Goal: Contribute content: Contribute content

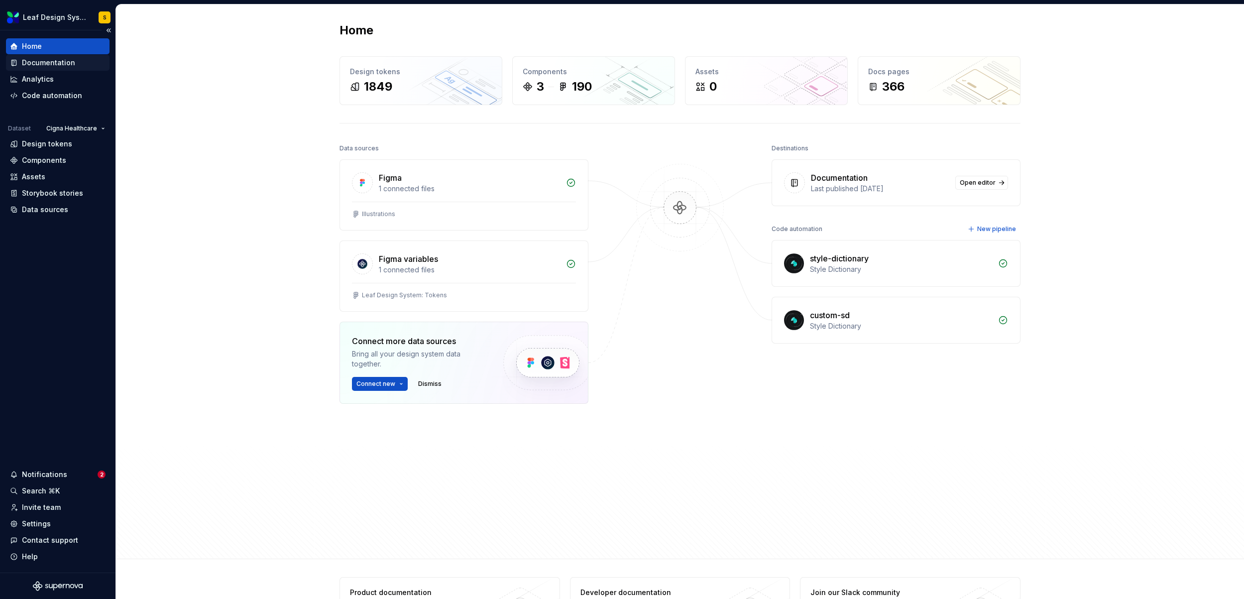
click at [67, 60] on div "Documentation" at bounding box center [48, 63] width 53 height 10
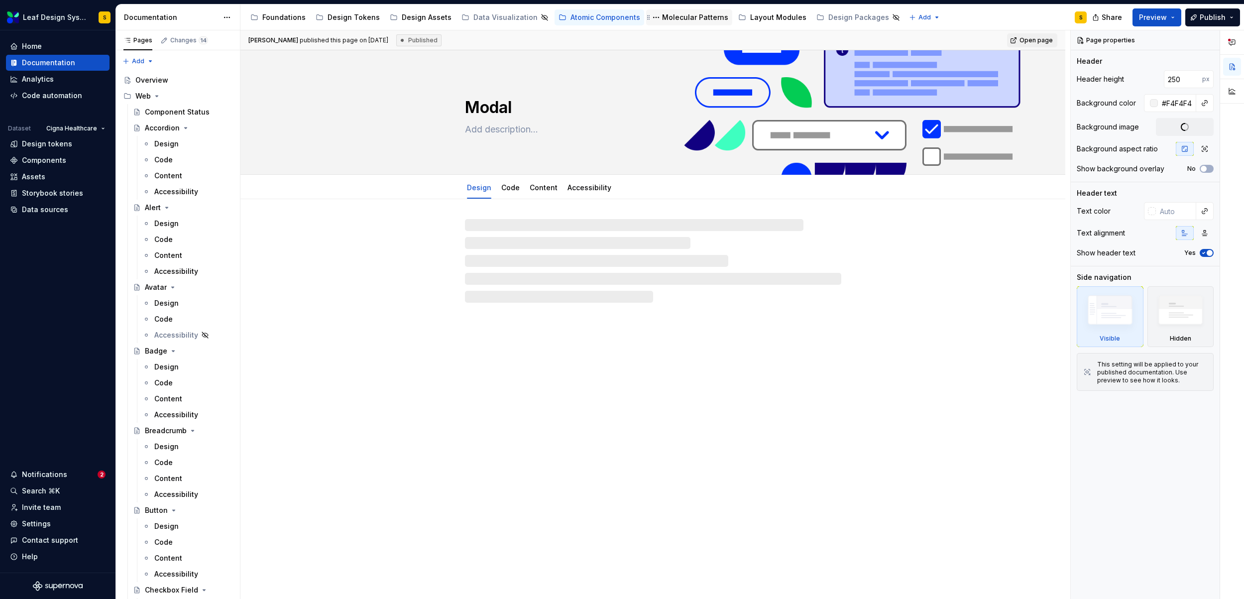
click at [676, 16] on div "Molecular Patterns" at bounding box center [695, 17] width 66 height 10
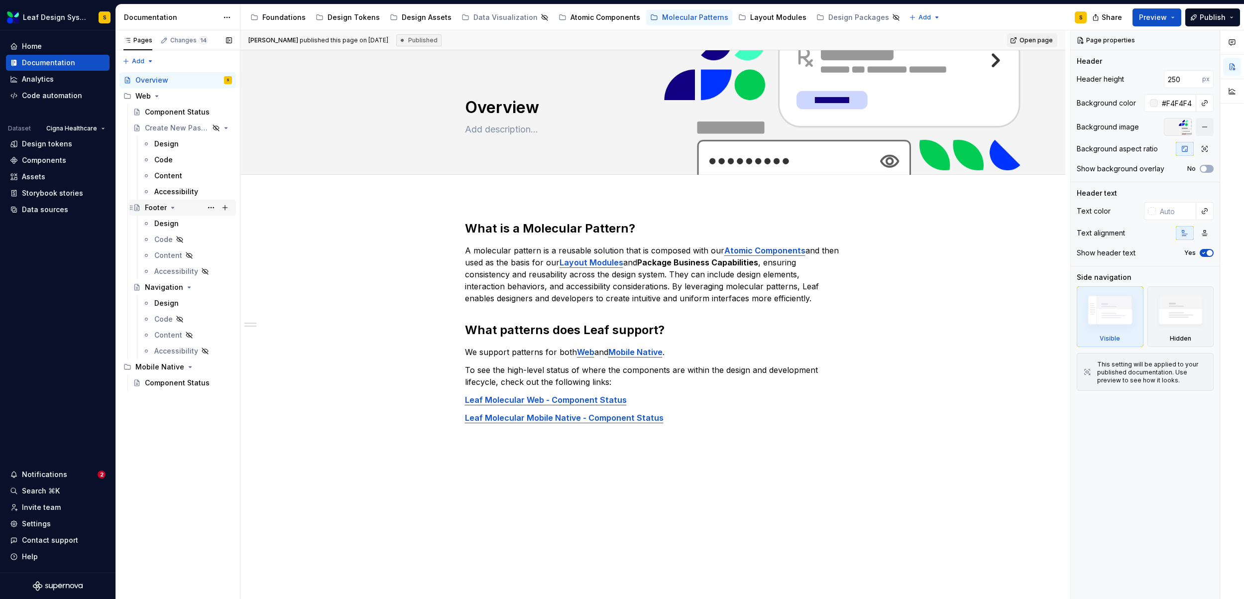
click at [164, 207] on div "Footer" at bounding box center [156, 208] width 22 height 10
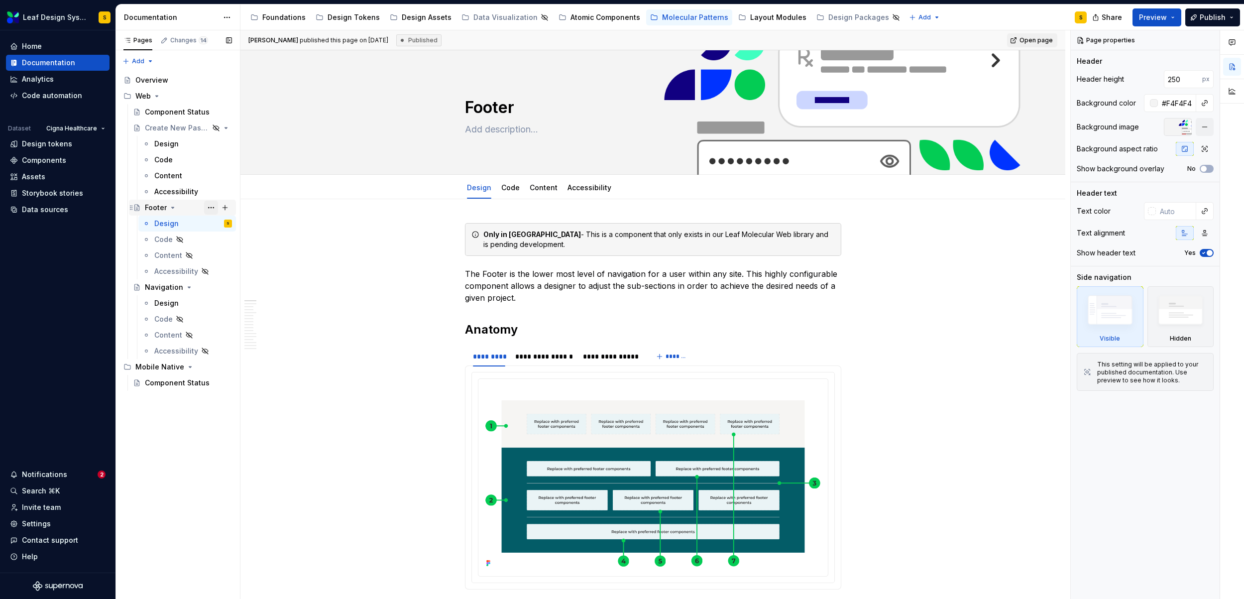
click at [212, 205] on button "Page tree" at bounding box center [211, 208] width 14 height 14
click at [237, 239] on div "Duplicate page" at bounding box center [272, 241] width 98 height 10
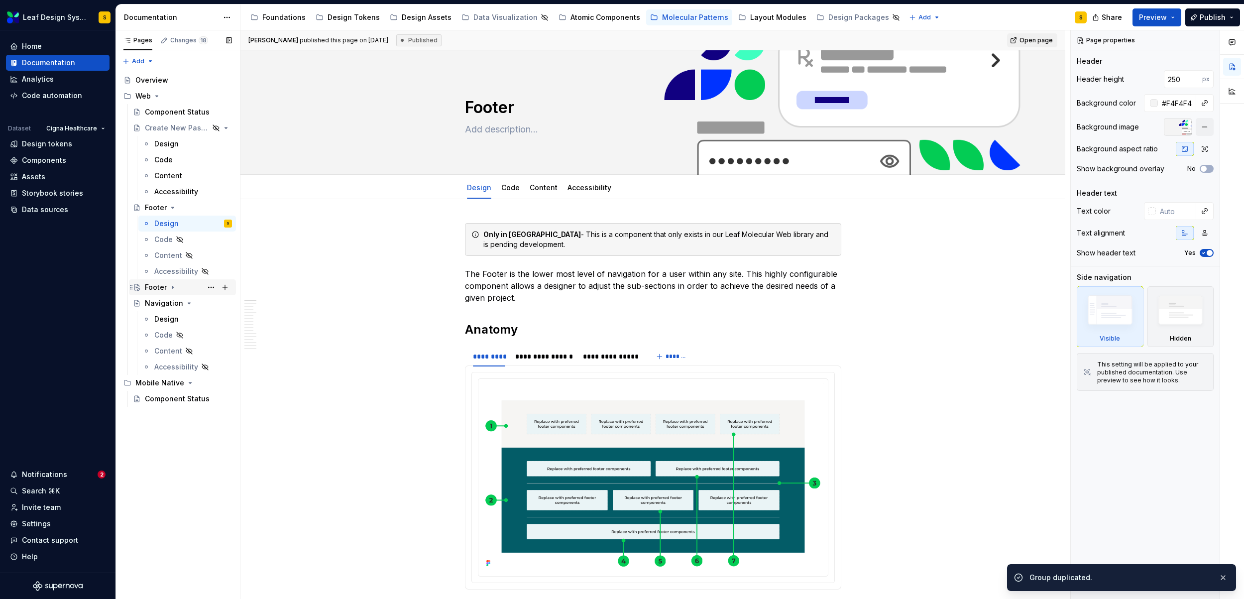
click at [172, 287] on icon "Page tree" at bounding box center [172, 287] width 1 height 2
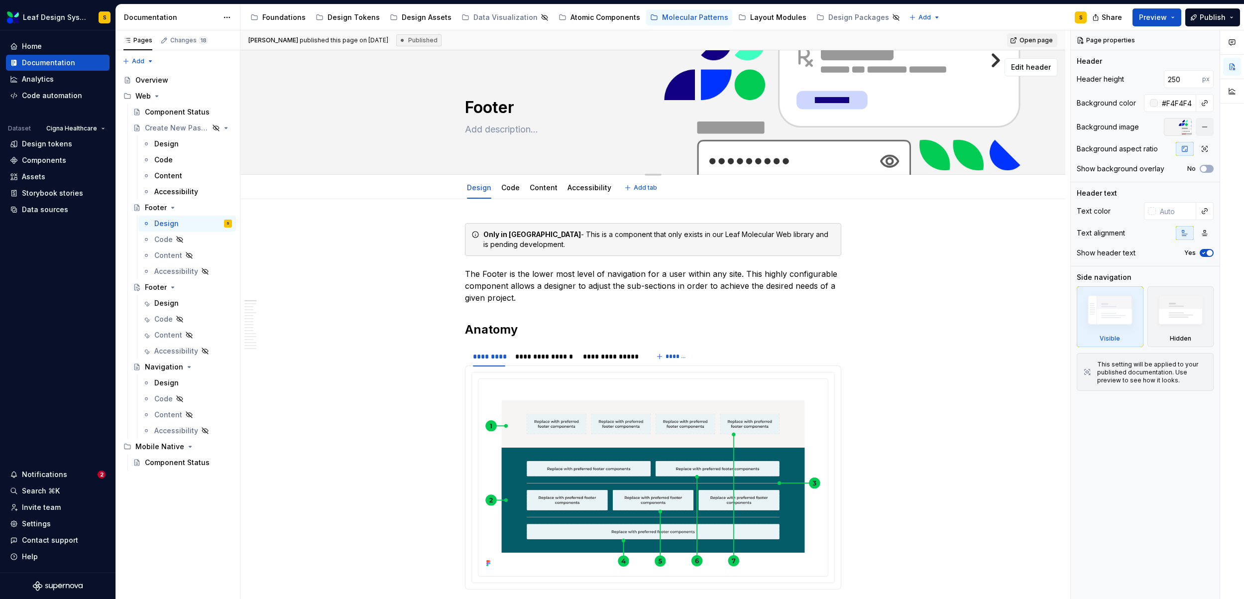
click at [494, 110] on textarea "Footer" at bounding box center [651, 108] width 376 height 24
type textarea "*"
type textarea "C"
type textarea "*"
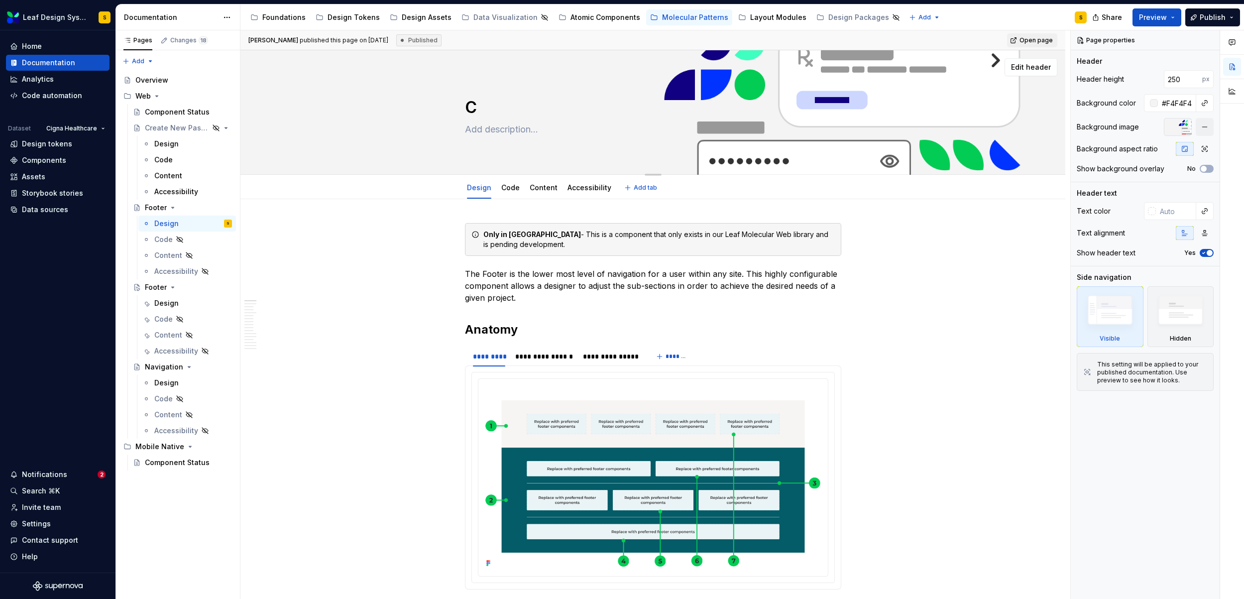
type textarea "Co"
type textarea "*"
type textarea "Con"
type textarea "*"
type textarea "Cont"
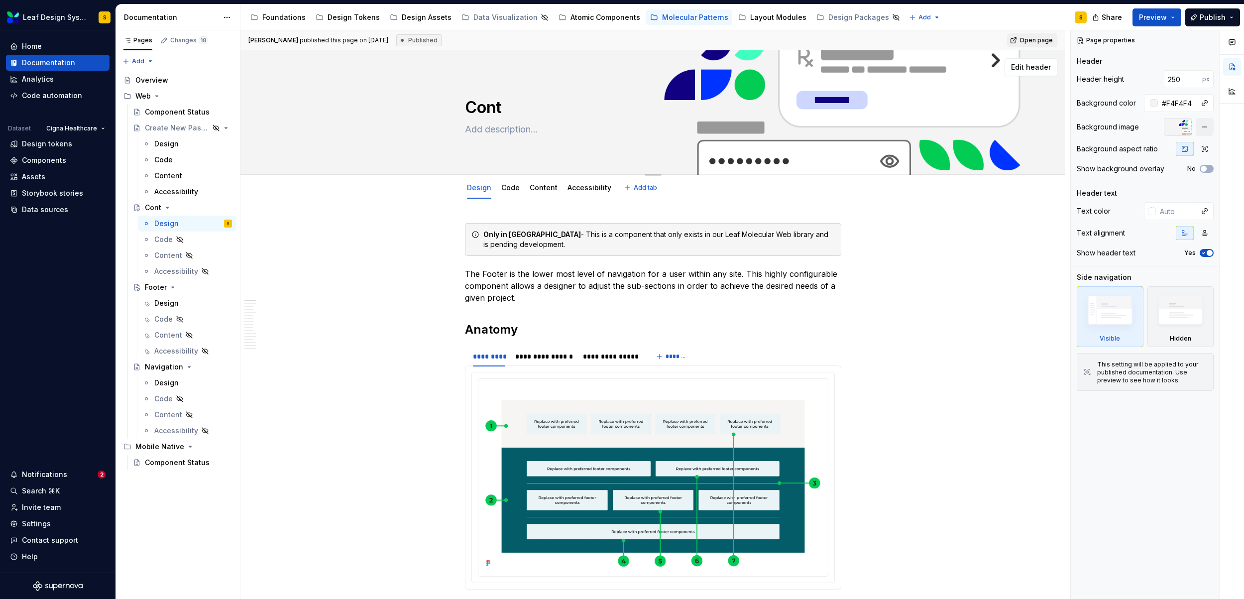
type textarea "*"
type textarea "[PERSON_NAME]"
type textarea "*"
type textarea "Conten"
type textarea "*"
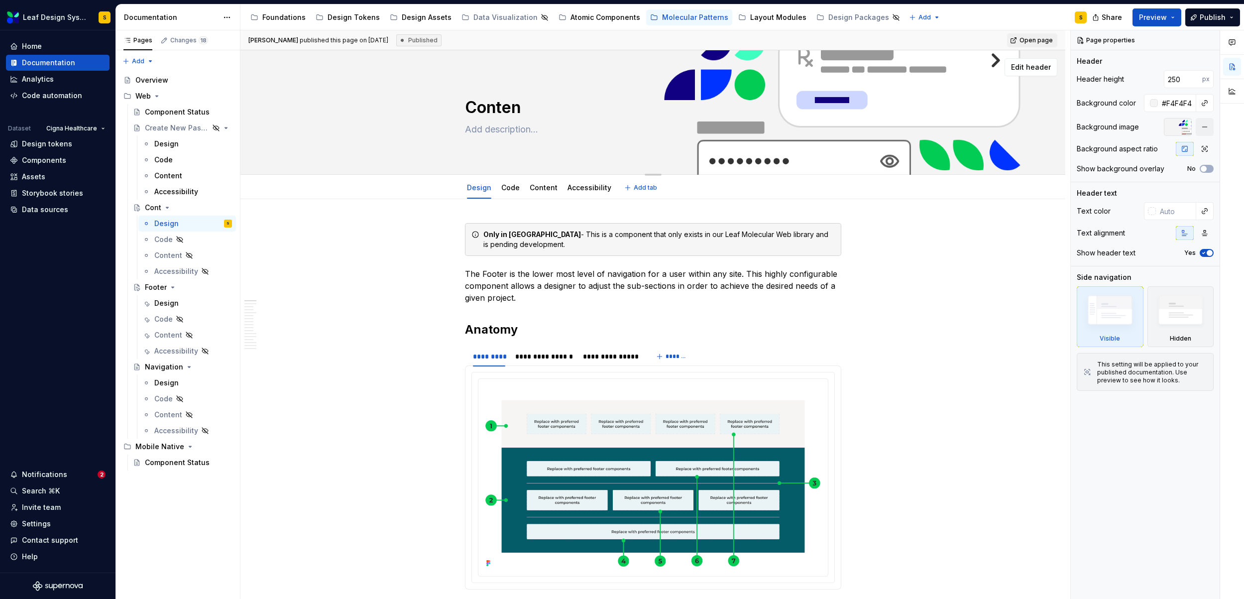
type textarea "Content"
type textarea "*"
type textarea "Content"
type textarea "*"
type textarea "Content C"
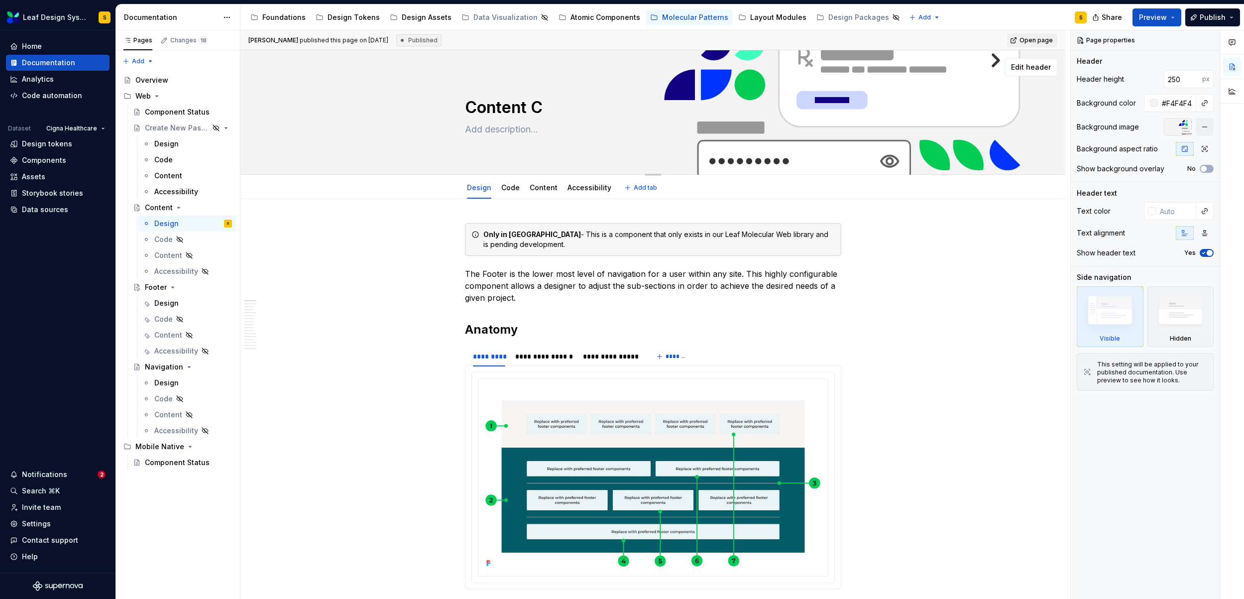
type textarea "*"
type textarea "Content Ca"
type textarea "*"
type textarea "Content Car"
type textarea "*"
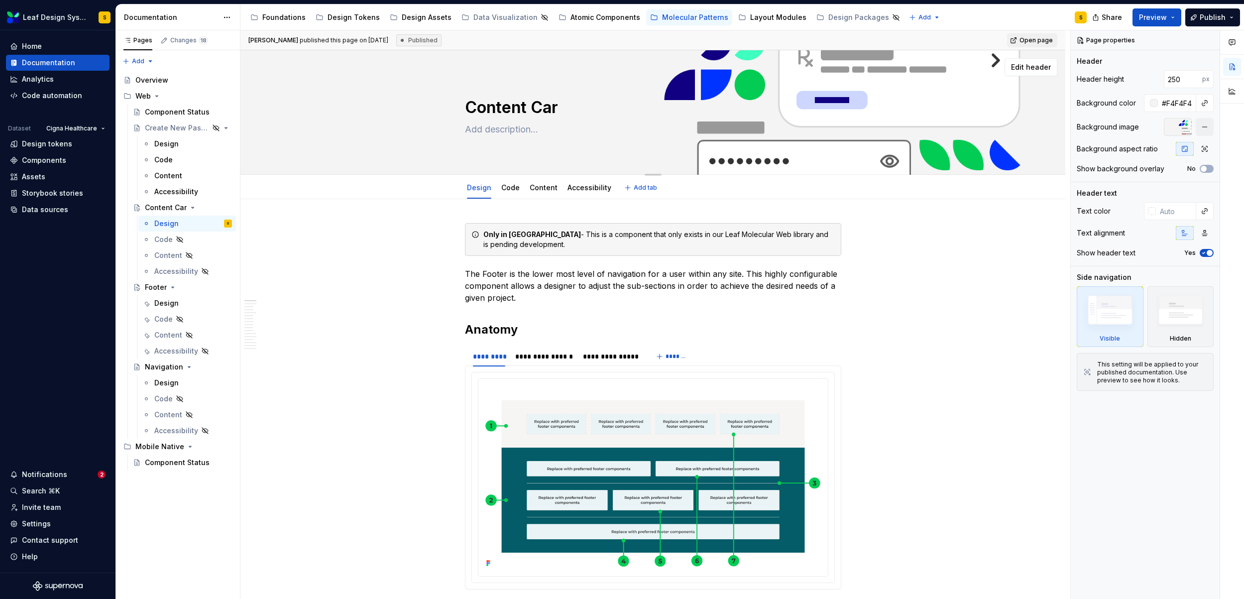
type textarea "Content Card"
type textarea "*"
type textarea "Content Car"
type textarea "*"
type textarea "Content Ca"
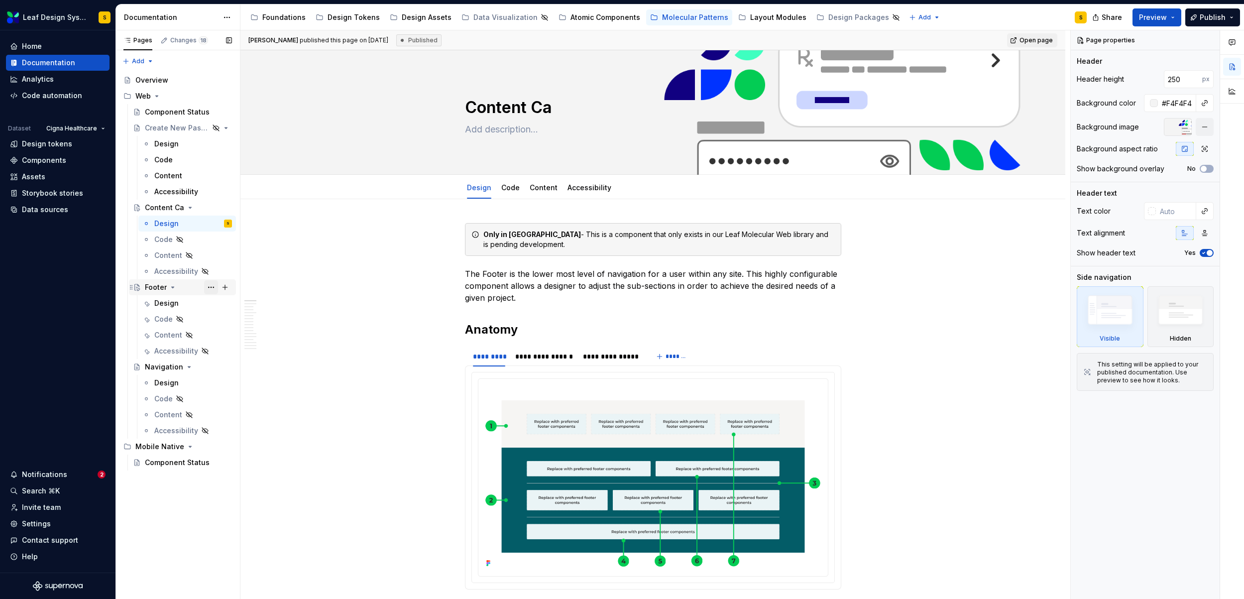
type textarea "*"
type textarea "Content C"
type textarea "*"
type textarea "Content"
type textarea "*"
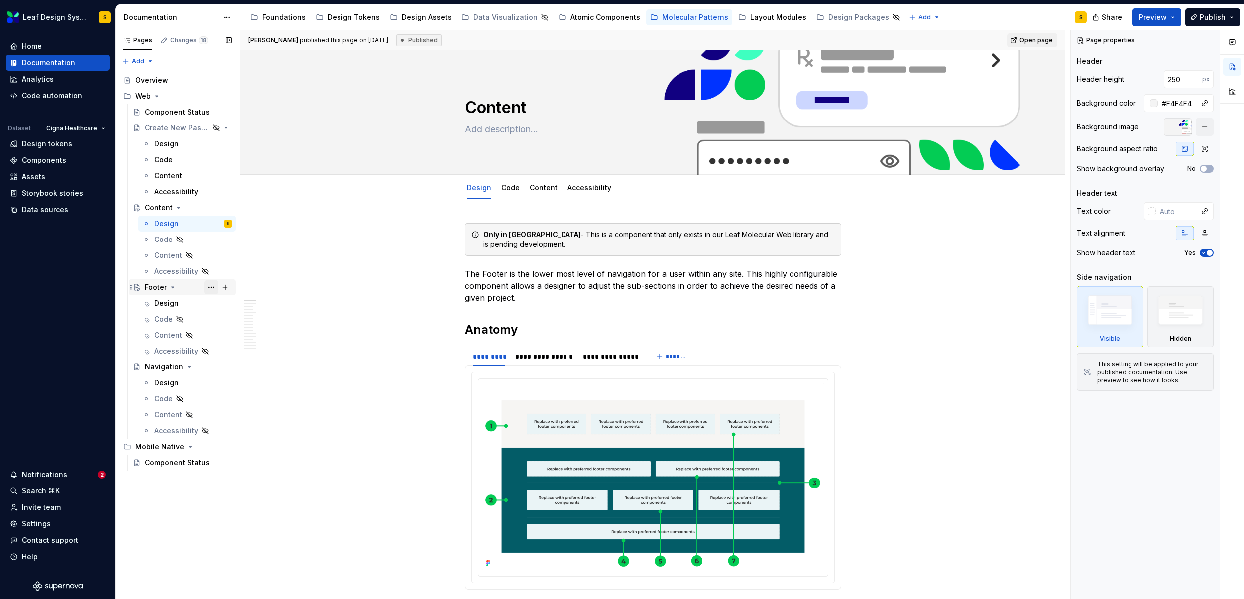
type textarea "Content"
type textarea "*"
type textarea "Conten"
type textarea "*"
type textarea "[PERSON_NAME]"
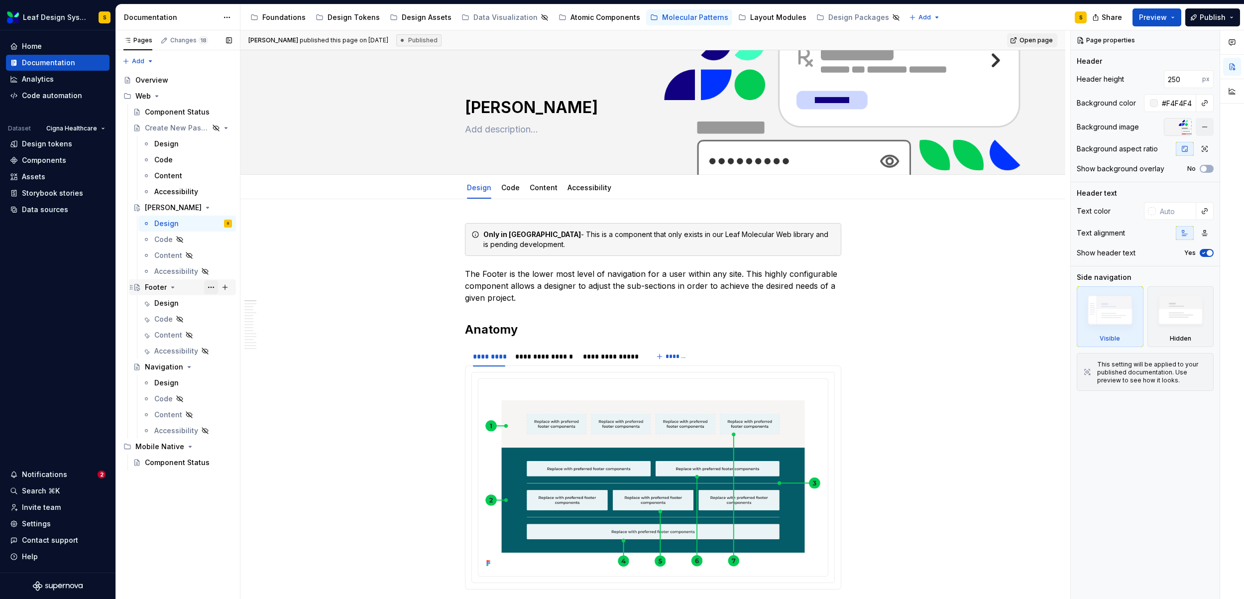
type textarea "*"
type textarea "Cont"
type textarea "*"
type textarea "Con"
type textarea "*"
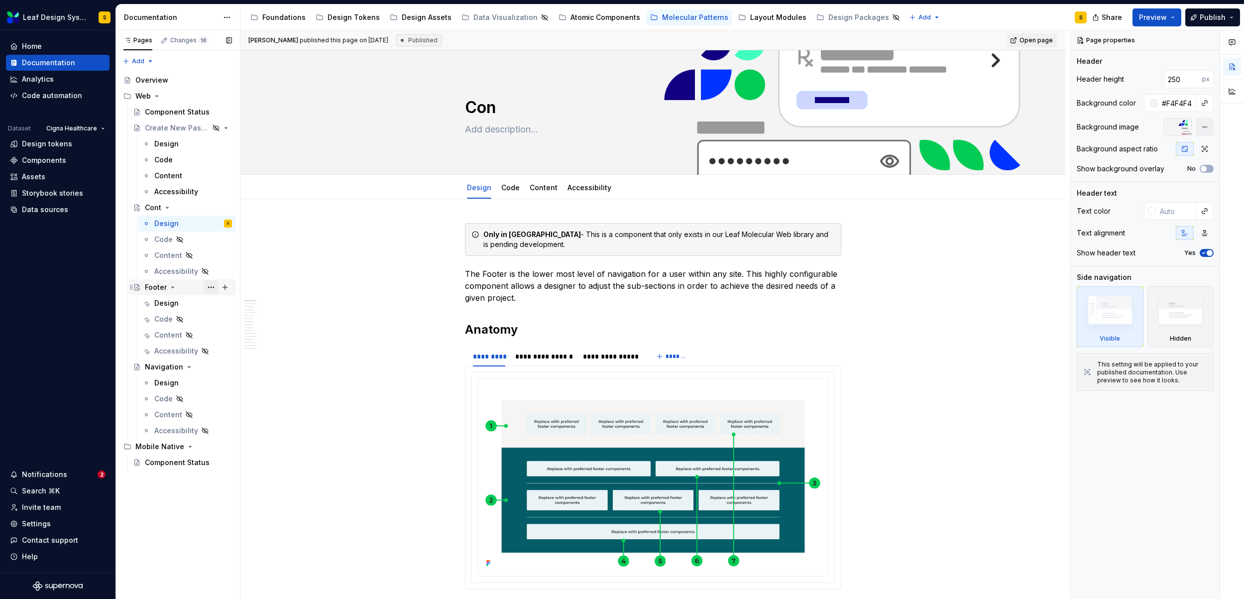
type textarea "Co"
type textarea "*"
type textarea "C"
type textarea "*"
type textarea "Footer"
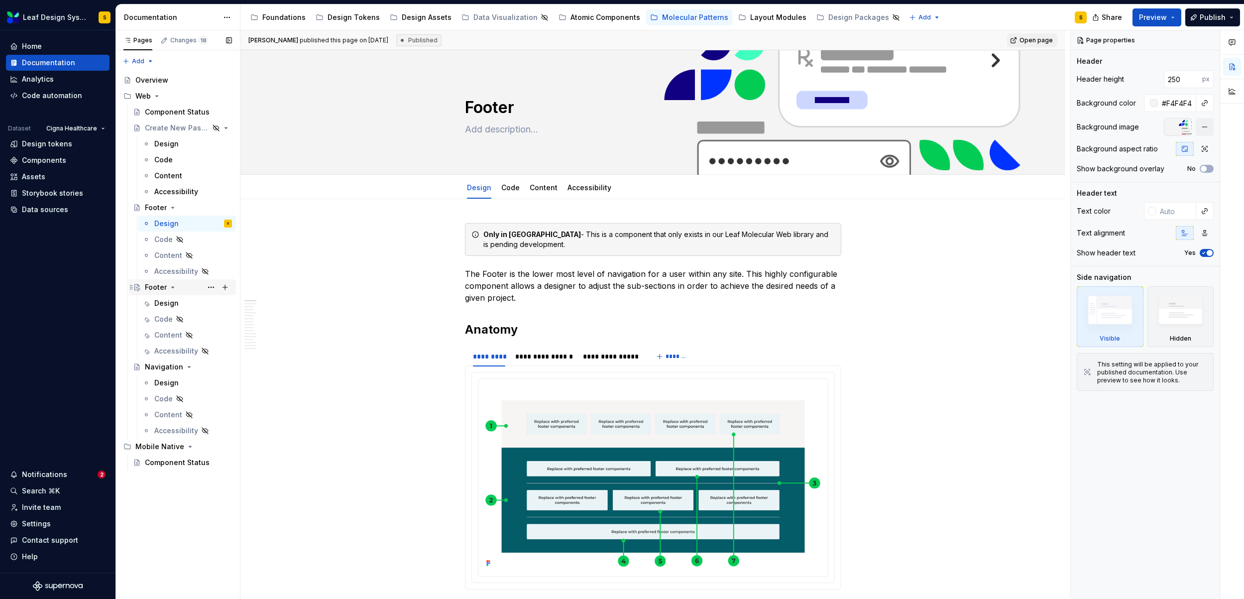
click at [162, 286] on div "Footer" at bounding box center [156, 287] width 22 height 10
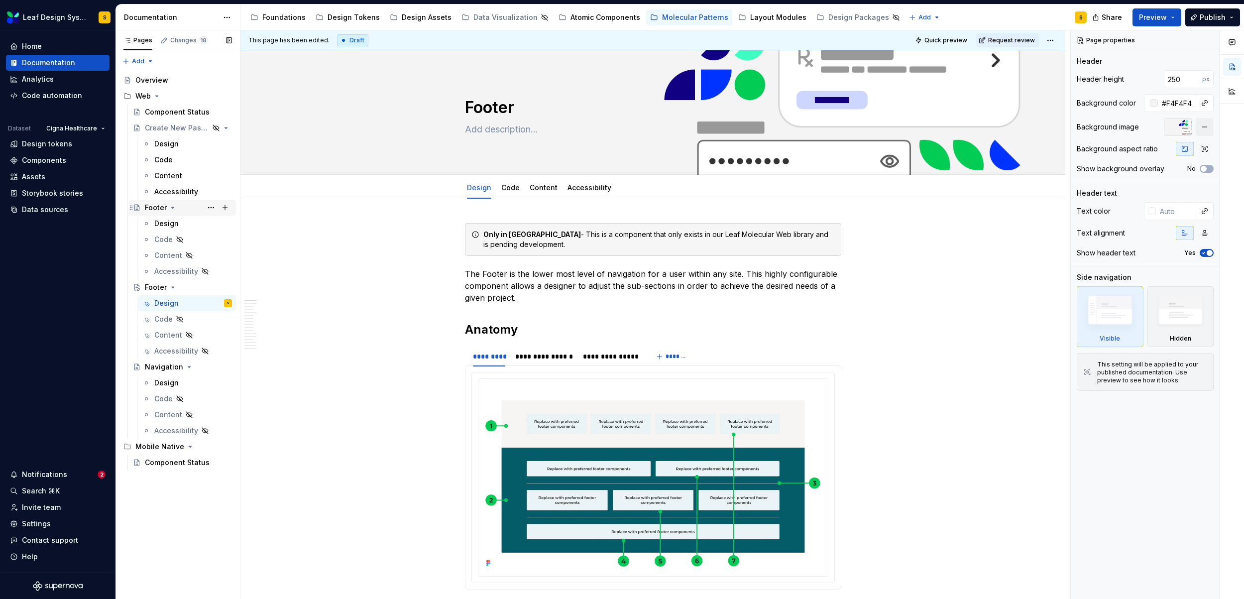
click at [156, 207] on div "Footer" at bounding box center [156, 208] width 22 height 10
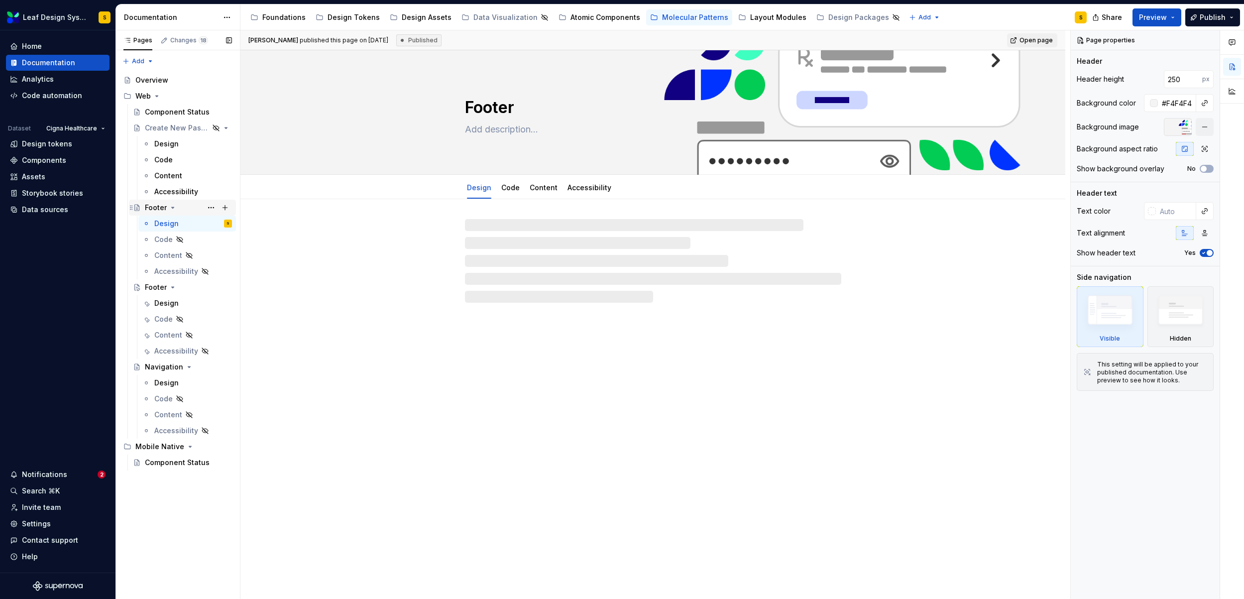
click at [156, 207] on div "Footer" at bounding box center [156, 208] width 22 height 10
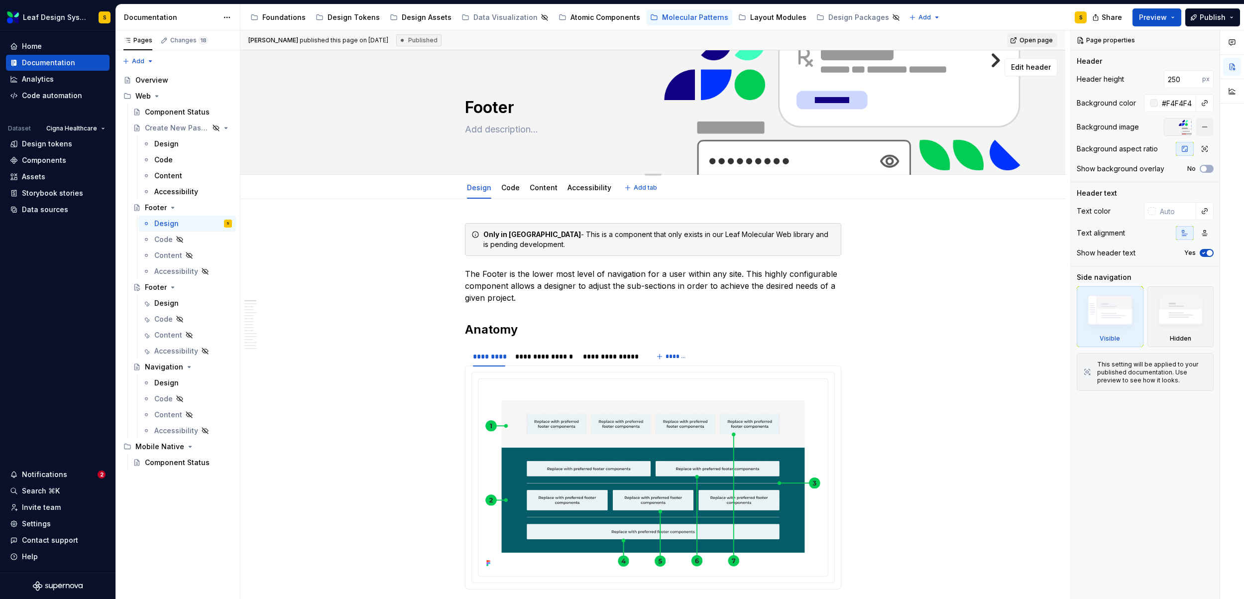
click at [490, 103] on textarea "Footer" at bounding box center [651, 108] width 376 height 24
type textarea "*"
type textarea "C"
type textarea "*"
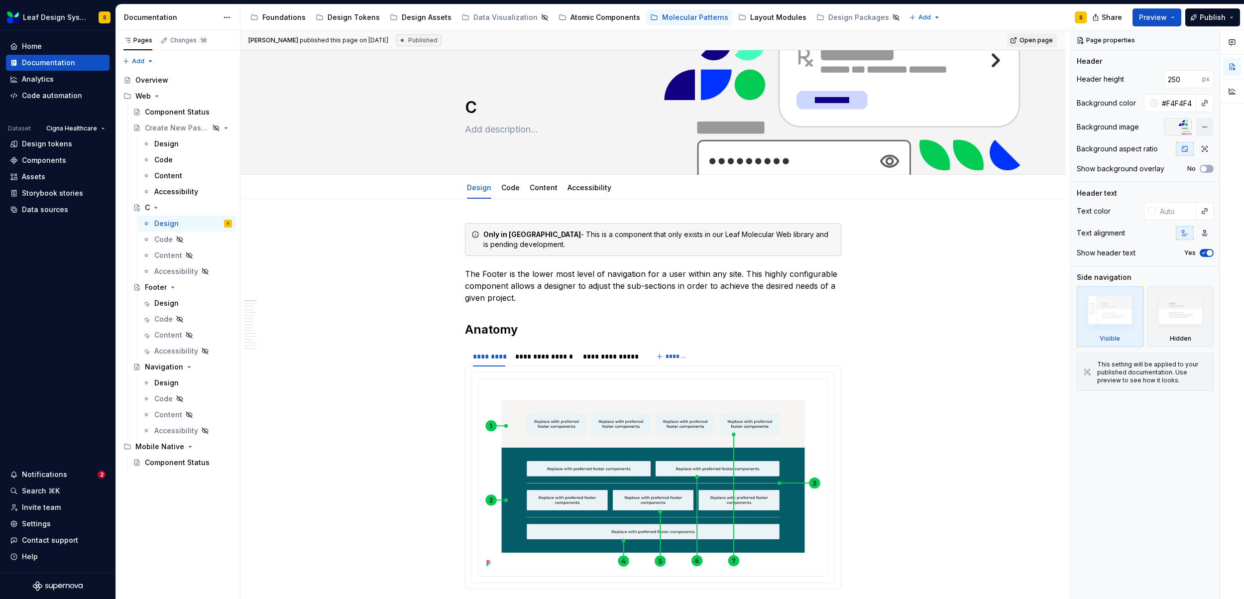
type textarea "Co"
type textarea "*"
type textarea "Cont"
type textarea "*"
type textarea "[PERSON_NAME]"
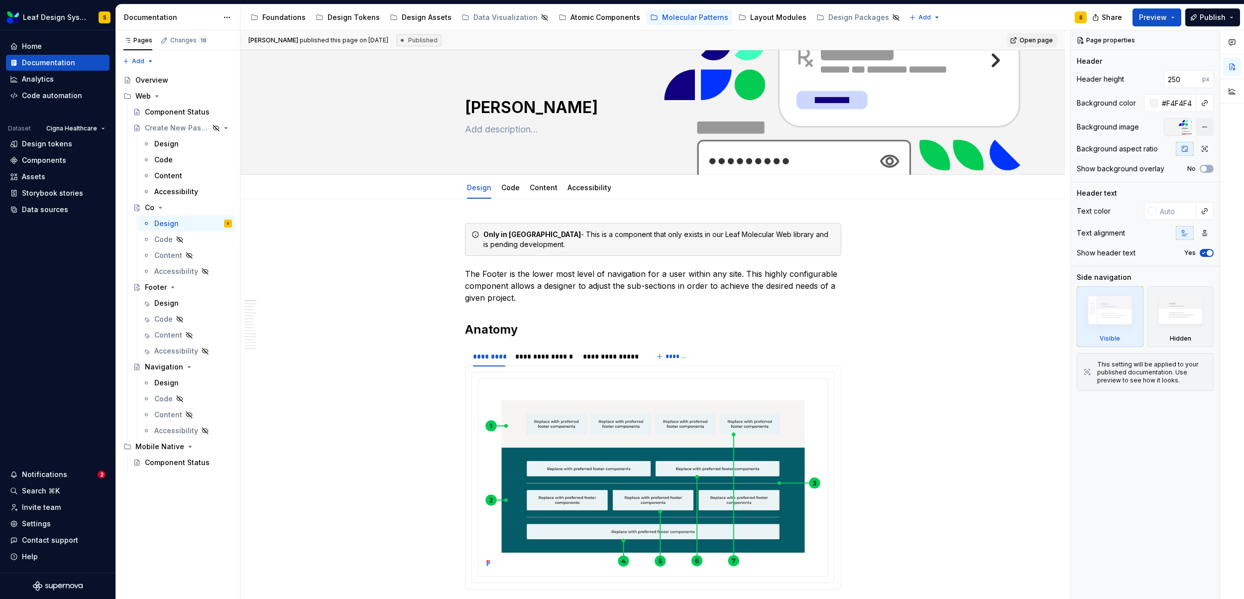
type textarea "*"
type textarea "Conten"
type textarea "*"
type textarea "Content"
type textarea "*"
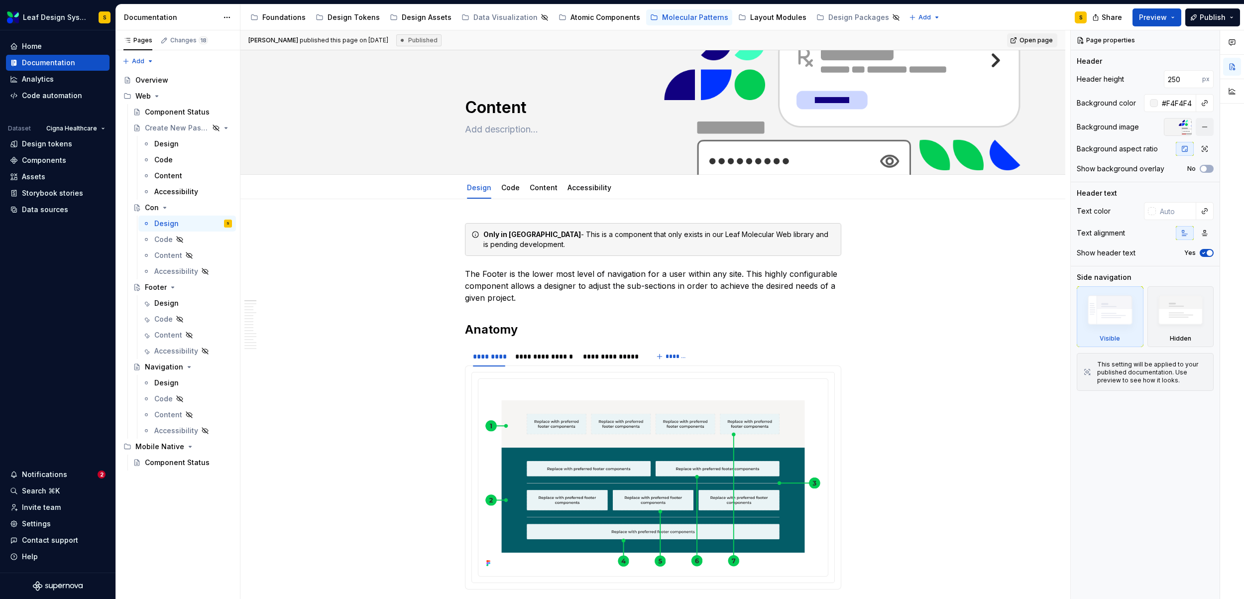
type textarea "Content"
type textarea "*"
type textarea "Content C"
type textarea "*"
type textarea "Content Ca"
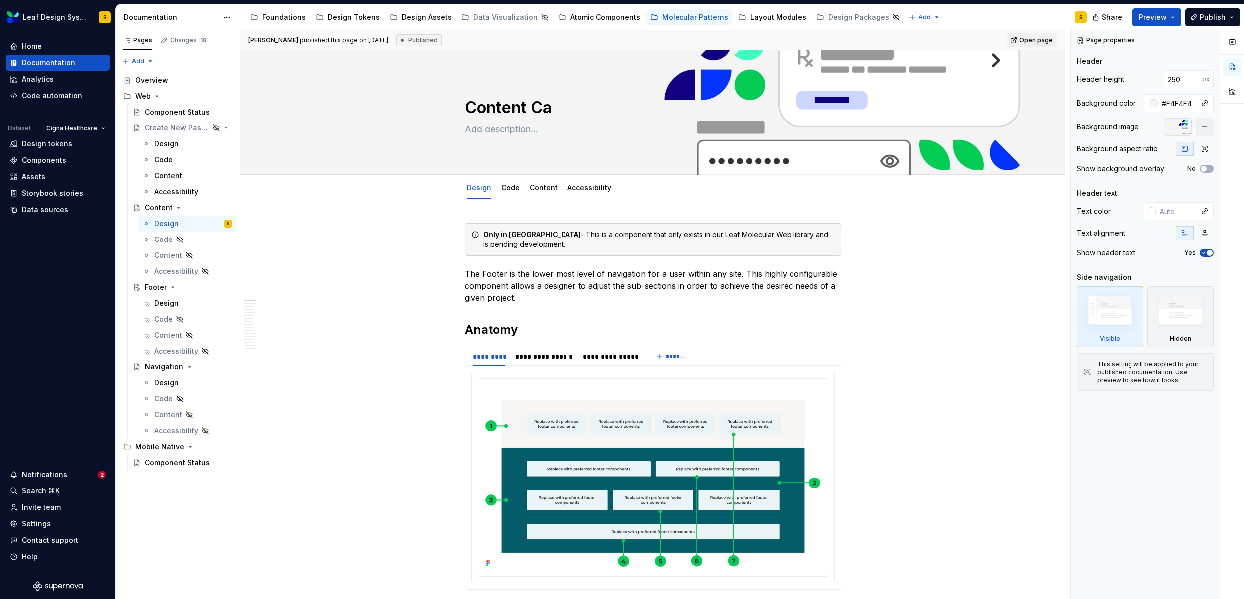
type textarea "*"
type textarea "Content Car"
type textarea "*"
type textarea "Content Card"
type textarea "*"
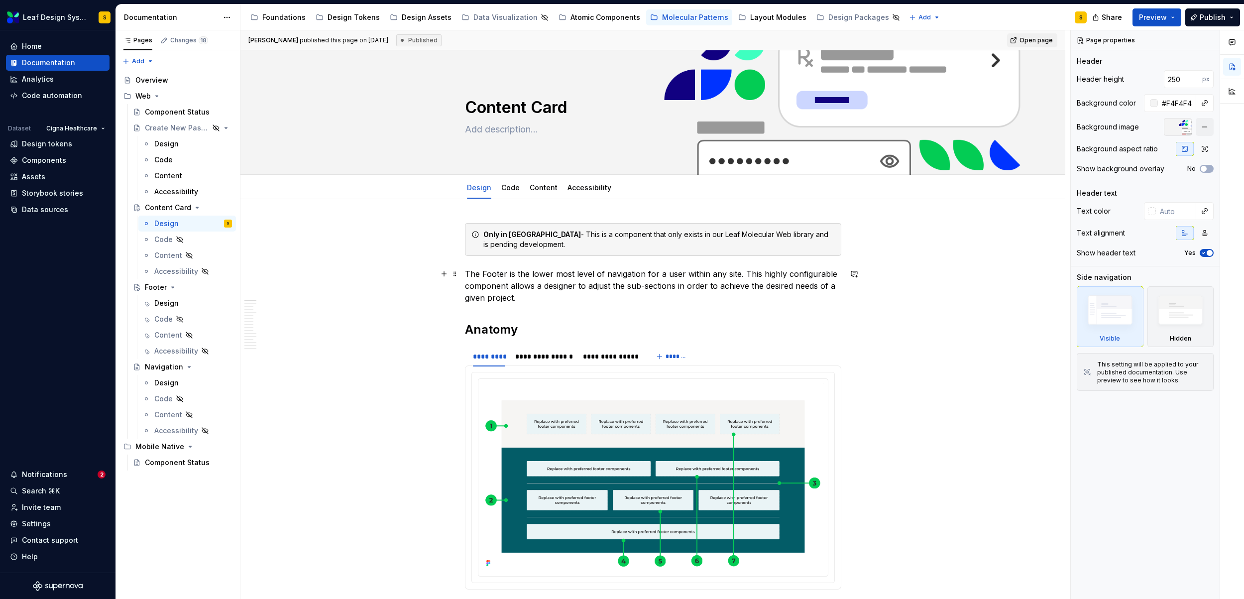
type textarea "Content Card"
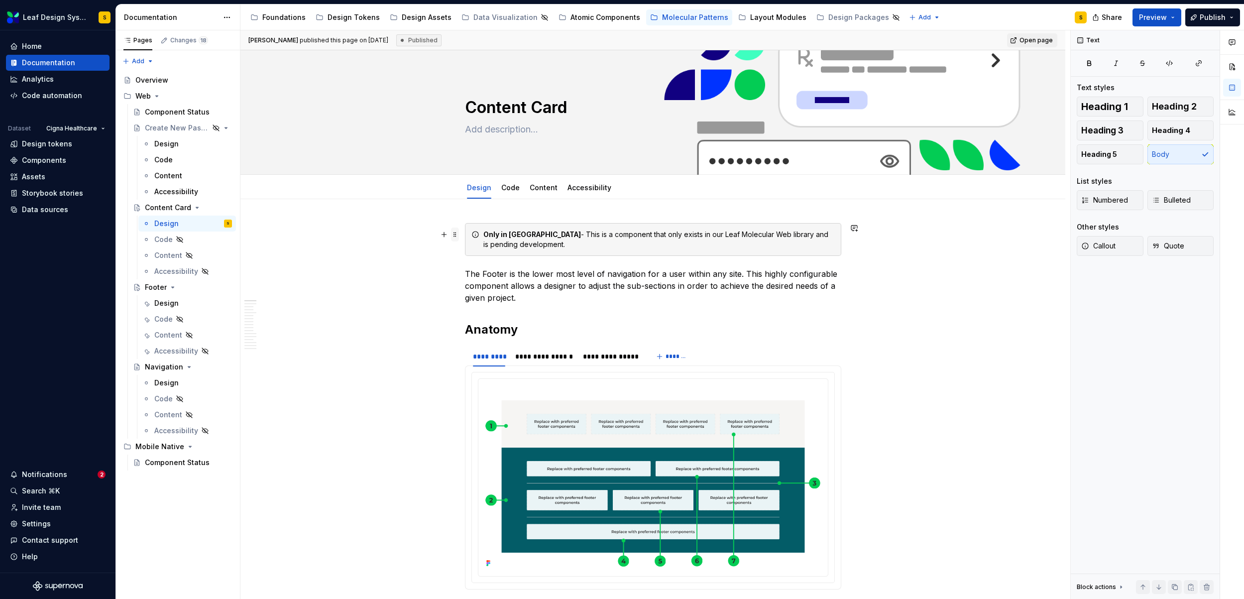
click at [455, 236] on span at bounding box center [455, 235] width 8 height 14
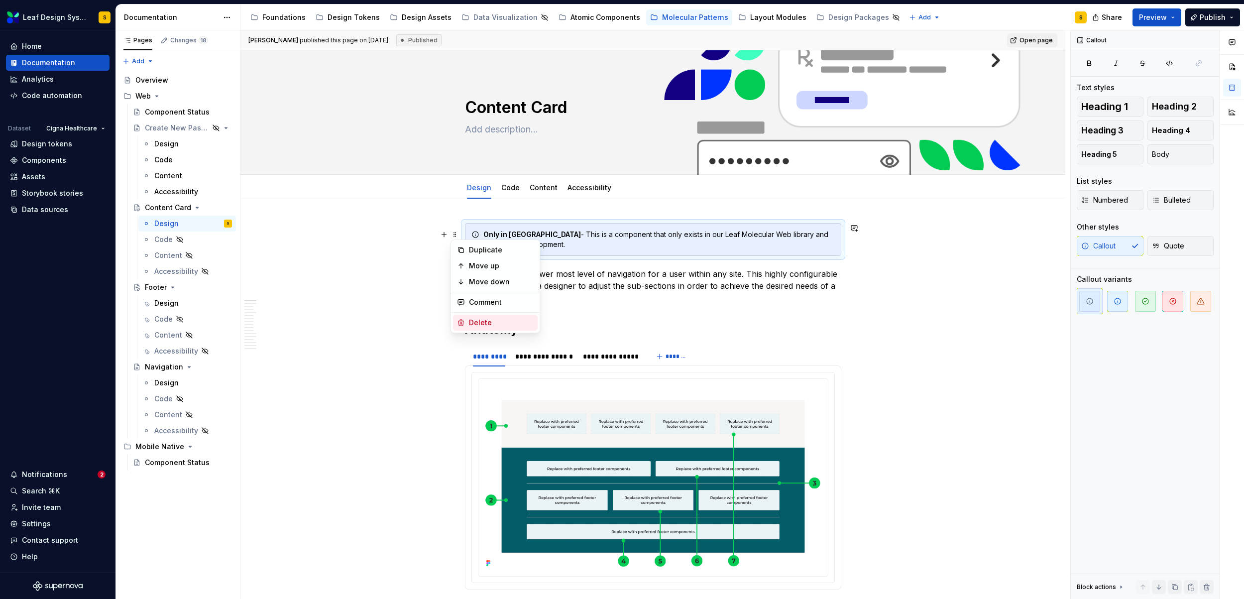
click at [480, 319] on div "Delete" at bounding box center [501, 323] width 65 height 10
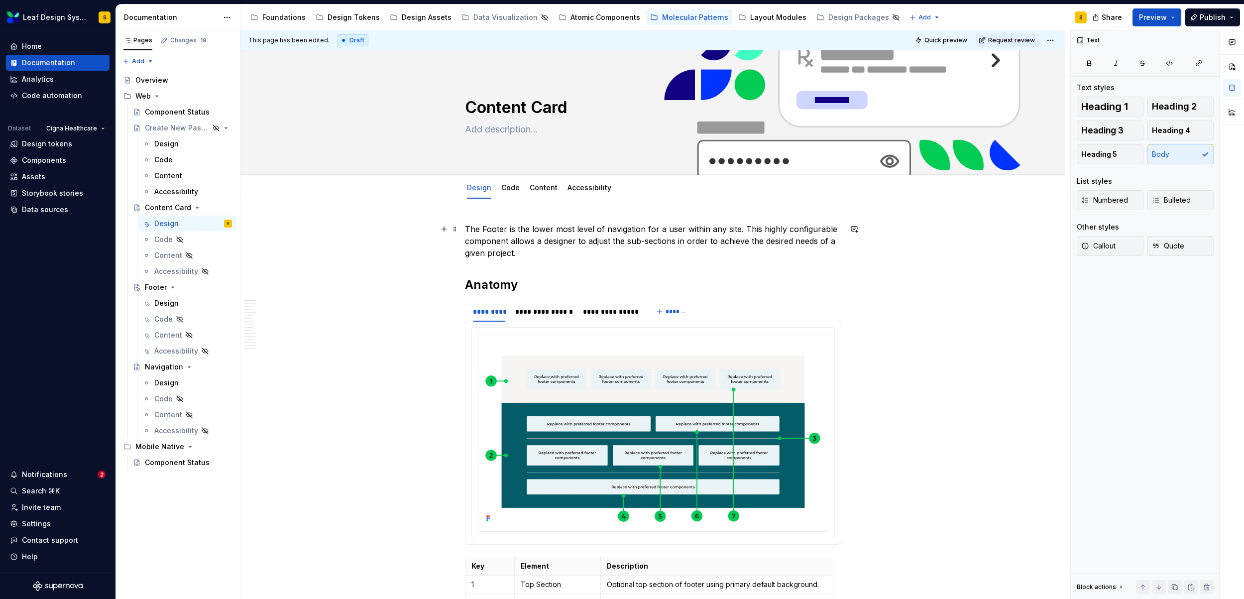
click at [570, 234] on p "The Footer is the lower most level of navigation for a user within any site. Th…" at bounding box center [653, 241] width 376 height 36
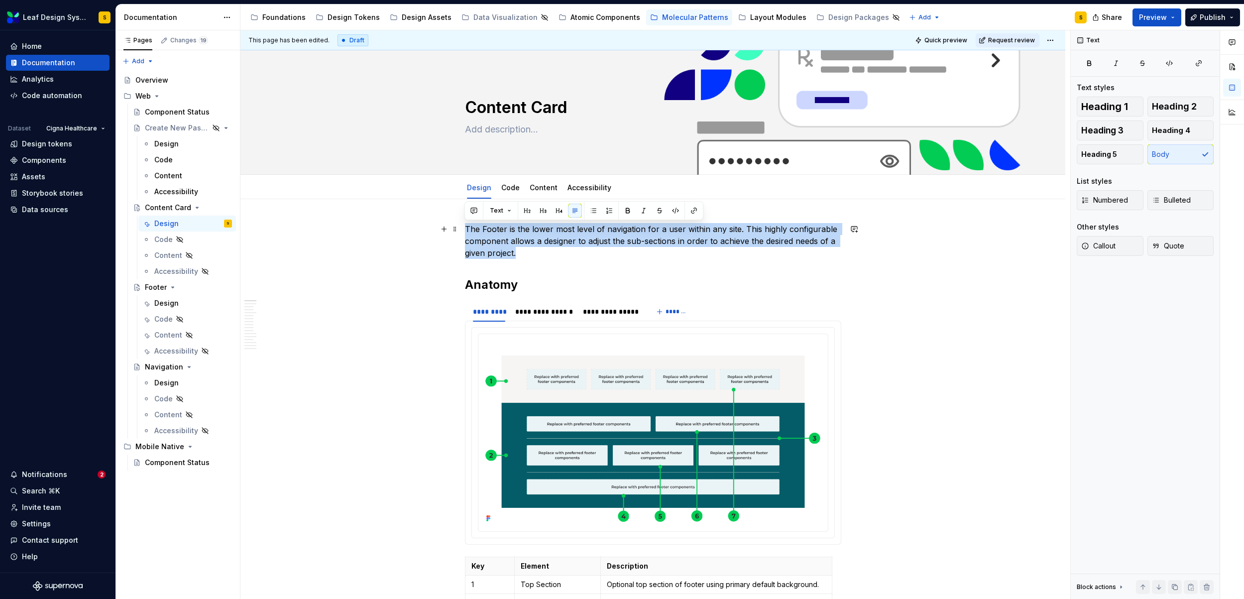
click at [570, 234] on p "The Footer is the lower most level of navigation for a user within any site. Th…" at bounding box center [653, 241] width 376 height 36
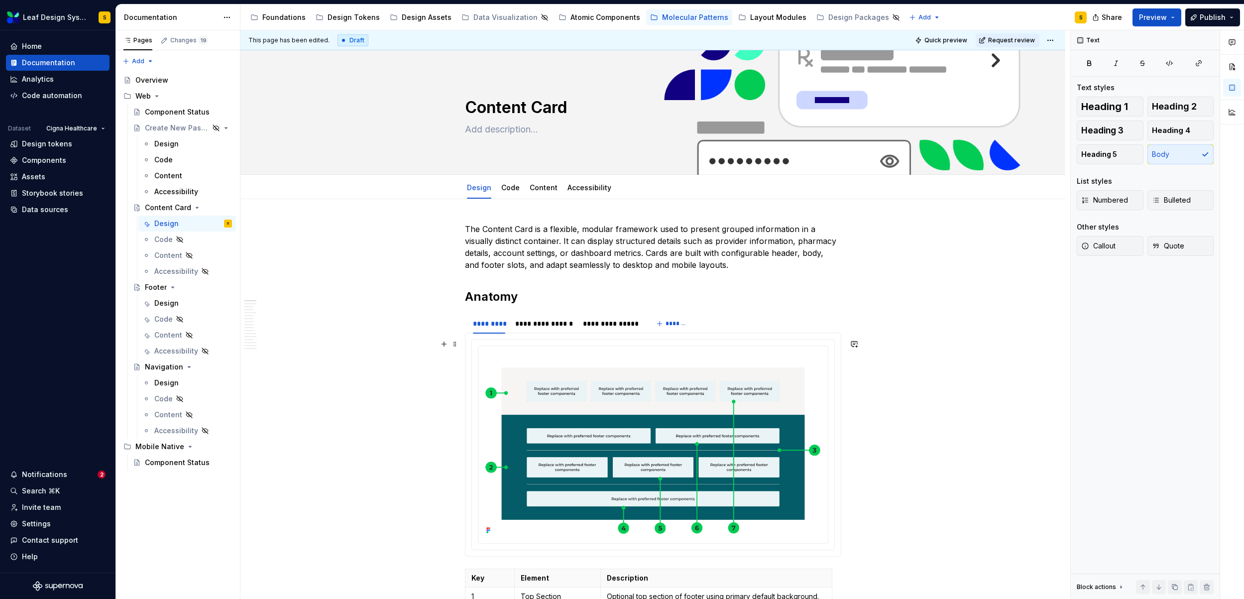
type textarea "*"
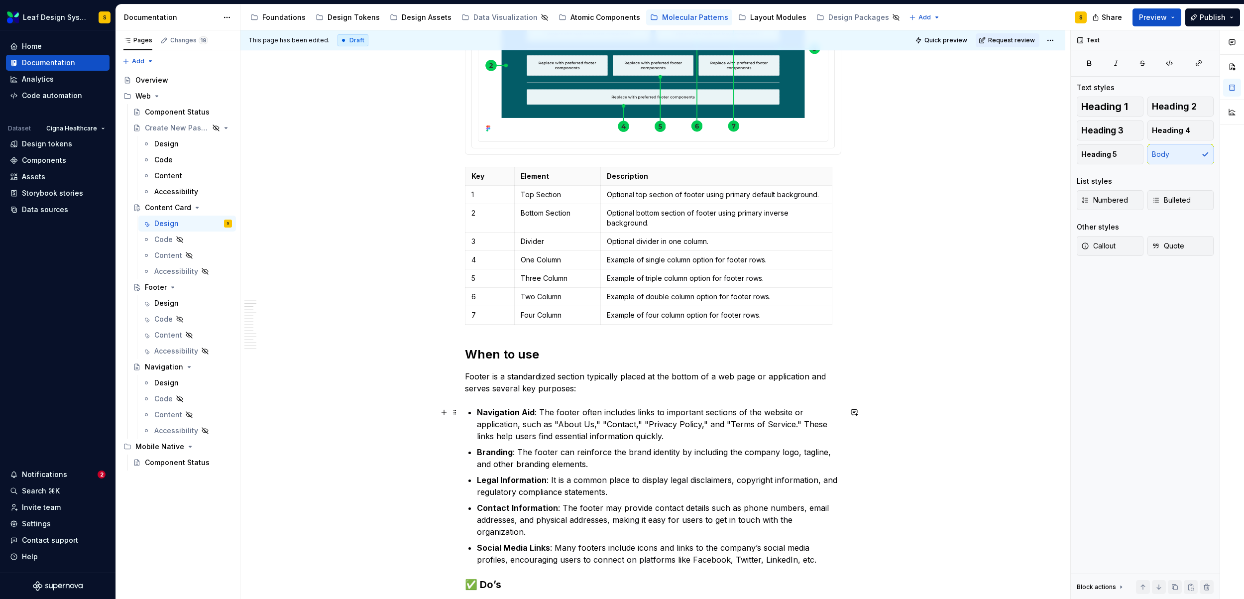
scroll to position [410, 0]
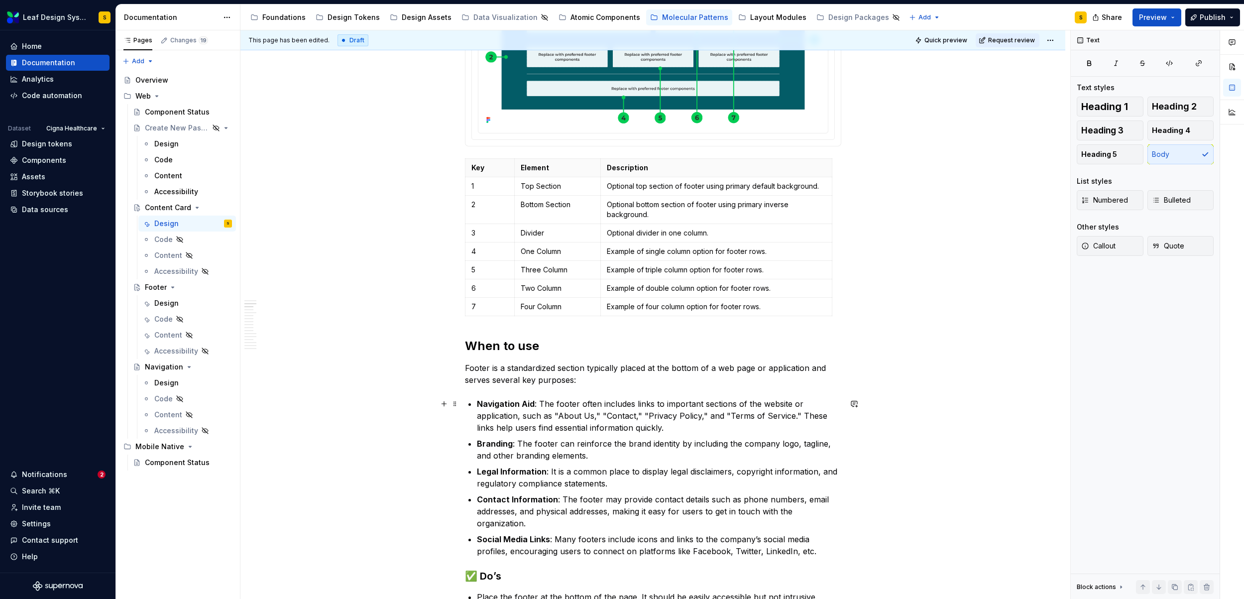
click at [576, 517] on p "Contact Information : The footer may provide contact details such as phone numb…" at bounding box center [659, 511] width 364 height 36
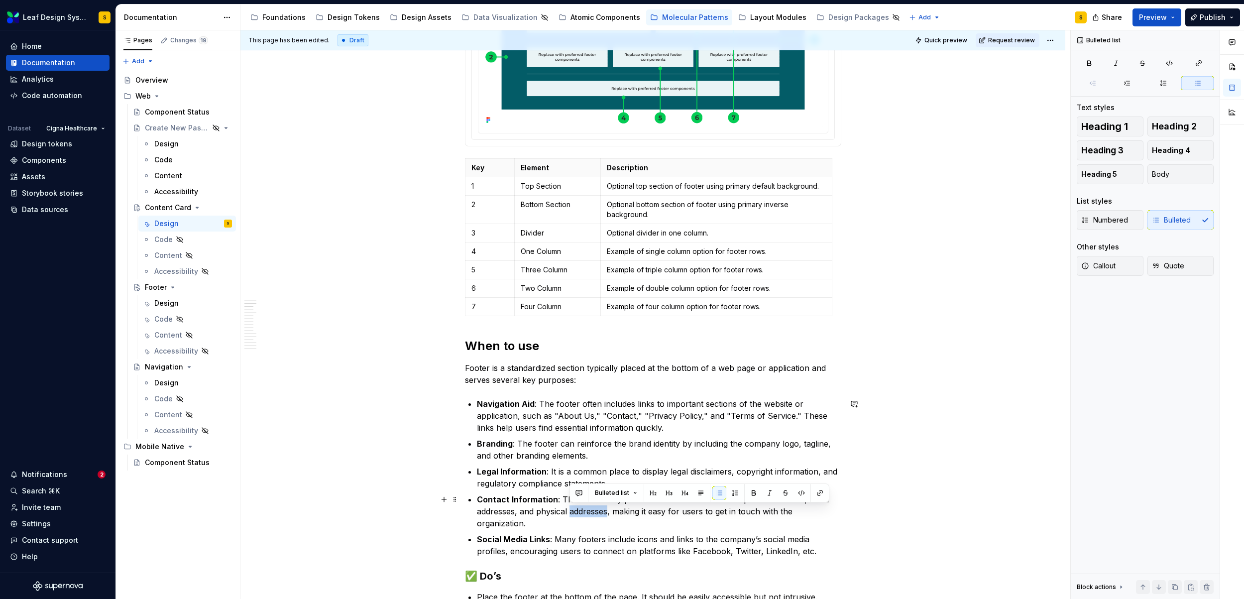
click at [576, 517] on p "Contact Information : The footer may provide contact details such as phone numb…" at bounding box center [659, 511] width 364 height 36
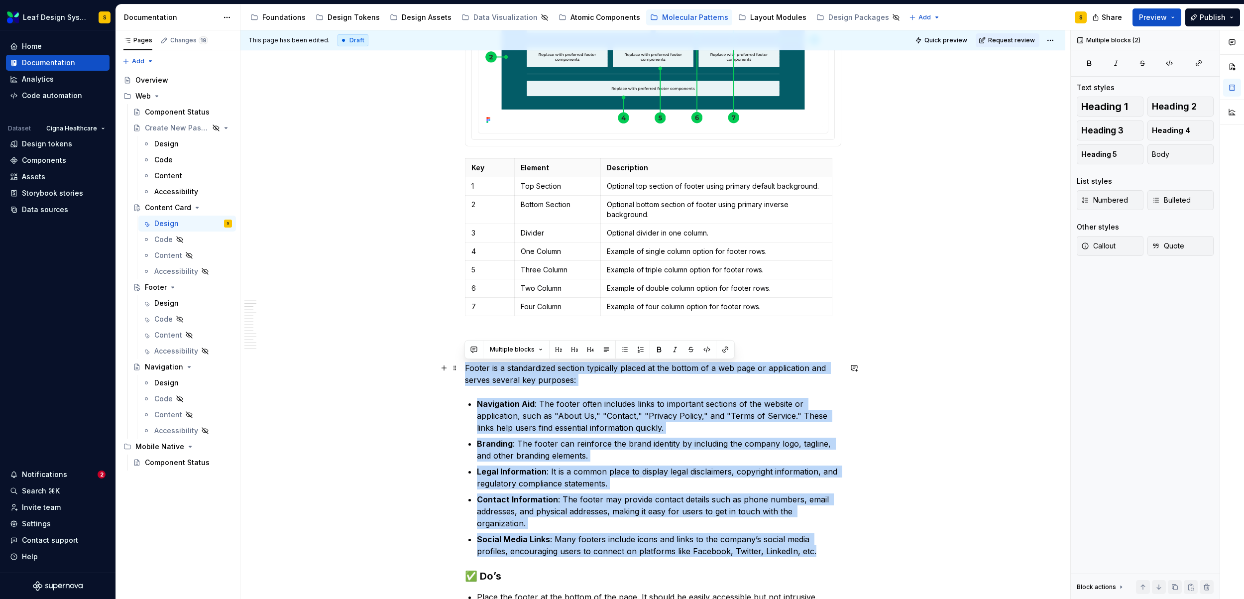
drag, startPoint x: 795, startPoint y: 551, endPoint x: 466, endPoint y: 366, distance: 377.7
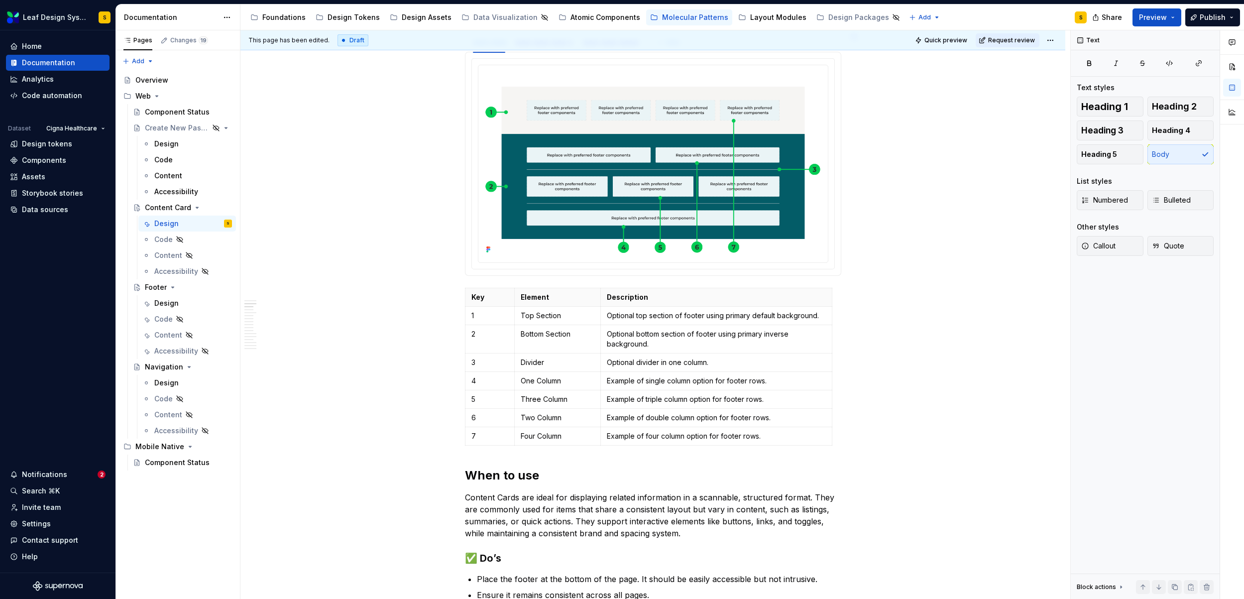
scroll to position [546, 0]
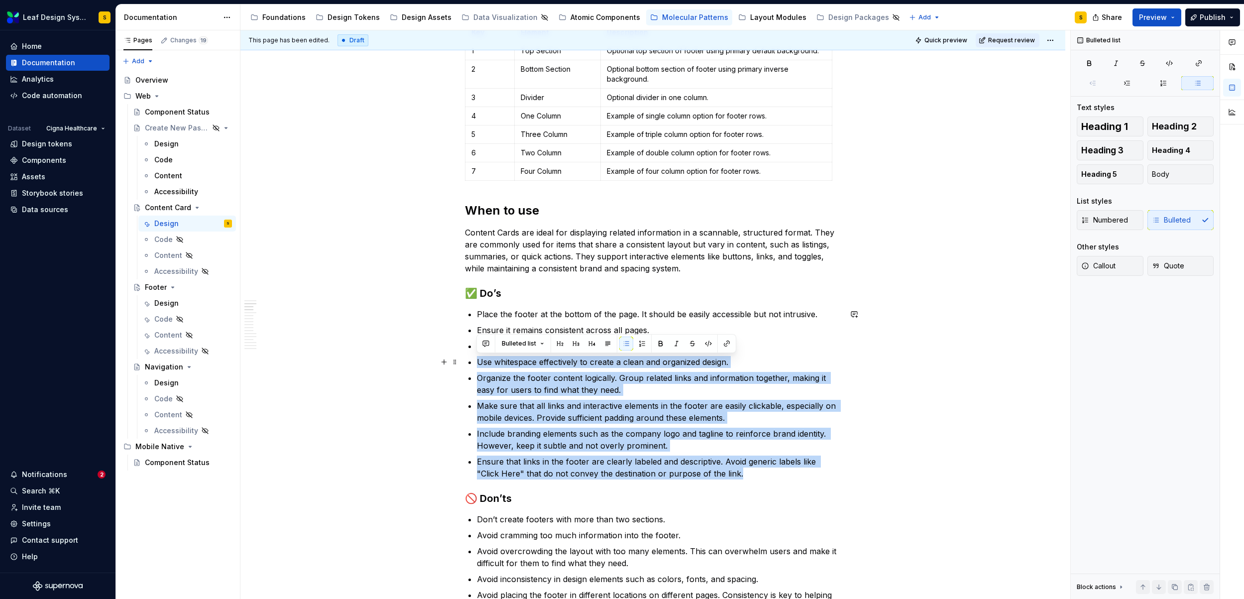
drag, startPoint x: 719, startPoint y: 476, endPoint x: 505, endPoint y: 354, distance: 246.4
click at [505, 354] on ul "Place the footer at the bottom of the page. It should be easily accessible but …" at bounding box center [659, 393] width 364 height 171
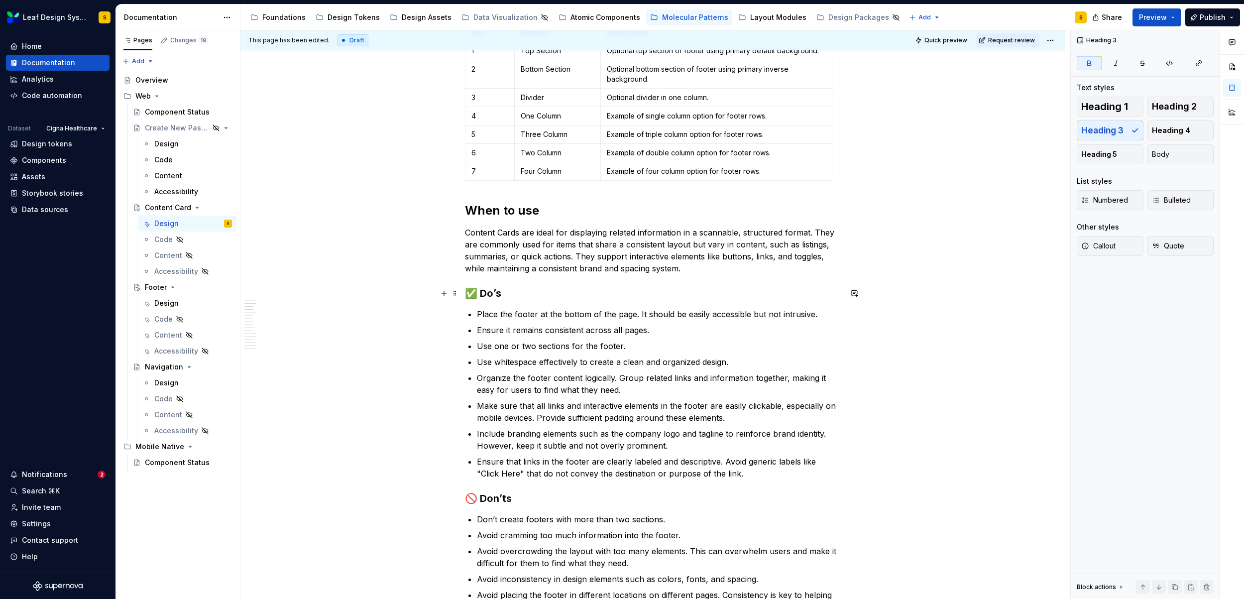
click at [637, 298] on h3 "✅ Do’s" at bounding box center [653, 293] width 376 height 14
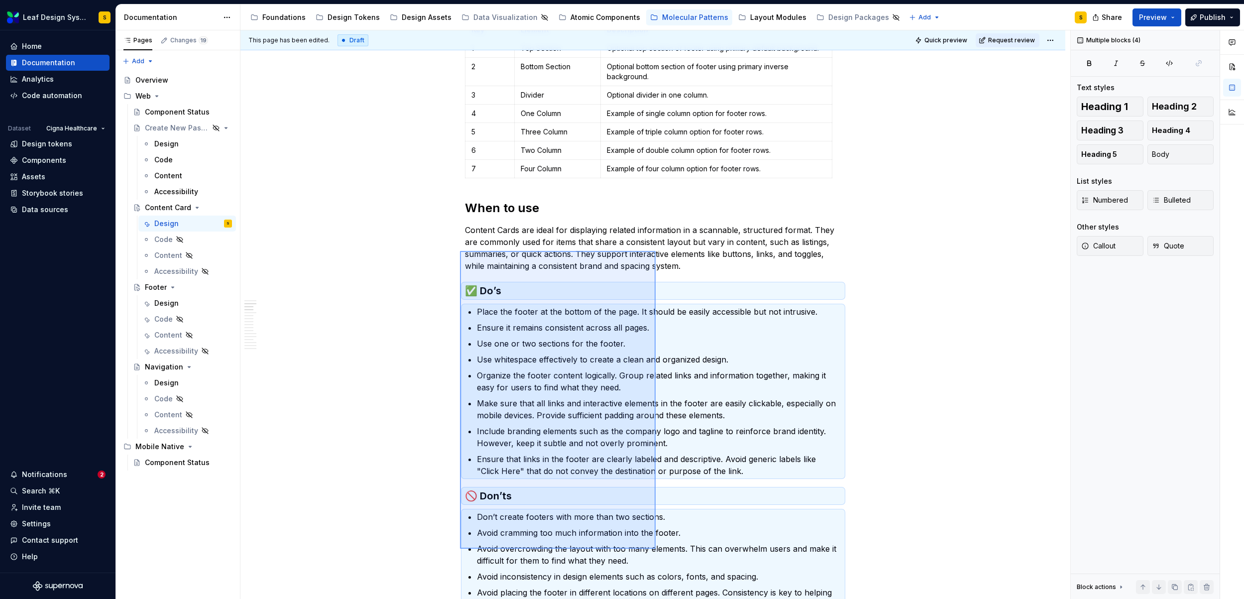
scroll to position [660, 0]
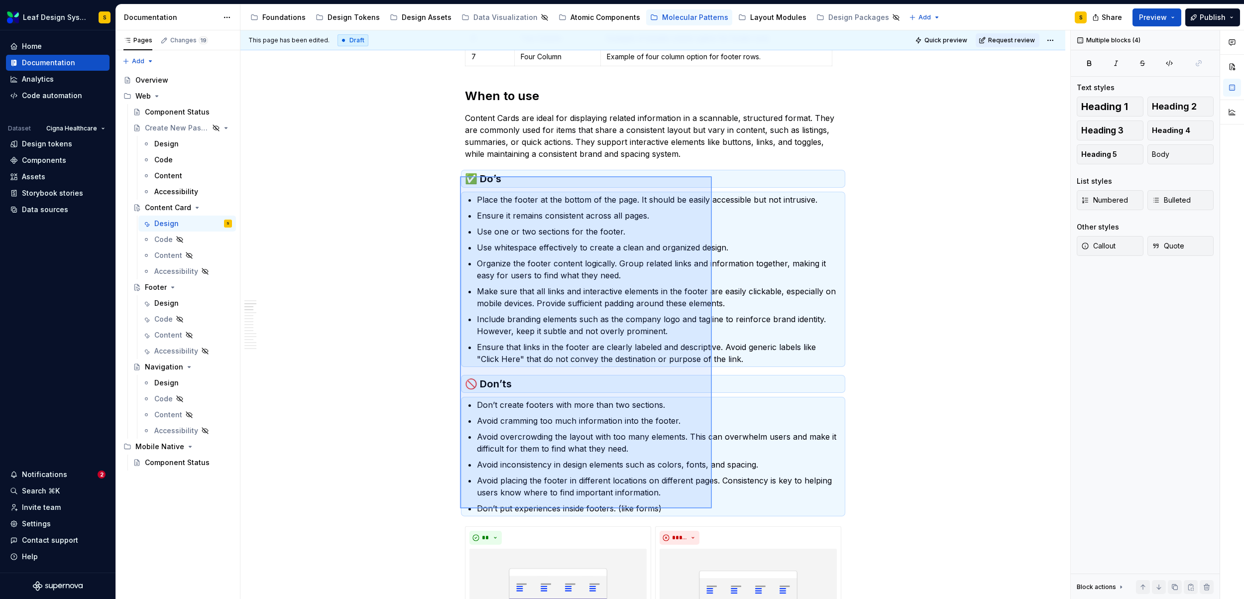
drag, startPoint x: 460, startPoint y: 291, endPoint x: 712, endPoint y: 508, distance: 332.9
click at [712, 508] on div "**********" at bounding box center [656, 314] width 830 height 569
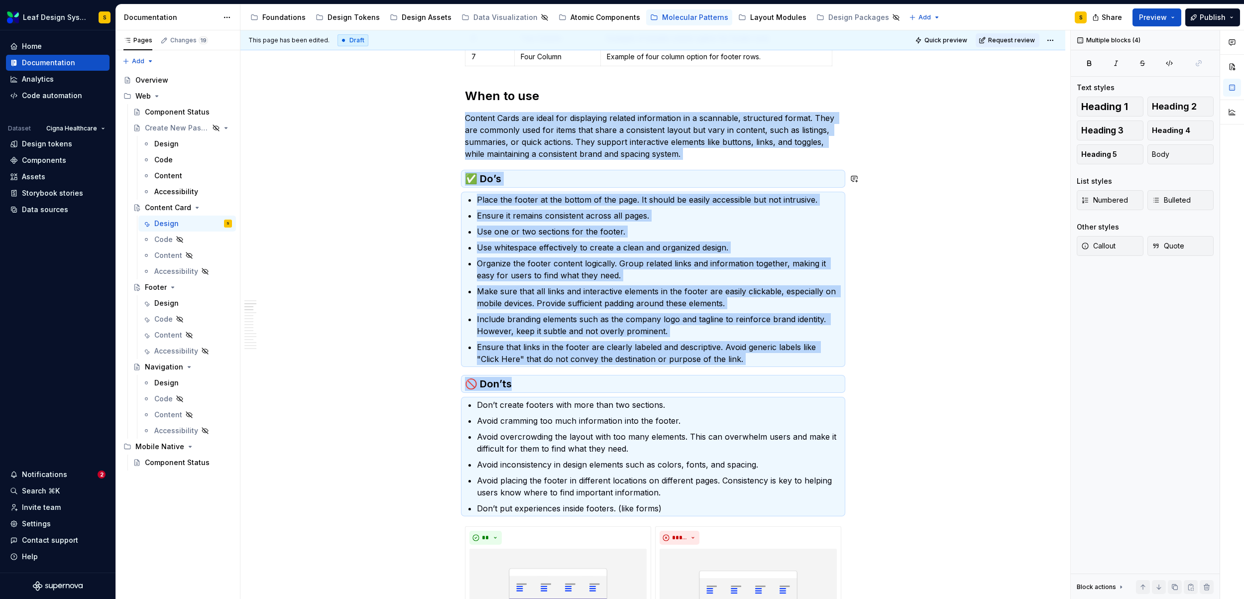
copy div "Loremip Dolor sit ametc adi elitseddoe tempori utlaboreetd ma a enimadmin, veni…"
click at [617, 344] on p "Ensure that links in the footer are clearly labeled and descriptive. Avoid gene…" at bounding box center [659, 353] width 364 height 24
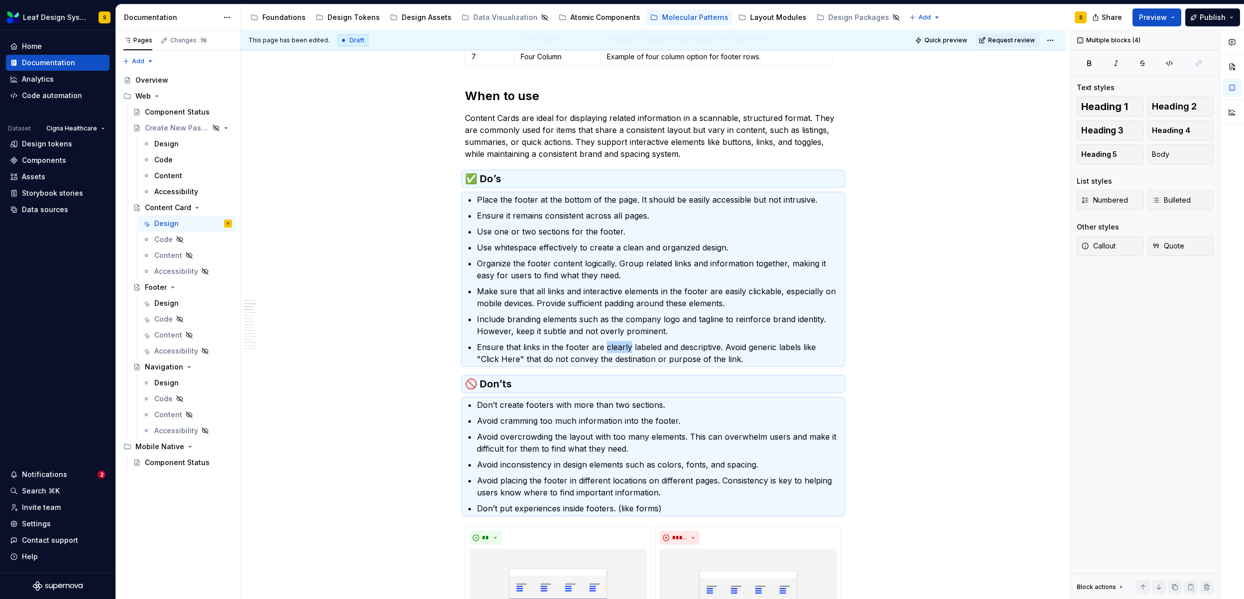
click at [617, 344] on p "Ensure that links in the footer are clearly labeled and descriptive. Avoid gene…" at bounding box center [659, 353] width 364 height 24
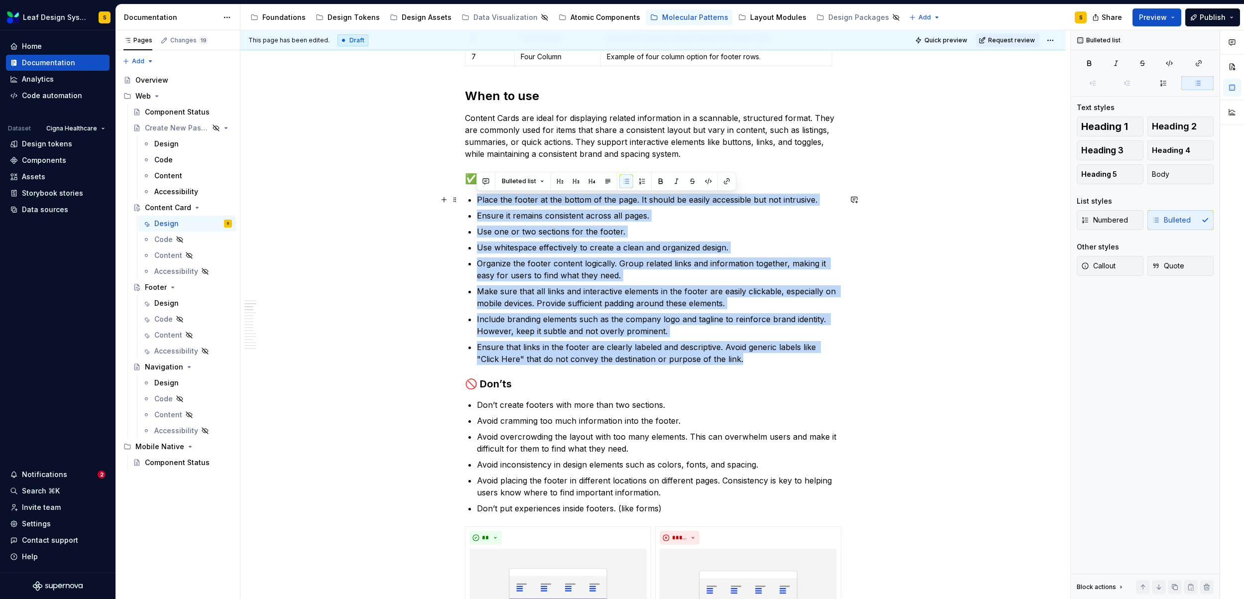
drag, startPoint x: 722, startPoint y: 360, endPoint x: 472, endPoint y: 205, distance: 294.2
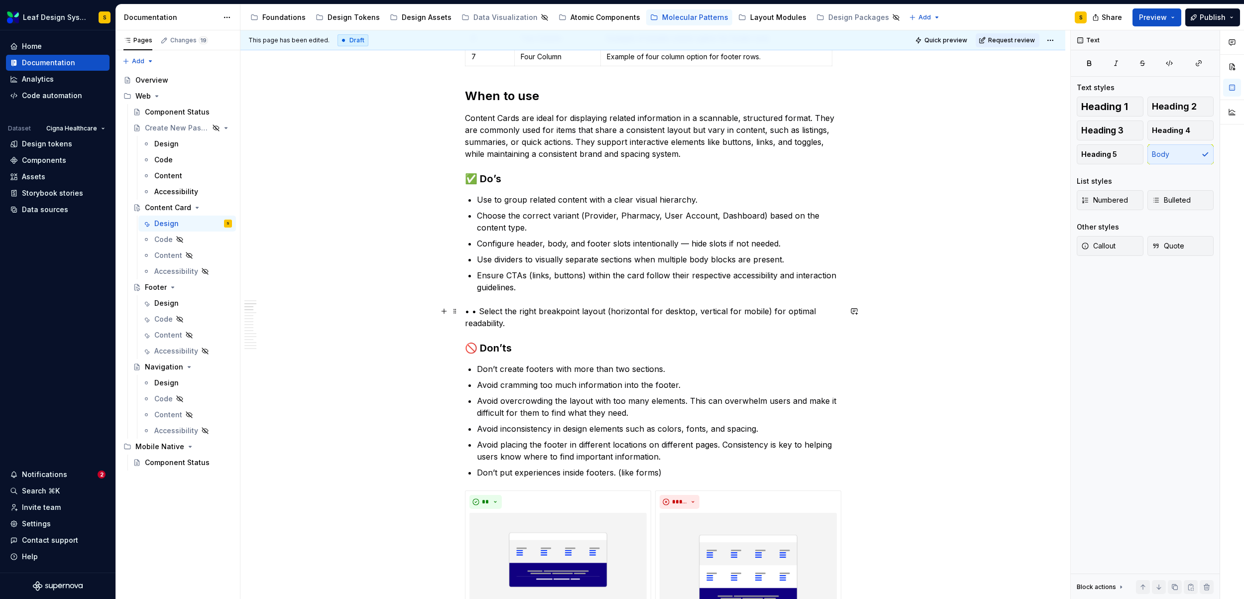
click at [478, 311] on p "• • Select the right breakpoint layout (horizontal for desktop, vertical for mo…" at bounding box center [653, 317] width 376 height 24
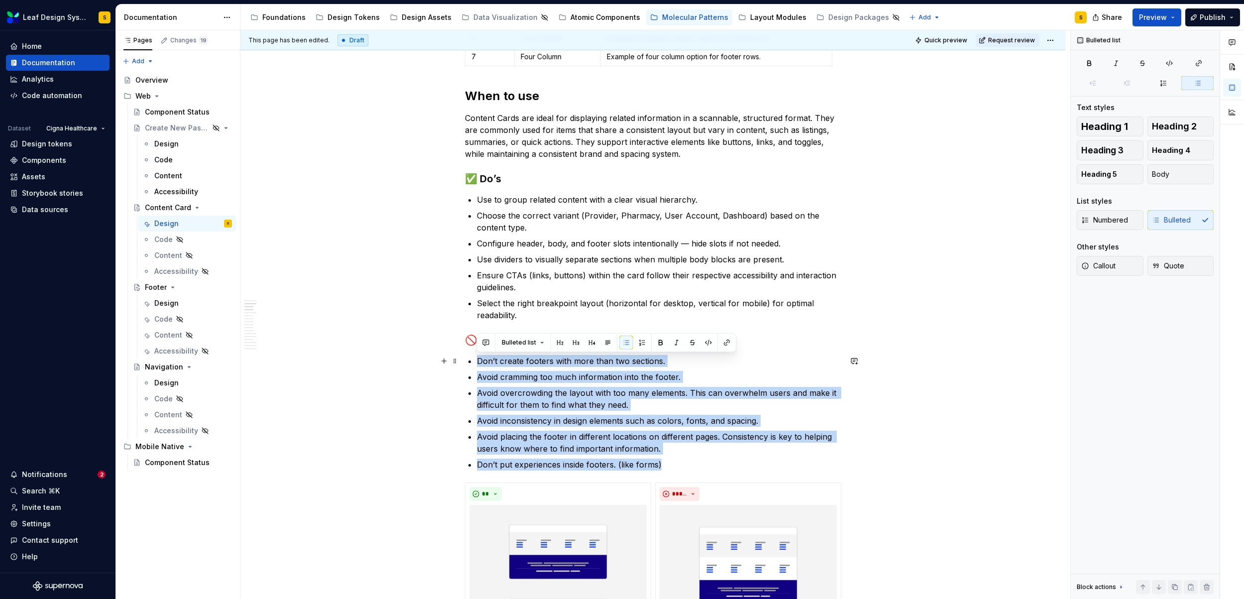
drag, startPoint x: 665, startPoint y: 463, endPoint x: 468, endPoint y: 359, distance: 223.0
click at [477, 359] on ul "Don’t create footers with more than two sections. Avoid cramming too much infor…" at bounding box center [659, 413] width 364 height 116
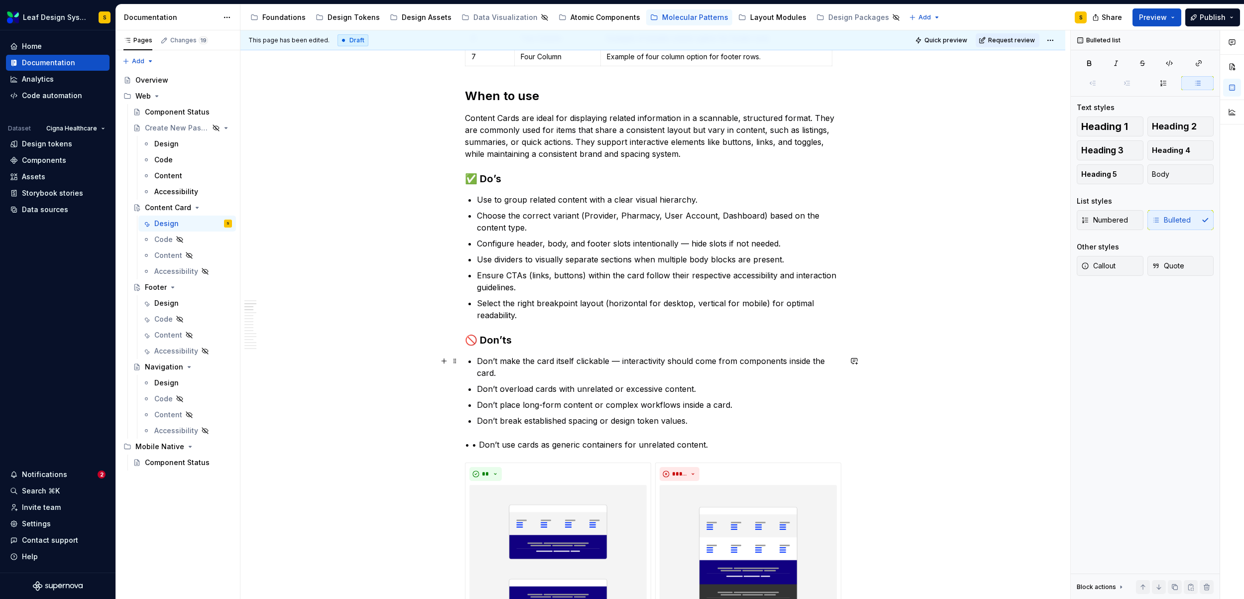
click at [622, 362] on p "Don’t make the card itself clickable — interactivity should come from component…" at bounding box center [659, 367] width 364 height 24
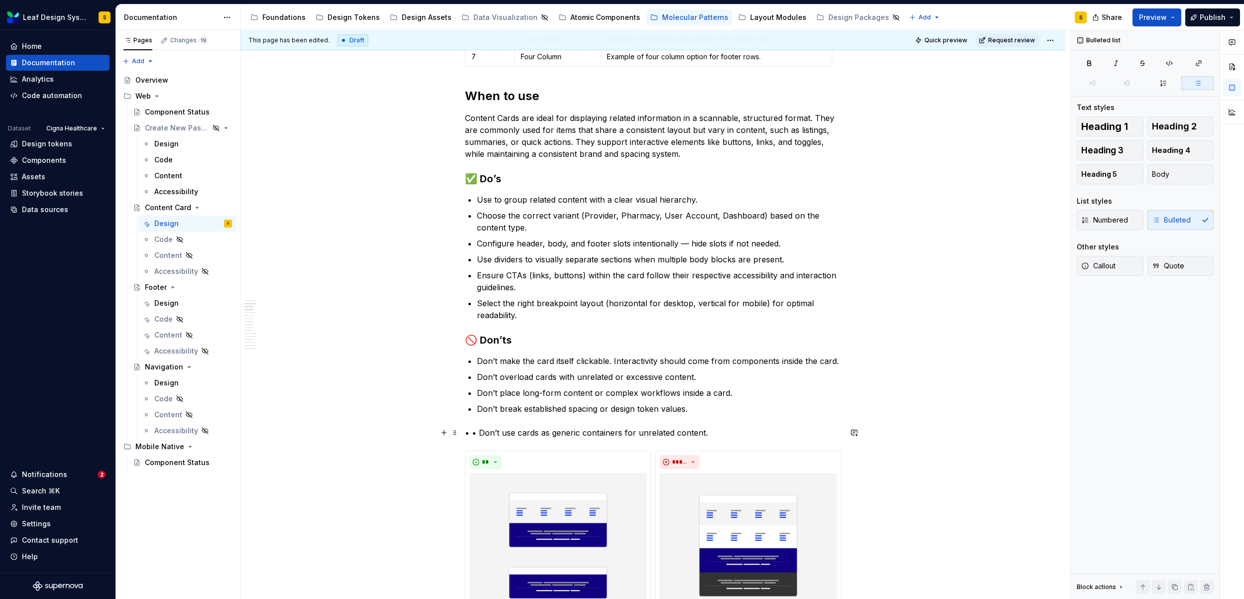
click at [479, 432] on p "• • Don’t use cards as generic containers for unrelated content." at bounding box center [653, 433] width 376 height 12
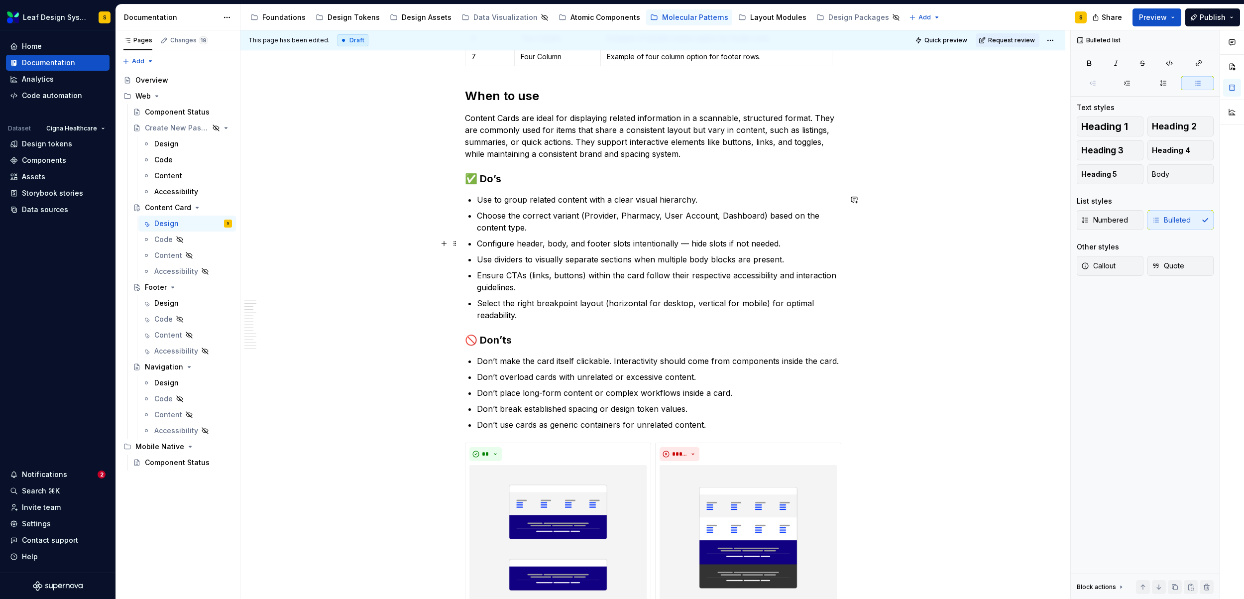
click at [690, 243] on p "Configure header, body, and footer slots intentionally — hide slots if not need…" at bounding box center [659, 244] width 364 height 12
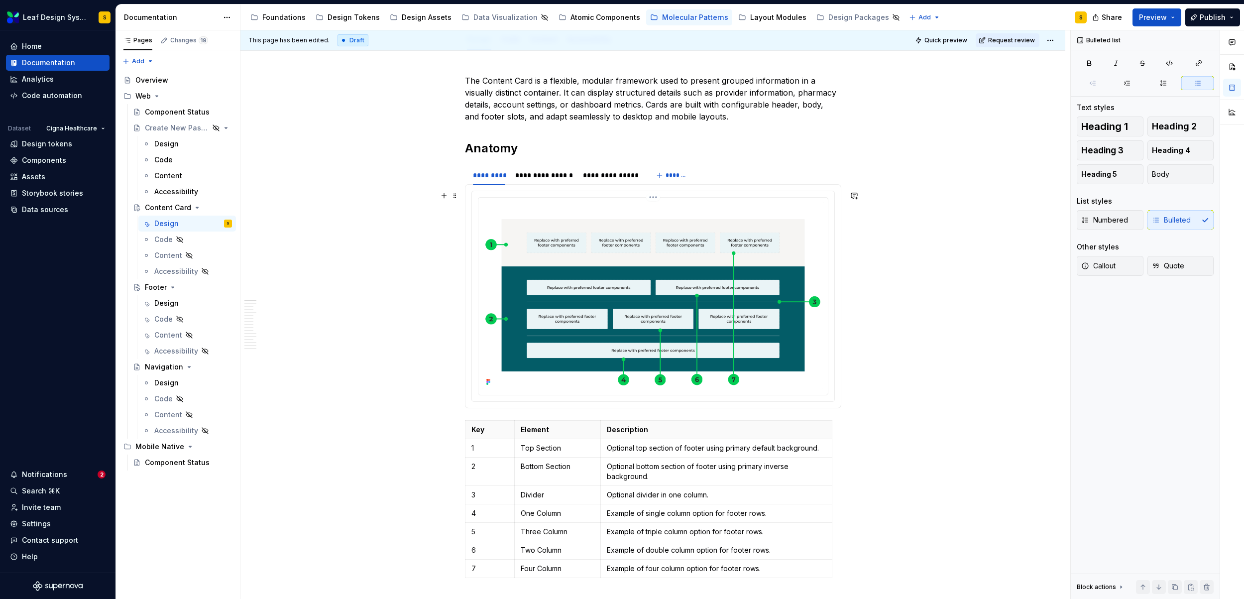
scroll to position [157, 0]
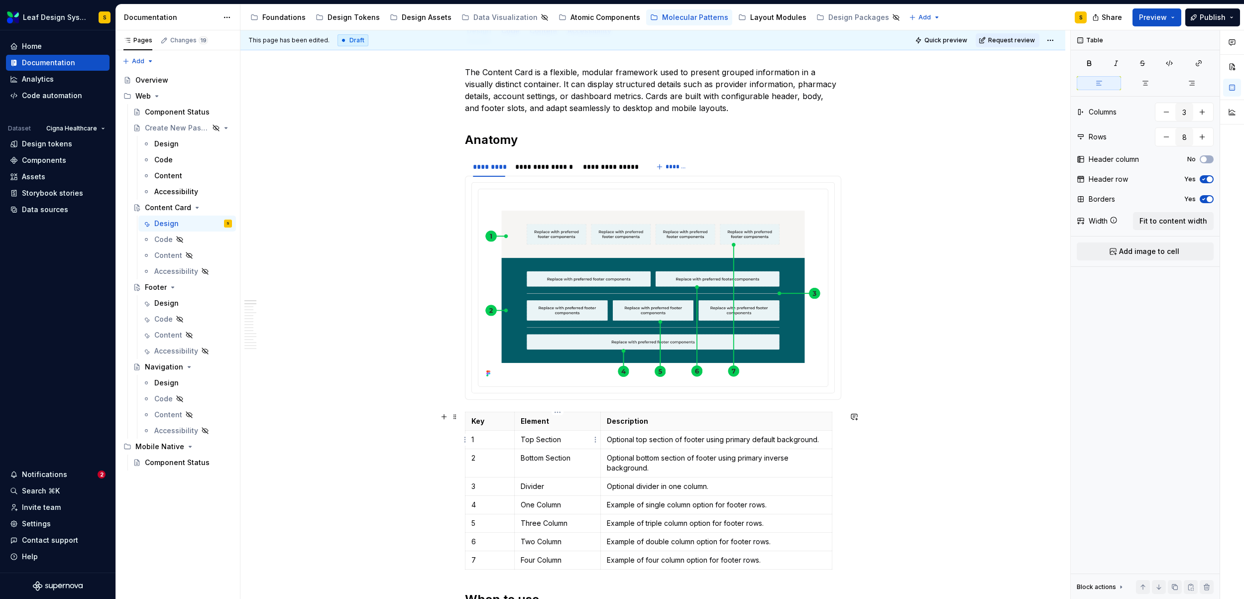
click at [545, 438] on p "Top Section" at bounding box center [558, 440] width 74 height 10
click at [636, 278] on img at bounding box center [654, 286] width 342 height 187
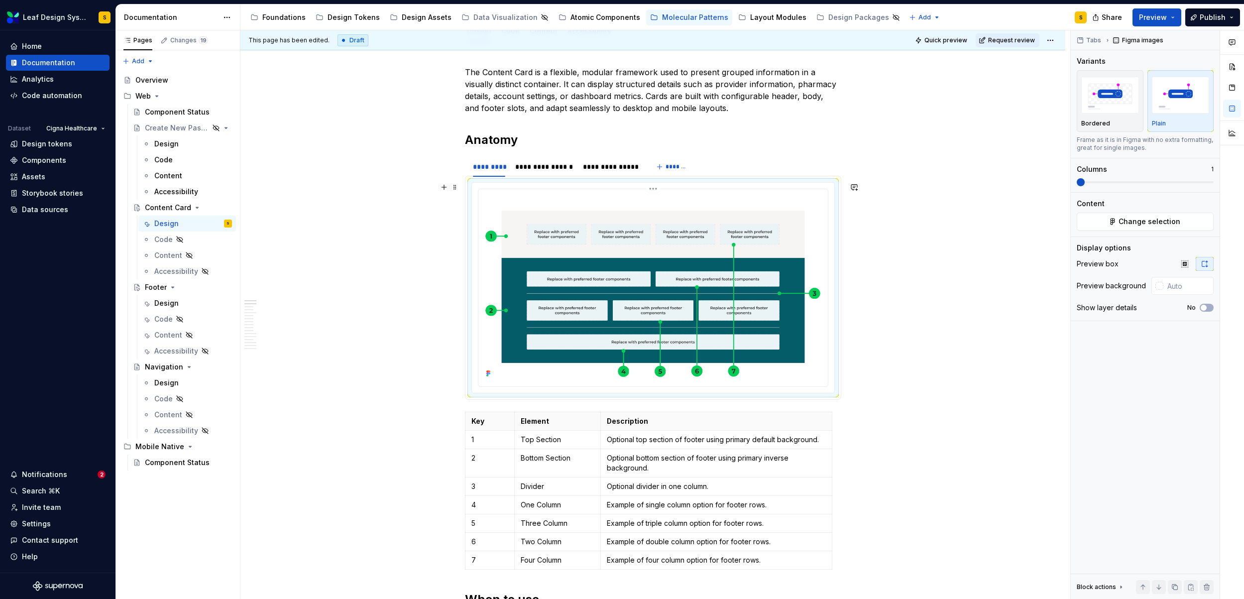
click at [728, 289] on body "Leaf Design System S Home Documentation Analytics Code automation Dataset Cigna…" at bounding box center [622, 299] width 1244 height 599
click at [1152, 226] on span "Change selection" at bounding box center [1150, 222] width 62 height 10
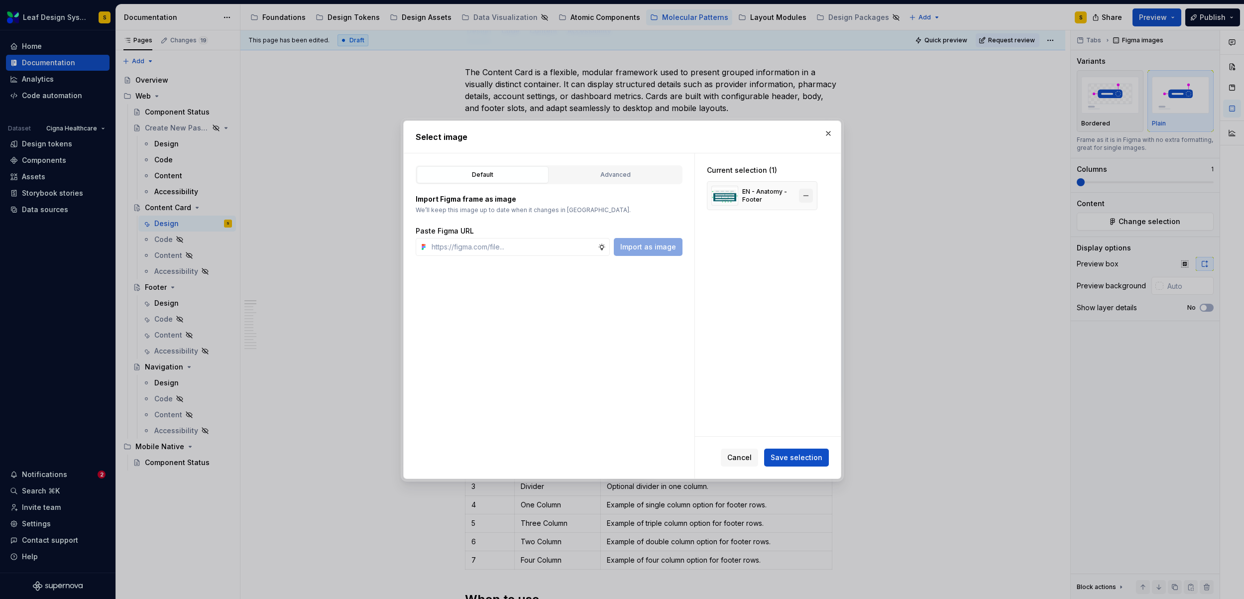
click at [811, 195] on button "button" at bounding box center [806, 196] width 14 height 14
click at [831, 137] on button "button" at bounding box center [829, 133] width 14 height 14
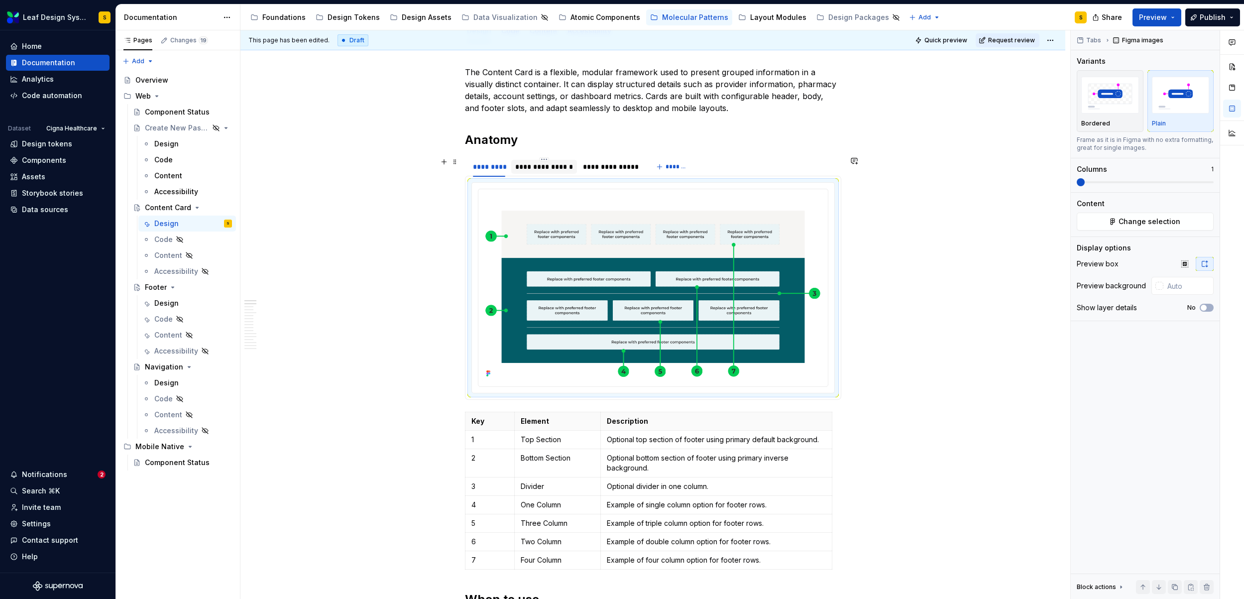
click at [558, 169] on div "**********" at bounding box center [544, 167] width 58 height 10
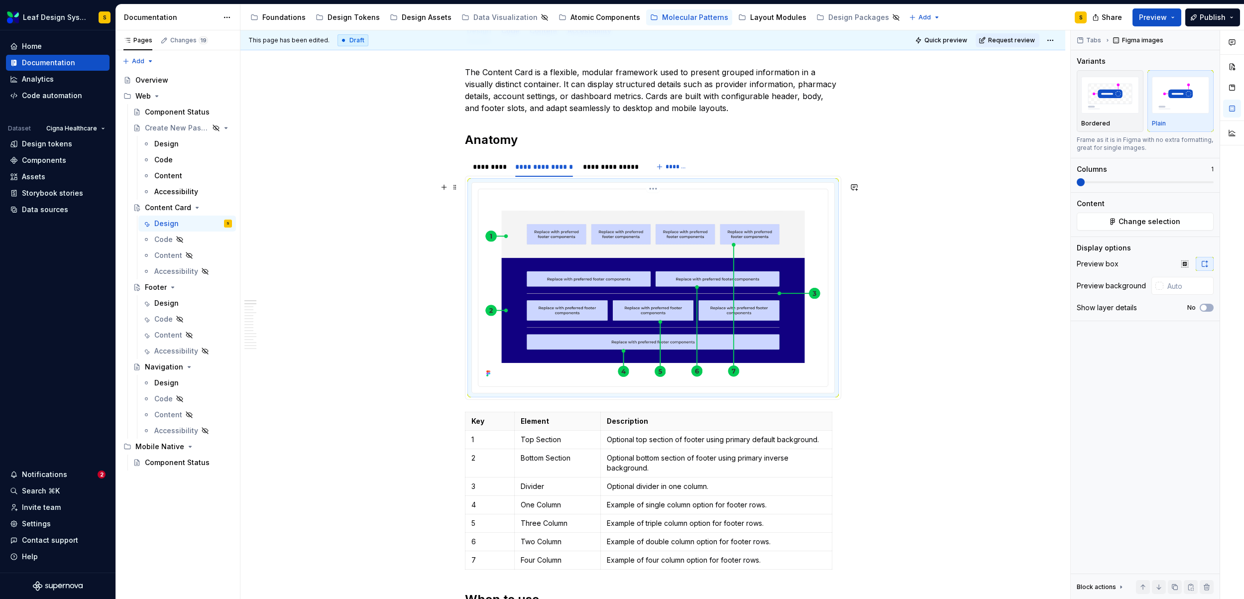
click at [662, 260] on img at bounding box center [654, 286] width 342 height 187
click at [1163, 220] on span "Change selection" at bounding box center [1150, 222] width 62 height 10
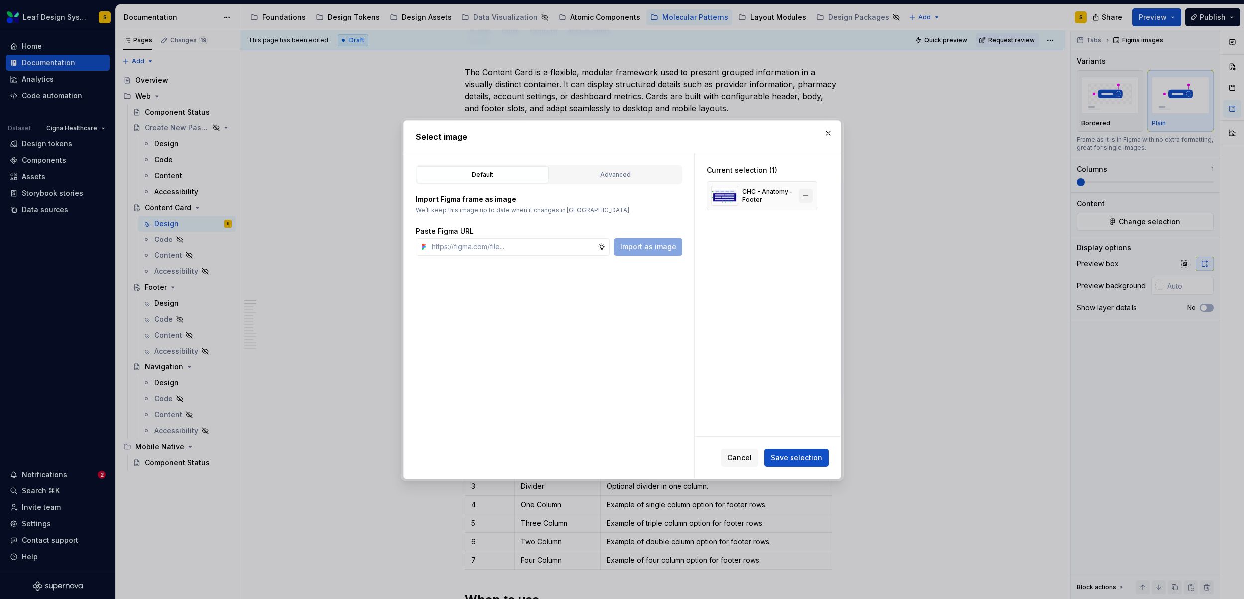
click at [809, 195] on button "button" at bounding box center [806, 196] width 14 height 14
click at [801, 455] on span "Save selection" at bounding box center [796, 458] width 65 height 18
click at [829, 131] on button "button" at bounding box center [829, 133] width 14 height 14
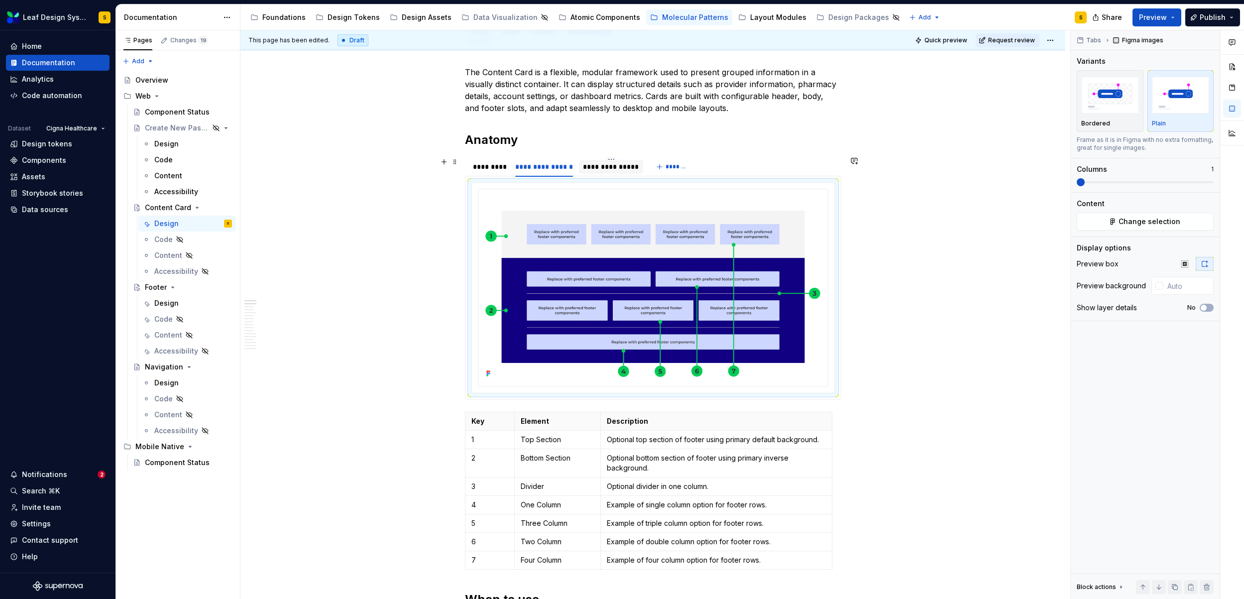
click at [609, 168] on div "**********" at bounding box center [611, 167] width 56 height 10
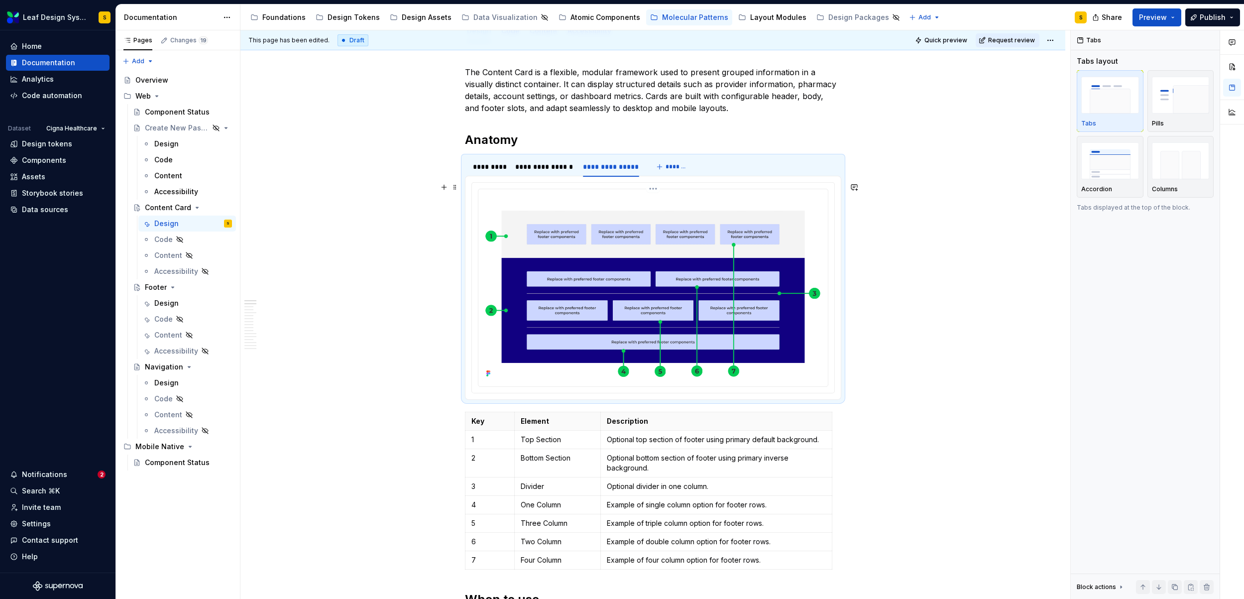
click at [647, 249] on img at bounding box center [654, 286] width 342 height 187
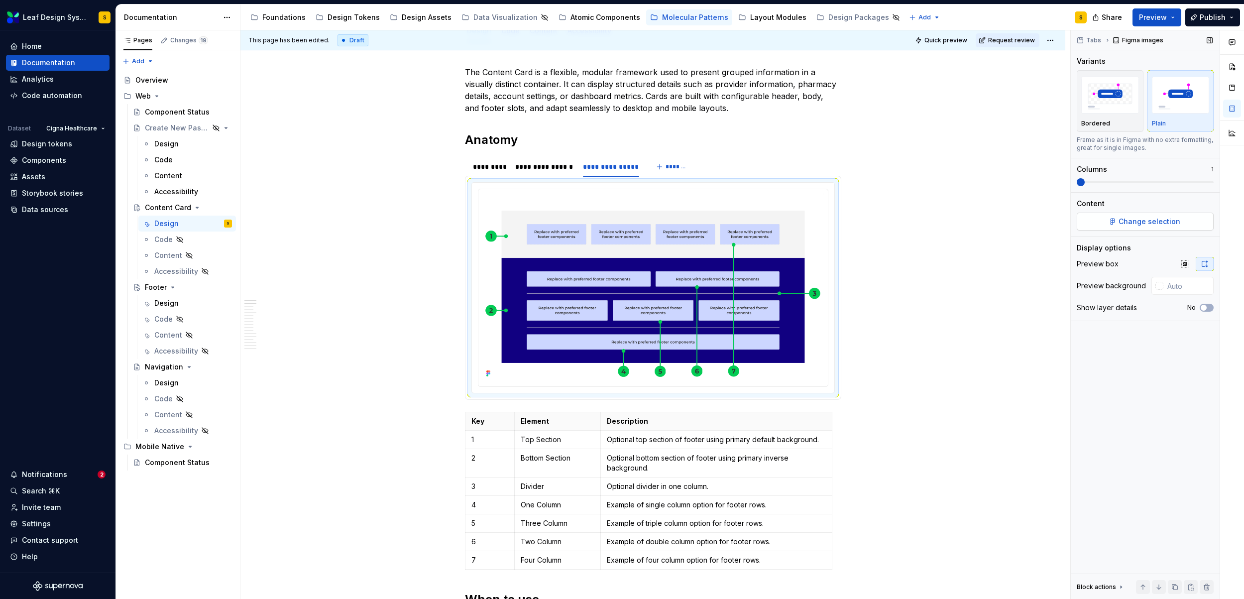
click at [1142, 226] on span "Change selection" at bounding box center [1150, 222] width 62 height 10
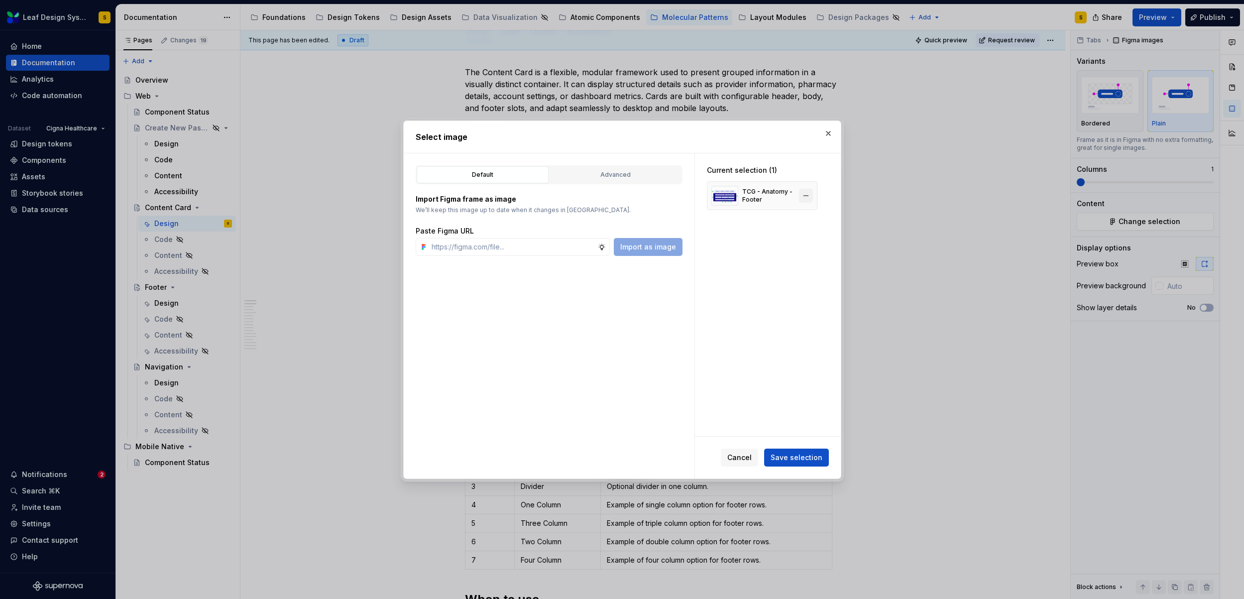
click at [805, 197] on button "button" at bounding box center [806, 196] width 14 height 14
click at [749, 460] on span "Cancel" at bounding box center [739, 458] width 24 height 10
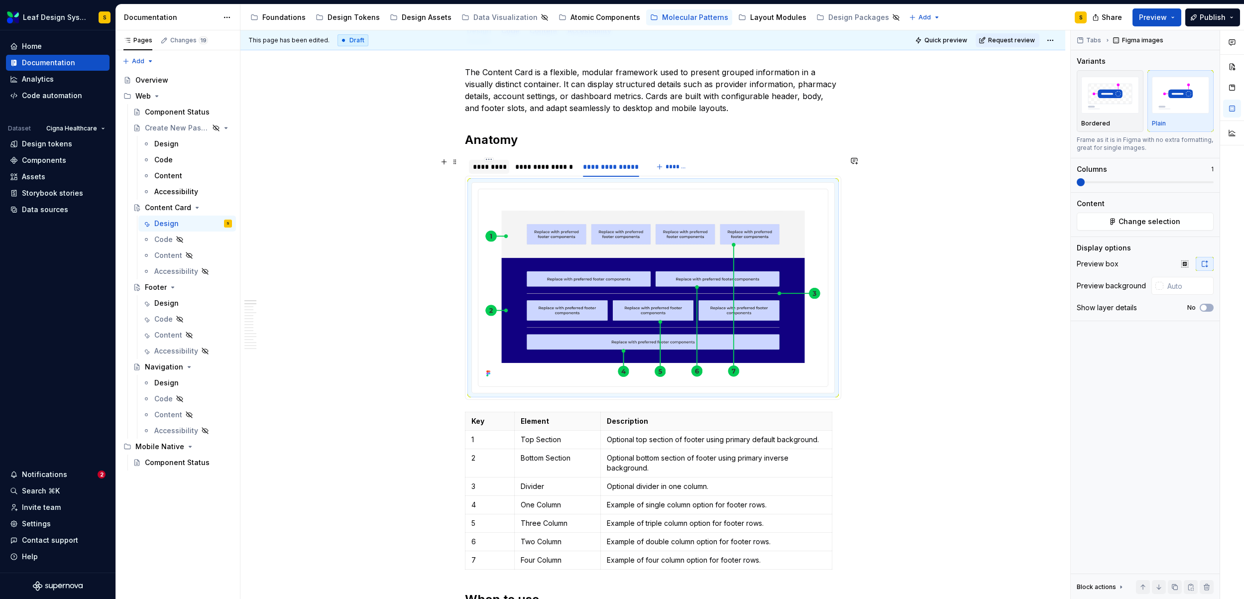
click at [480, 172] on div "*********" at bounding box center [489, 167] width 41 height 14
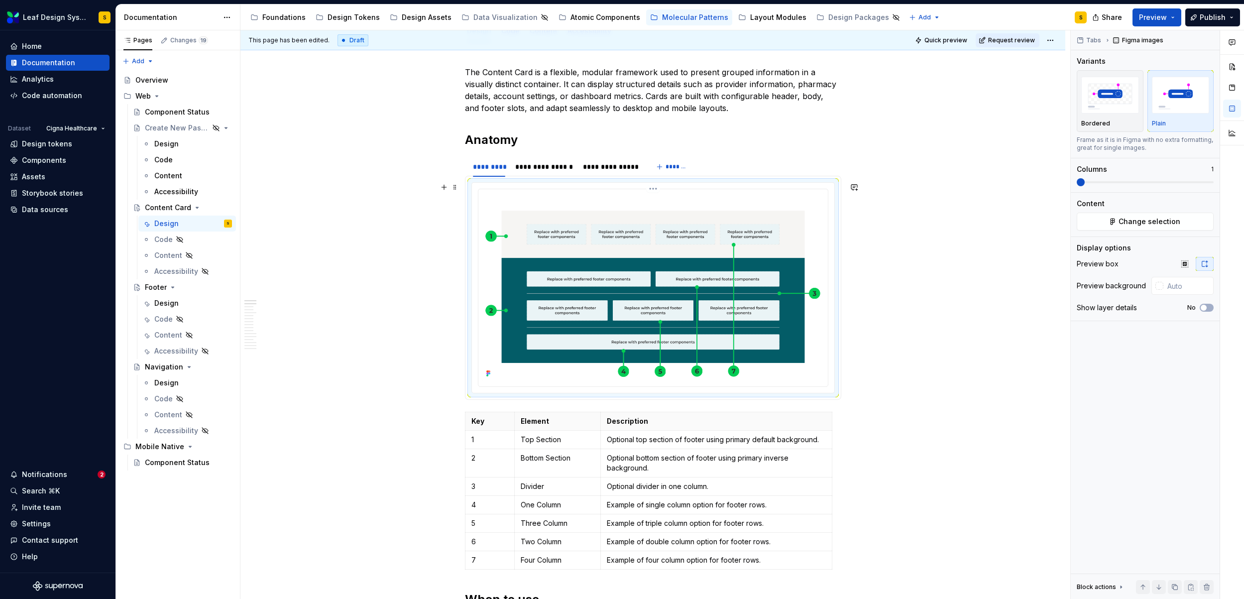
click at [558, 242] on img at bounding box center [654, 286] width 342 height 187
click at [1117, 217] on button "Change selection" at bounding box center [1145, 222] width 137 height 18
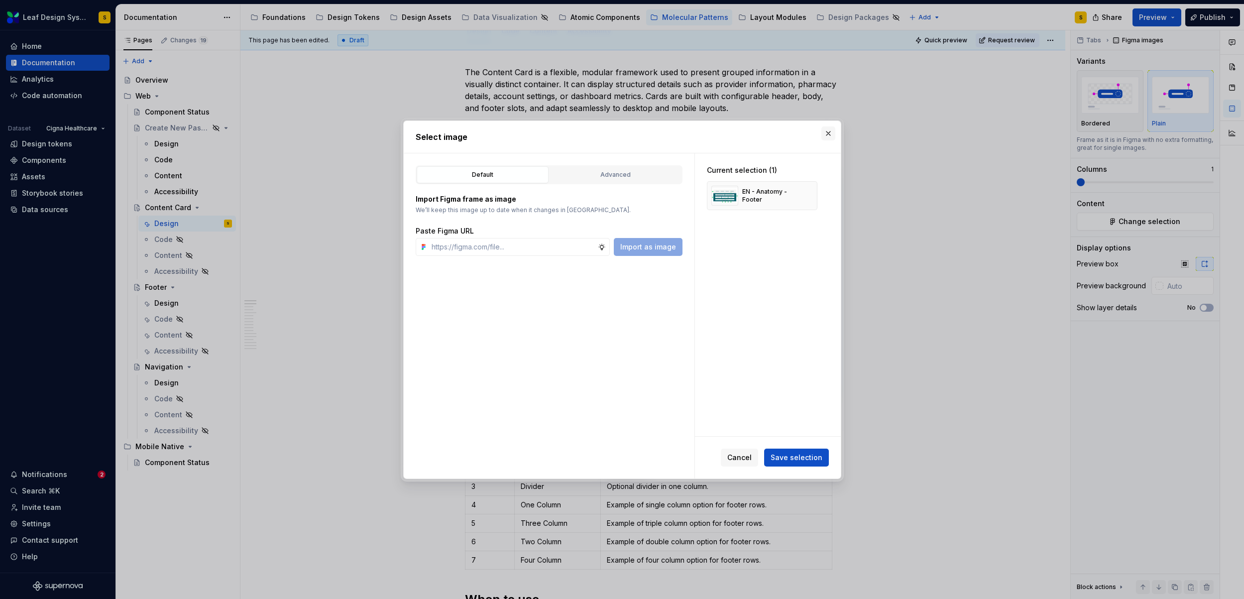
click at [832, 134] on button "button" at bounding box center [829, 133] width 14 height 14
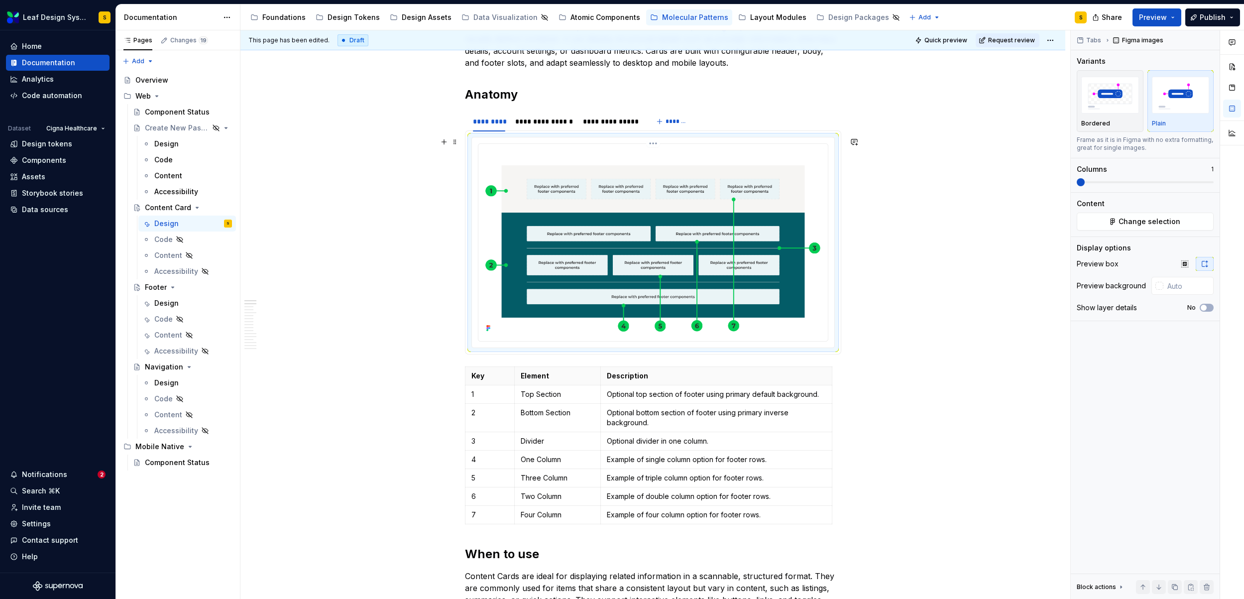
scroll to position [203, 0]
click at [557, 393] on p "Top Section" at bounding box center [558, 394] width 74 height 10
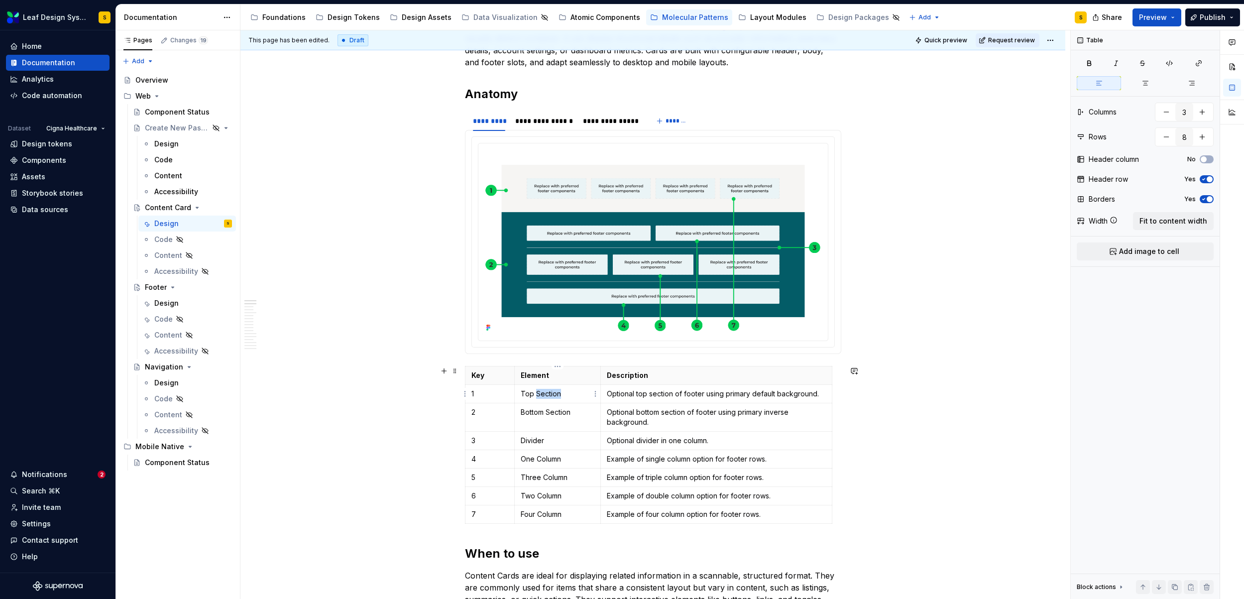
click at [557, 393] on p "Top Section" at bounding box center [558, 394] width 74 height 10
click at [546, 390] on p "Top Section" at bounding box center [558, 394] width 74 height 10
click at [544, 391] on p "Top Section" at bounding box center [558, 394] width 74 height 10
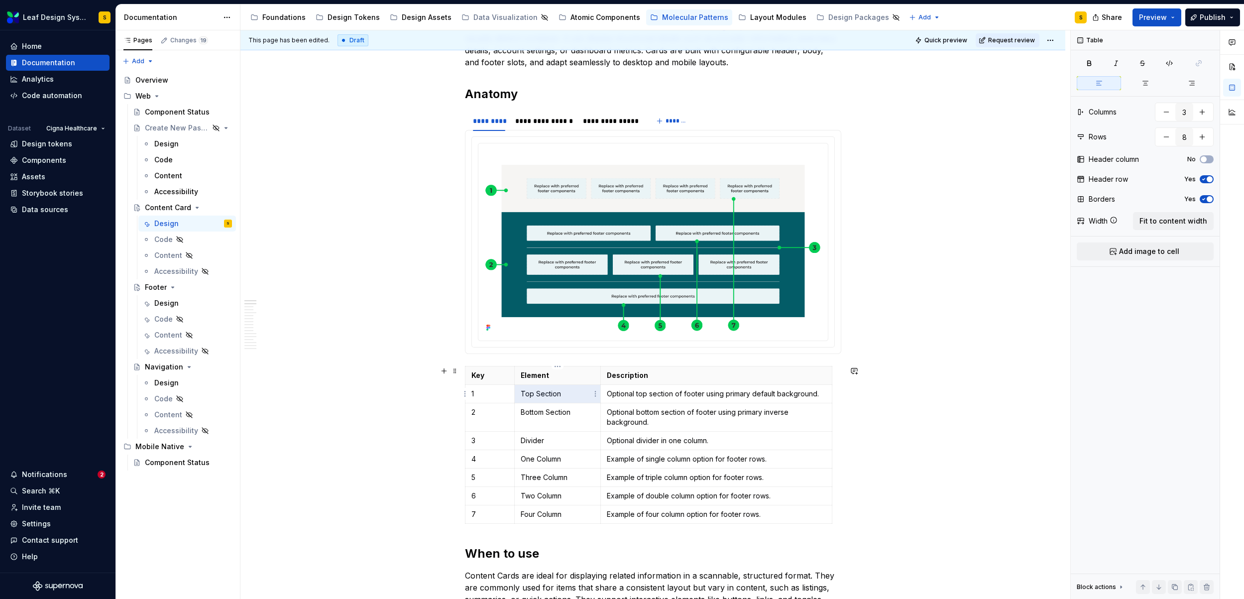
click at [544, 391] on p "Top Section" at bounding box center [558, 394] width 74 height 10
click at [545, 393] on p "Top Section" at bounding box center [558, 394] width 74 height 10
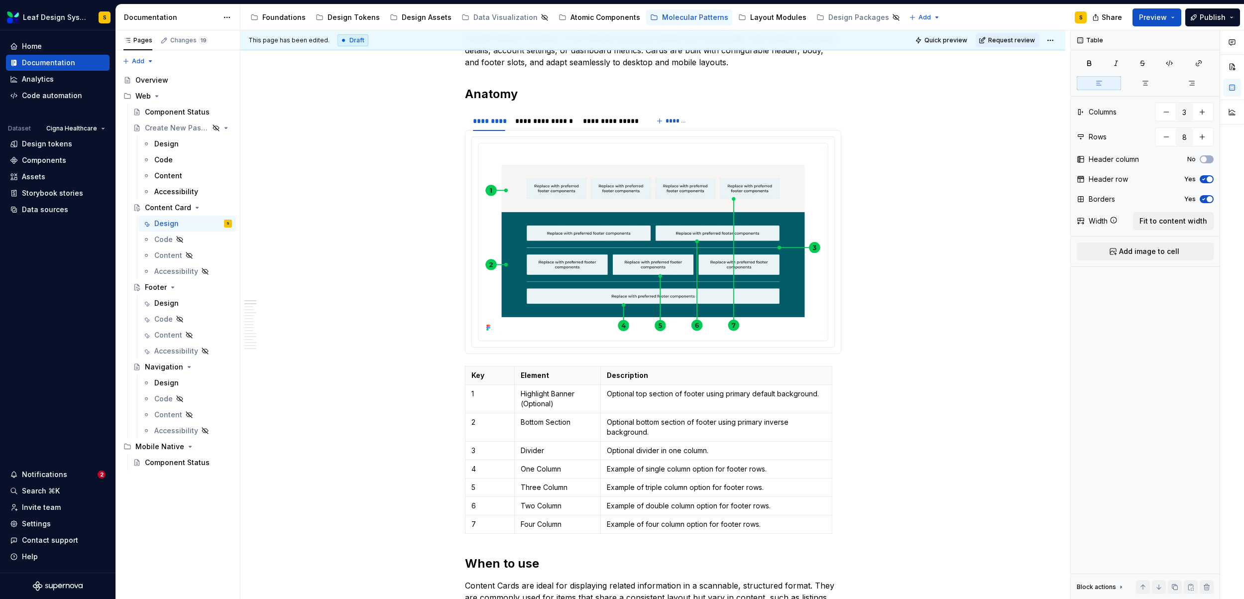
type textarea "*"
click at [630, 396] on p "Optional top section of footer using primary default background." at bounding box center [716, 394] width 219 height 10
click at [536, 422] on p "Bottom Section" at bounding box center [558, 422] width 74 height 10
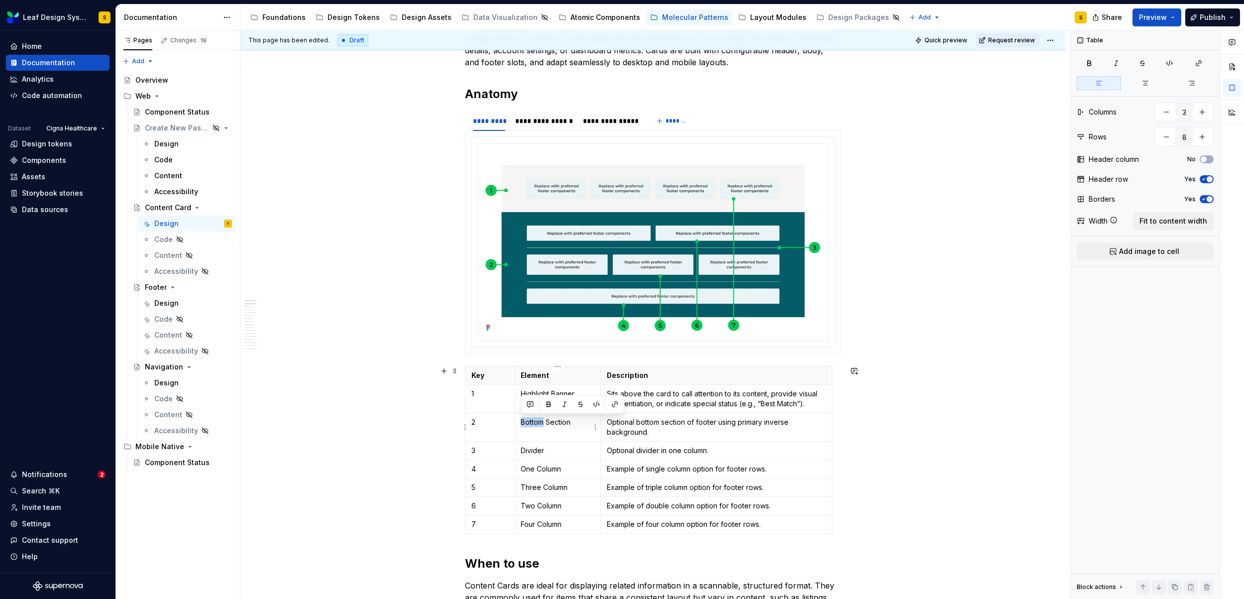
click at [536, 422] on p "Bottom Section" at bounding box center [558, 422] width 74 height 10
click at [620, 428] on p "Optional bottom section of footer using primary inverse background." at bounding box center [716, 427] width 219 height 20
click at [620, 427] on p "Optional bottom section of footer using primary inverse background." at bounding box center [716, 427] width 219 height 20
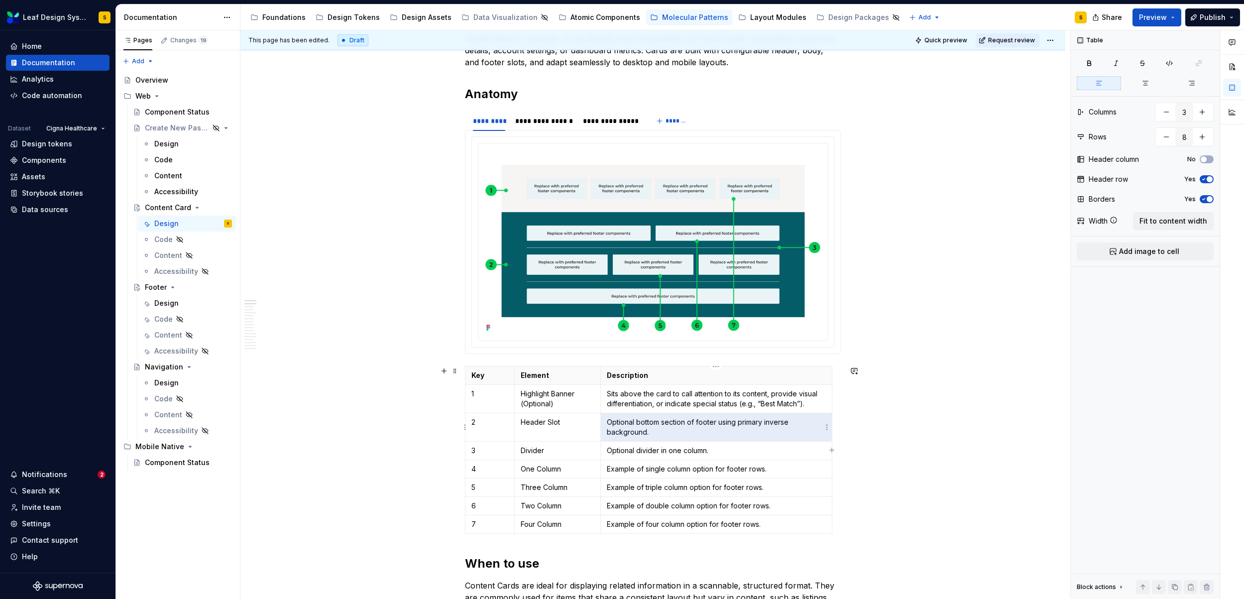
click at [622, 429] on p "Optional bottom section of footer using primary inverse background." at bounding box center [716, 427] width 219 height 20
click at [533, 447] on p "Divider" at bounding box center [558, 451] width 74 height 10
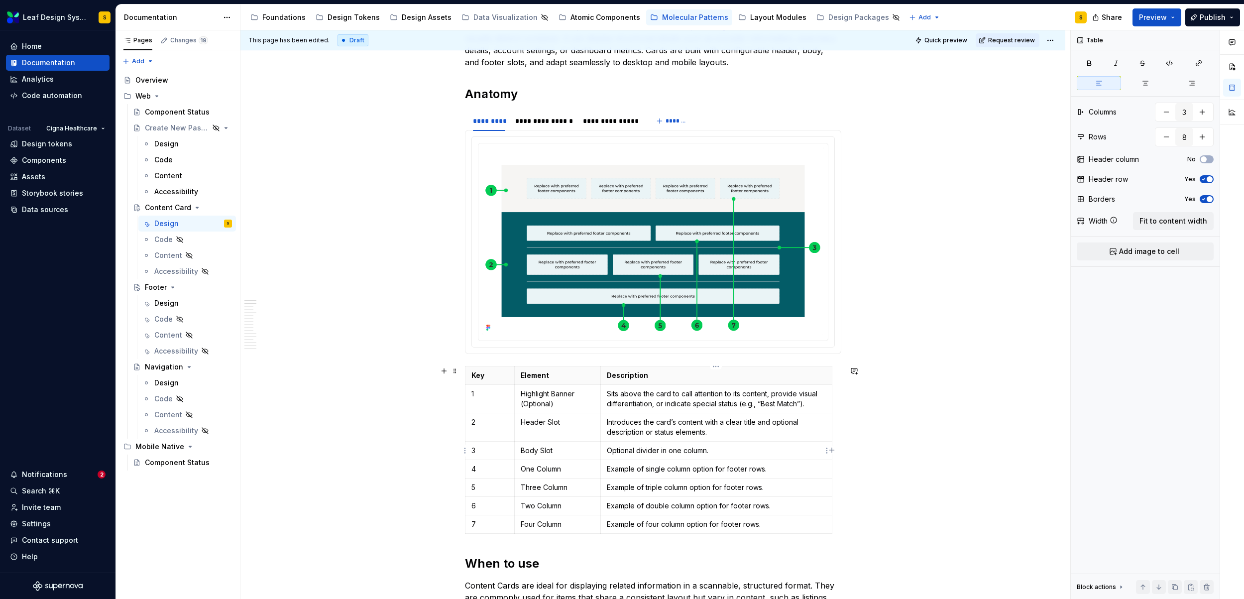
click at [628, 451] on p "Optional divider in one column." at bounding box center [716, 451] width 219 height 10
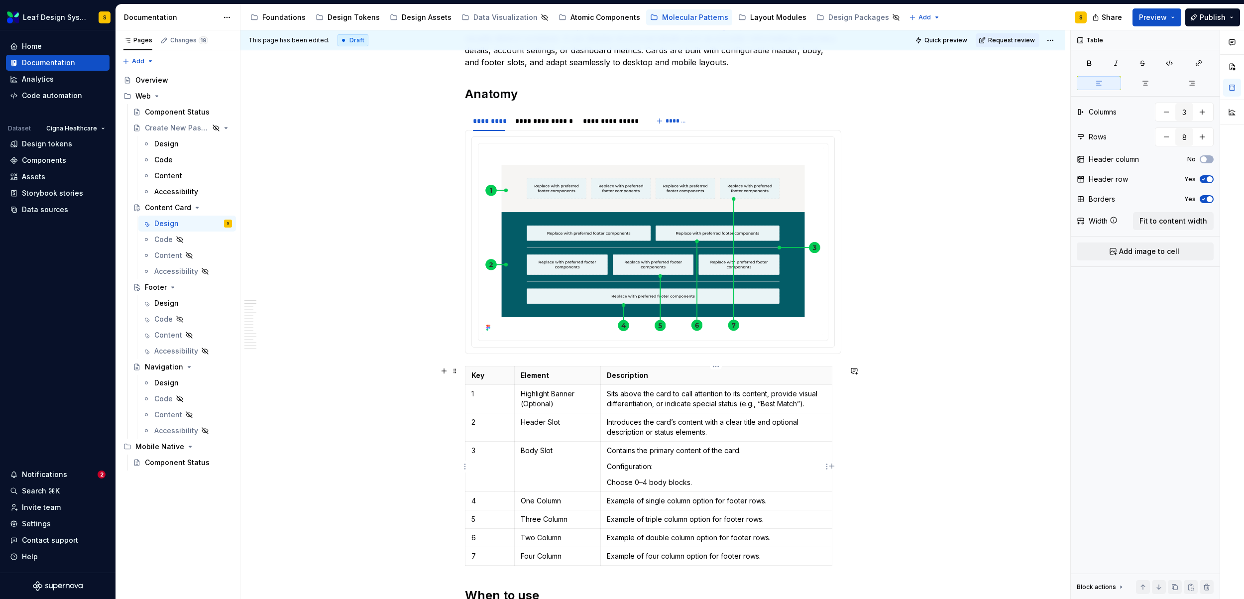
click at [607, 481] on p "Choose 0–4 body blocks." at bounding box center [716, 483] width 219 height 10
click at [613, 459] on td "Contains the primary content of the card. Configuration: Choose 0–4 body blocks." at bounding box center [716, 459] width 231 height 34
click at [531, 487] on p "One Column" at bounding box center [558, 485] width 74 height 10
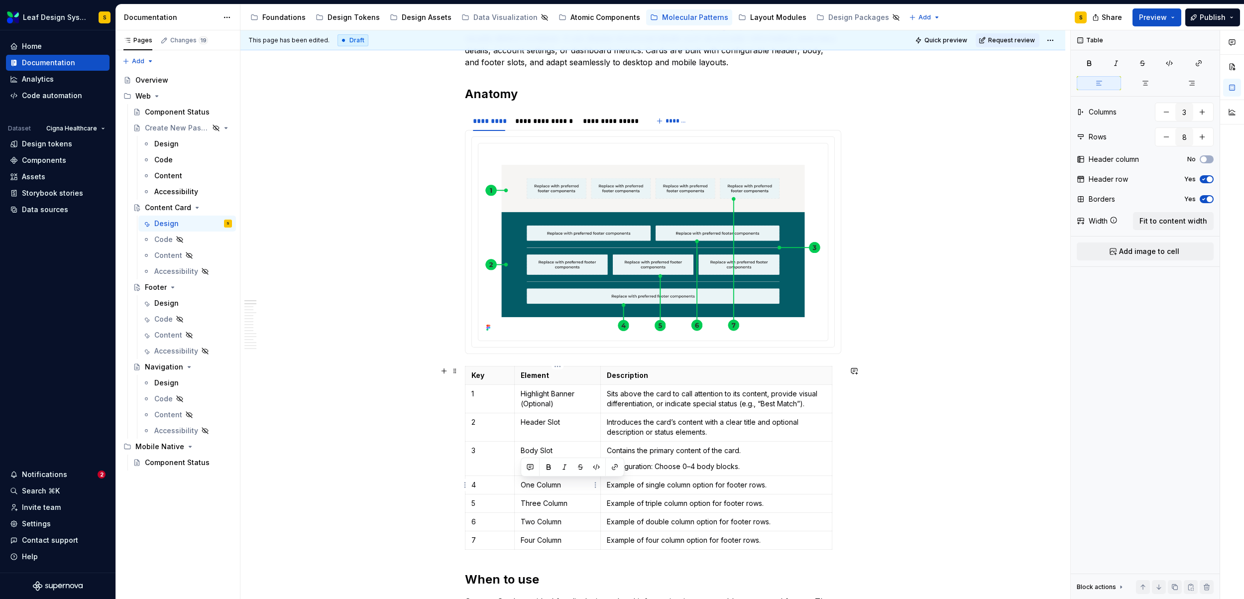
click at [531, 487] on p "One Column" at bounding box center [558, 485] width 74 height 10
click at [637, 484] on p "Example of single column option for footer rows." at bounding box center [716, 485] width 219 height 10
click at [547, 502] on p "Three Column" at bounding box center [558, 503] width 74 height 10
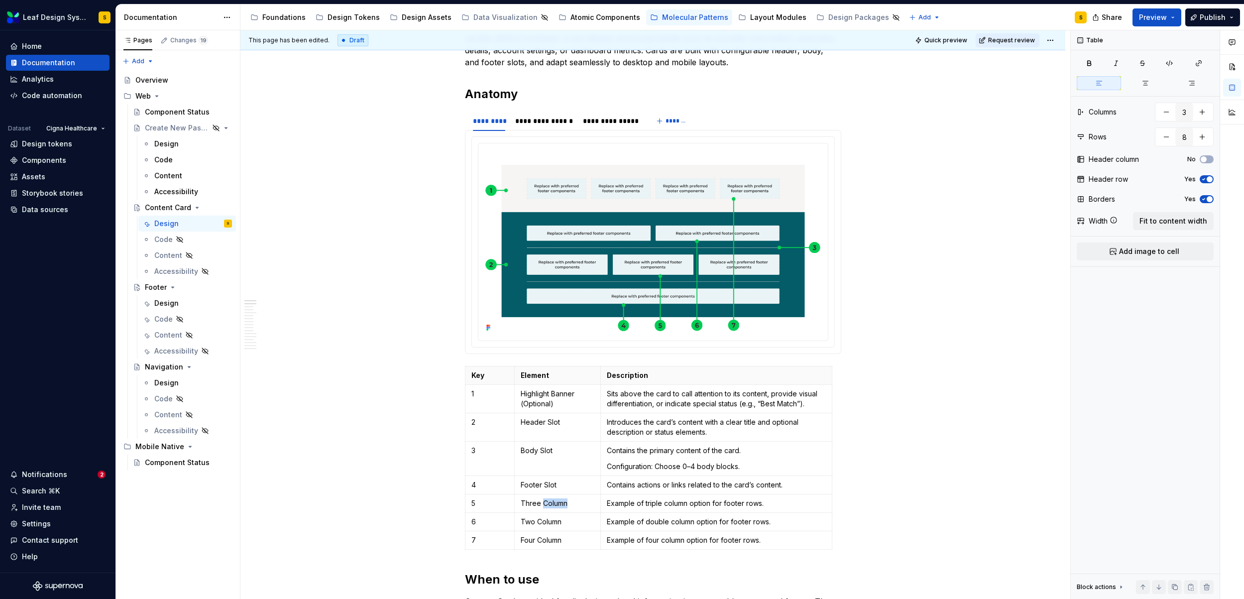
click at [547, 502] on p "Three Column" at bounding box center [558, 503] width 74 height 10
click at [662, 504] on p "Example of triple column option for footer rows." at bounding box center [716, 503] width 219 height 10
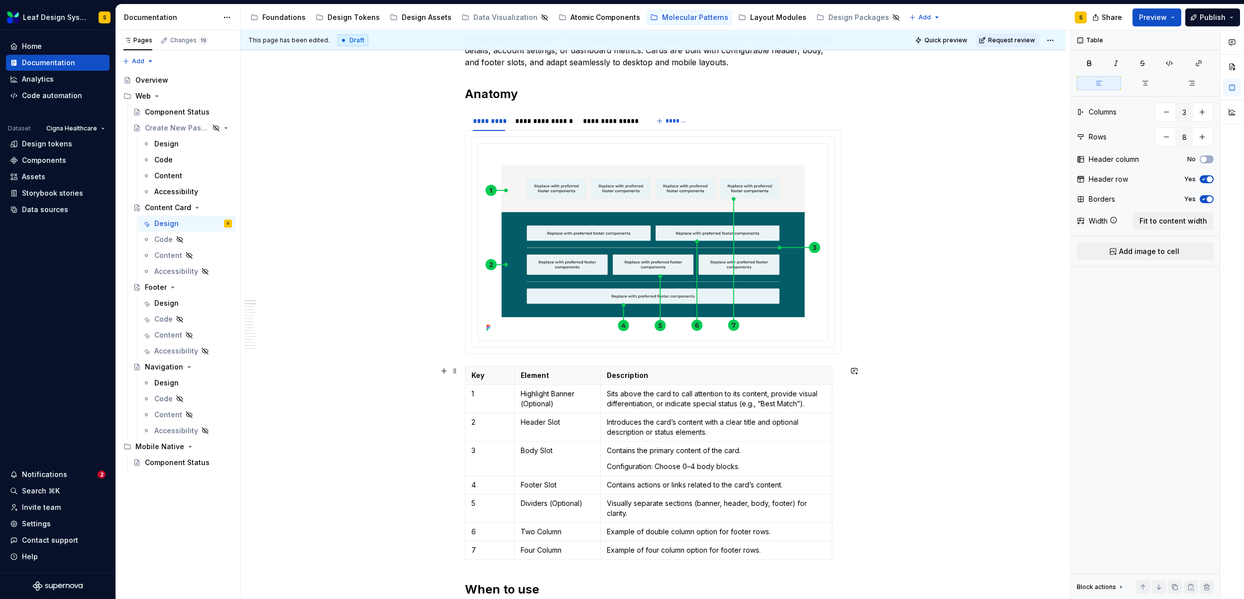
click at [464, 529] on html "Leaf Design System S Home Documentation Analytics Code automation Dataset Cigna…" at bounding box center [622, 299] width 1244 height 599
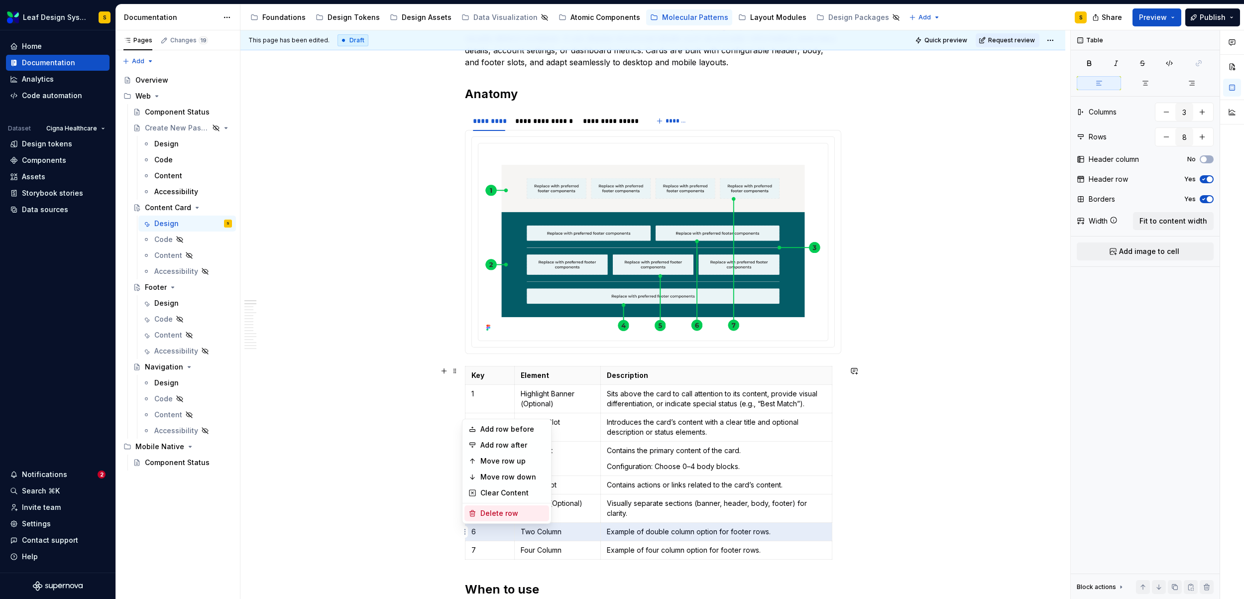
click at [482, 516] on div "Delete row" at bounding box center [513, 513] width 65 height 10
type input "7"
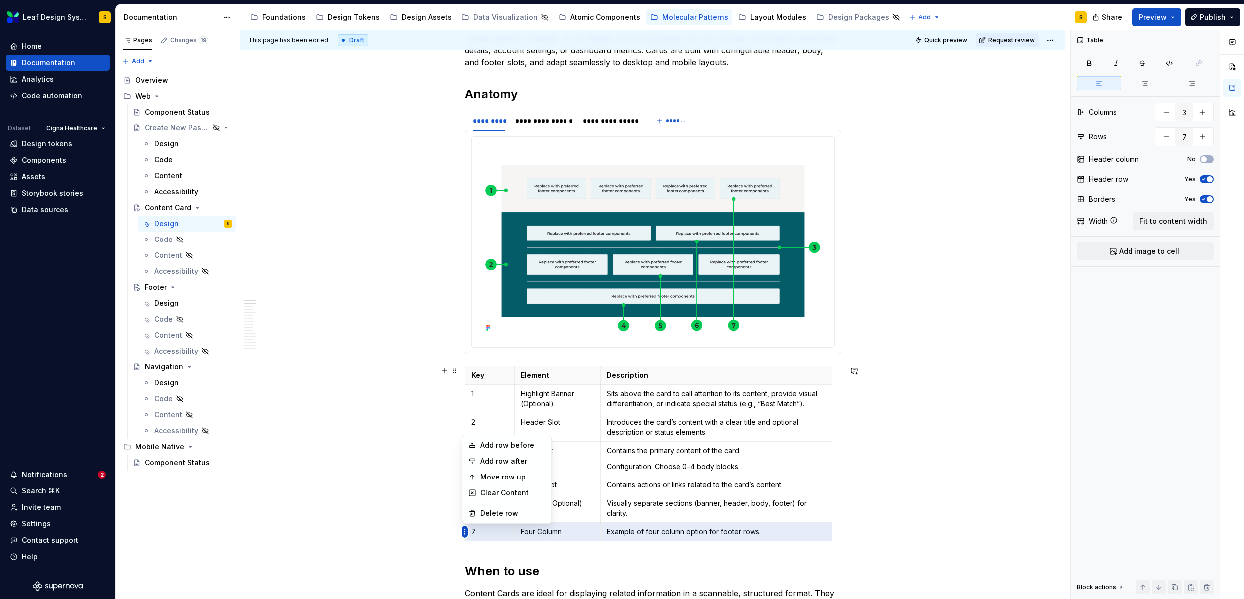
click at [463, 532] on html "Leaf Design System S Home Documentation Analytics Code automation Dataset Cigna…" at bounding box center [622, 299] width 1244 height 599
click at [477, 517] on div "Delete row" at bounding box center [507, 513] width 85 height 16
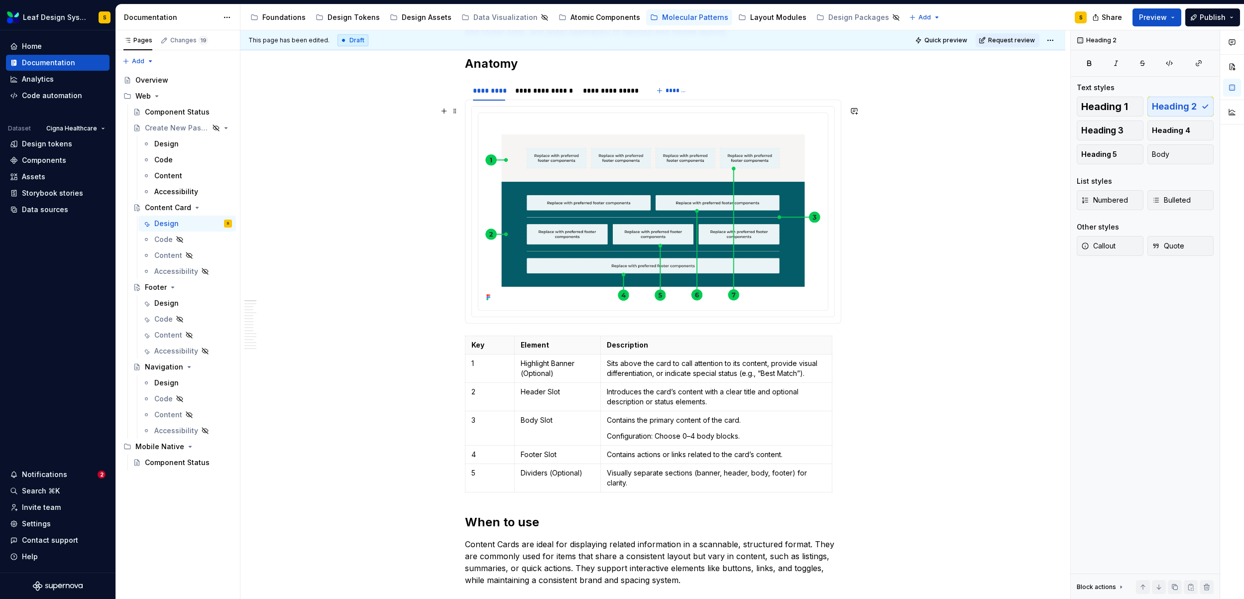
scroll to position [0, 0]
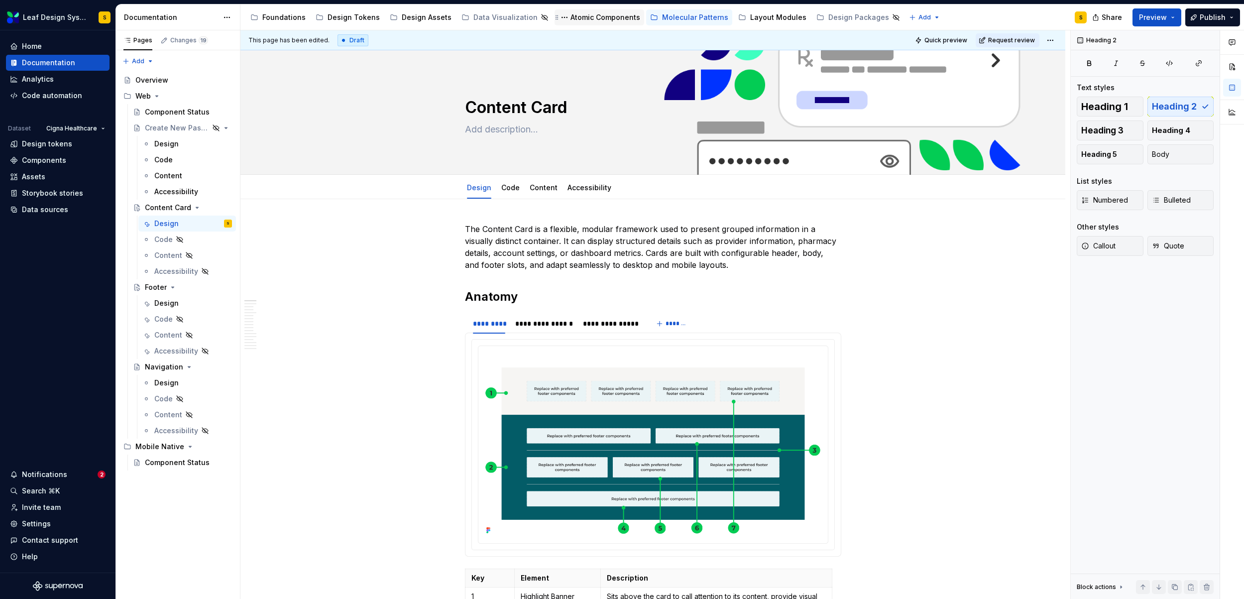
click at [577, 17] on div "Atomic Components" at bounding box center [606, 17] width 70 height 10
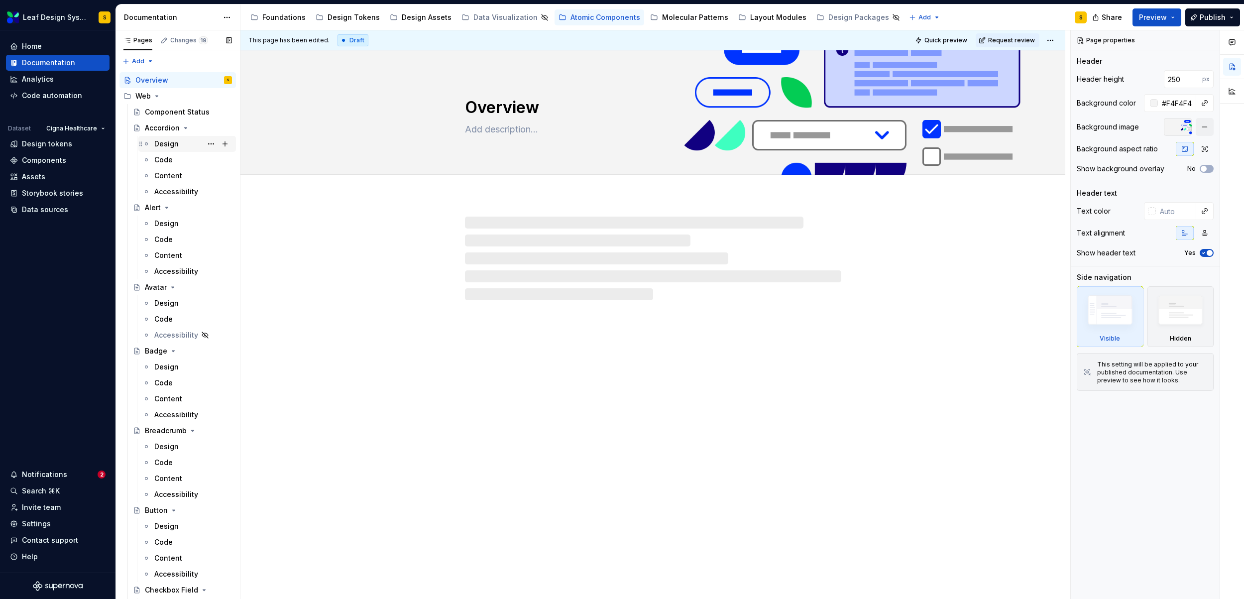
click at [170, 143] on div "Design" at bounding box center [166, 144] width 24 height 10
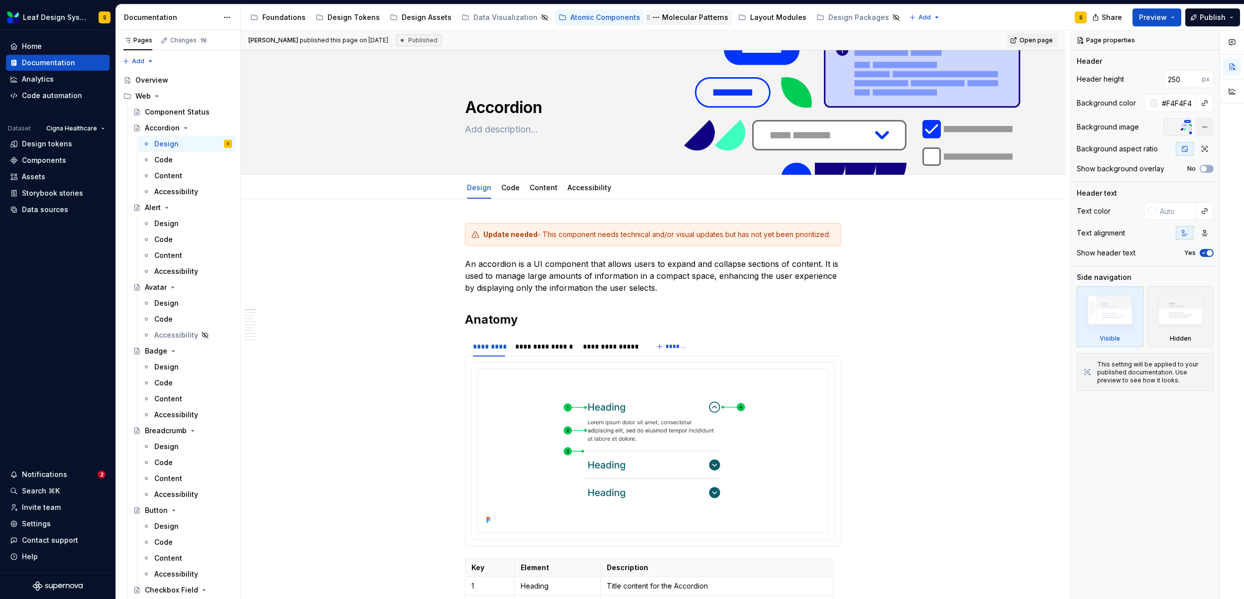
click at [666, 17] on div "Molecular Patterns" at bounding box center [695, 17] width 66 height 10
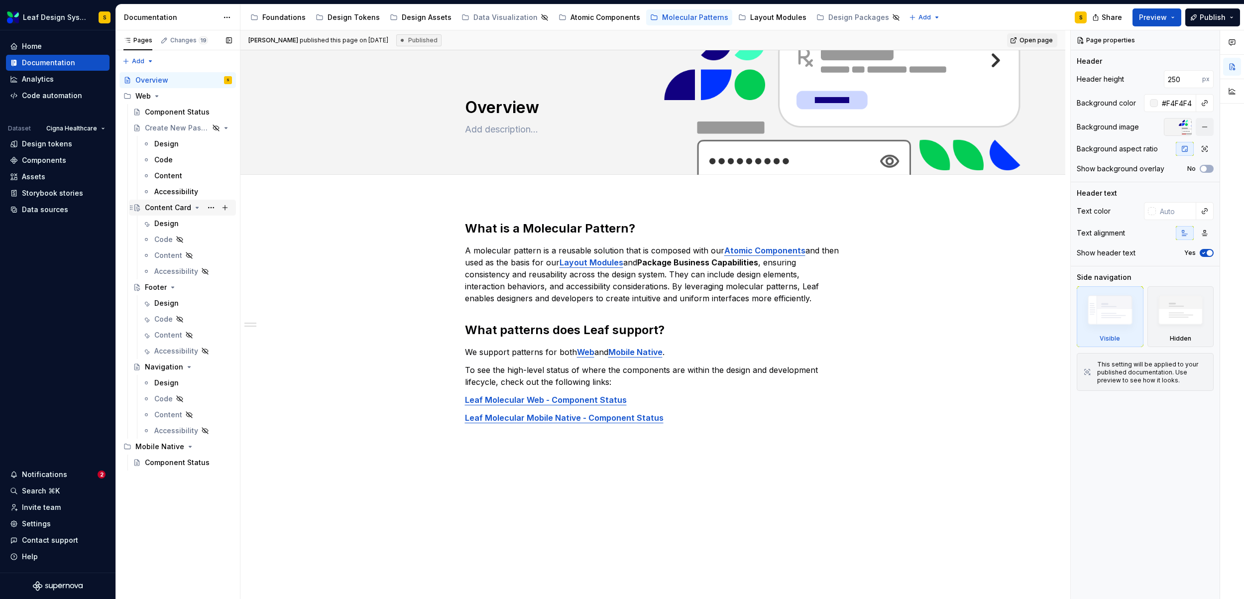
click at [172, 205] on div "Content Card" at bounding box center [168, 208] width 46 height 10
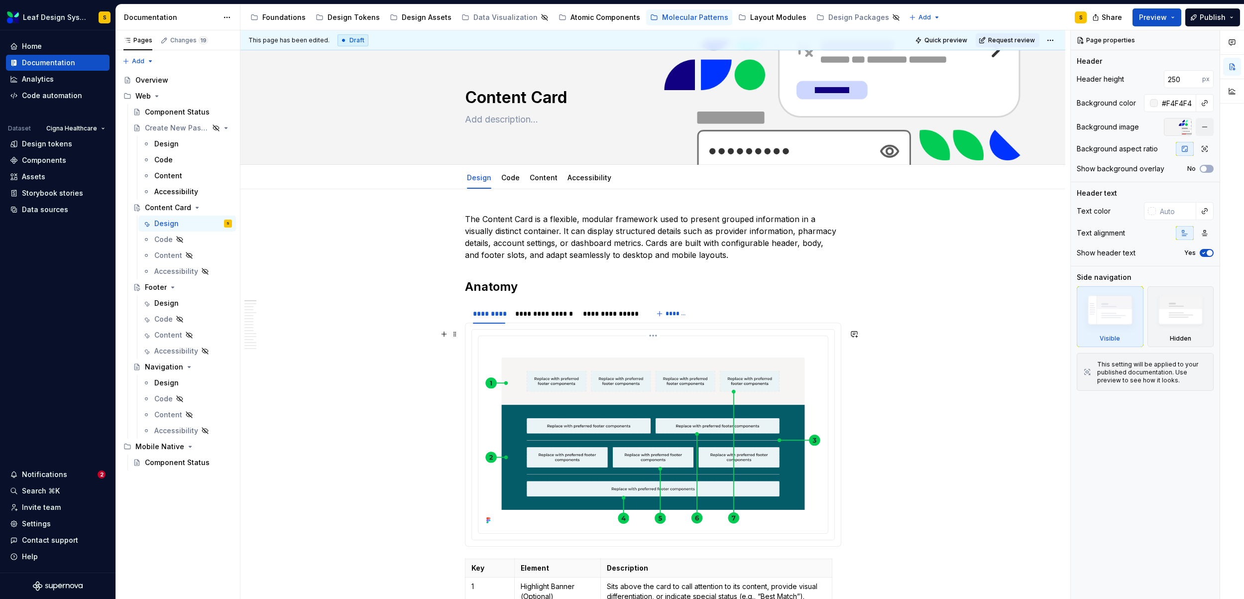
scroll to position [21, 0]
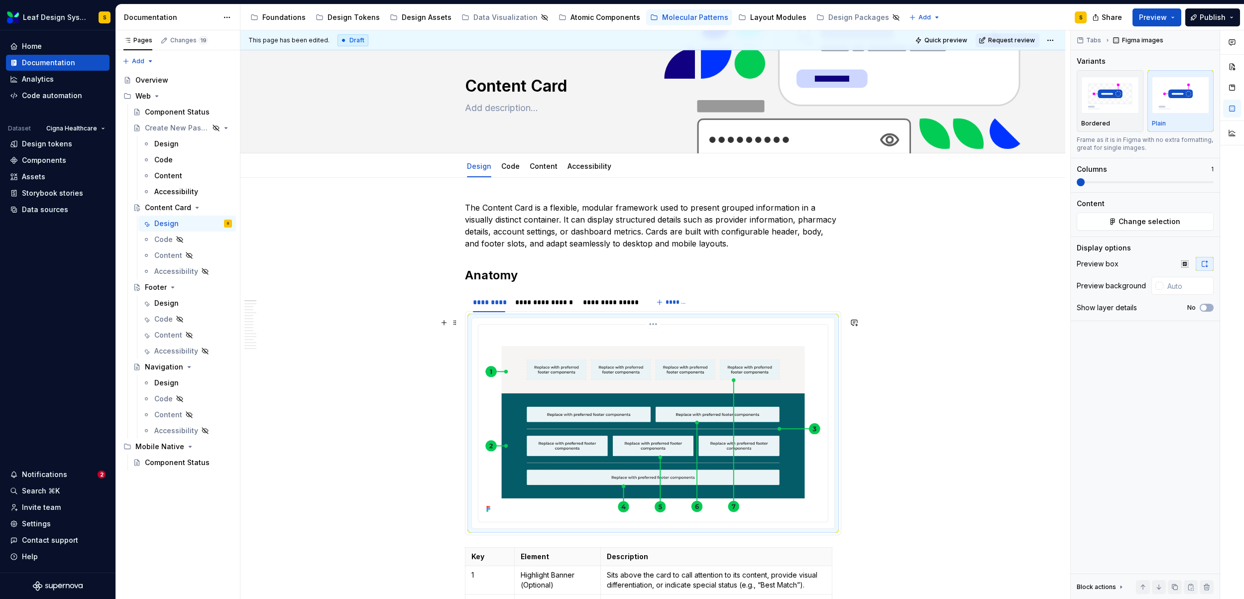
click at [605, 390] on img at bounding box center [654, 422] width 342 height 187
click at [1137, 225] on span "Change selection" at bounding box center [1150, 222] width 62 height 10
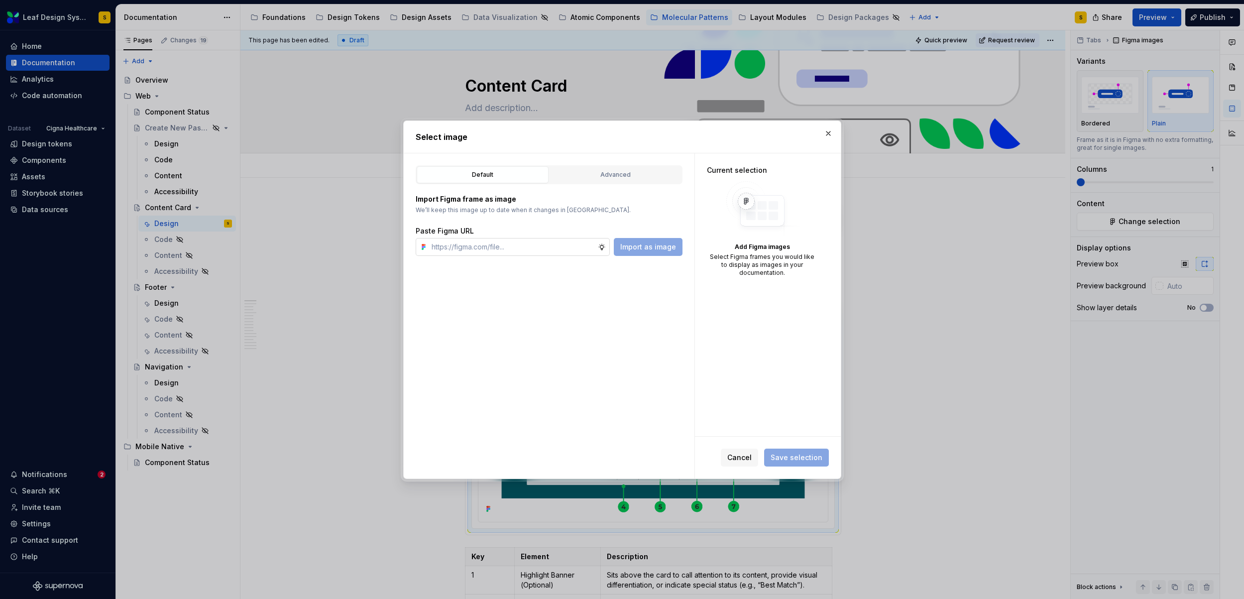
type textarea "*"
type input "[URL][DOMAIN_NAME]"
click at [658, 248] on span "Import as image" at bounding box center [648, 247] width 56 height 10
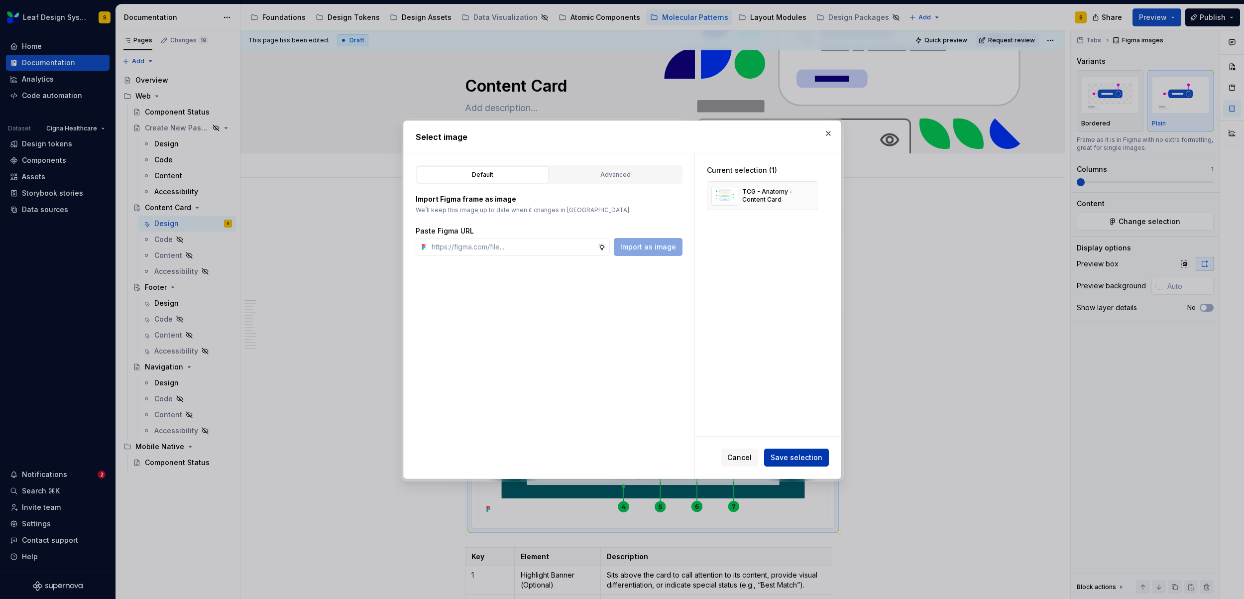
click at [802, 453] on span "Save selection" at bounding box center [797, 458] width 52 height 10
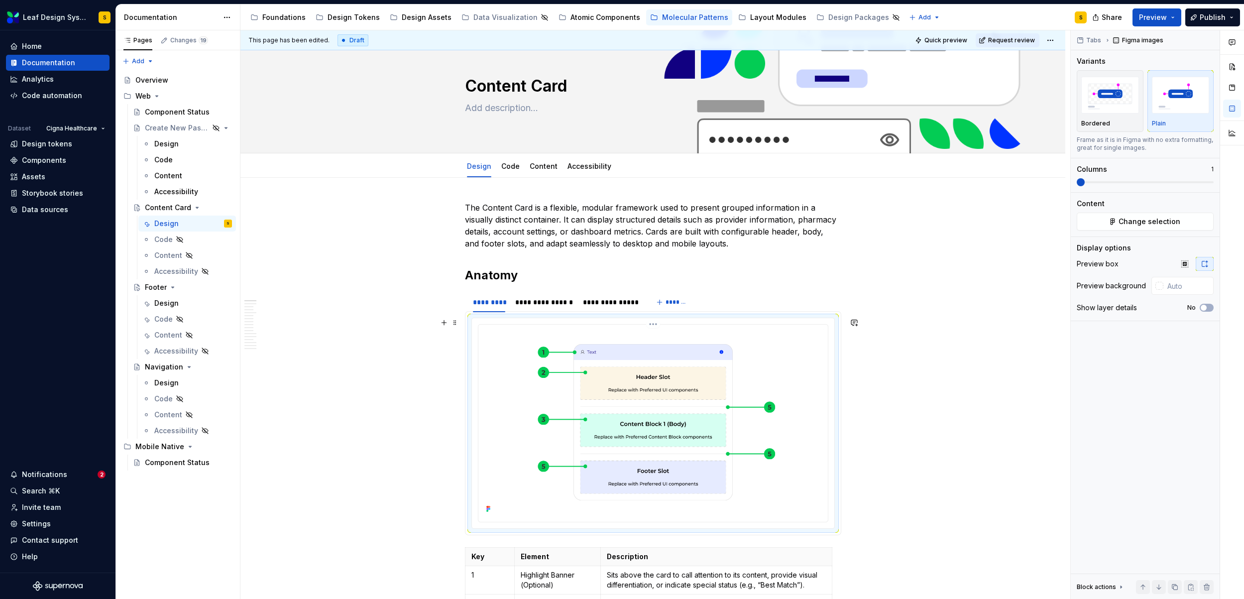
click at [668, 389] on img at bounding box center [654, 422] width 342 height 187
click at [613, 302] on div "**********" at bounding box center [611, 302] width 56 height 10
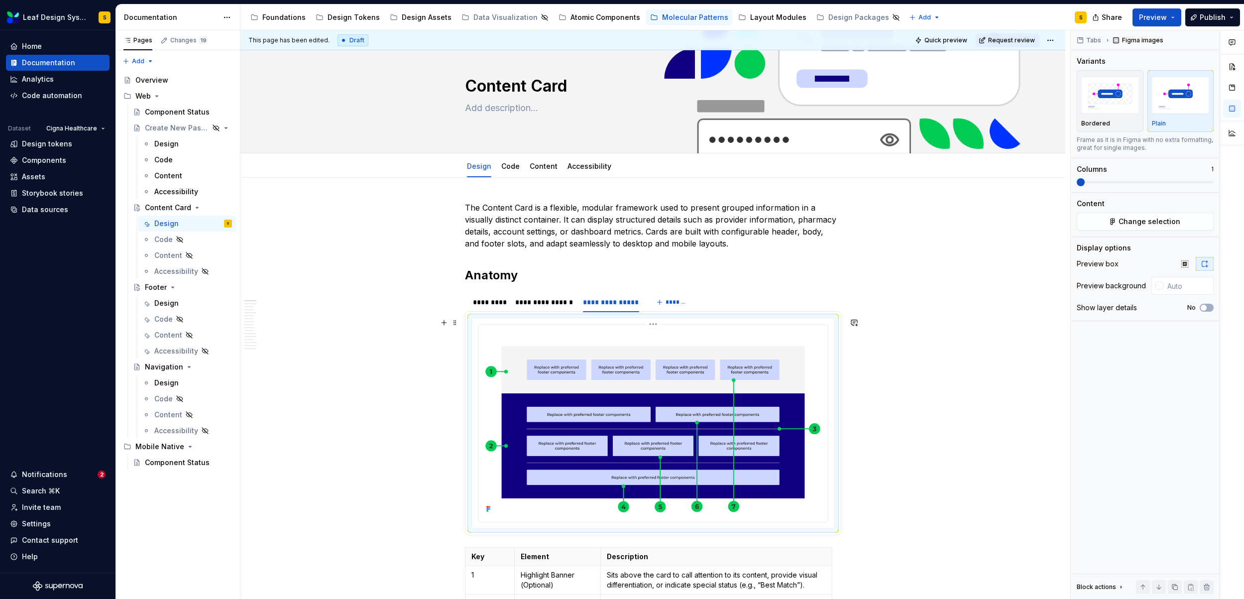
click at [702, 384] on img at bounding box center [654, 422] width 342 height 187
click at [1108, 224] on button "Change selection" at bounding box center [1145, 222] width 137 height 18
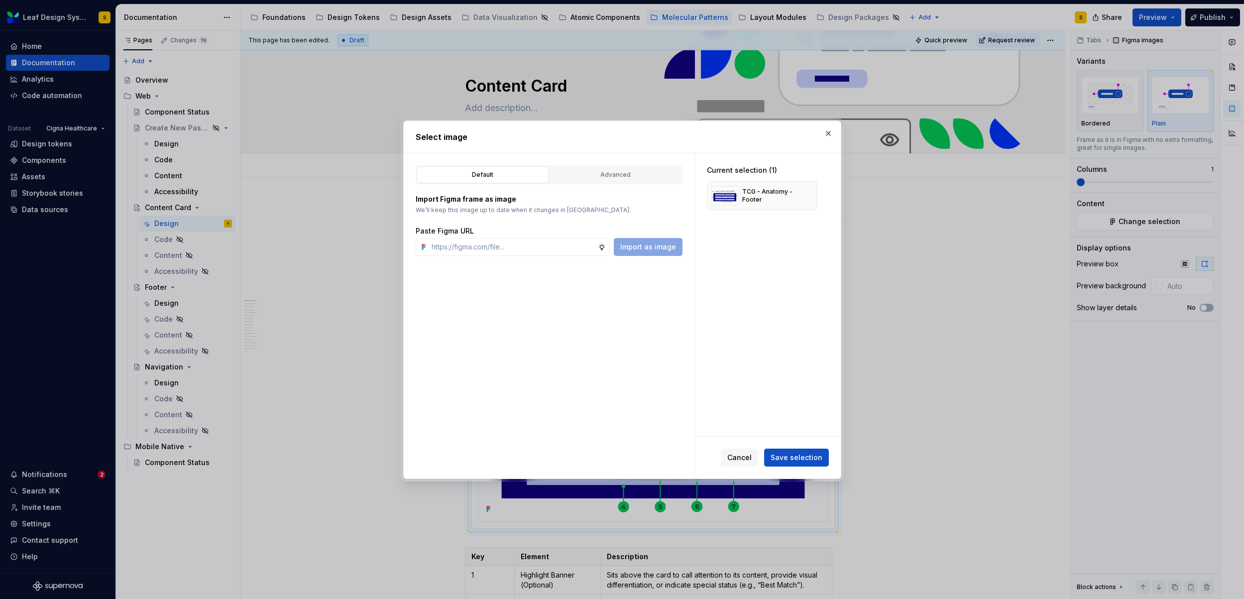
type textarea "*"
click at [806, 197] on button "button" at bounding box center [806, 196] width 14 height 14
click at [543, 251] on input "text" at bounding box center [513, 247] width 170 height 18
paste input "[URL][DOMAIN_NAME]"
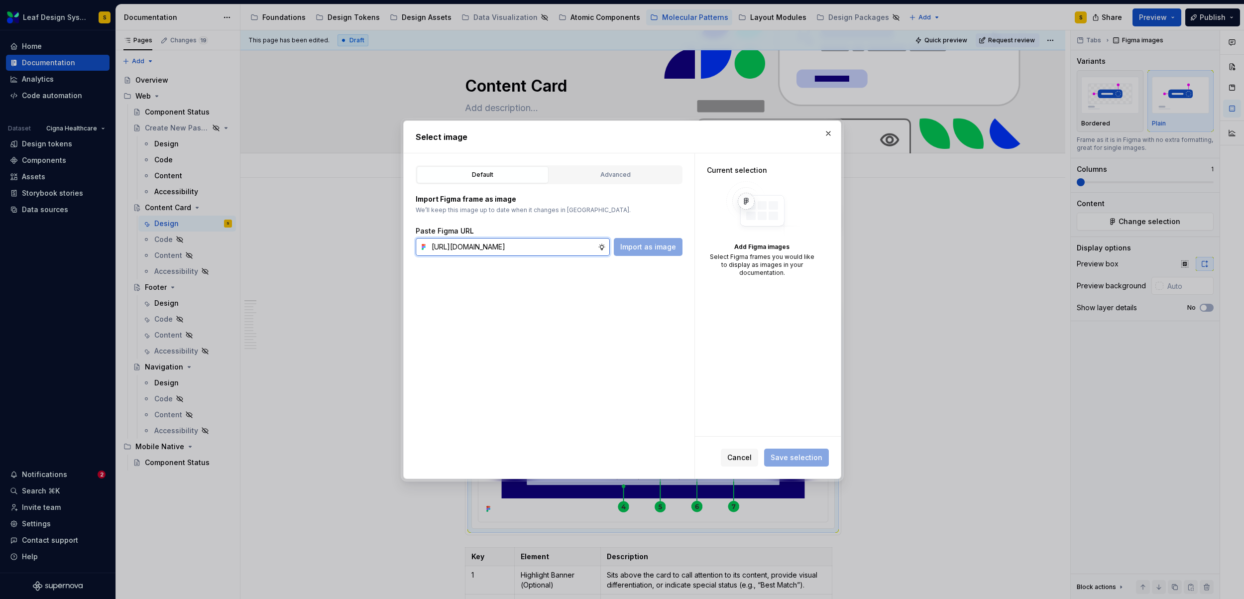
scroll to position [0, 320]
type input "[URL][DOMAIN_NAME]"
click at [652, 242] on span "Import as image" at bounding box center [648, 247] width 56 height 10
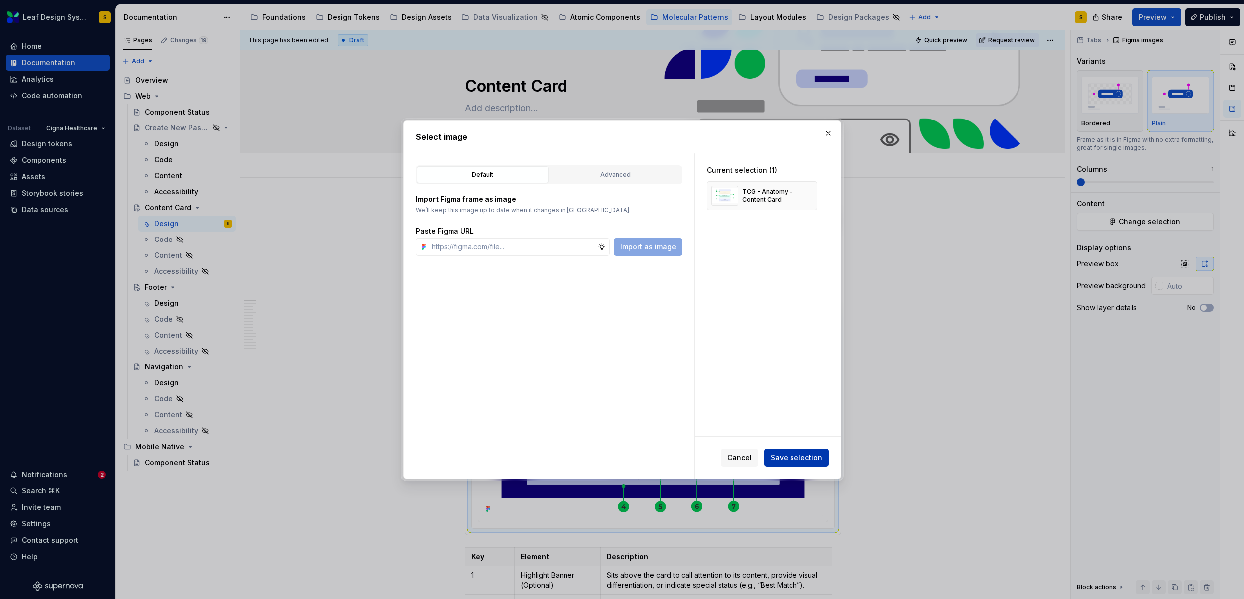
click at [808, 456] on span "Save selection" at bounding box center [797, 458] width 52 height 10
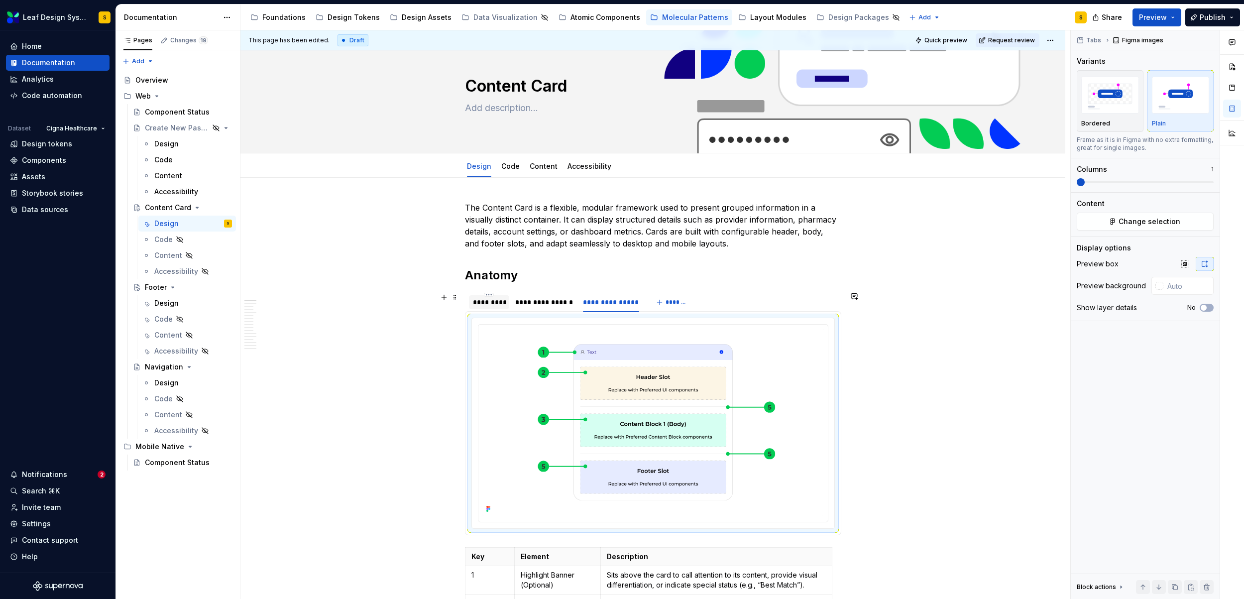
click at [495, 303] on div "*********" at bounding box center [489, 302] width 33 height 10
click at [628, 392] on img at bounding box center [654, 422] width 342 height 187
click at [1158, 219] on span "Change selection" at bounding box center [1150, 222] width 62 height 10
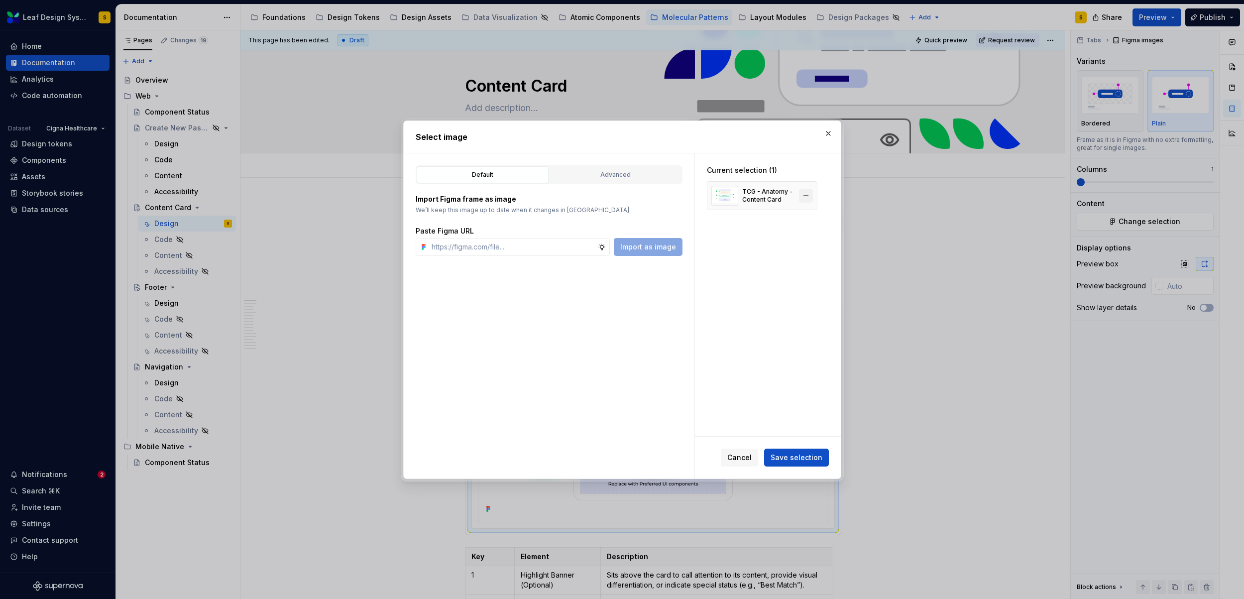
click at [805, 199] on button "button" at bounding box center [806, 196] width 14 height 14
type textarea "*"
click at [509, 249] on input "text" at bounding box center [513, 247] width 170 height 18
paste input "[URL][DOMAIN_NAME]"
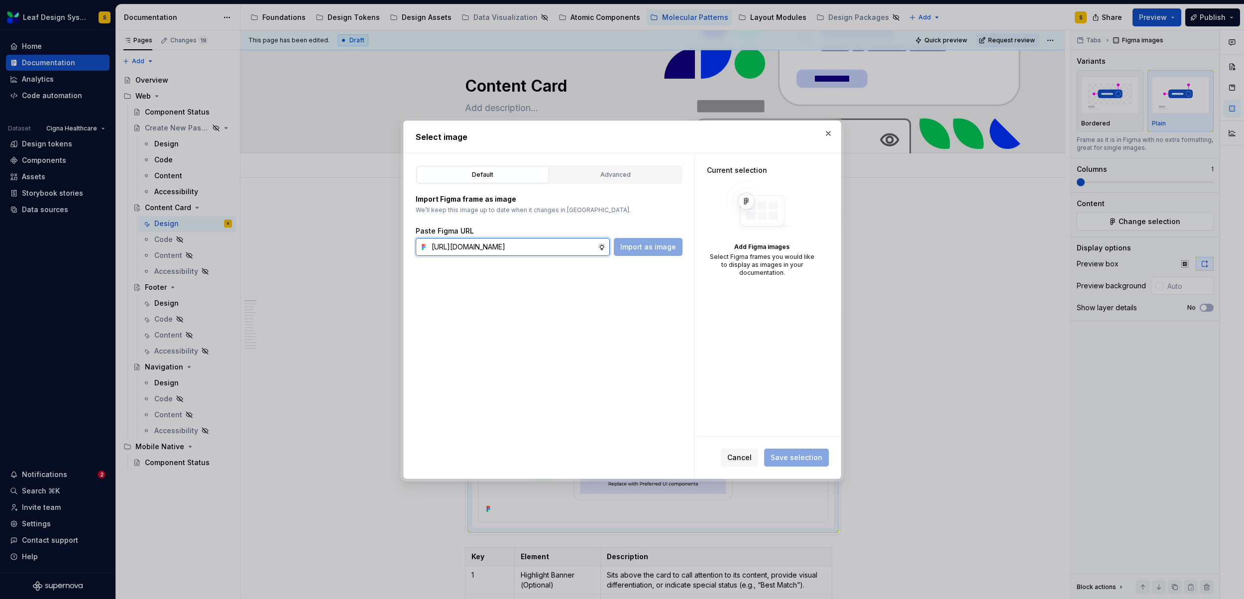
scroll to position [0, 327]
type input "[URL][DOMAIN_NAME]"
click at [646, 246] on span "Import as image" at bounding box center [648, 247] width 56 height 10
click at [827, 135] on button "button" at bounding box center [829, 133] width 14 height 14
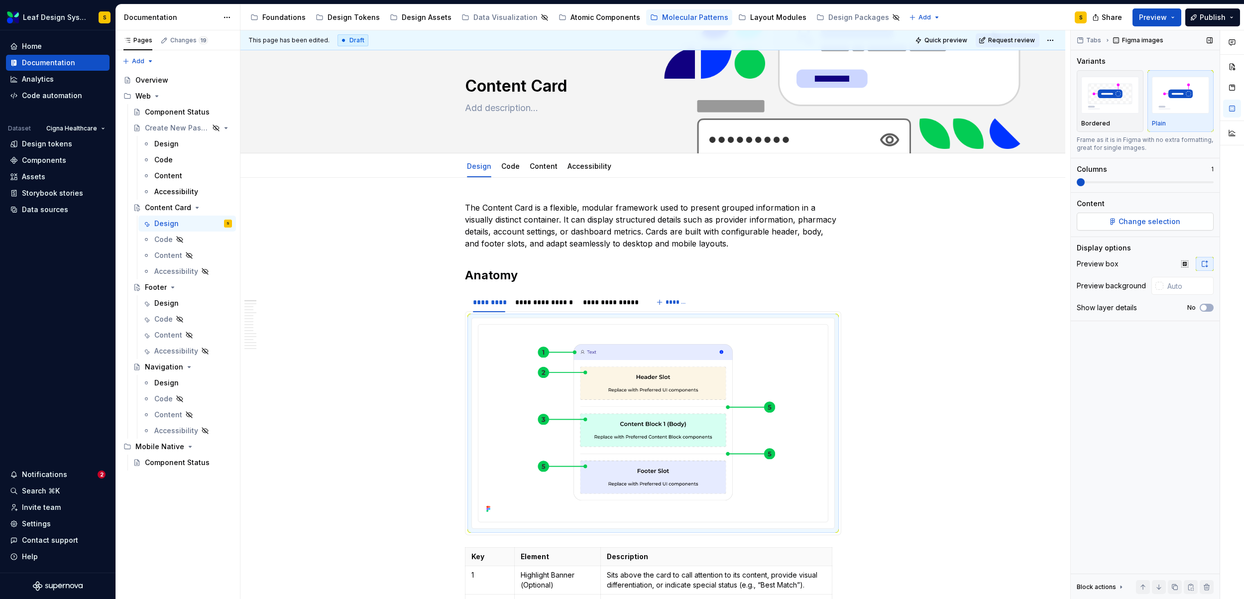
click at [1130, 226] on span "Change selection" at bounding box center [1150, 222] width 62 height 10
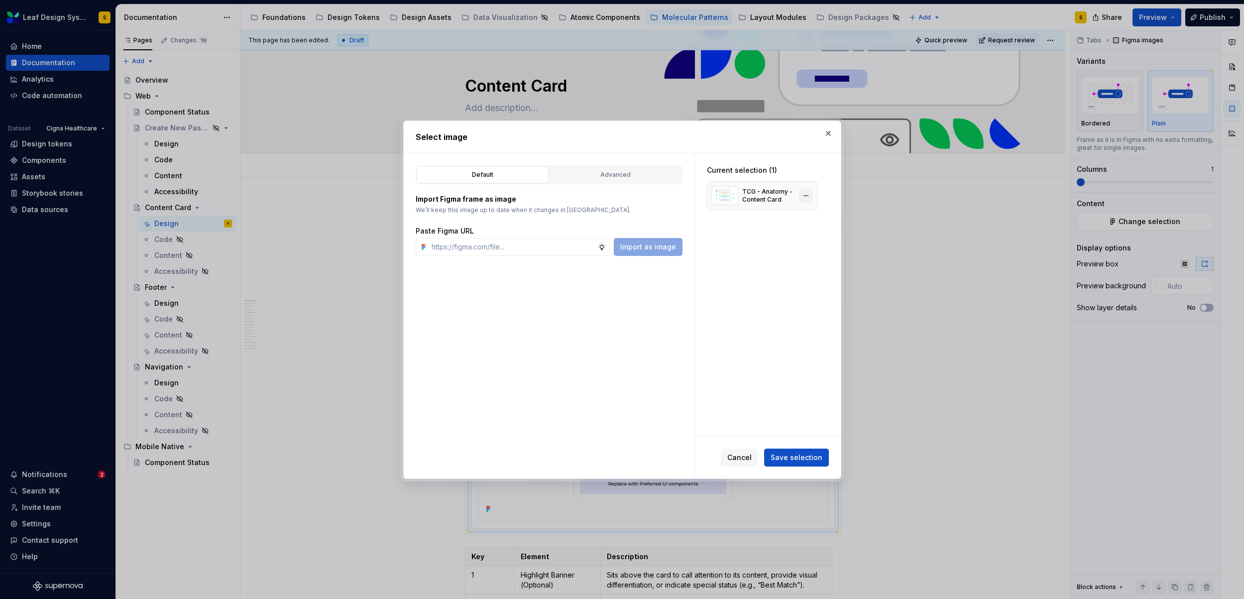
click at [812, 193] on button "button" at bounding box center [806, 196] width 14 height 14
type textarea "*"
click at [561, 249] on input "text" at bounding box center [513, 247] width 170 height 18
paste input "[URL][DOMAIN_NAME]"
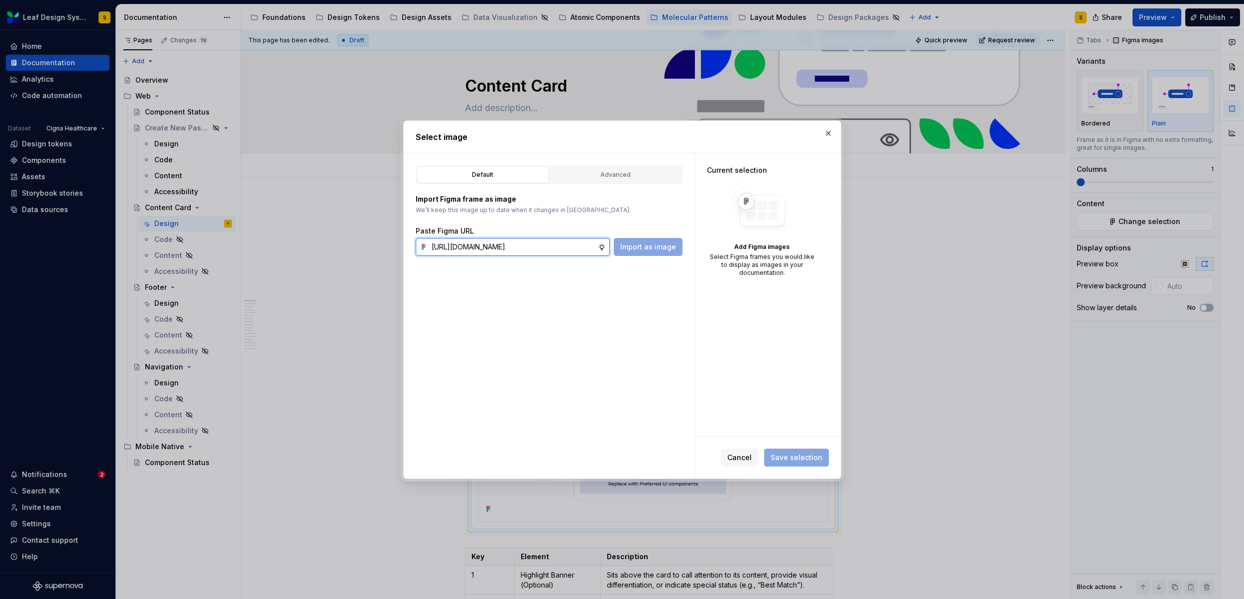
scroll to position [0, 326]
type input "[URL][DOMAIN_NAME]"
click at [652, 246] on span "Import as image" at bounding box center [648, 247] width 56 height 10
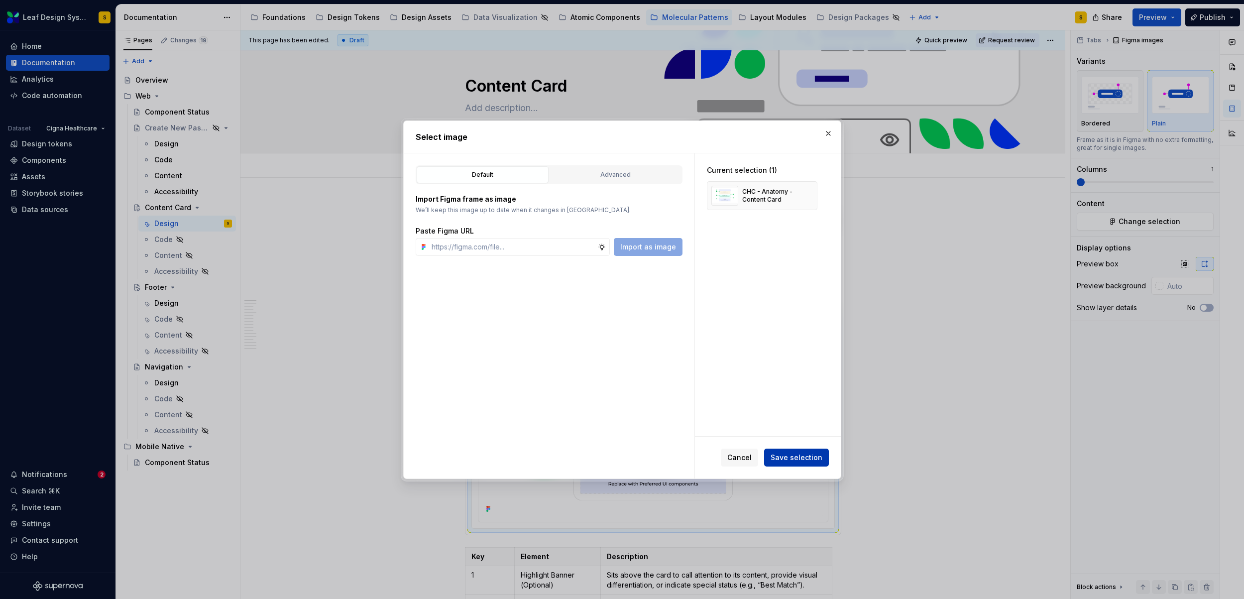
click at [805, 457] on span "Save selection" at bounding box center [797, 458] width 52 height 10
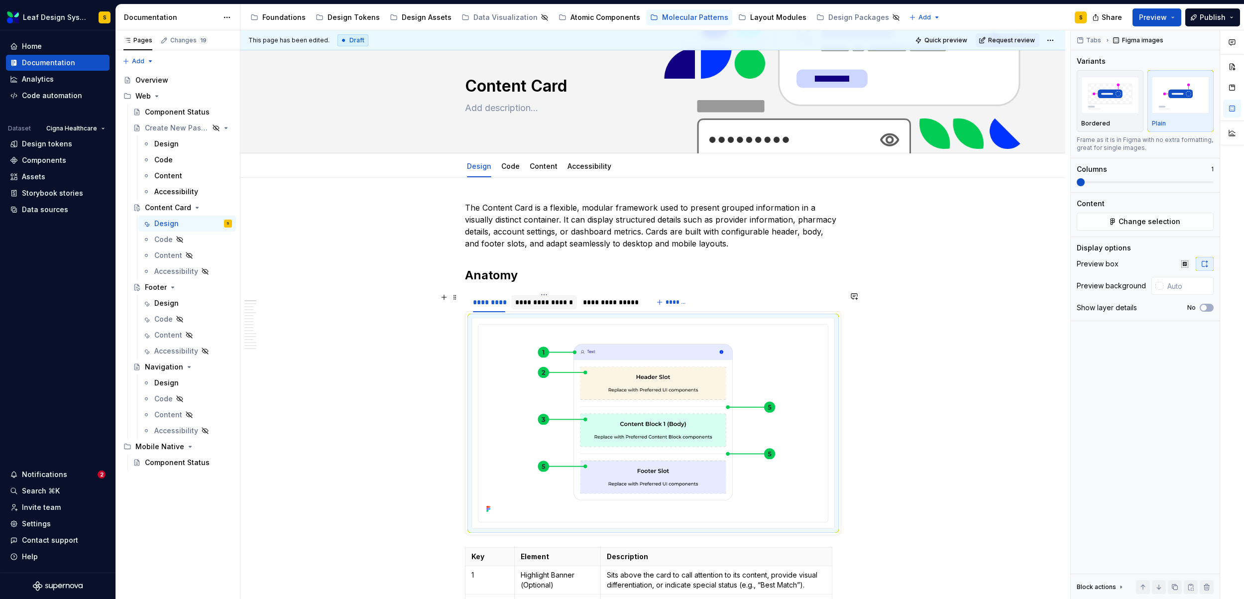
click at [554, 301] on div "**********" at bounding box center [544, 302] width 58 height 10
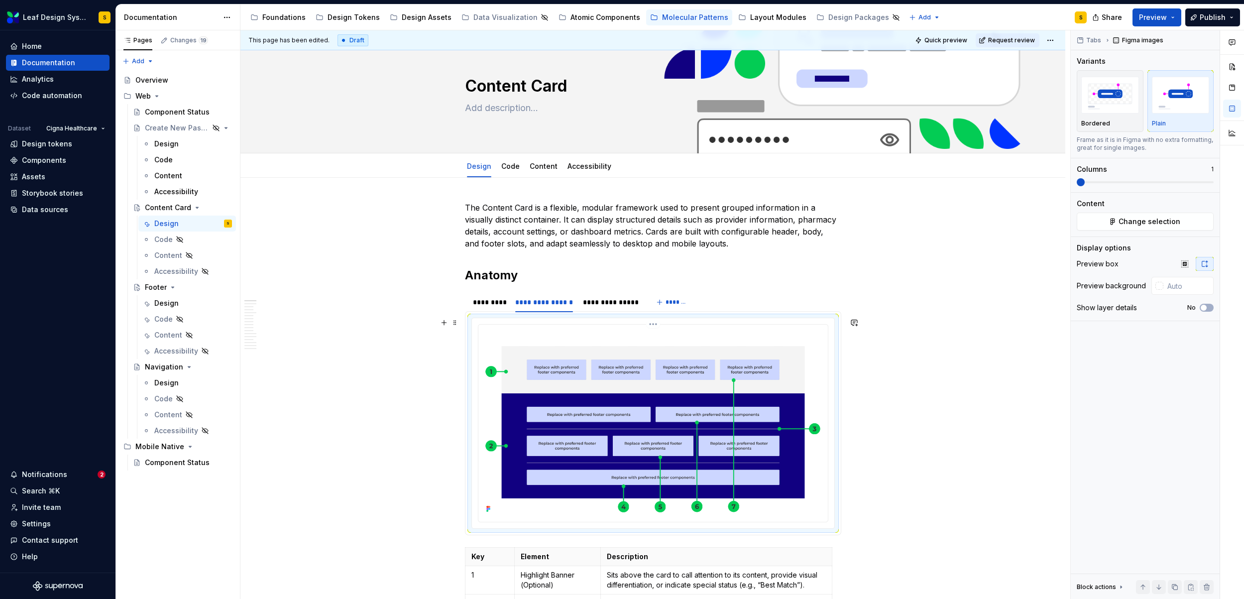
click at [732, 430] on img at bounding box center [654, 422] width 342 height 187
click at [1133, 221] on span "Change selection" at bounding box center [1150, 222] width 62 height 10
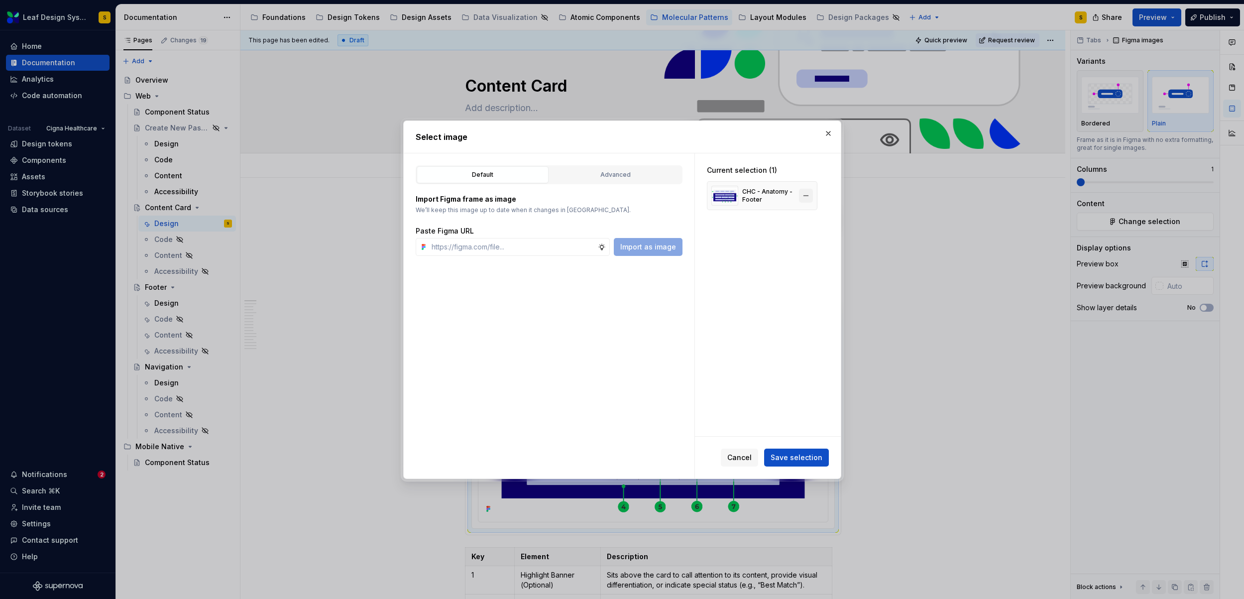
type textarea "*"
click at [806, 197] on button "button" at bounding box center [806, 196] width 14 height 14
click at [522, 248] on input "text" at bounding box center [513, 247] width 170 height 18
paste input "[URL][DOMAIN_NAME]"
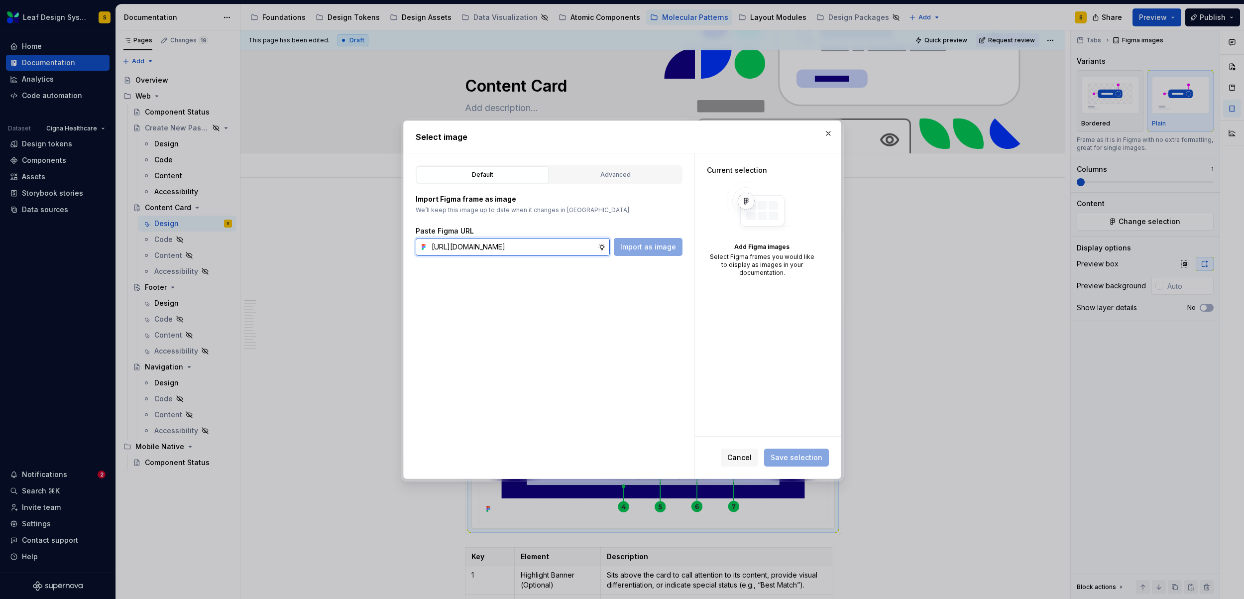
scroll to position [0, 326]
type input "[URL][DOMAIN_NAME]"
click at [635, 251] on span "Import as image" at bounding box center [648, 247] width 56 height 10
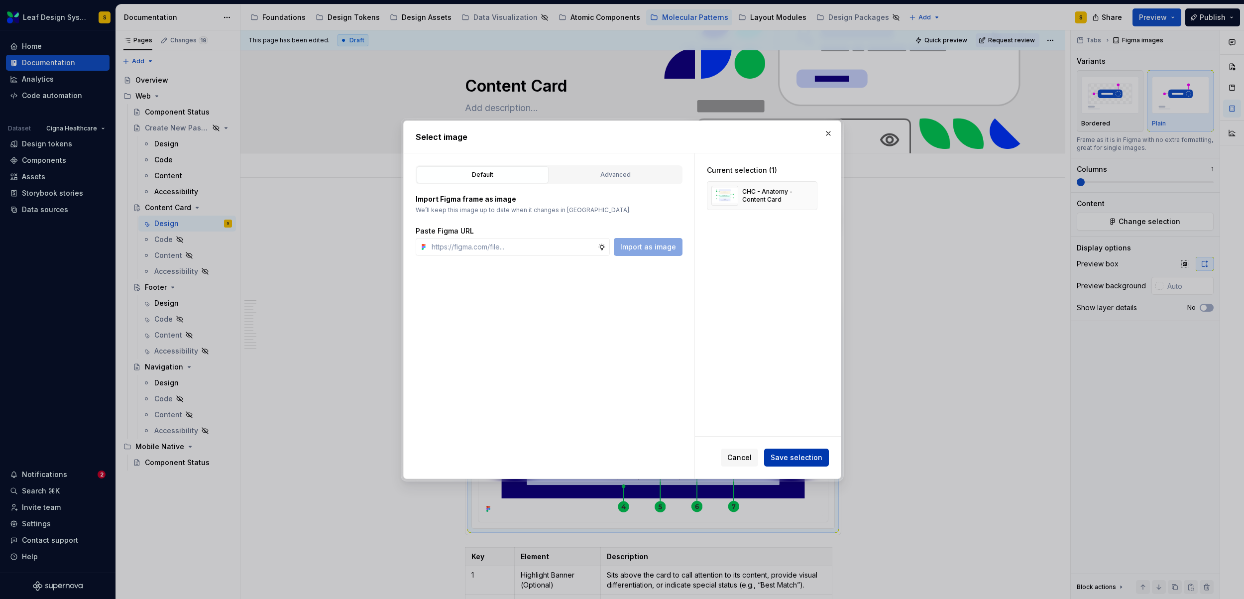
click at [813, 457] on span "Save selection" at bounding box center [797, 458] width 52 height 10
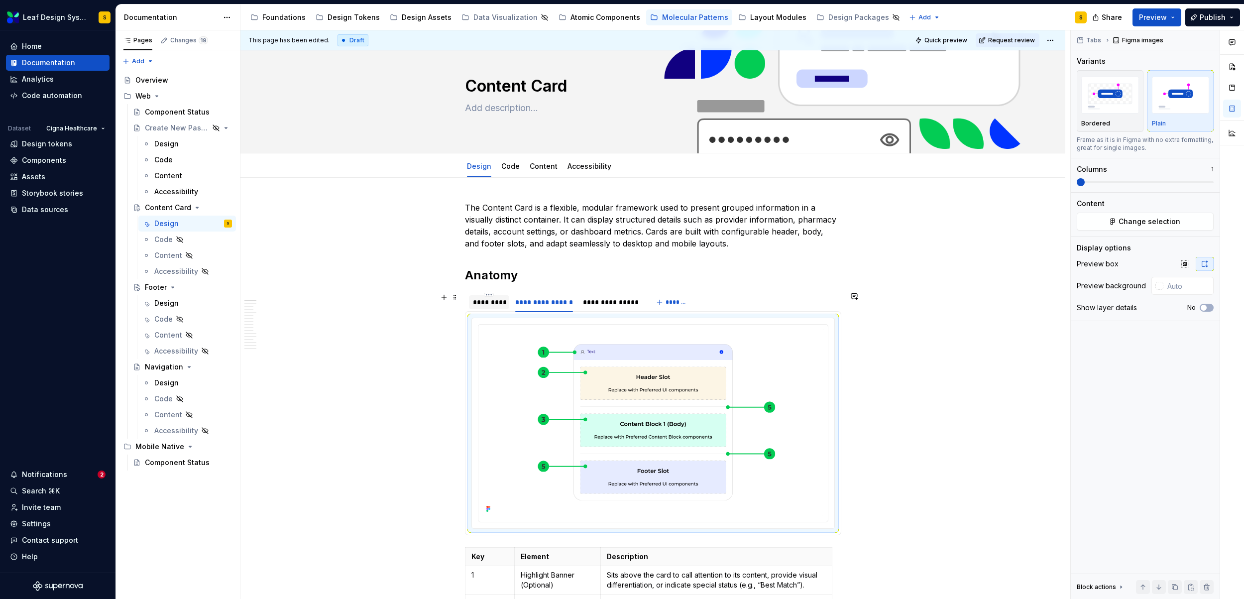
click at [489, 299] on div "*********" at bounding box center [489, 302] width 33 height 10
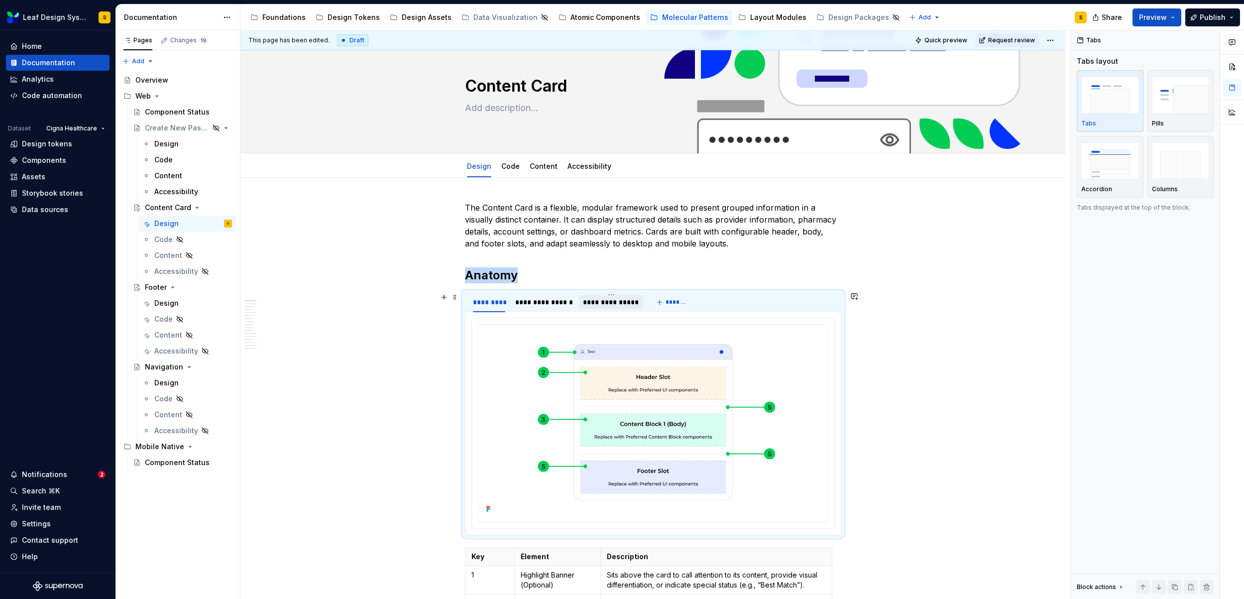
click at [599, 302] on div "**********" at bounding box center [611, 302] width 56 height 10
click at [529, 303] on div "**********" at bounding box center [544, 302] width 58 height 10
click at [483, 299] on div "*********" at bounding box center [489, 302] width 33 height 10
type textarea "*"
click at [676, 402] on img at bounding box center [654, 422] width 342 height 187
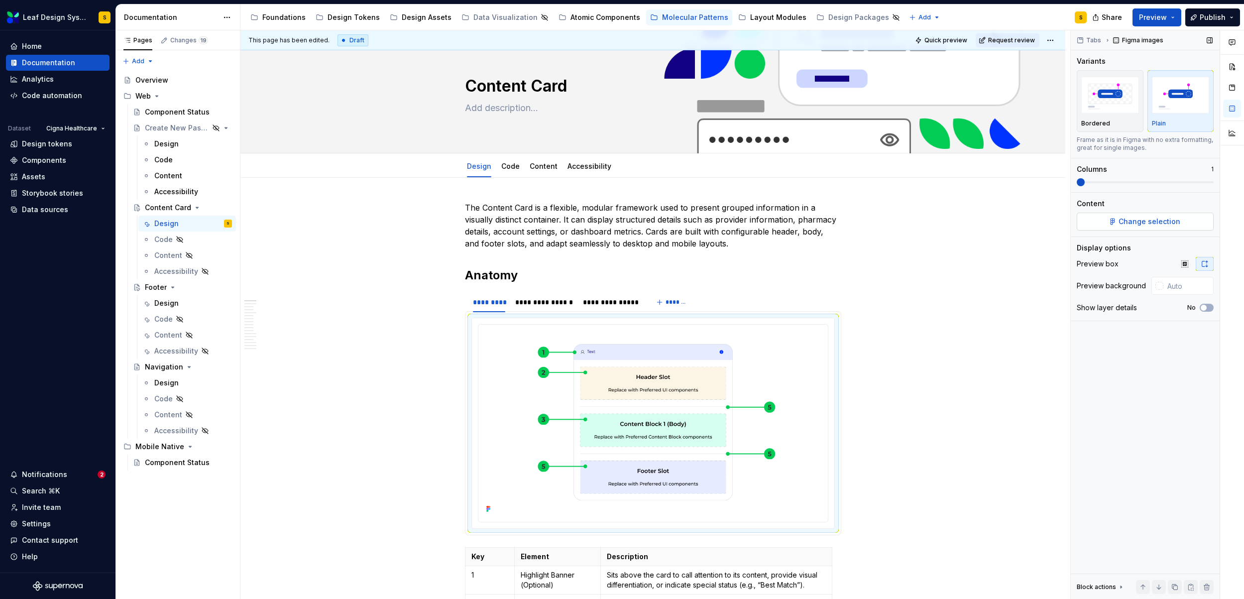
click at [1131, 215] on button "Change selection" at bounding box center [1145, 222] width 137 height 18
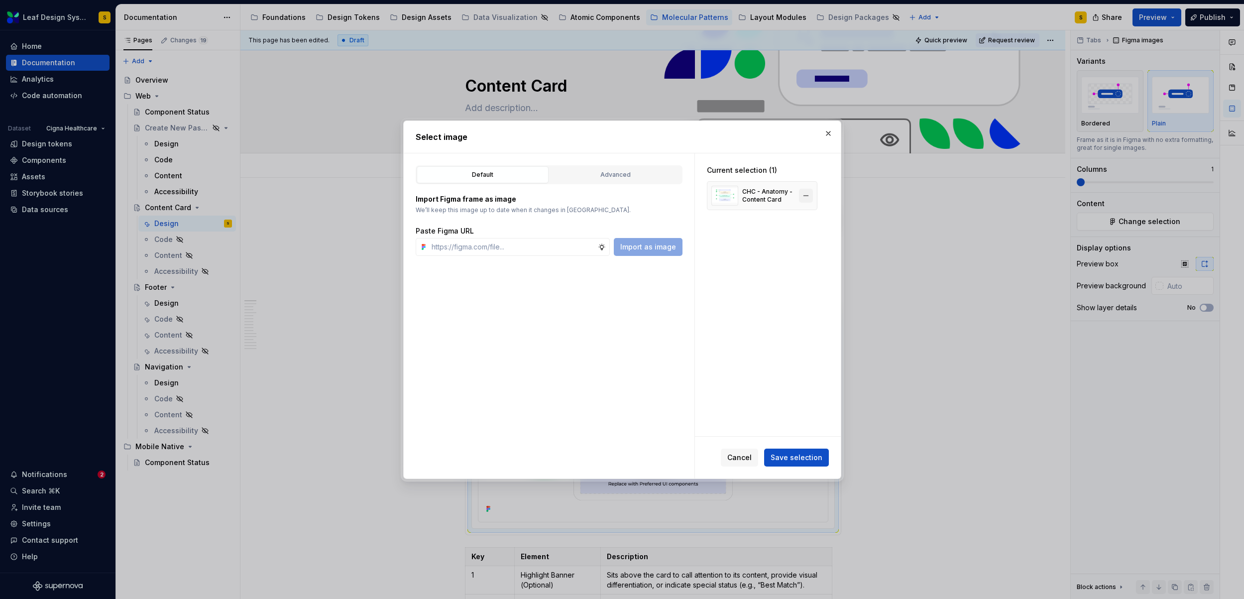
click at [809, 196] on button "button" at bounding box center [806, 196] width 14 height 14
click at [492, 252] on input "text" at bounding box center [513, 247] width 170 height 18
paste input "[URL][DOMAIN_NAME]"
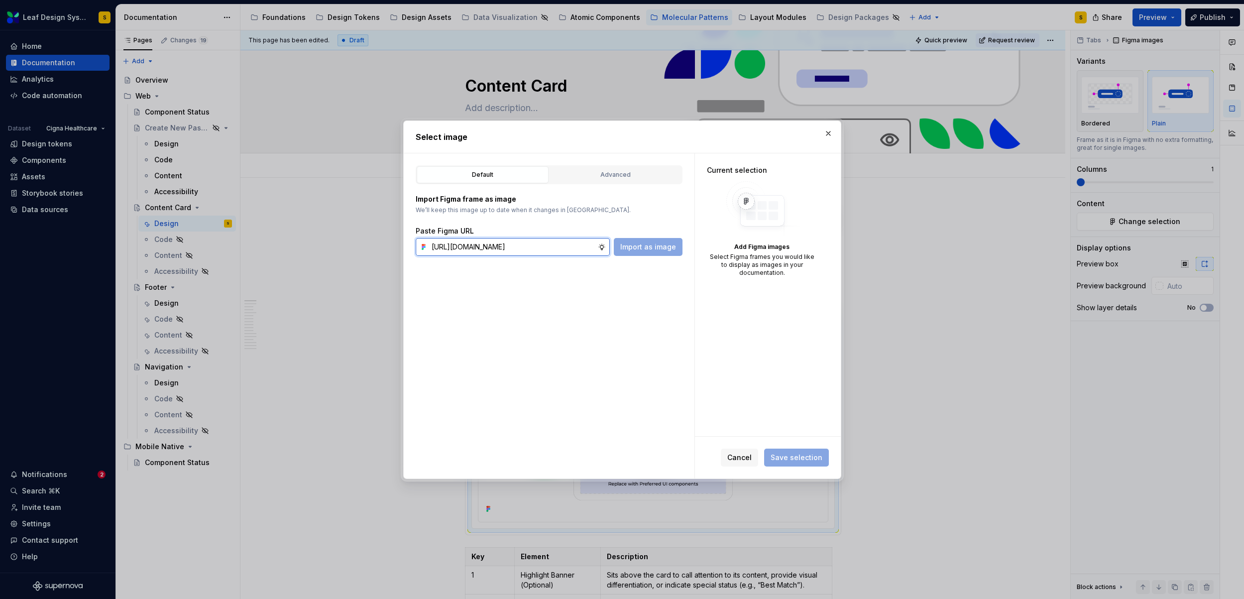
scroll to position [0, 327]
type input "[URL][DOMAIN_NAME]"
click at [666, 245] on span "Import as image" at bounding box center [648, 247] width 56 height 10
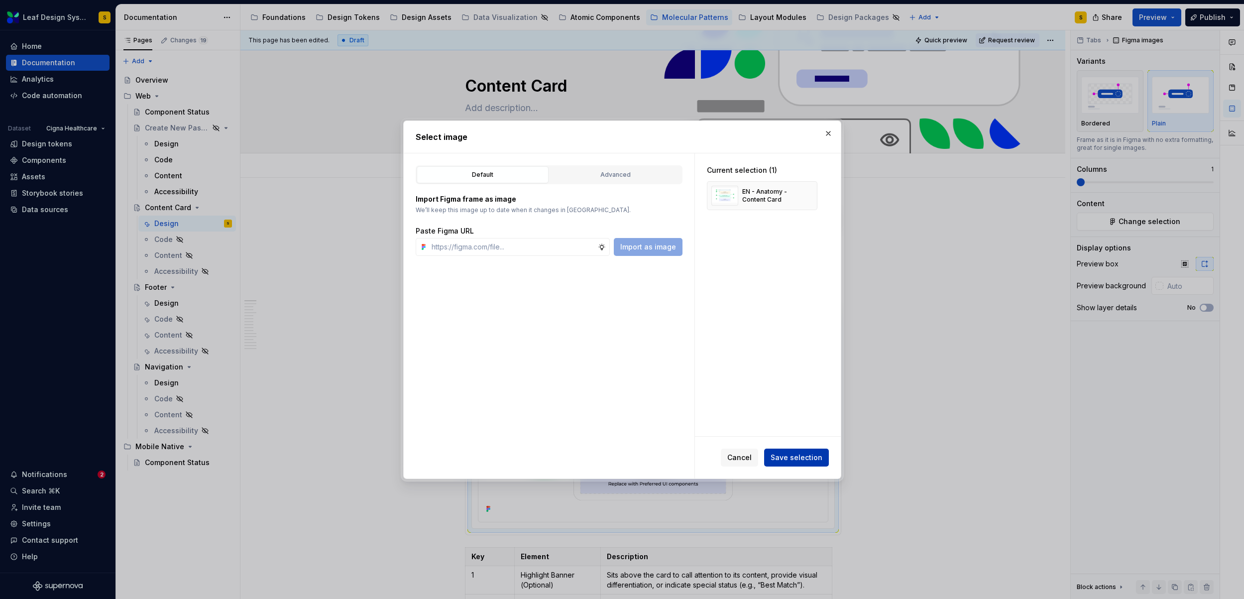
click at [793, 461] on span "Save selection" at bounding box center [797, 458] width 52 height 10
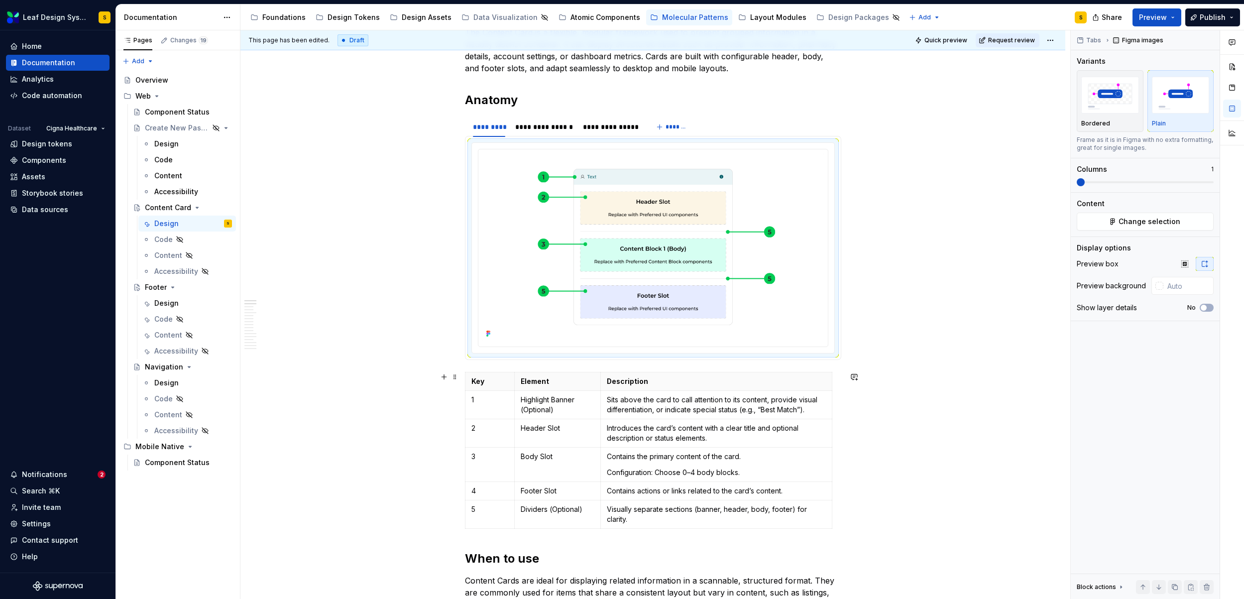
scroll to position [215, 0]
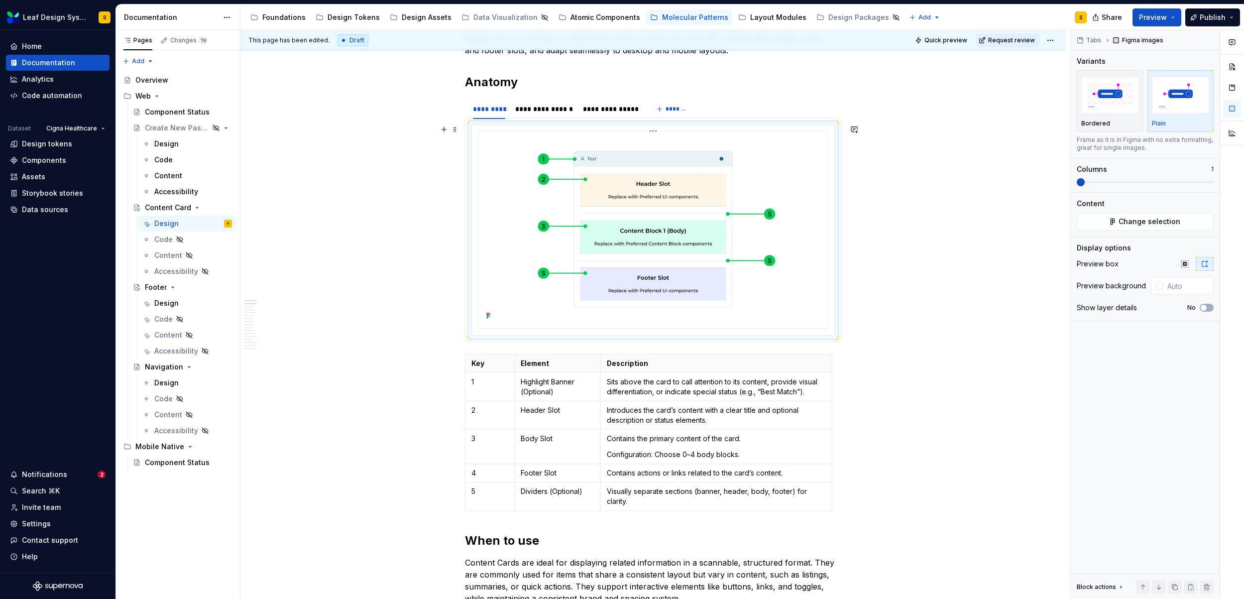
click at [705, 217] on img at bounding box center [654, 228] width 342 height 187
click at [1111, 226] on button "Change selection" at bounding box center [1145, 222] width 137 height 18
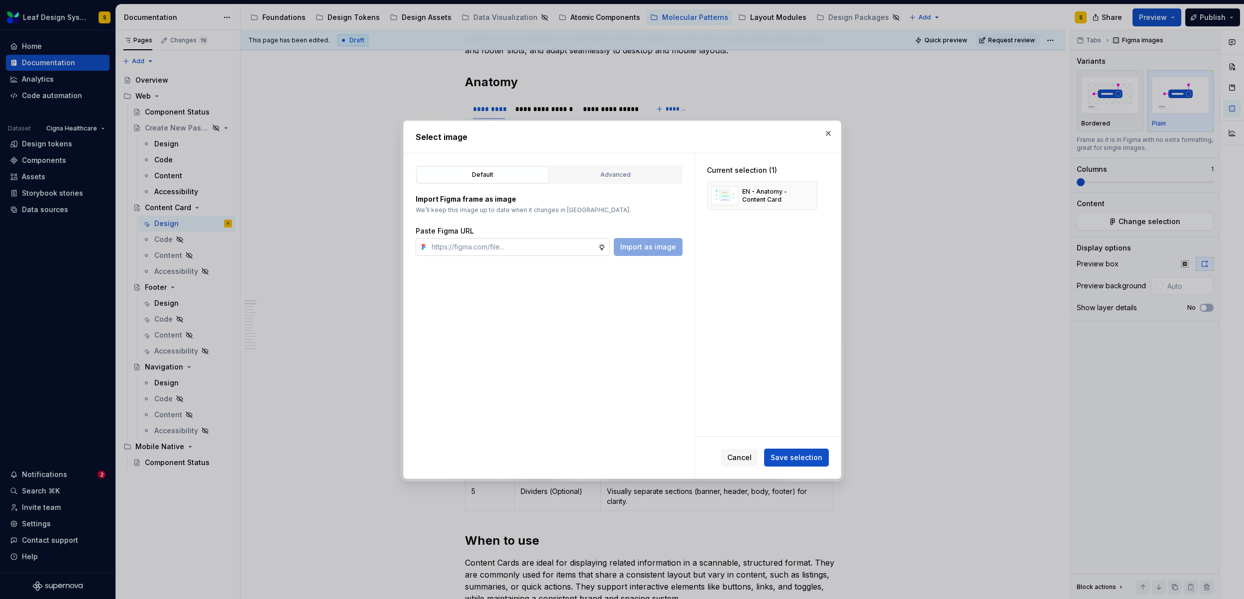
click at [532, 249] on input "text" at bounding box center [513, 247] width 170 height 18
type textarea "*"
type input "[URL][DOMAIN_NAME]"
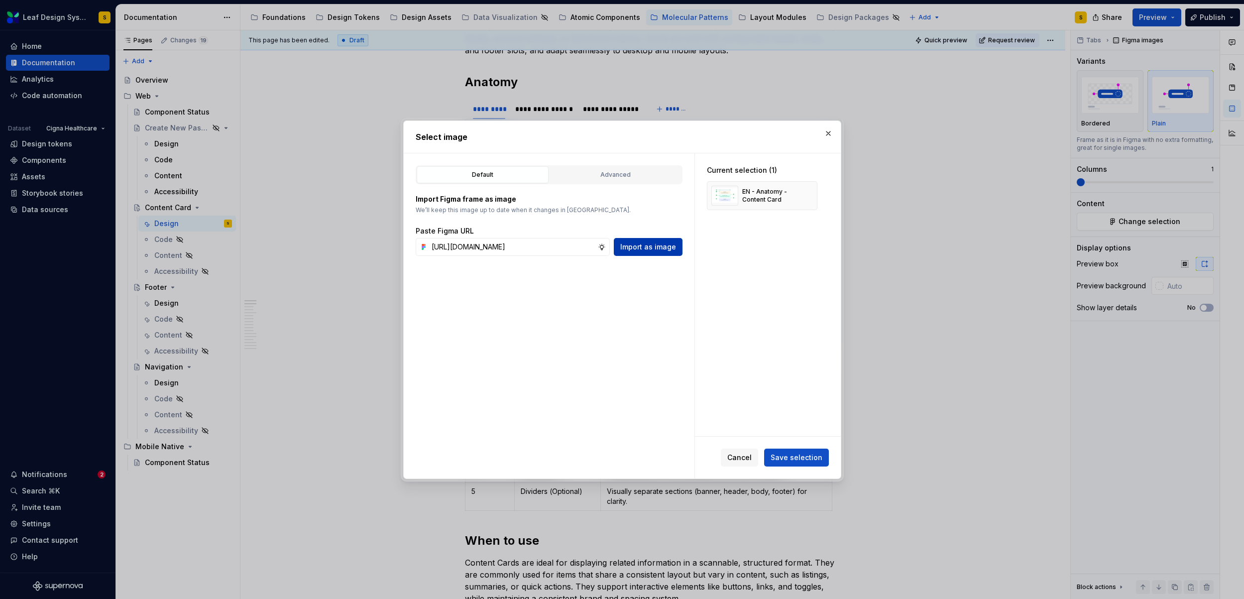
click at [630, 251] on span "Import as image" at bounding box center [648, 247] width 56 height 10
click at [806, 197] on button "button" at bounding box center [806, 196] width 14 height 14
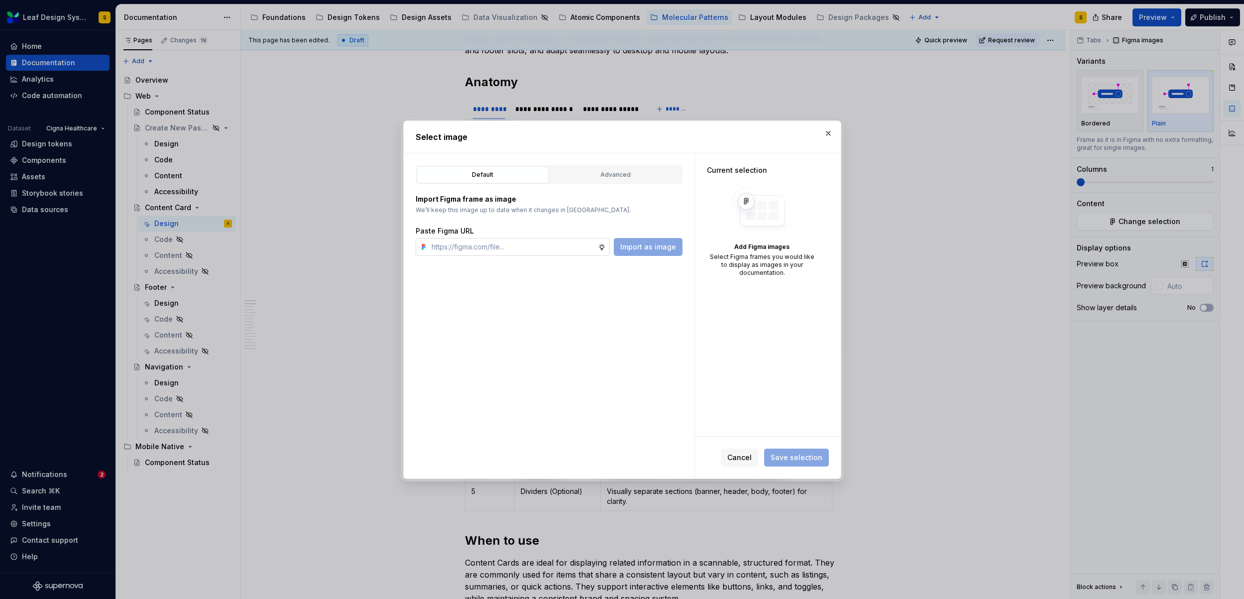
click at [577, 245] on input "text" at bounding box center [513, 247] width 170 height 18
paste input "[URL][DOMAIN_NAME]"
type input "[URL][DOMAIN_NAME]"
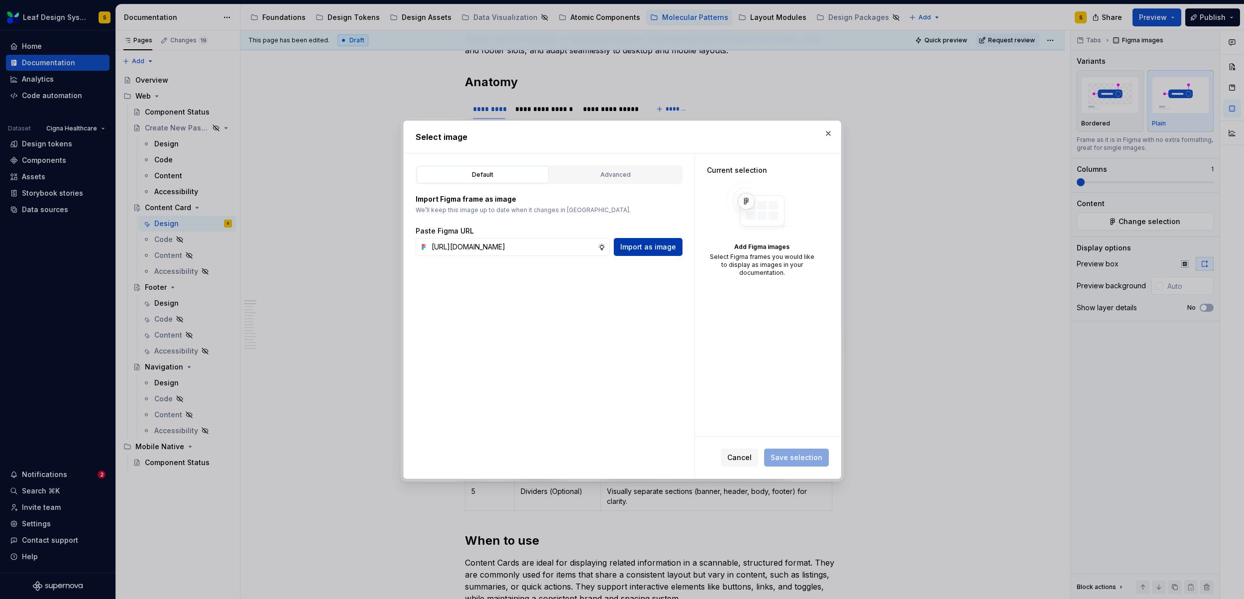
click at [644, 247] on span "Import as image" at bounding box center [648, 247] width 56 height 10
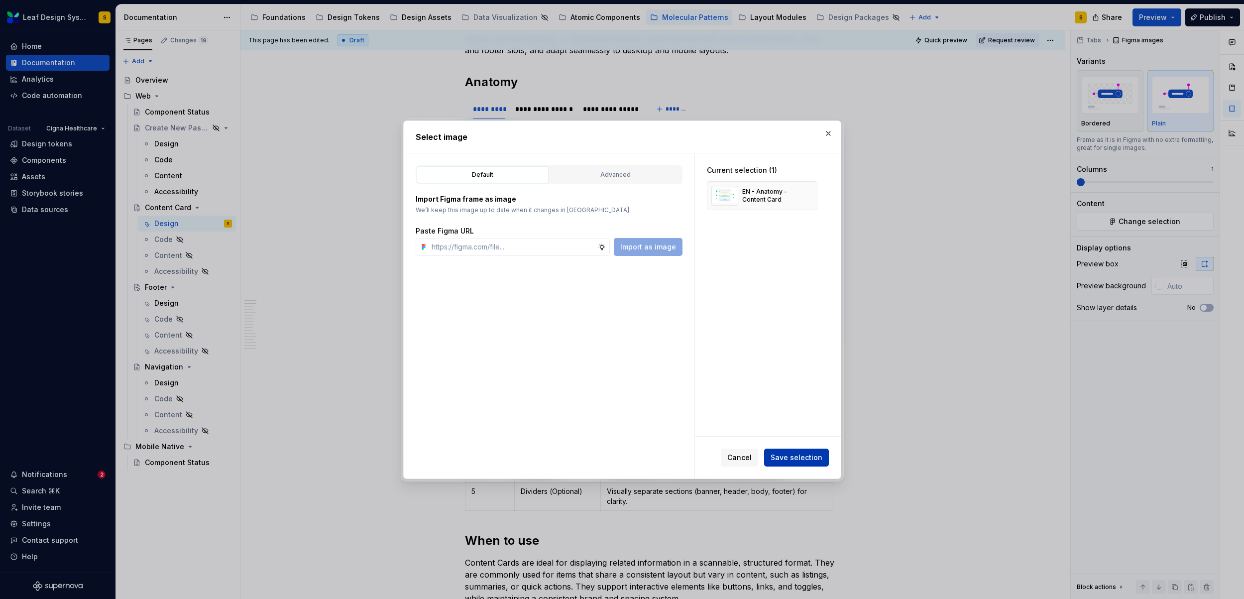
click at [797, 460] on span "Save selection" at bounding box center [797, 458] width 52 height 10
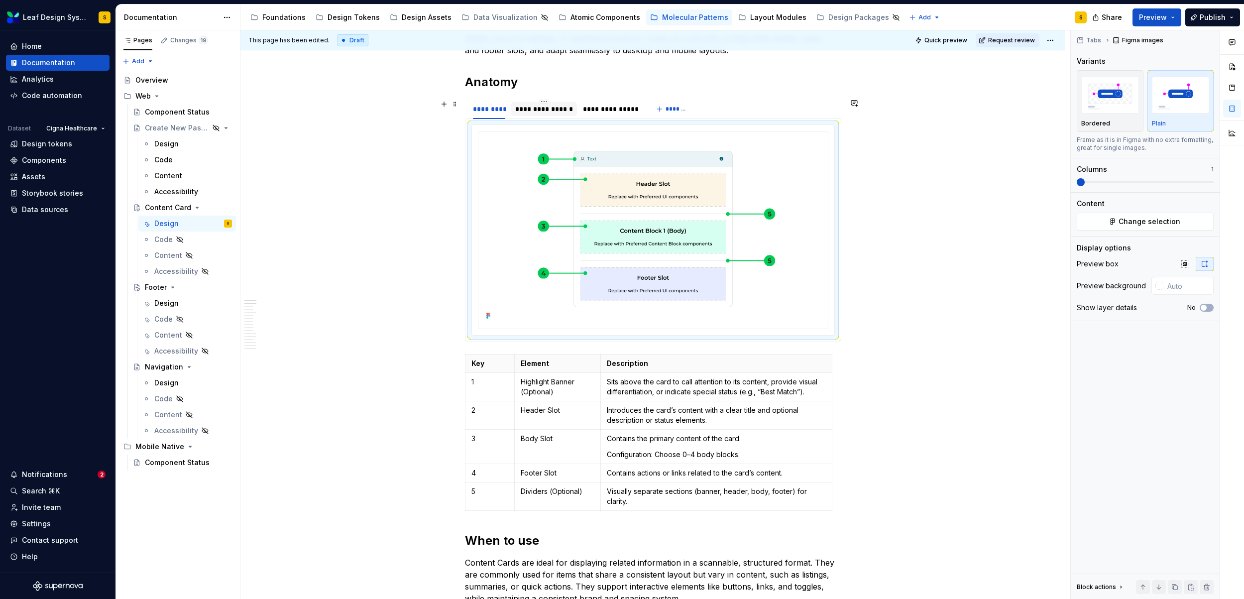
click at [548, 109] on div "**********" at bounding box center [544, 109] width 58 height 10
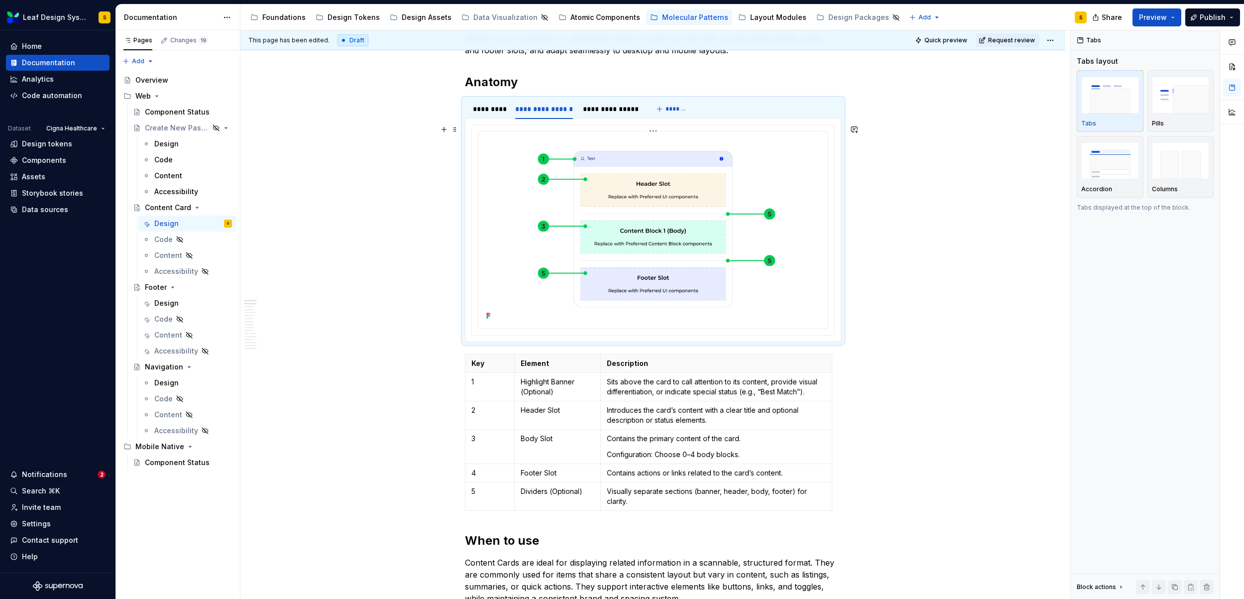
click at [701, 223] on img at bounding box center [654, 228] width 342 height 187
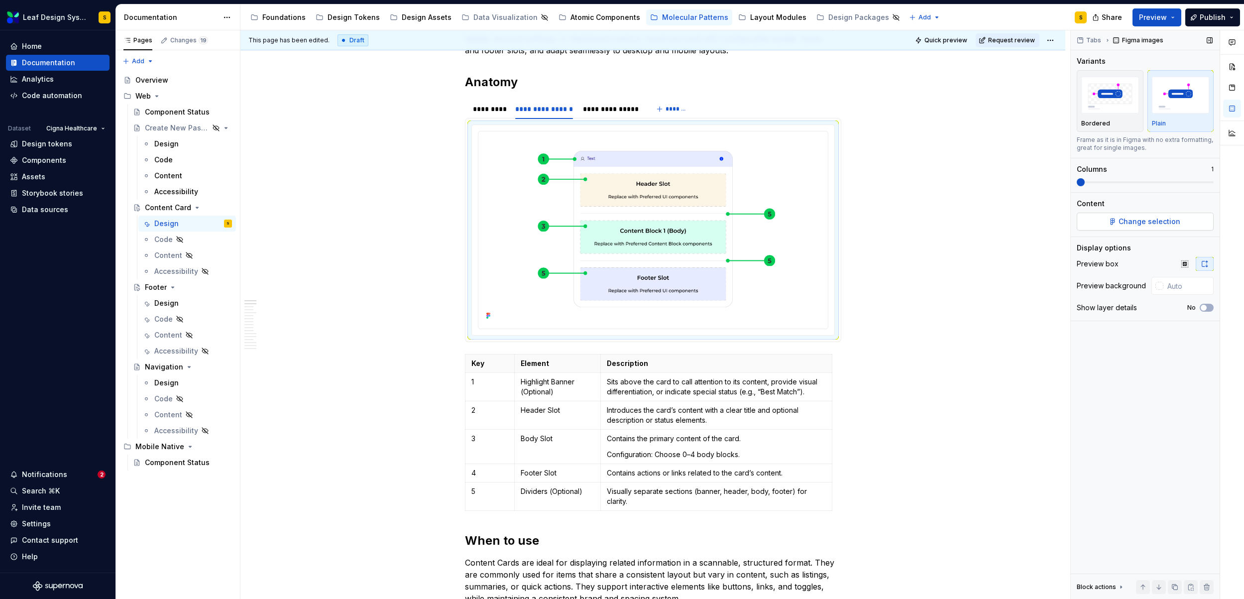
click at [1138, 224] on span "Change selection" at bounding box center [1150, 222] width 62 height 10
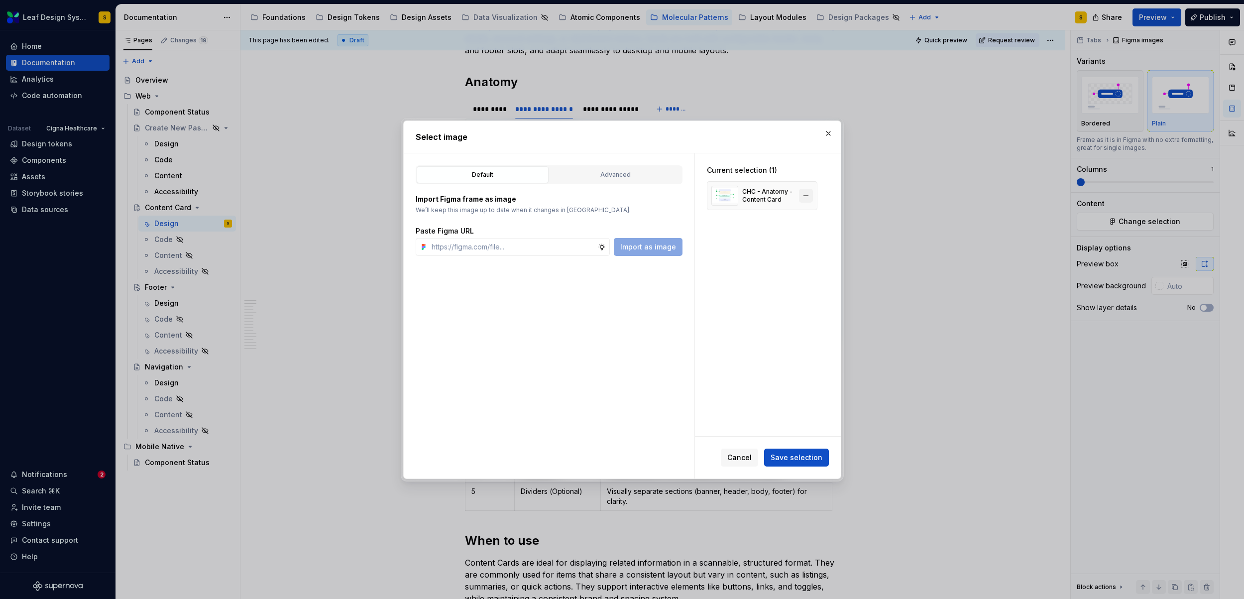
click at [808, 194] on button "button" at bounding box center [806, 196] width 14 height 14
type textarea "*"
click at [498, 248] on input "text" at bounding box center [513, 247] width 170 height 18
paste input "[URL][DOMAIN_NAME]"
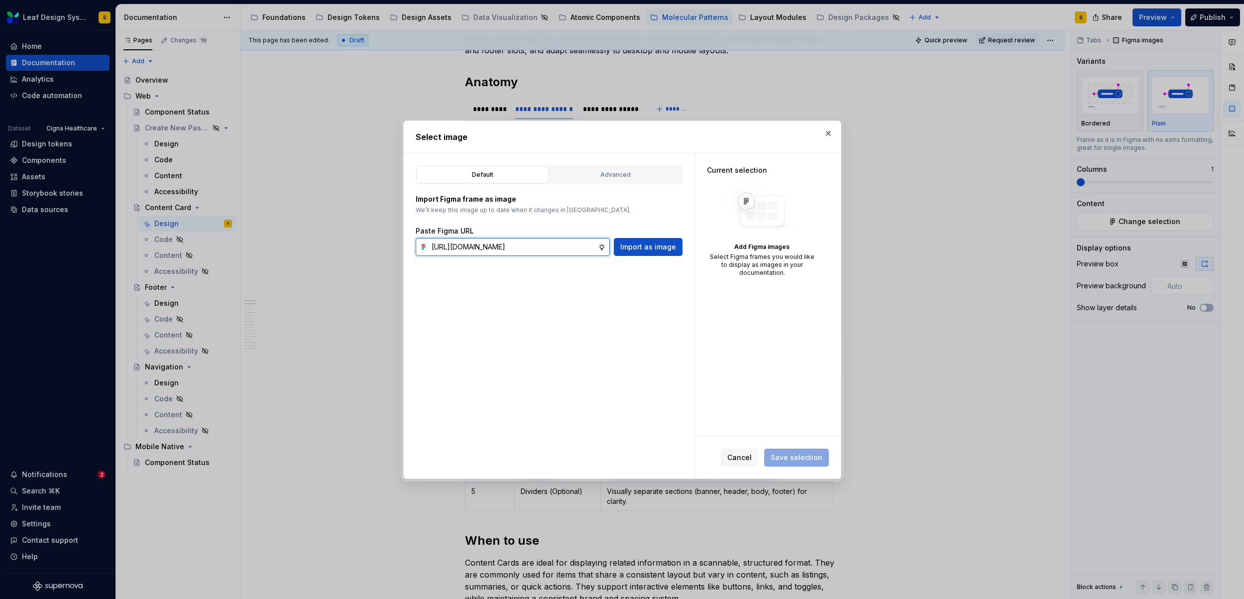
scroll to position [0, 326]
type input "[URL][DOMAIN_NAME]"
click at [653, 242] on span "Import as image" at bounding box center [648, 247] width 56 height 10
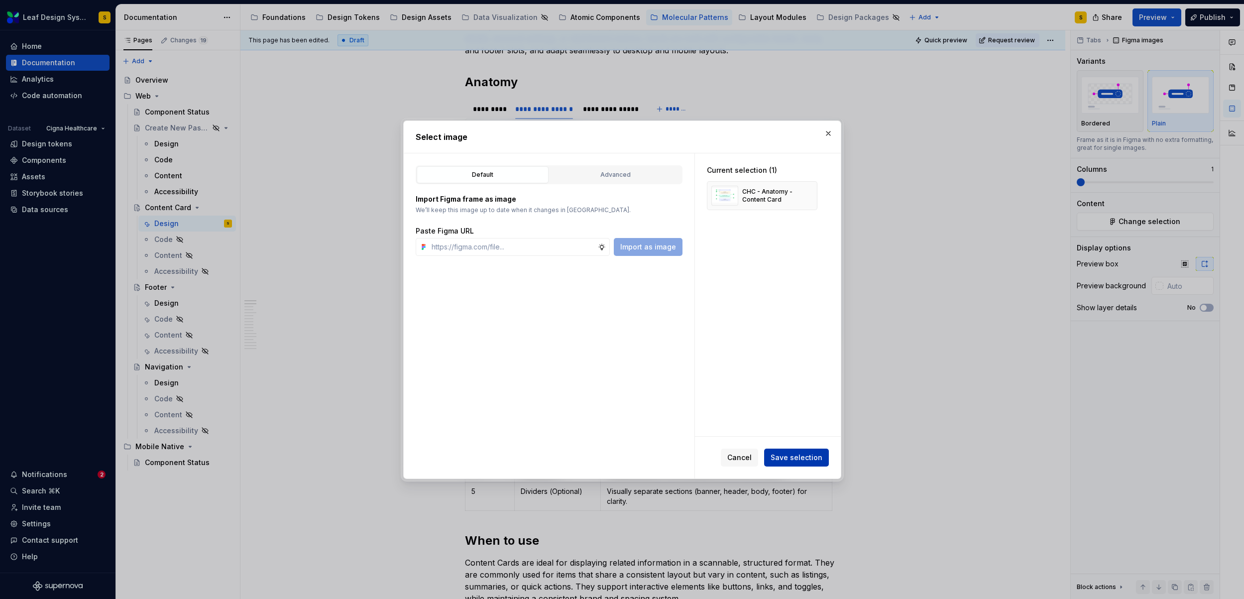
click at [799, 465] on button "Save selection" at bounding box center [796, 458] width 65 height 18
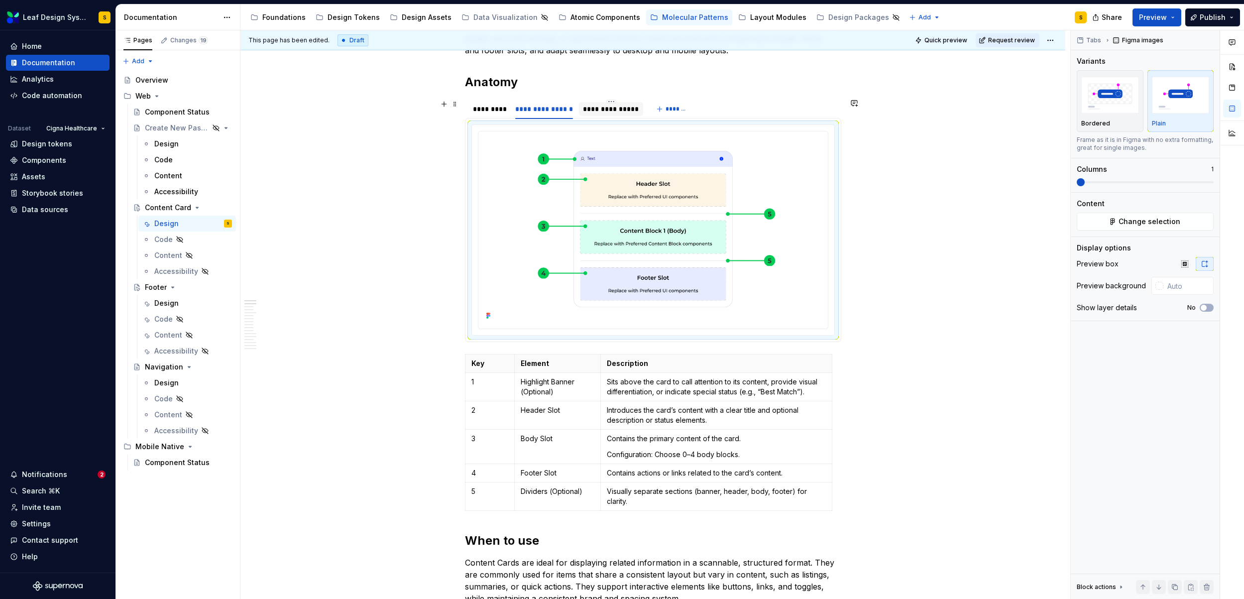
click at [609, 114] on div "**********" at bounding box center [611, 109] width 64 height 14
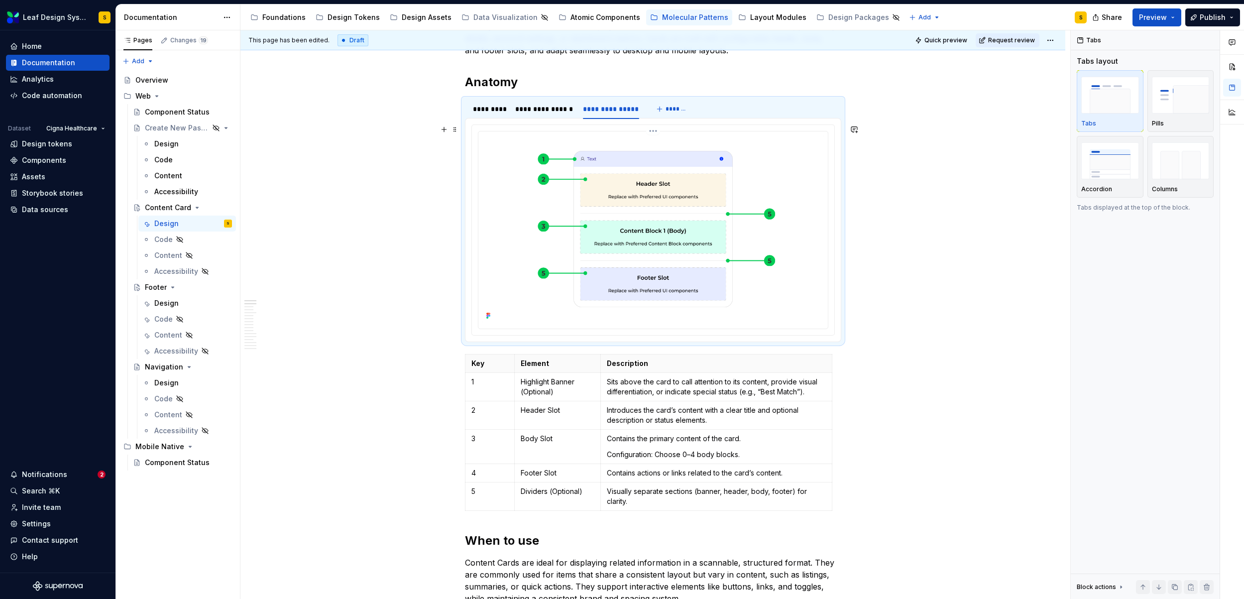
click at [686, 238] on img at bounding box center [654, 228] width 342 height 187
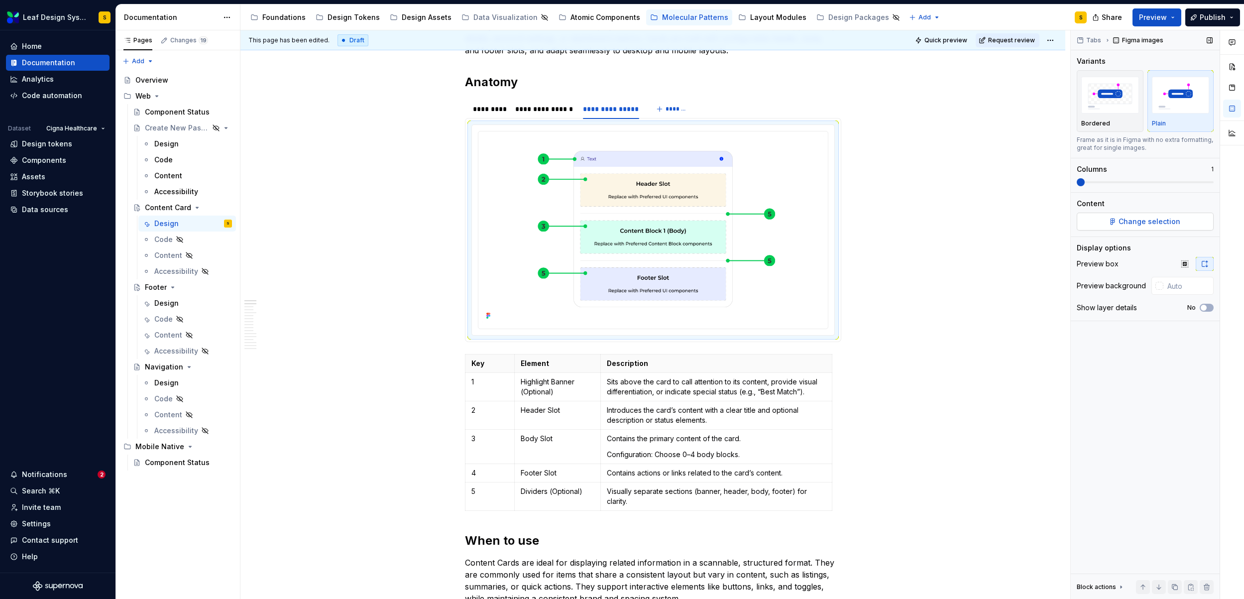
click at [1172, 225] on span "Change selection" at bounding box center [1150, 222] width 62 height 10
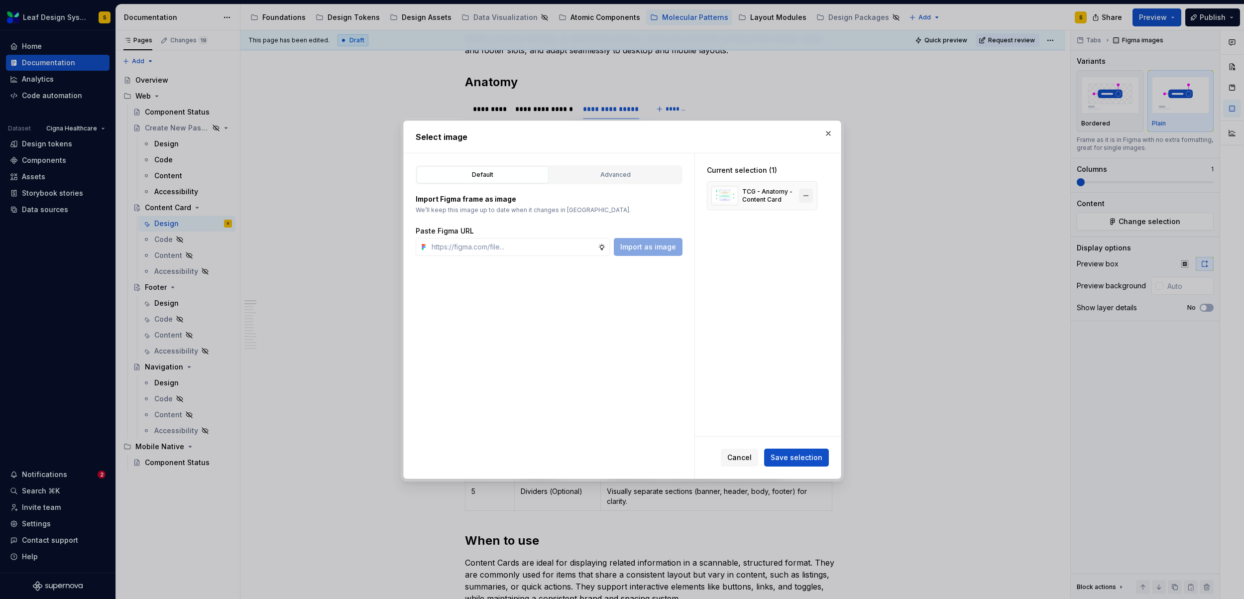
click at [807, 194] on button "button" at bounding box center [806, 196] width 14 height 14
click at [542, 239] on input "text" at bounding box center [513, 247] width 170 height 18
paste input "[URL][DOMAIN_NAME]"
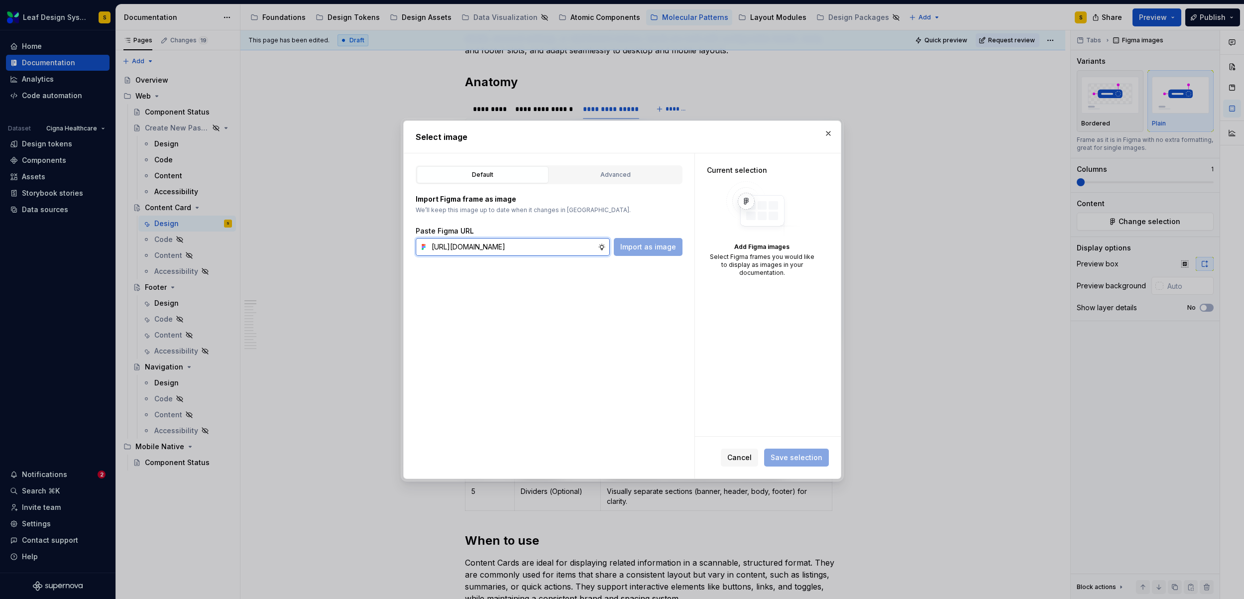
scroll to position [0, 320]
type input "[URL][DOMAIN_NAME]"
click at [662, 246] on span "Import as image" at bounding box center [648, 247] width 56 height 10
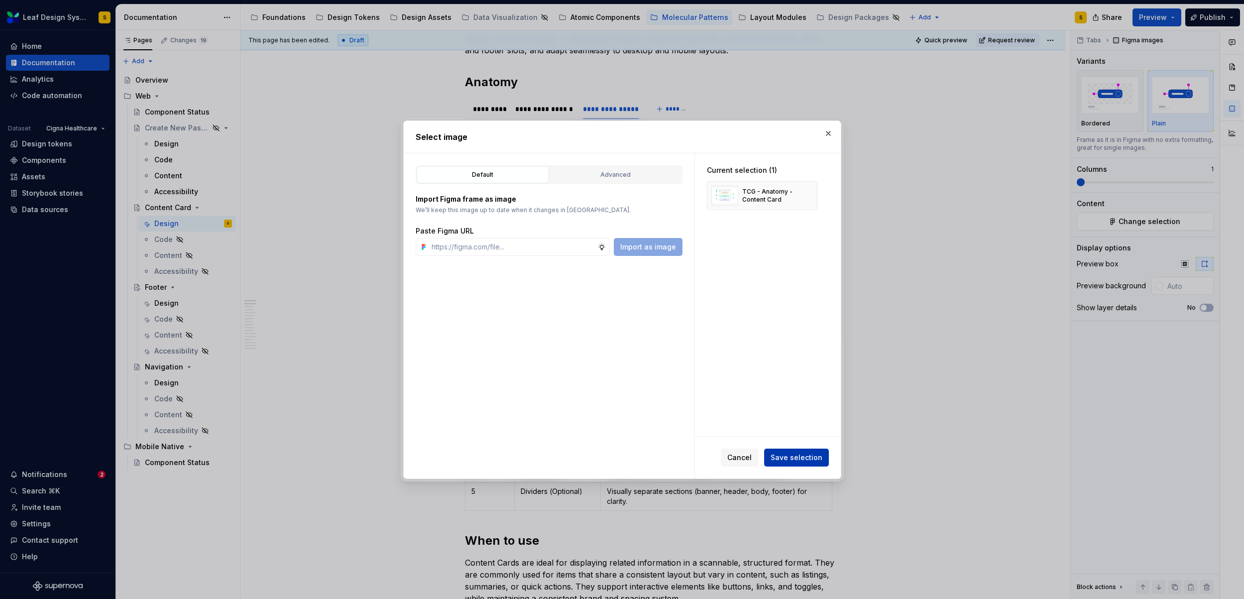
click at [799, 464] on button "Save selection" at bounding box center [796, 458] width 65 height 18
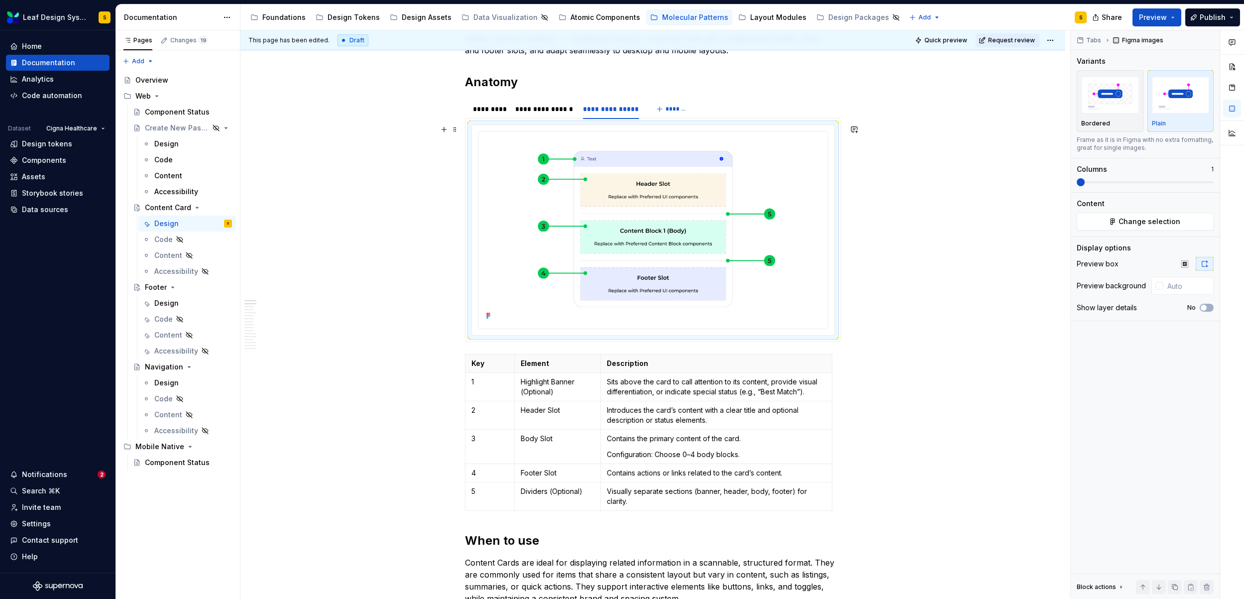
scroll to position [213, 0]
click at [490, 111] on div "*********" at bounding box center [489, 111] width 33 height 10
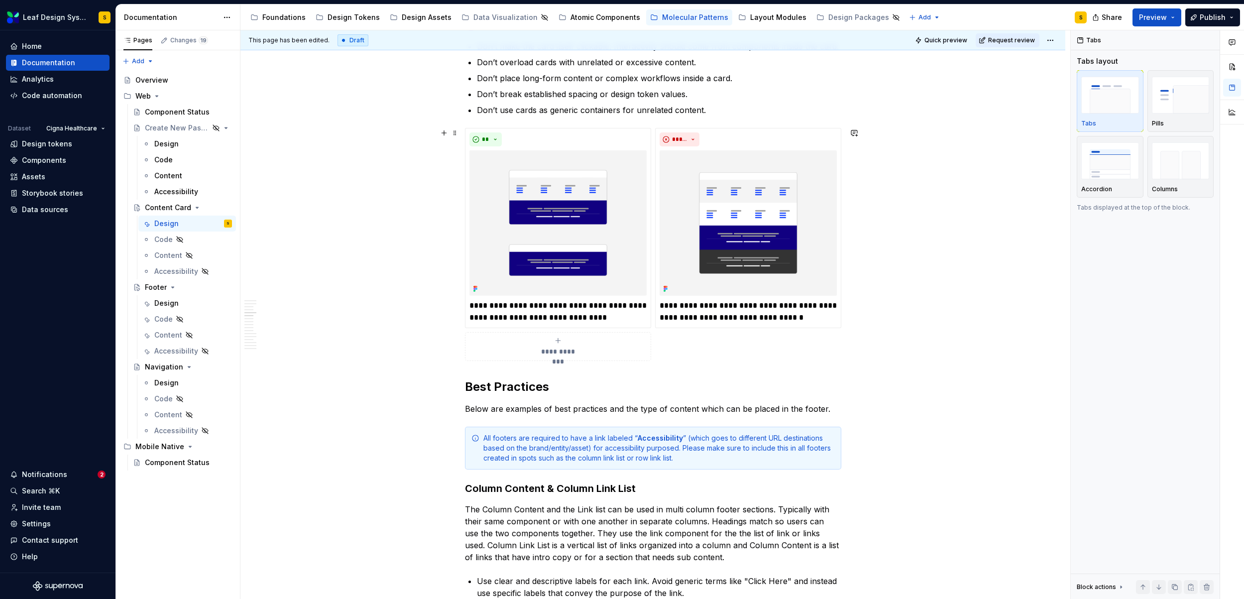
scroll to position [1127, 0]
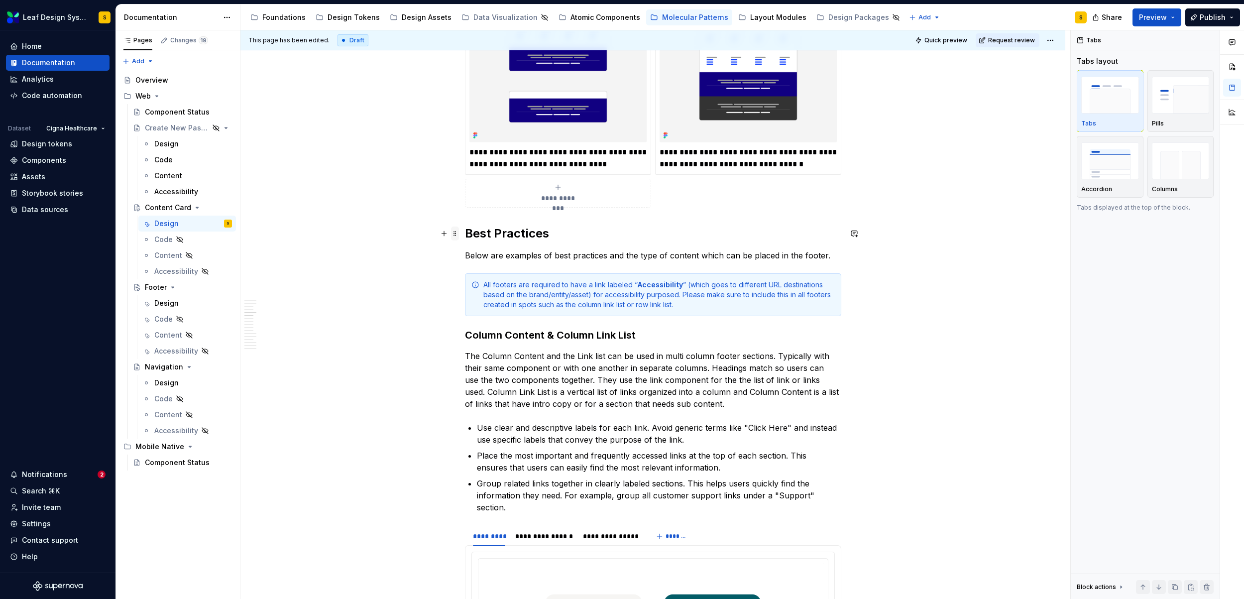
click at [455, 236] on span at bounding box center [455, 234] width 8 height 14
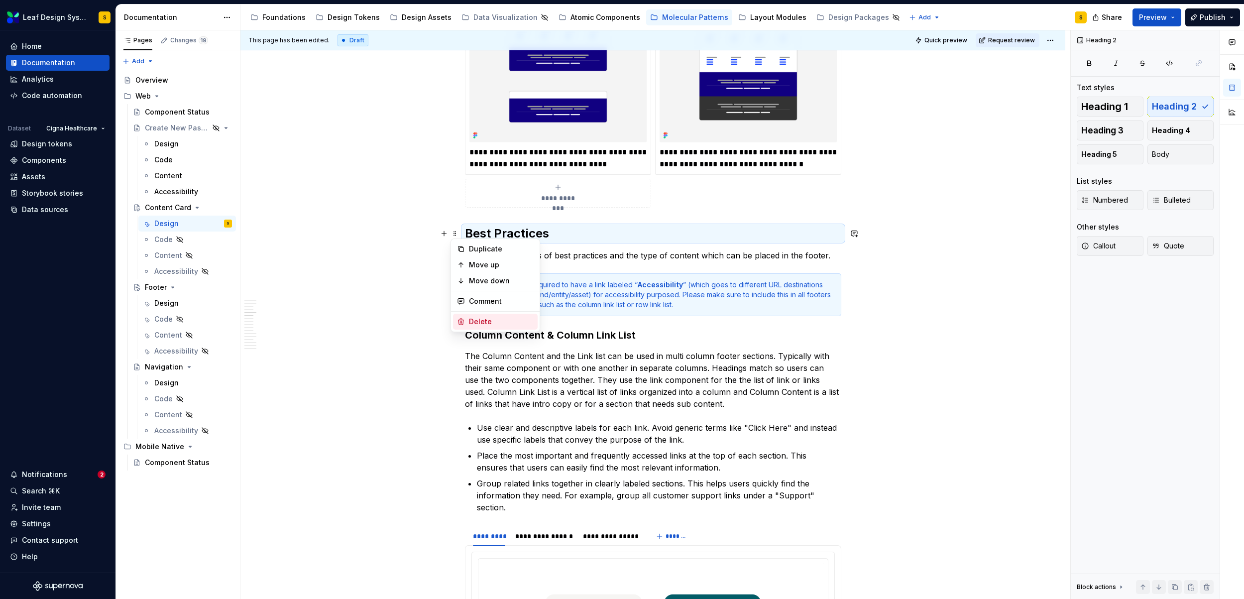
click at [491, 321] on div "Delete" at bounding box center [501, 322] width 65 height 10
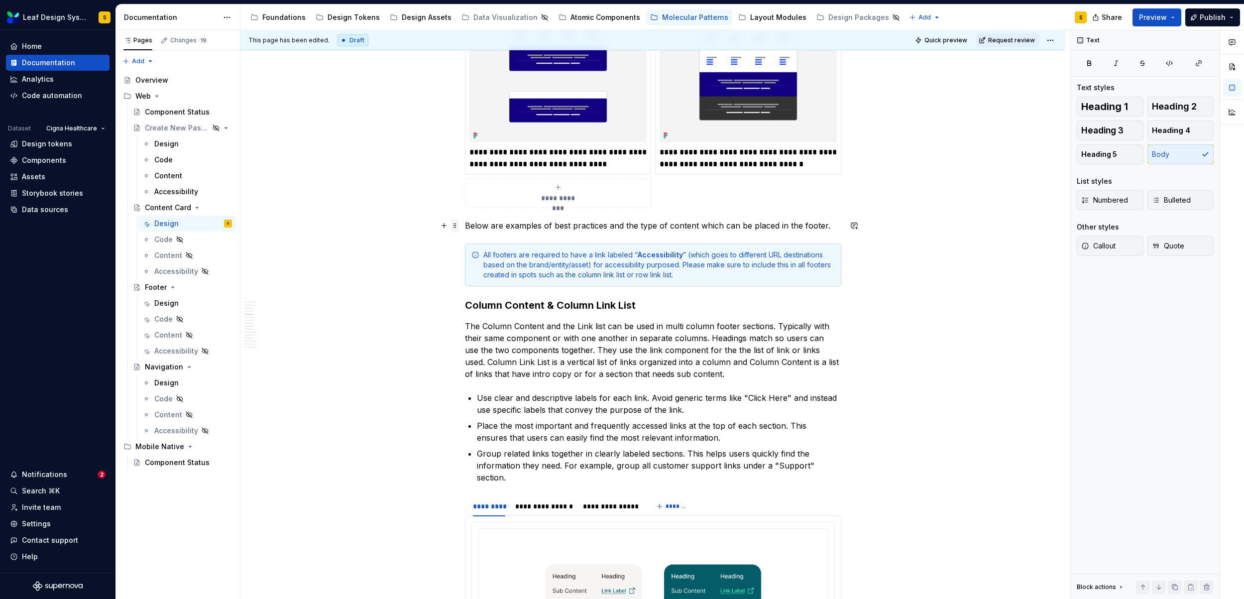
click at [453, 225] on span at bounding box center [455, 226] width 8 height 14
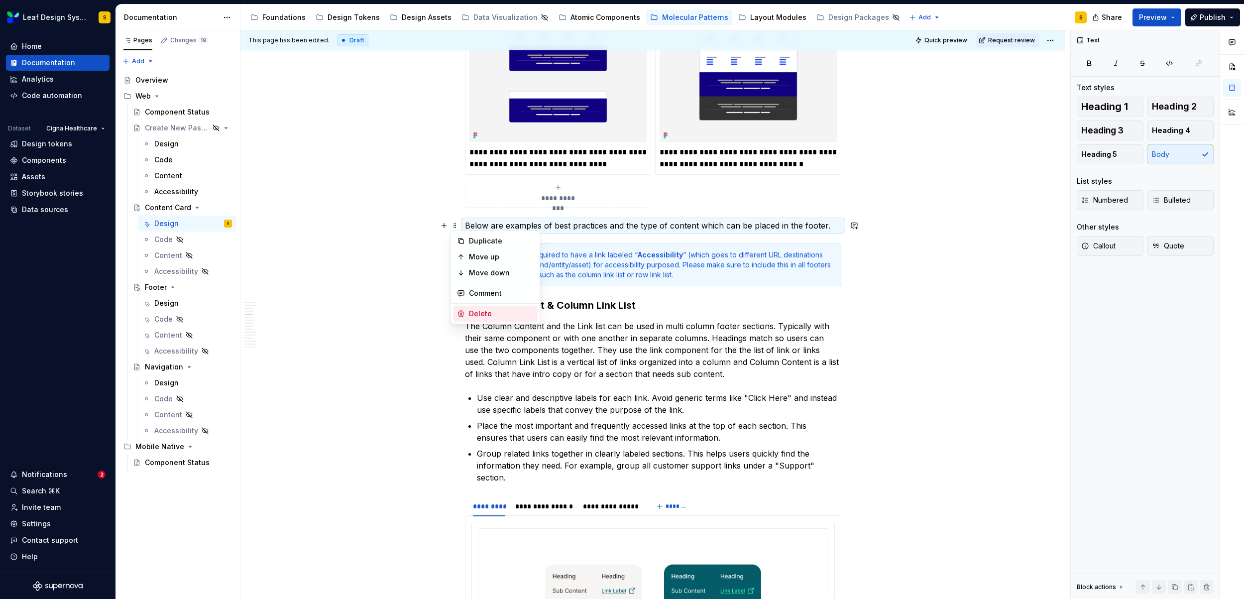
click at [481, 315] on div "Delete" at bounding box center [501, 314] width 65 height 10
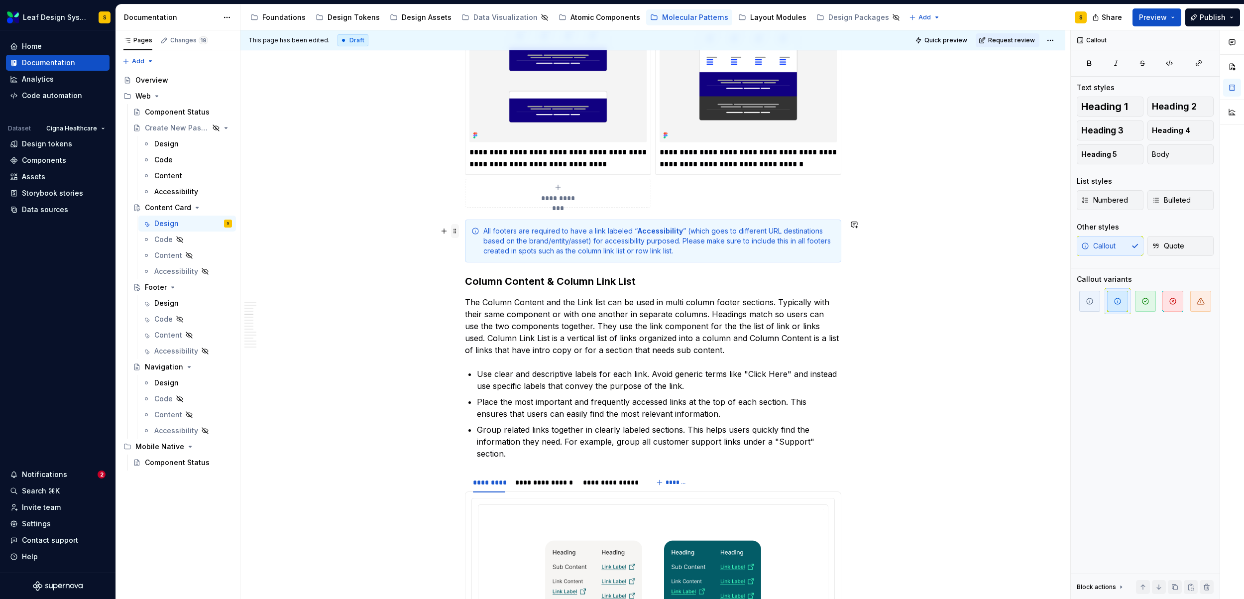
click at [454, 229] on span at bounding box center [455, 231] width 8 height 14
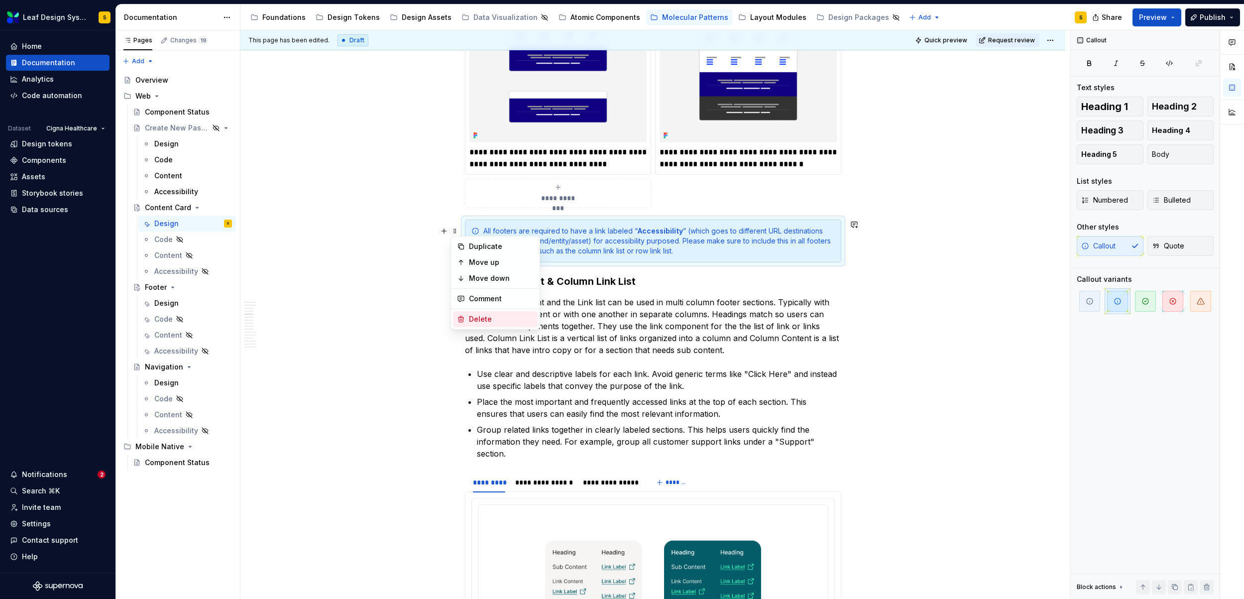
click at [480, 321] on div "Delete" at bounding box center [501, 319] width 65 height 10
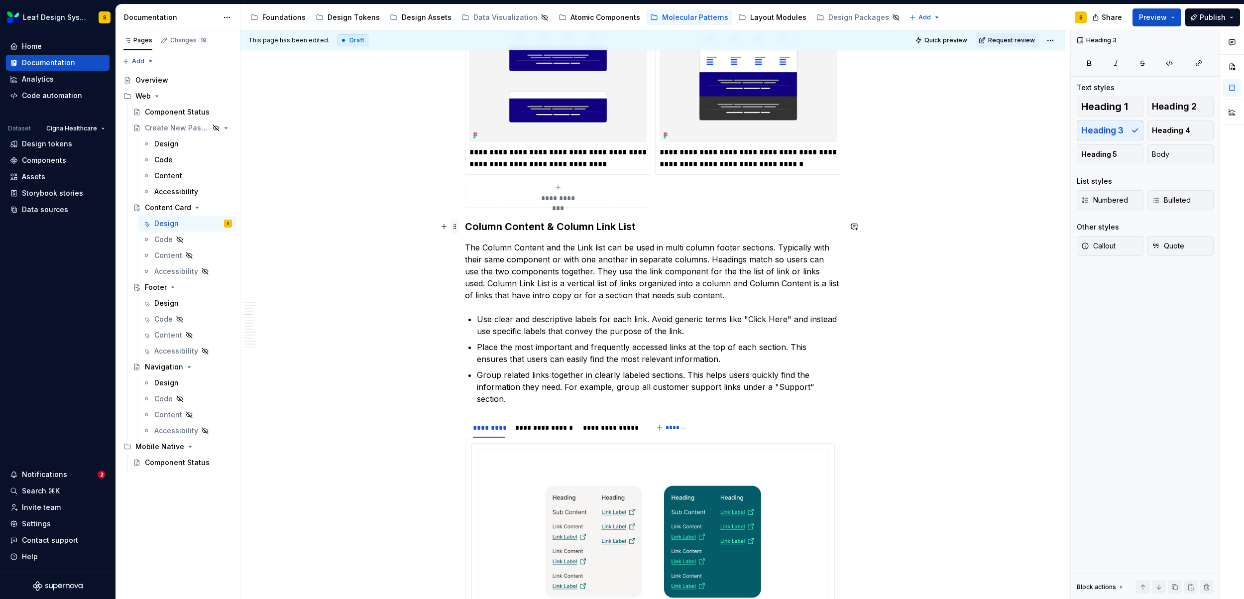
click at [455, 226] on span at bounding box center [455, 227] width 8 height 14
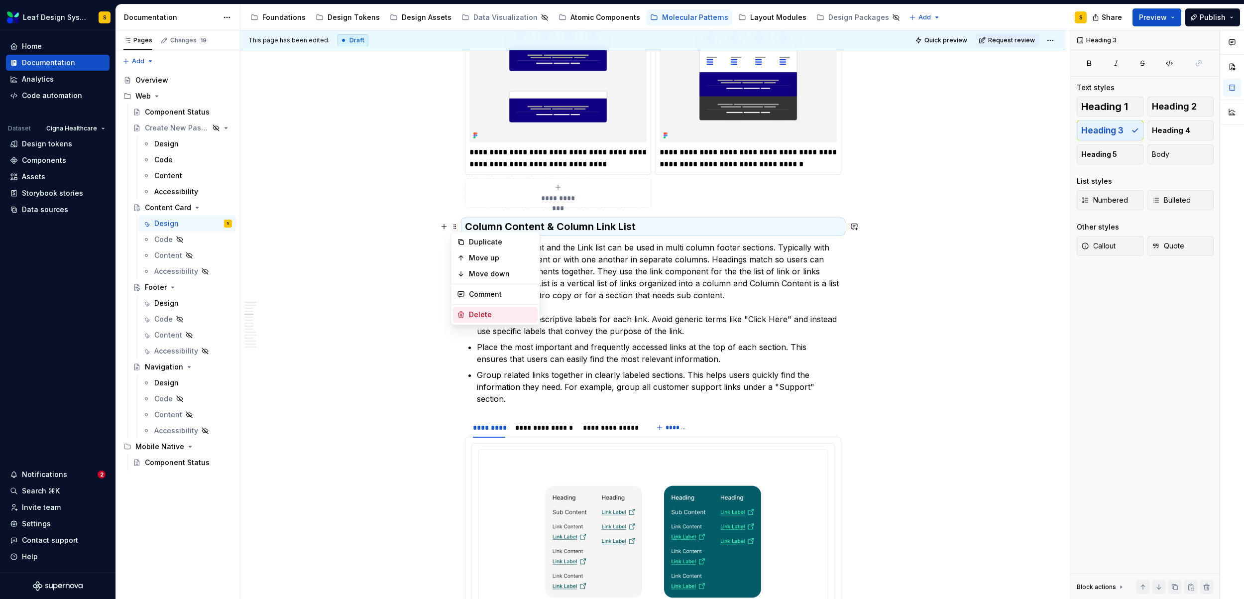
click at [485, 310] on div "Delete" at bounding box center [501, 315] width 65 height 10
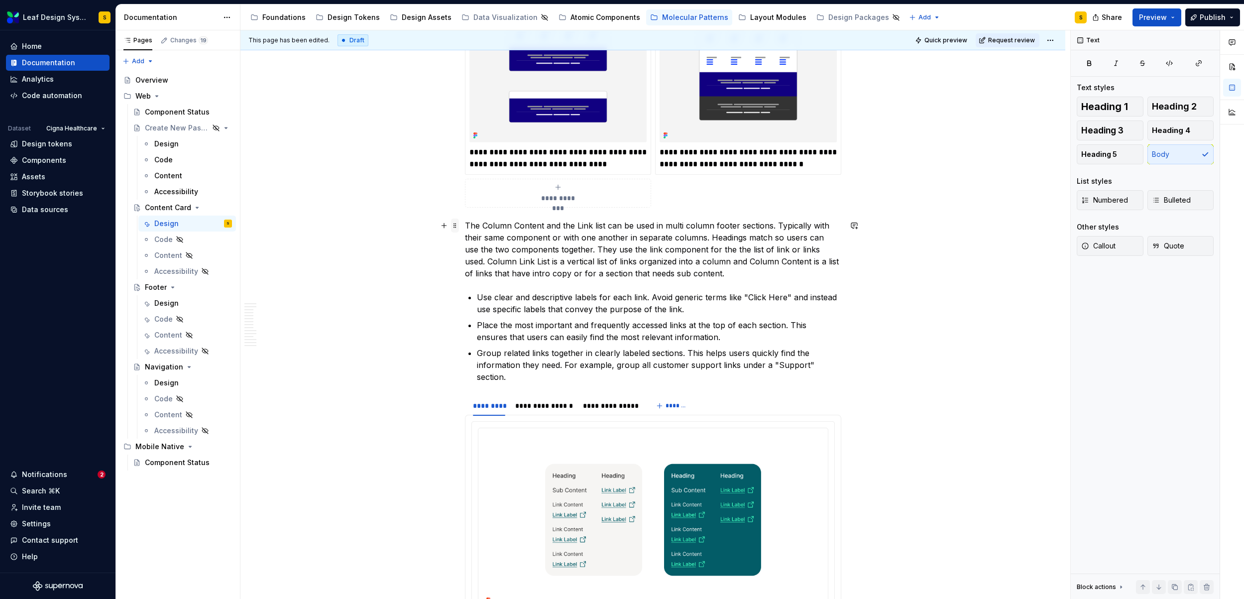
click at [454, 228] on span at bounding box center [455, 226] width 8 height 14
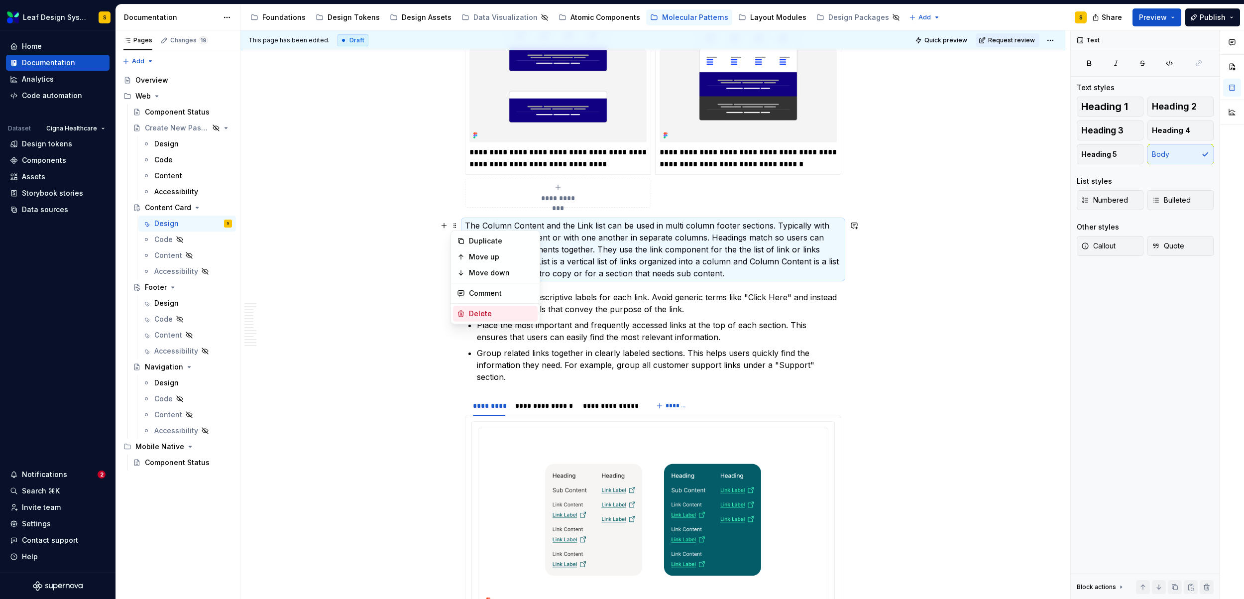
click at [480, 314] on div "Delete" at bounding box center [501, 314] width 65 height 10
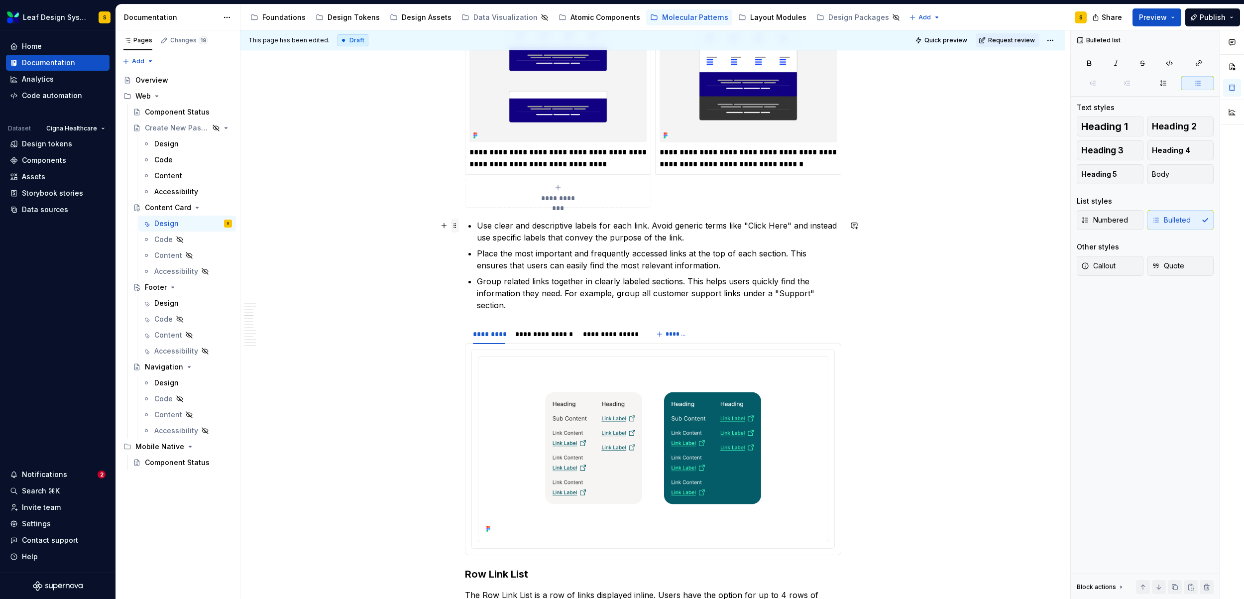
click at [456, 225] on span at bounding box center [455, 226] width 8 height 14
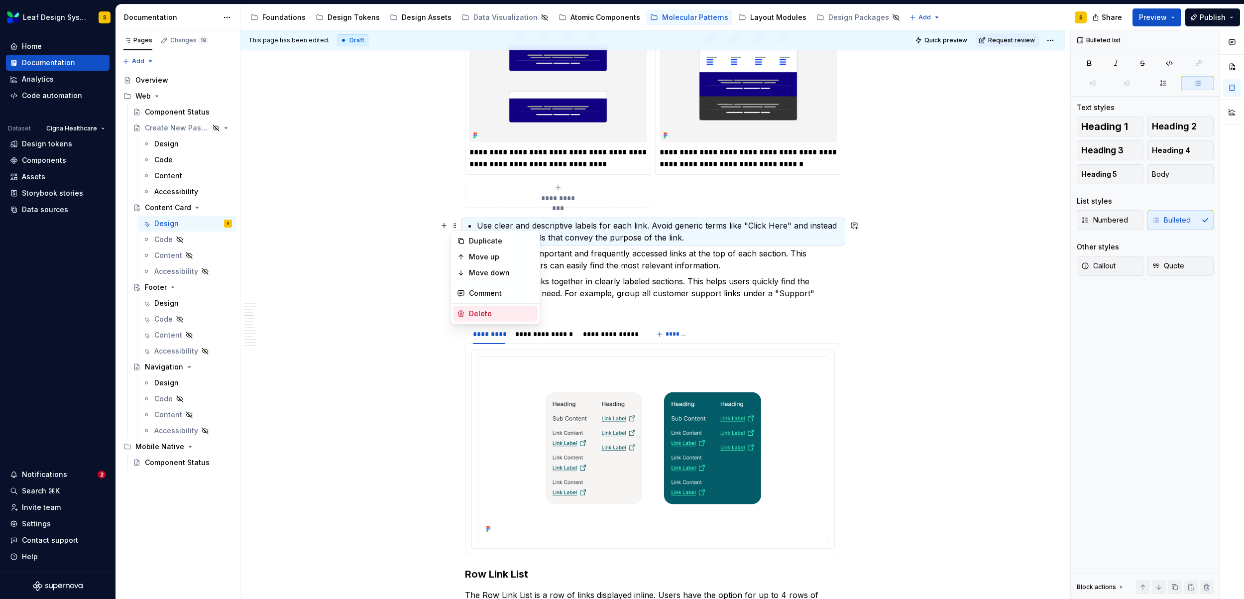
click at [472, 312] on div "Delete" at bounding box center [501, 314] width 65 height 10
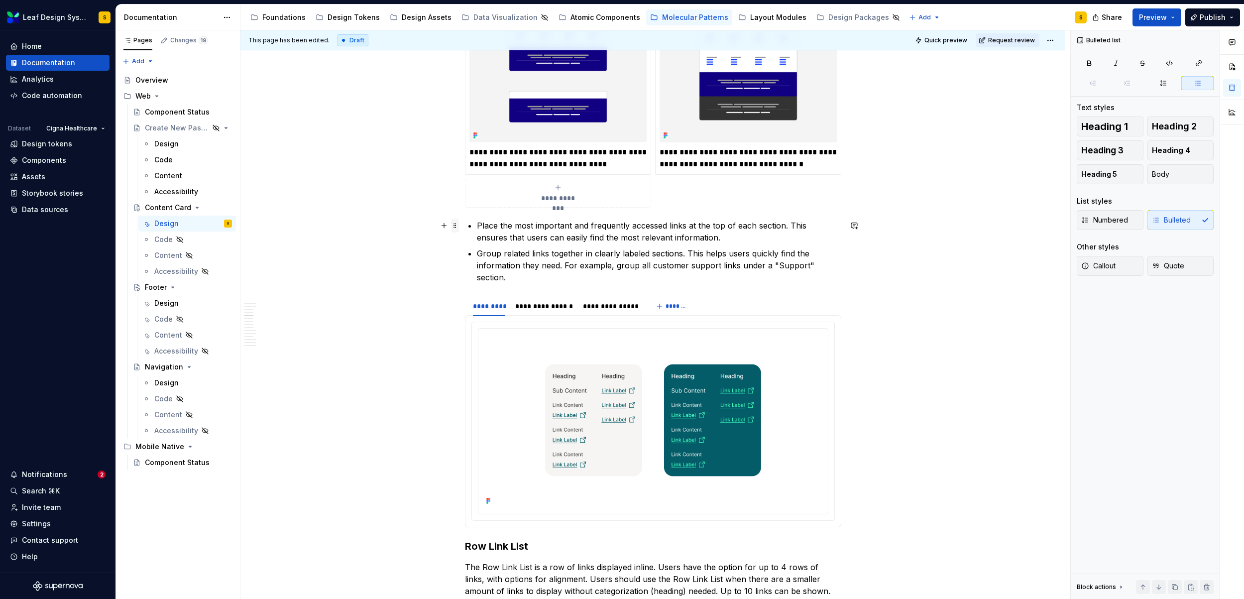
click at [455, 226] on span at bounding box center [455, 226] width 8 height 14
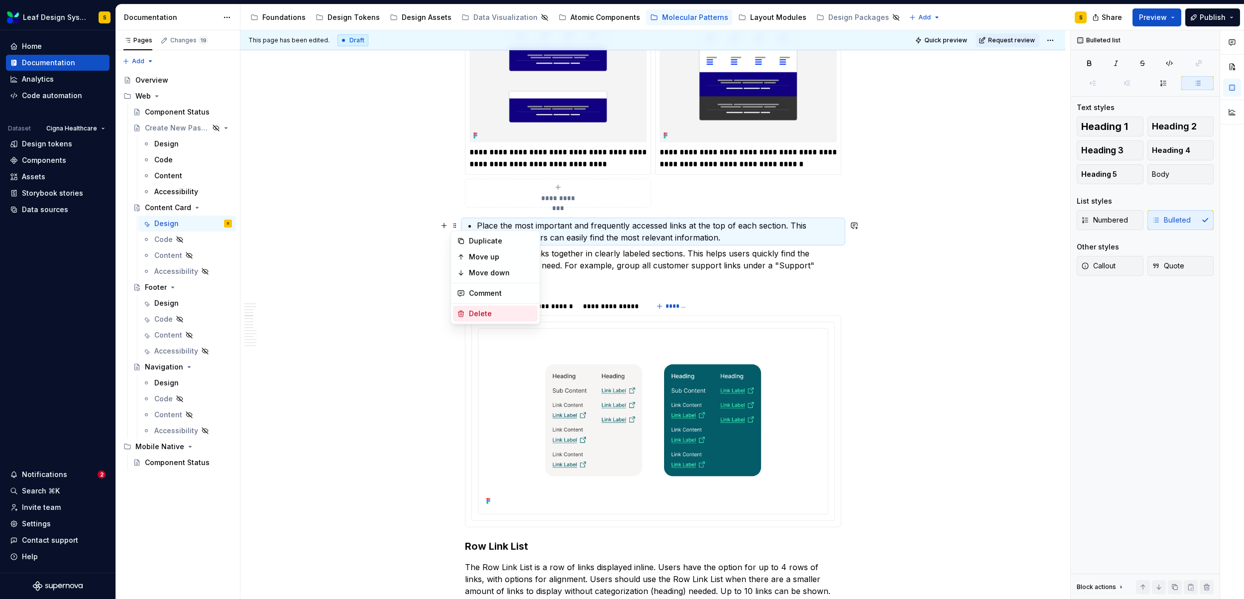
click at [469, 309] on div "Delete" at bounding box center [501, 314] width 65 height 10
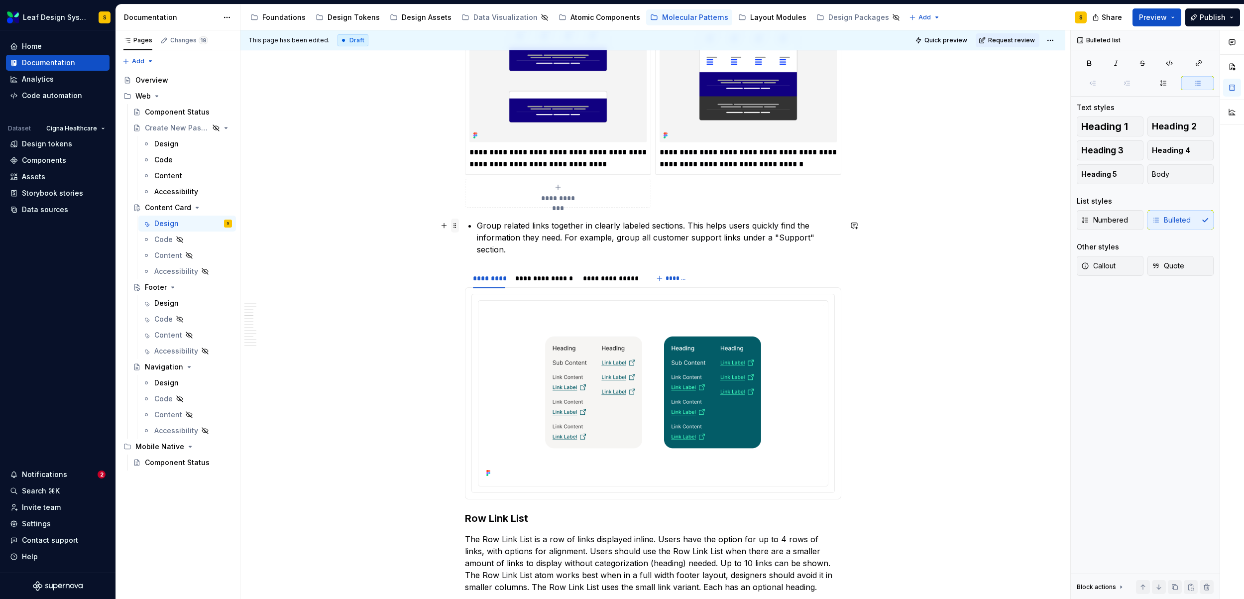
click at [453, 226] on span at bounding box center [455, 226] width 8 height 14
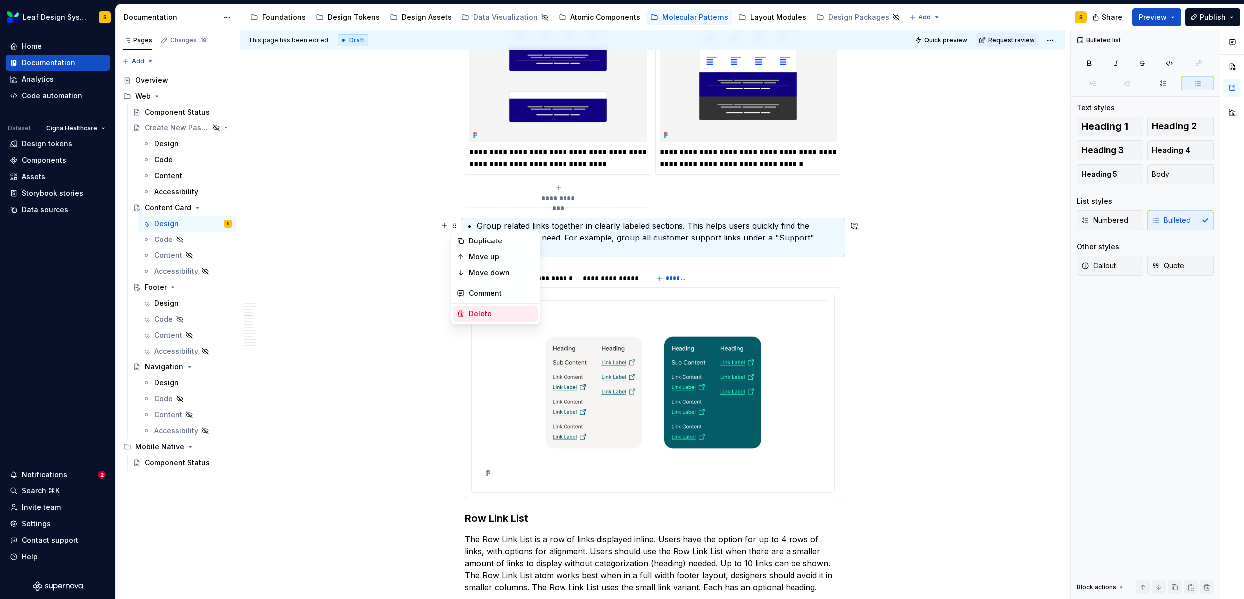
click at [471, 309] on div "Delete" at bounding box center [501, 314] width 65 height 10
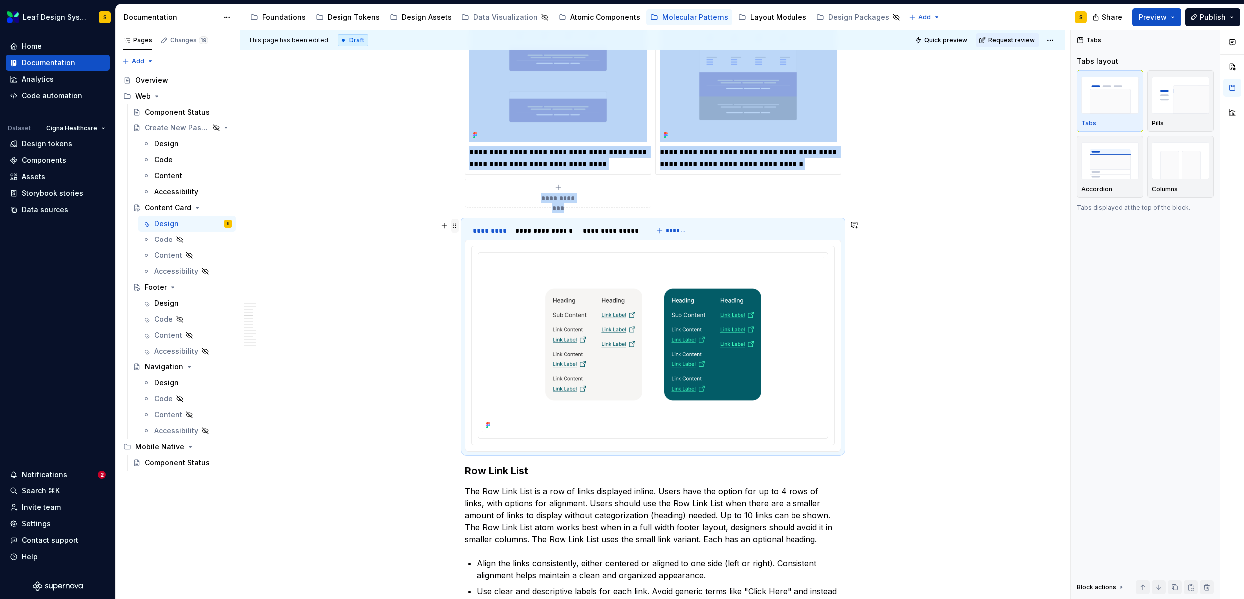
click at [455, 226] on span at bounding box center [455, 226] width 8 height 14
type textarea "*"
click at [477, 312] on div "Delete" at bounding box center [501, 314] width 65 height 10
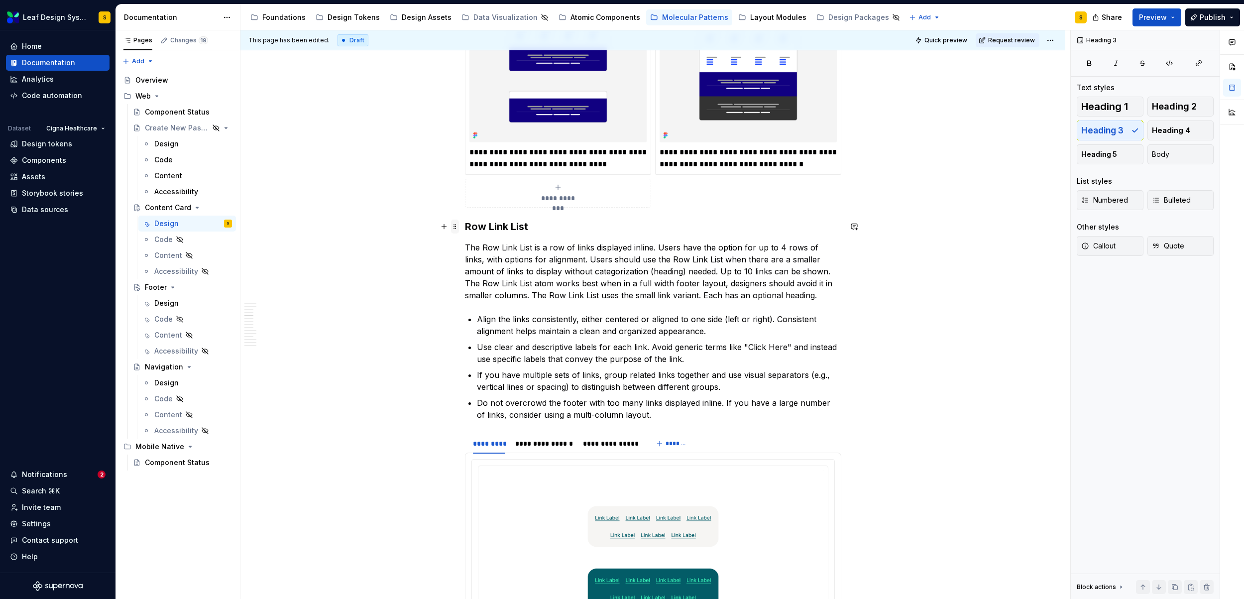
click at [456, 226] on span at bounding box center [455, 227] width 8 height 14
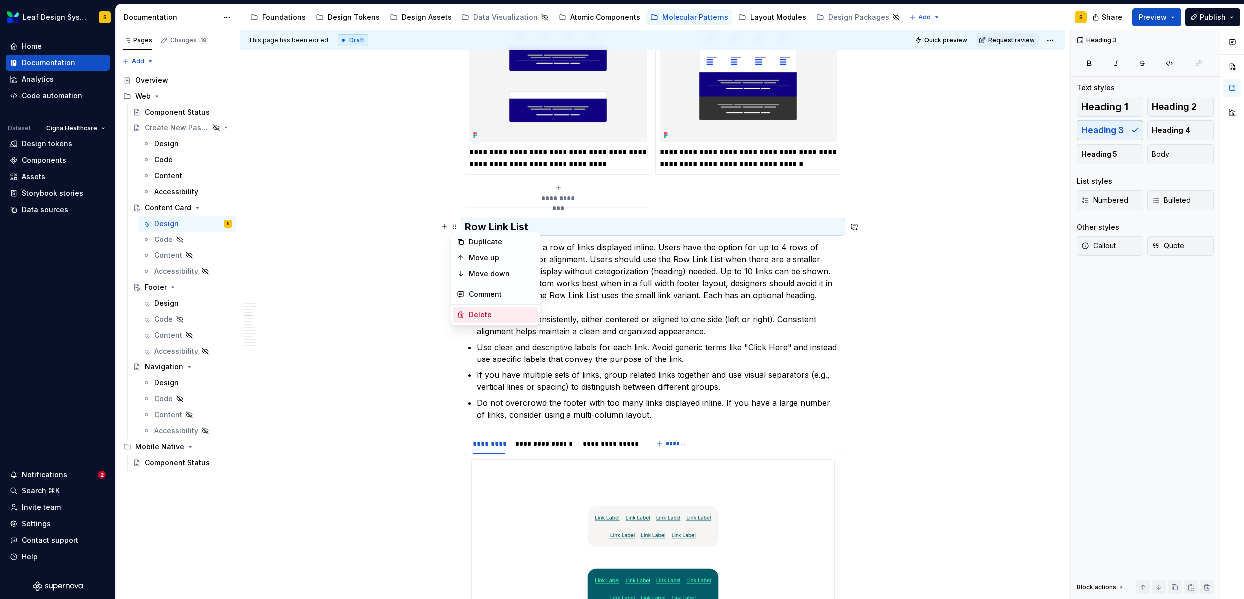
click at [477, 308] on div "Delete" at bounding box center [495, 315] width 85 height 16
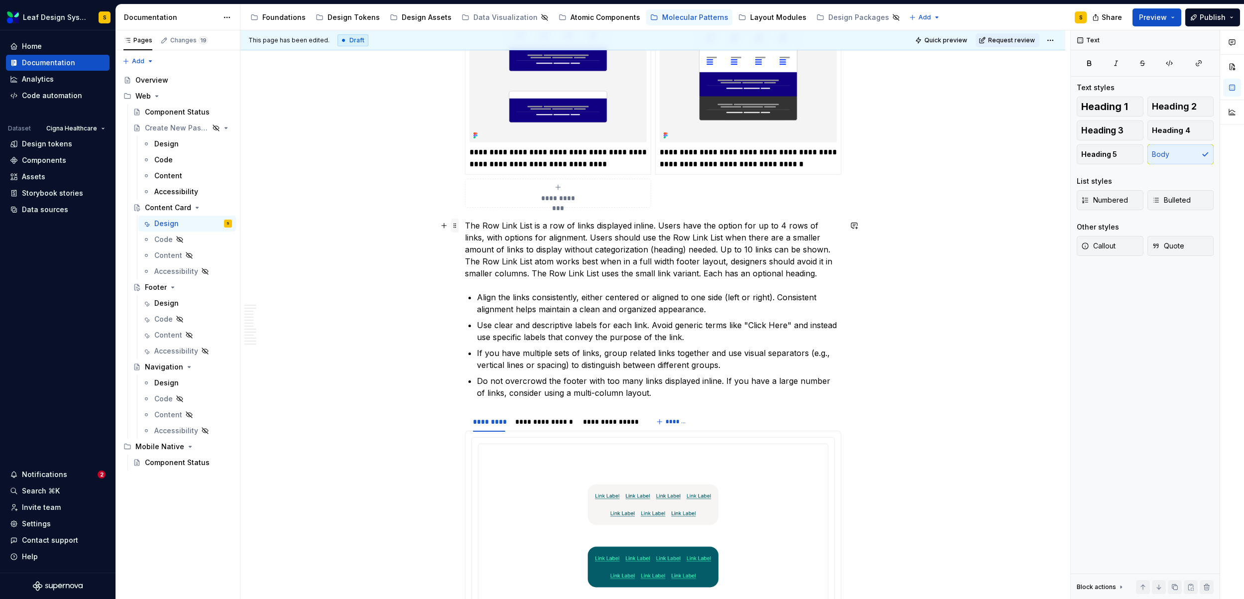
click at [454, 224] on span at bounding box center [455, 226] width 8 height 14
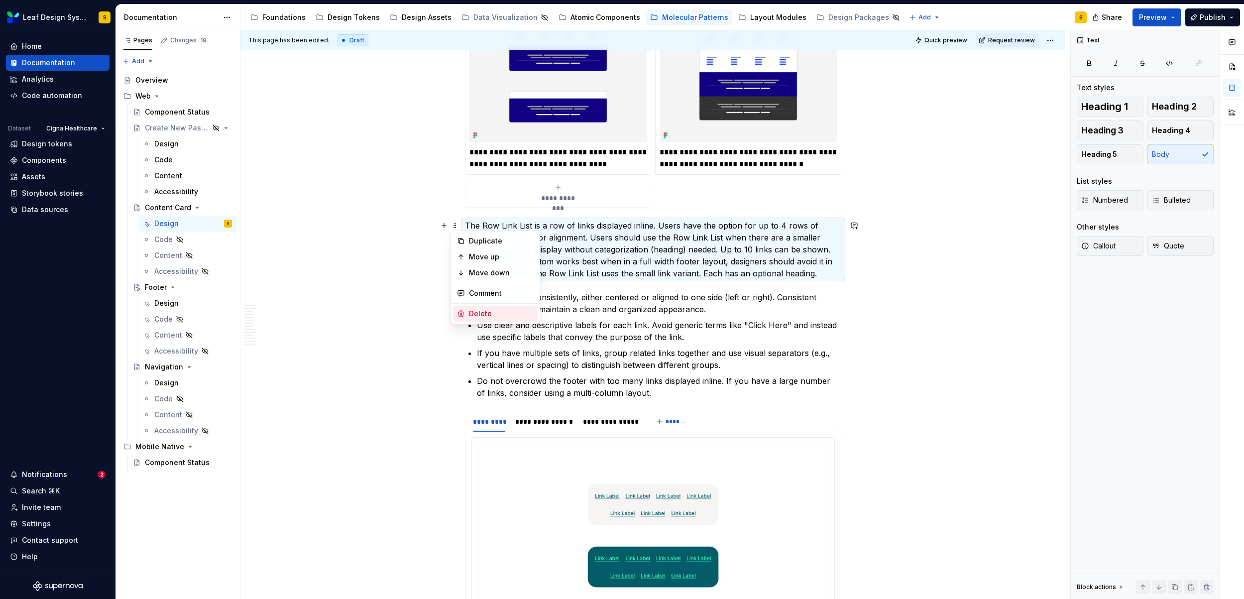
click at [478, 309] on div "Delete" at bounding box center [501, 314] width 65 height 10
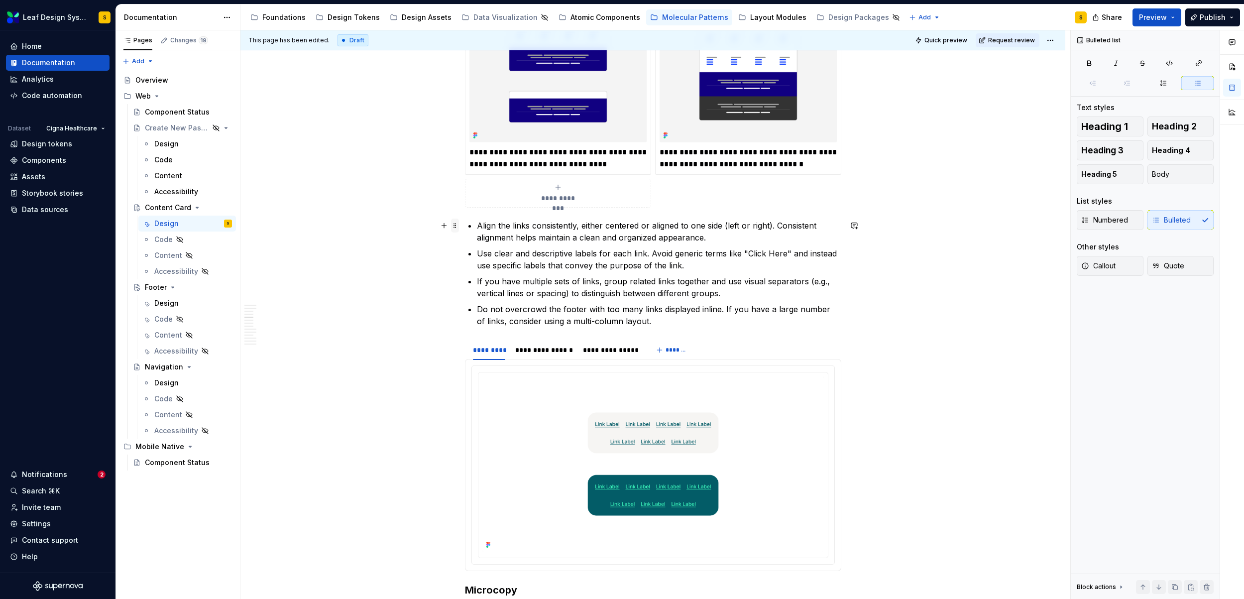
click at [454, 227] on span at bounding box center [455, 226] width 8 height 14
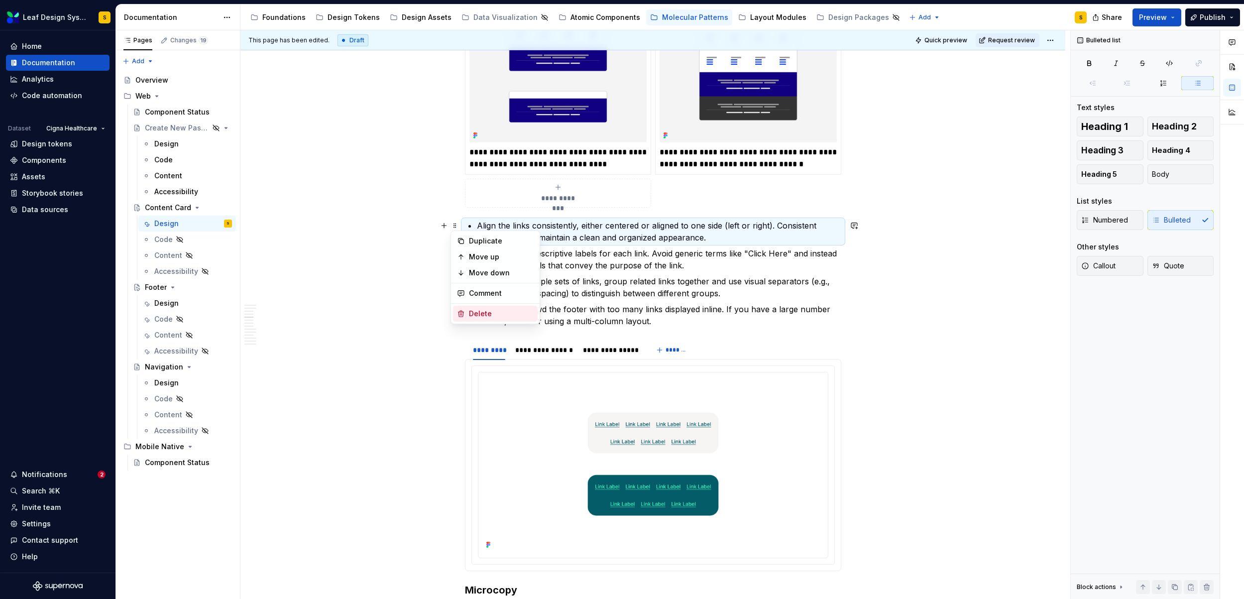
click at [479, 308] on div "Delete" at bounding box center [495, 314] width 85 height 16
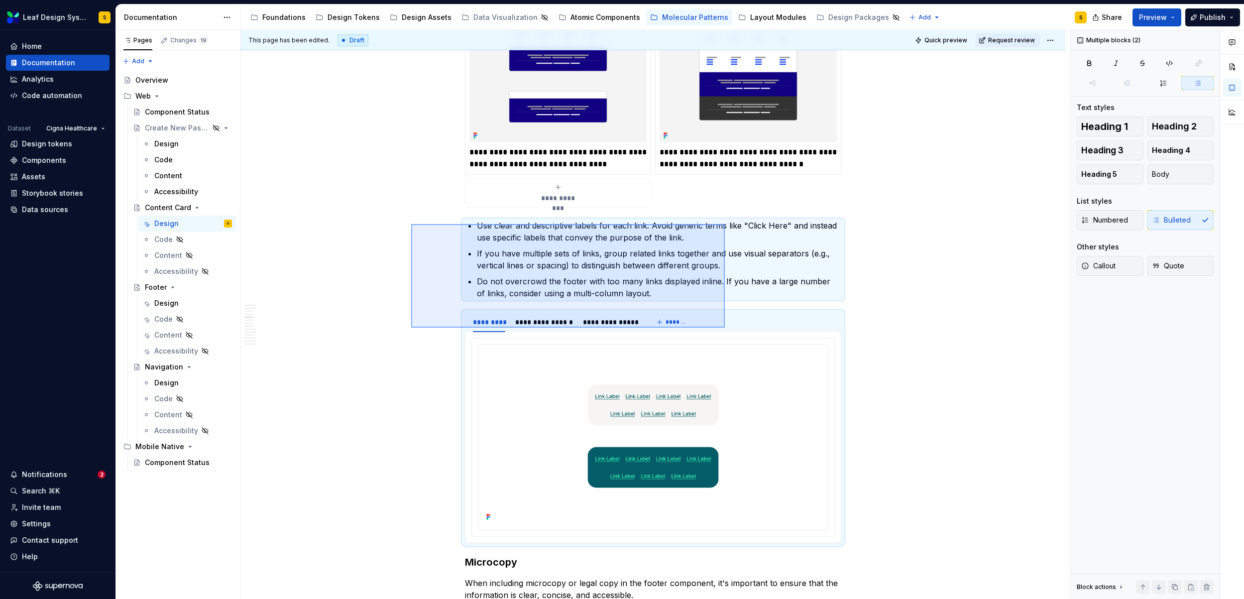
drag, startPoint x: 415, startPoint y: 224, endPoint x: 747, endPoint y: 328, distance: 348.1
click at [747, 328] on div "**********" at bounding box center [656, 314] width 830 height 569
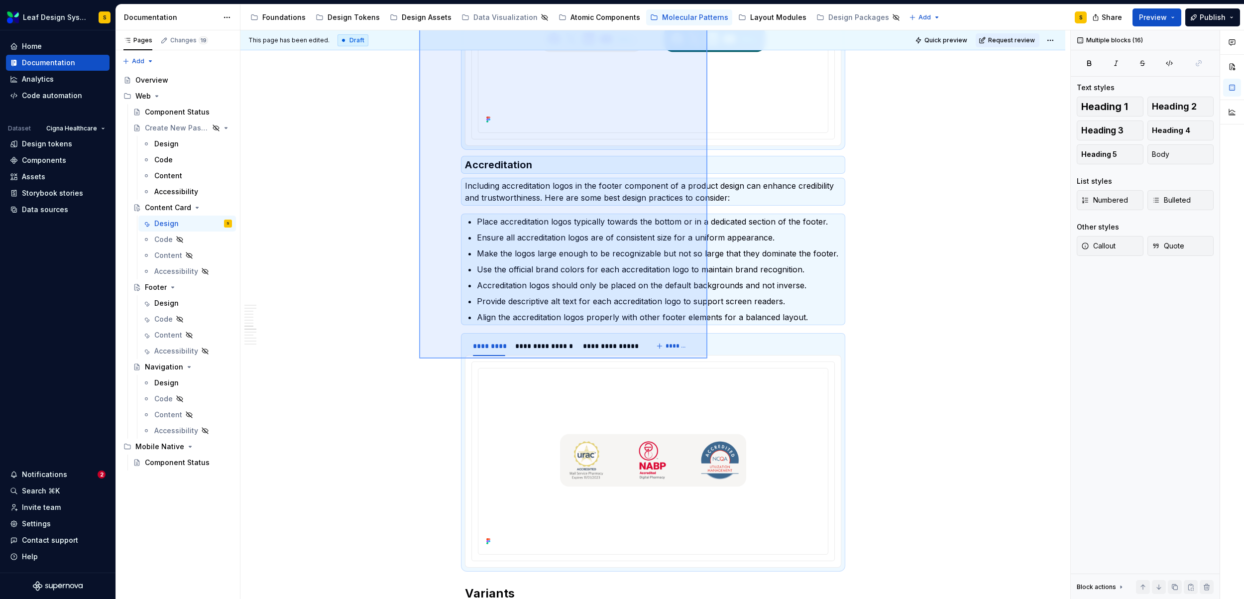
scroll to position [2621, 0]
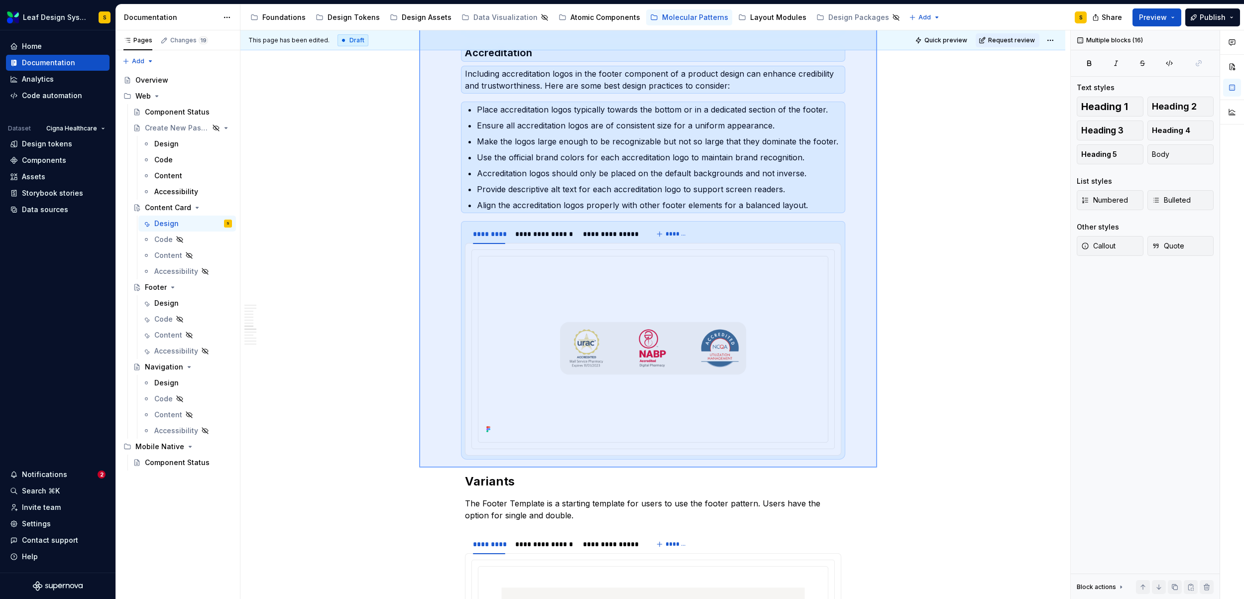
drag, startPoint x: 419, startPoint y: 228, endPoint x: 877, endPoint y: 468, distance: 516.9
click at [877, 468] on div "**********" at bounding box center [656, 314] width 830 height 569
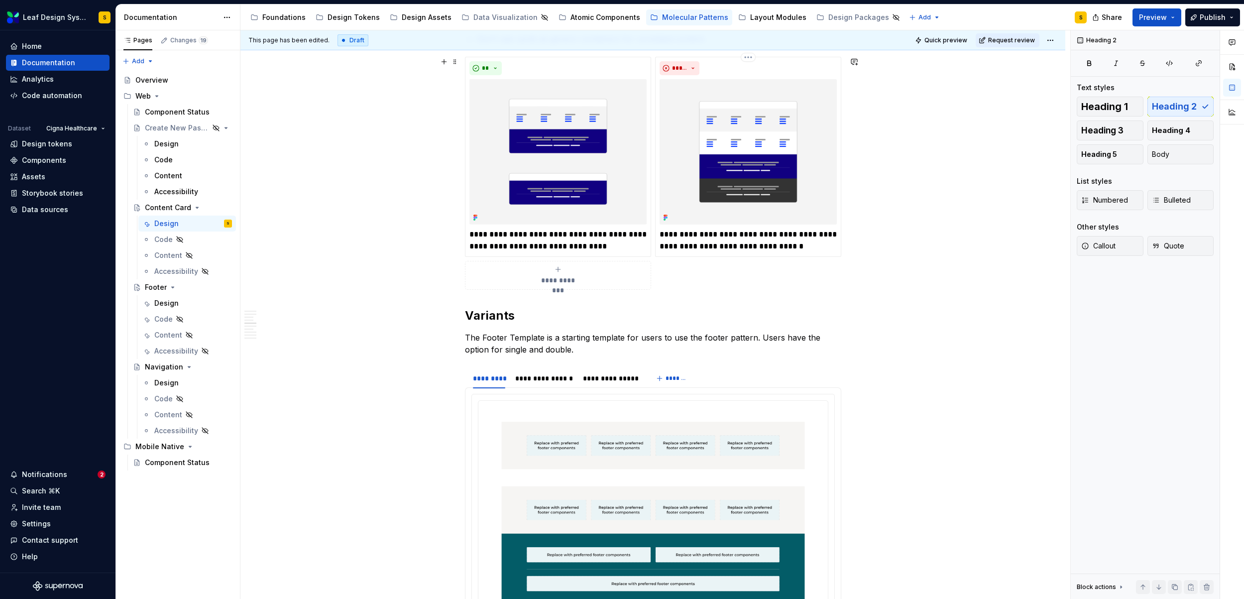
scroll to position [1076, 0]
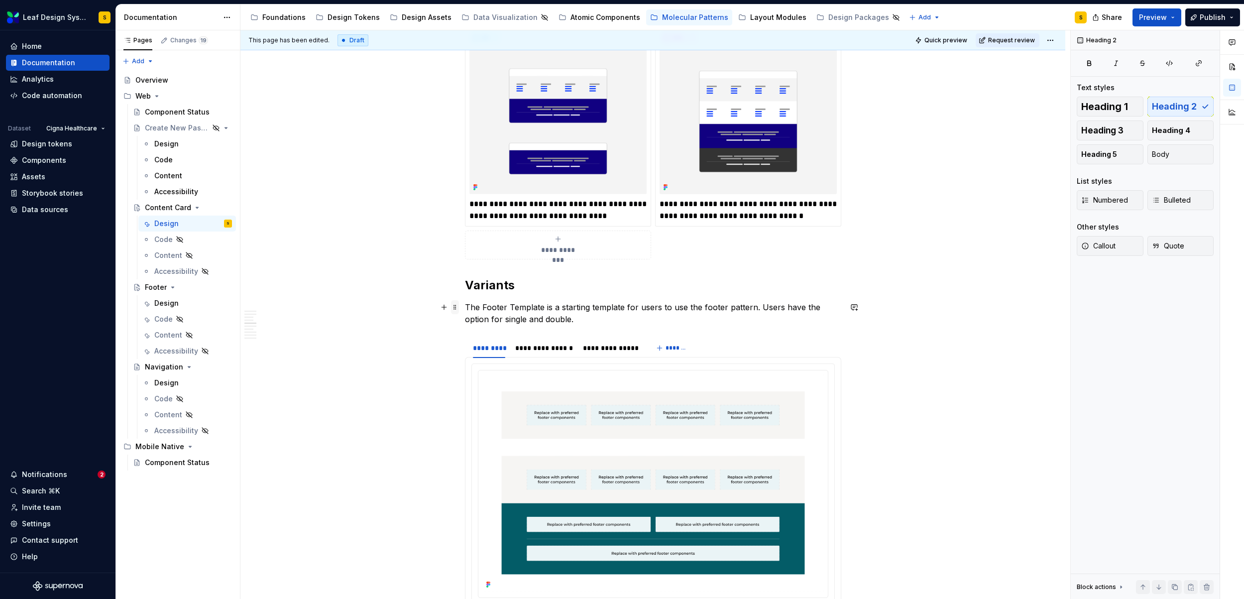
click at [452, 309] on span at bounding box center [455, 307] width 8 height 14
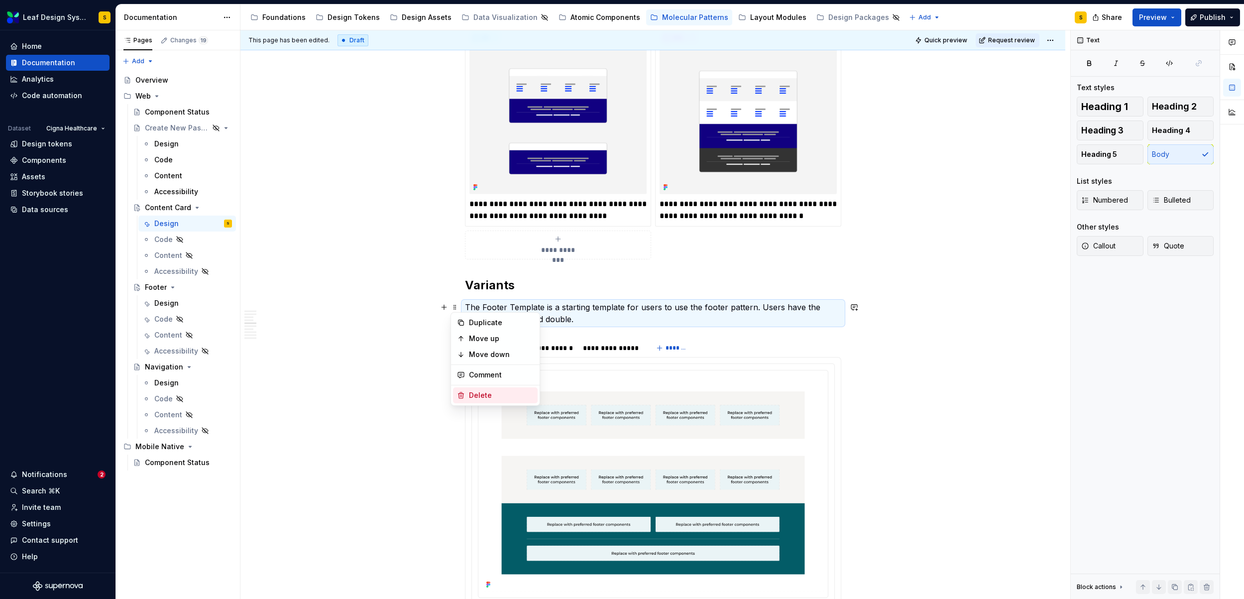
click at [482, 392] on div "Delete" at bounding box center [501, 395] width 65 height 10
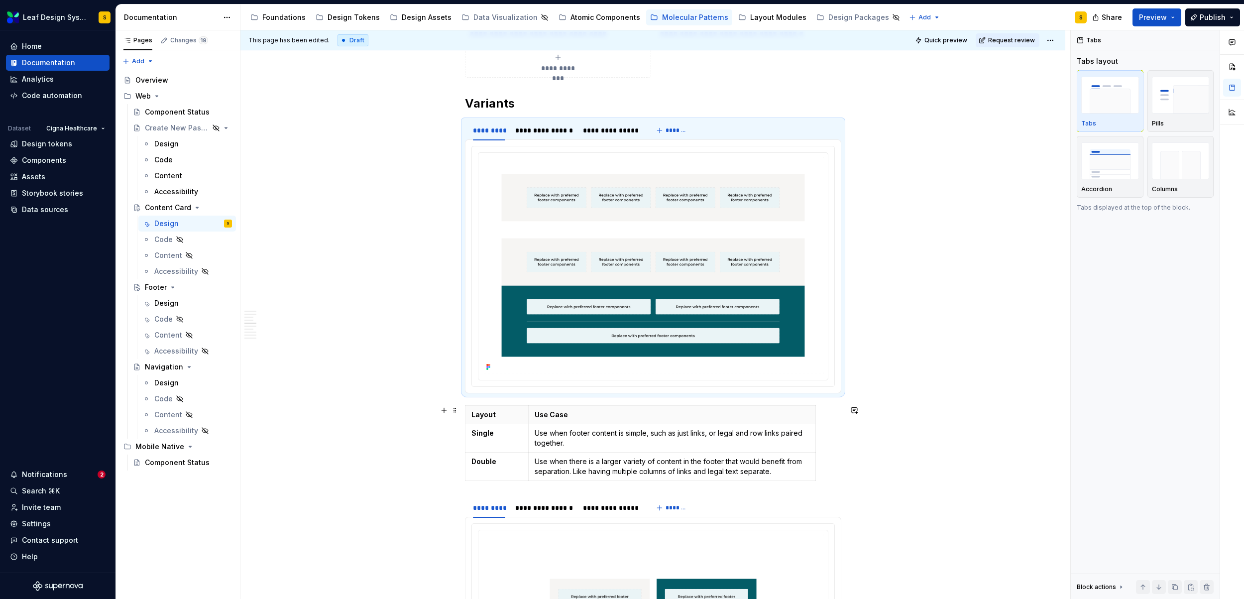
scroll to position [1271, 0]
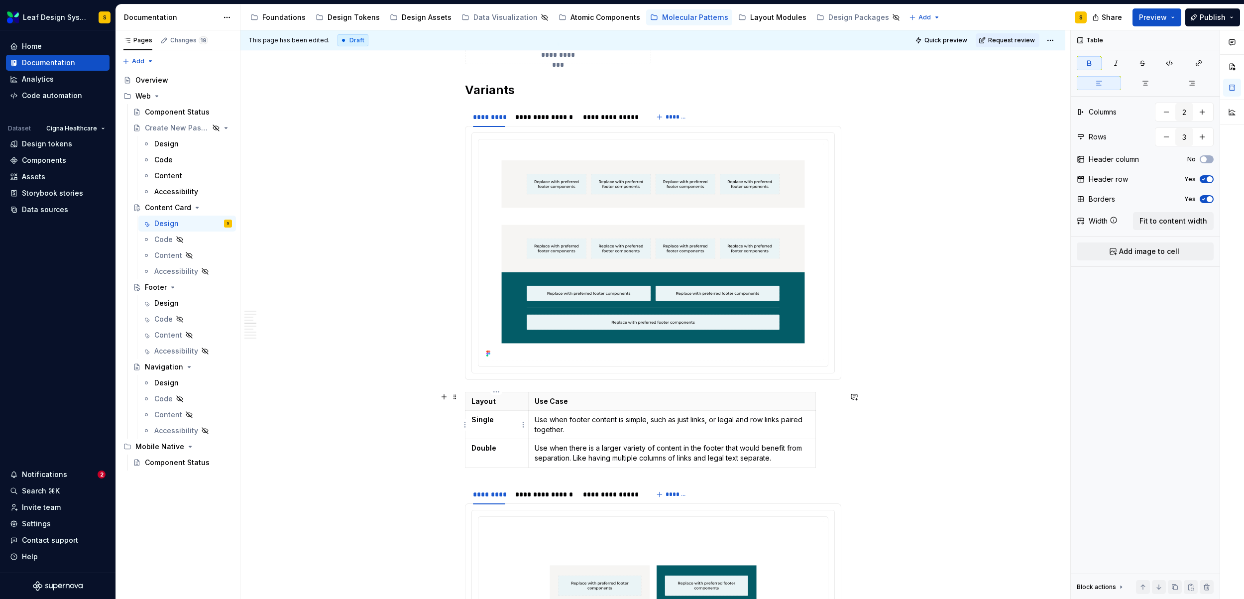
click at [487, 420] on strong "Single" at bounding box center [483, 419] width 22 height 8
drag, startPoint x: 529, startPoint y: 418, endPoint x: 536, endPoint y: 418, distance: 6.5
click at [536, 418] on td "Use when footer content is simple, such as just links, or legal and row links p…" at bounding box center [678, 424] width 287 height 28
click at [486, 447] on strong "Double" at bounding box center [484, 448] width 25 height 8
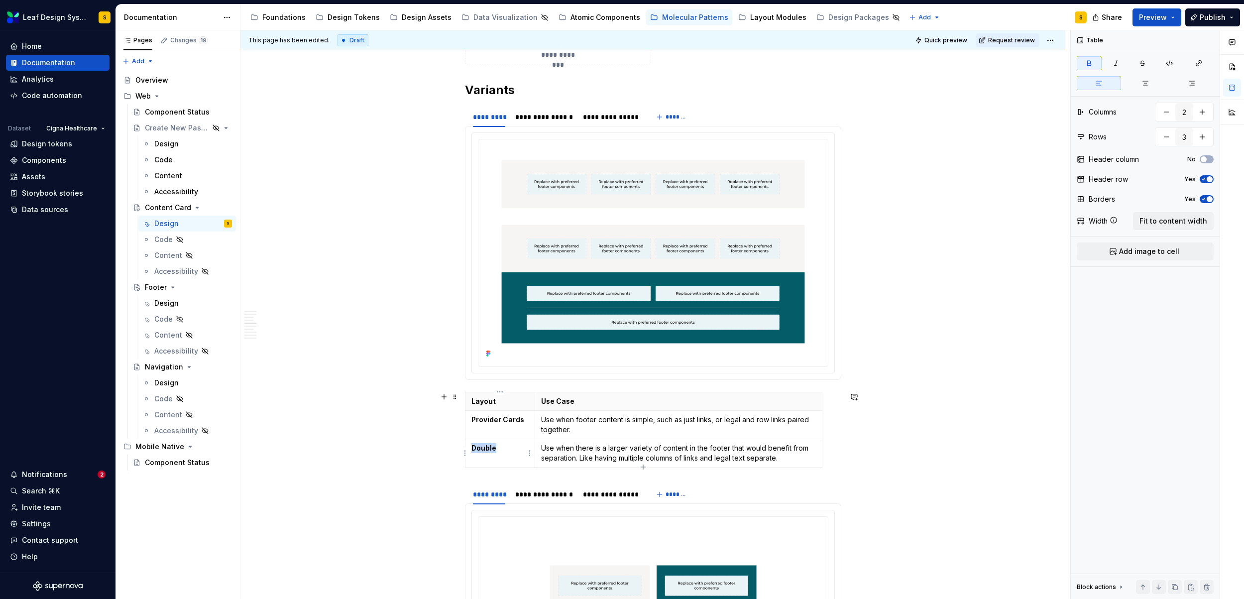
click at [486, 447] on strong "Double" at bounding box center [484, 448] width 25 height 8
drag, startPoint x: 534, startPoint y: 430, endPoint x: 541, endPoint y: 431, distance: 7.5
click at [648, 466] on icon "button" at bounding box center [647, 467] width 8 height 8
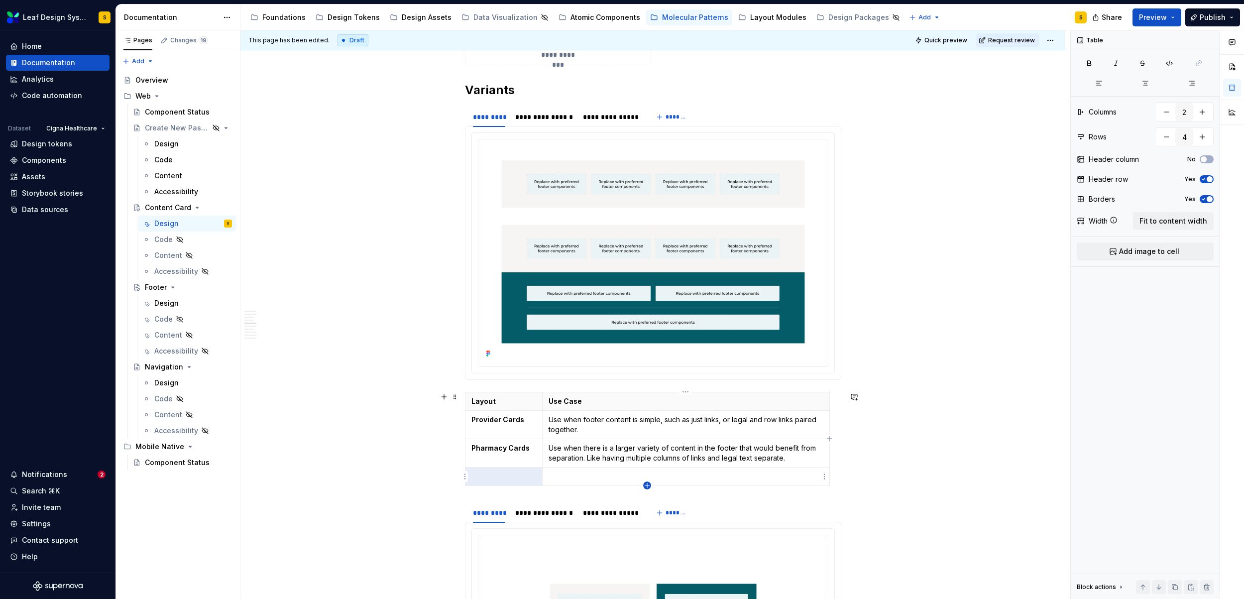
click at [647, 486] on icon "button" at bounding box center [647, 485] width 4 height 4
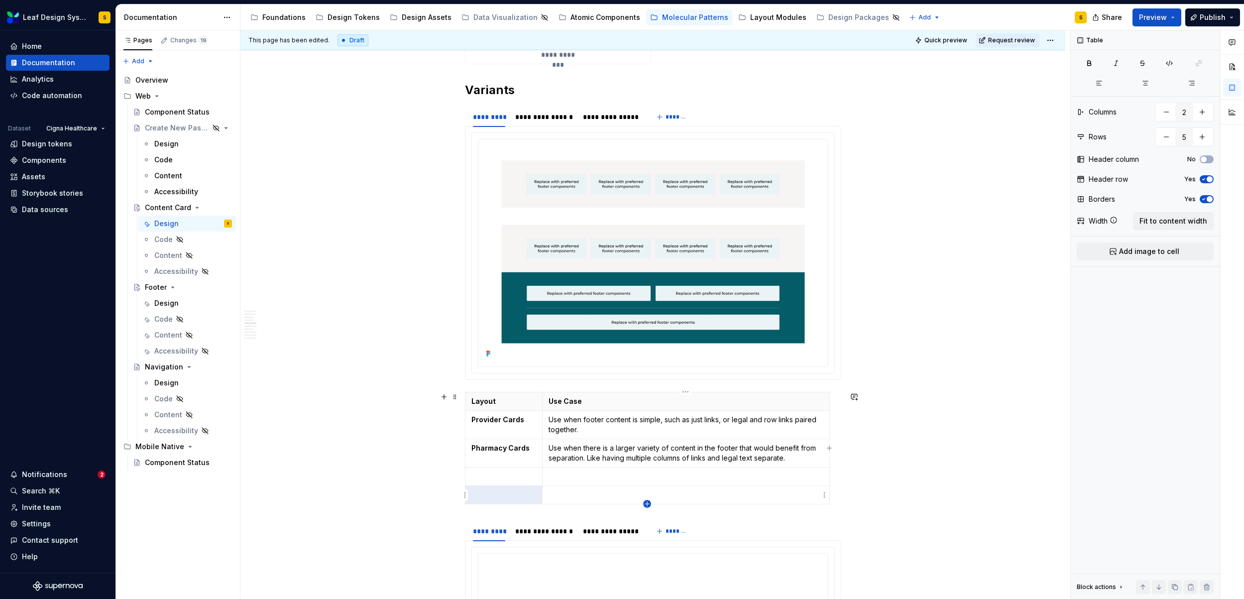
click at [647, 505] on icon "button" at bounding box center [647, 503] width 4 height 4
type input "6"
click at [444, 91] on button "button" at bounding box center [444, 90] width 14 height 14
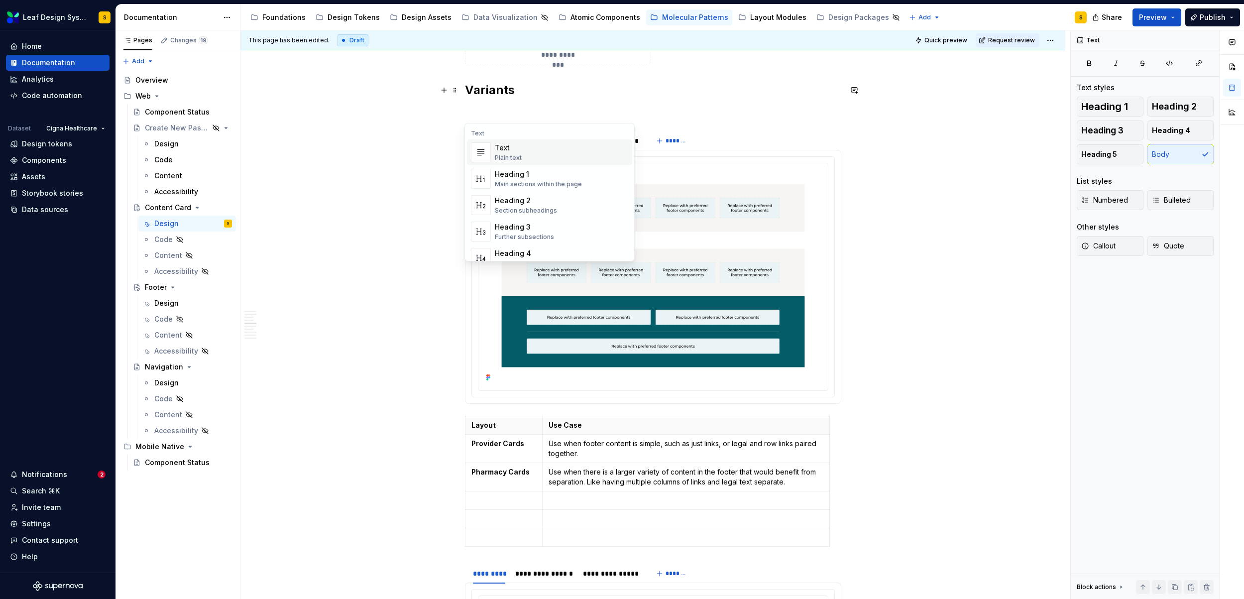
click at [513, 151] on div "Text" at bounding box center [508, 148] width 27 height 10
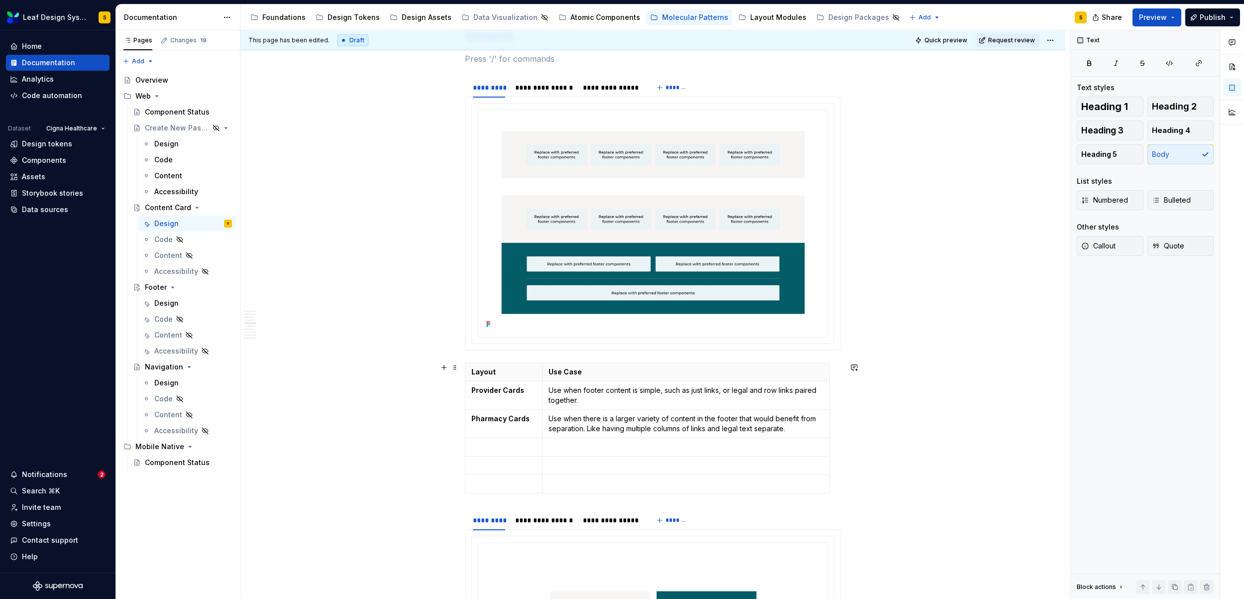
scroll to position [1326, 0]
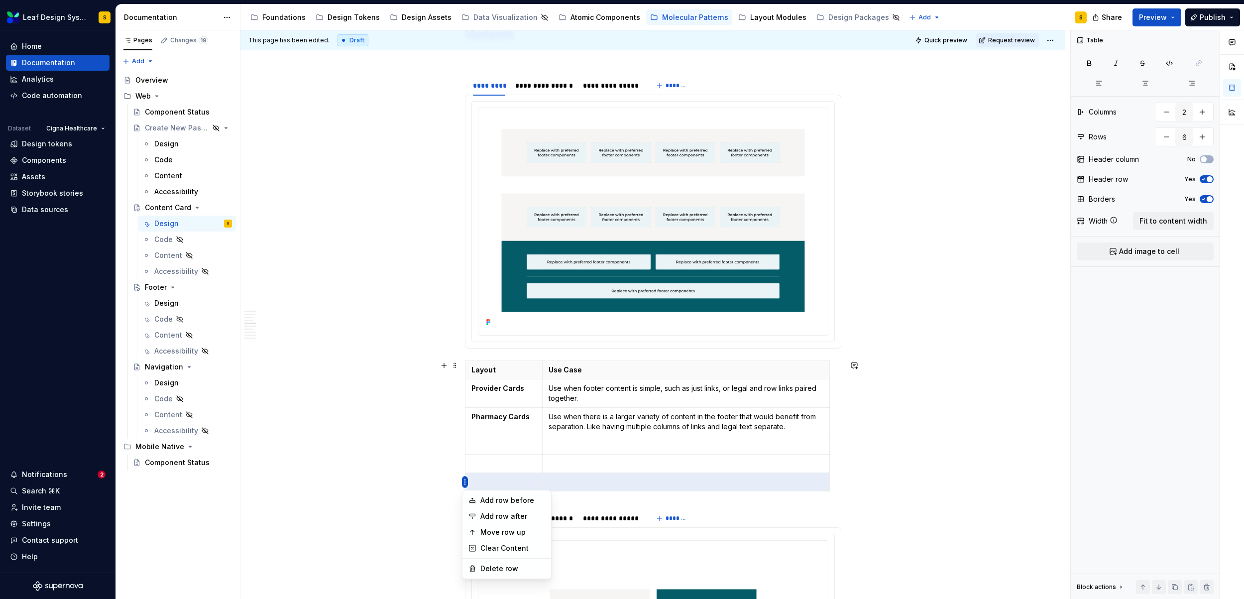
click at [467, 480] on html "Leaf Design System S Home Documentation Analytics Code automation Dataset Cigna…" at bounding box center [622, 299] width 1244 height 599
click at [508, 569] on div "Delete row" at bounding box center [513, 569] width 65 height 10
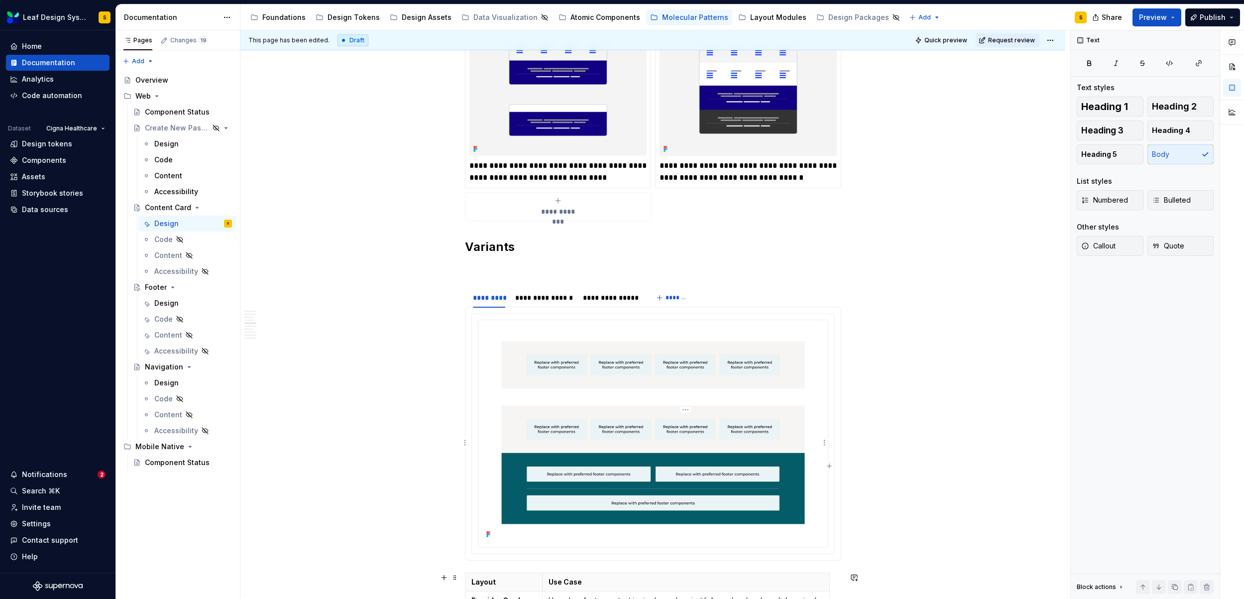
scroll to position [1003, 0]
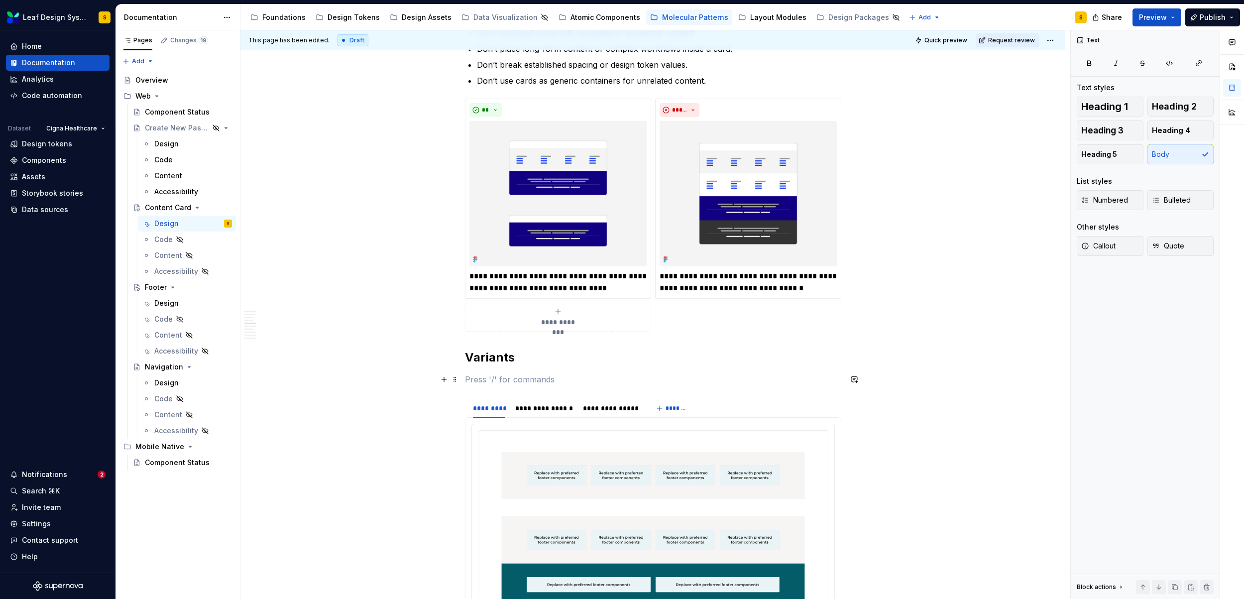
click at [497, 379] on p at bounding box center [653, 379] width 376 height 12
click at [444, 381] on button "button" at bounding box center [444, 379] width 14 height 14
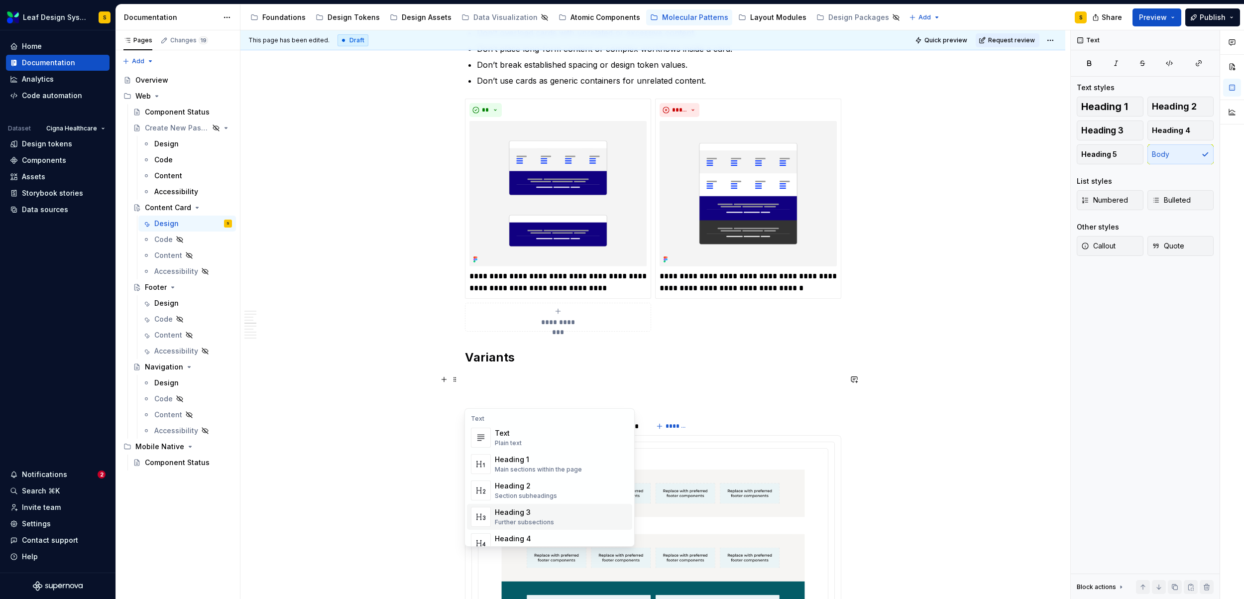
click at [542, 517] on div "Heading 3" at bounding box center [524, 512] width 59 height 10
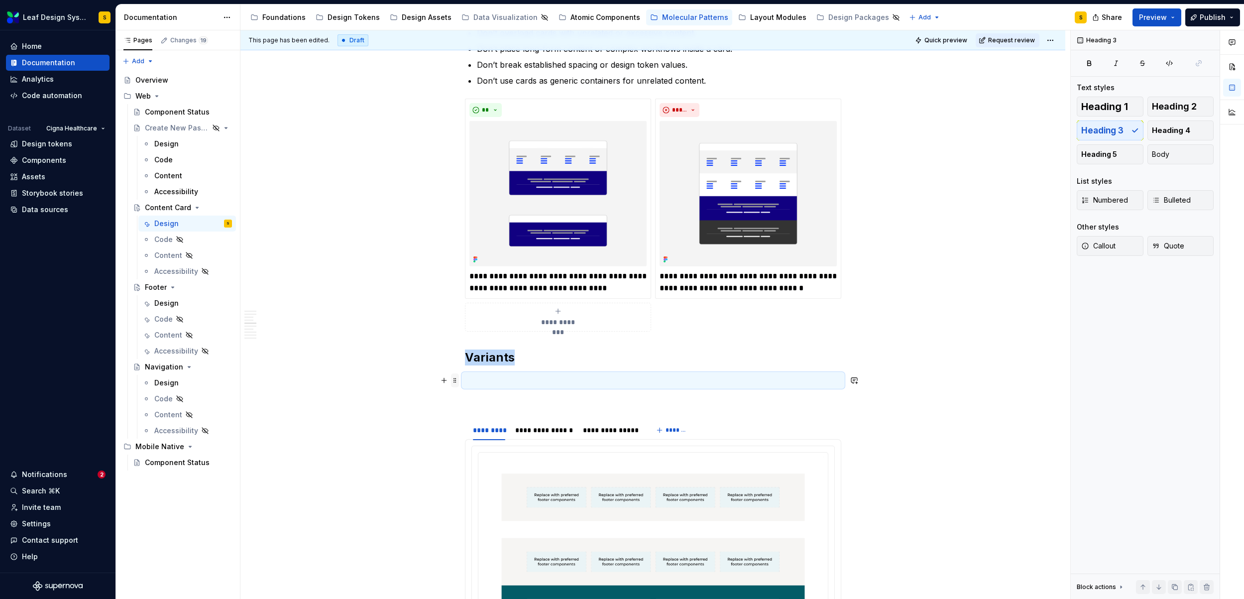
click at [451, 380] on span at bounding box center [455, 380] width 8 height 14
click at [553, 381] on h3 at bounding box center [653, 380] width 376 height 14
click at [481, 379] on h3 at bounding box center [653, 380] width 376 height 14
click at [456, 380] on span at bounding box center [455, 380] width 8 height 14
click at [577, 383] on h3 at bounding box center [653, 380] width 376 height 14
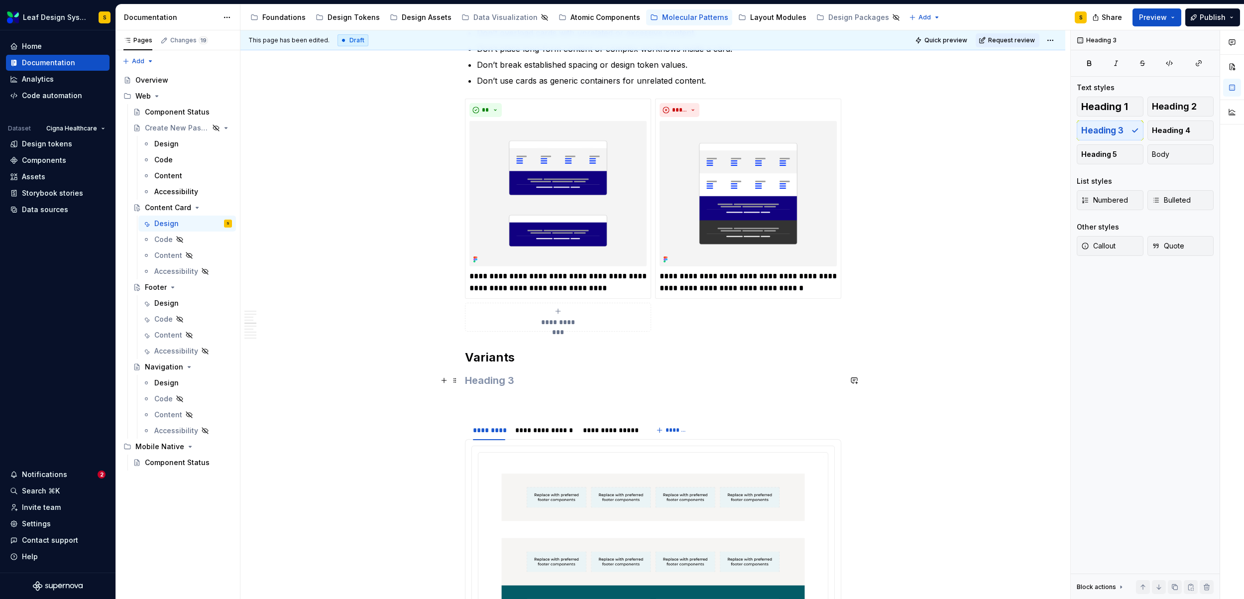
click at [491, 383] on h3 at bounding box center [653, 380] width 376 height 14
click at [587, 361] on button "button" at bounding box center [591, 361] width 14 height 14
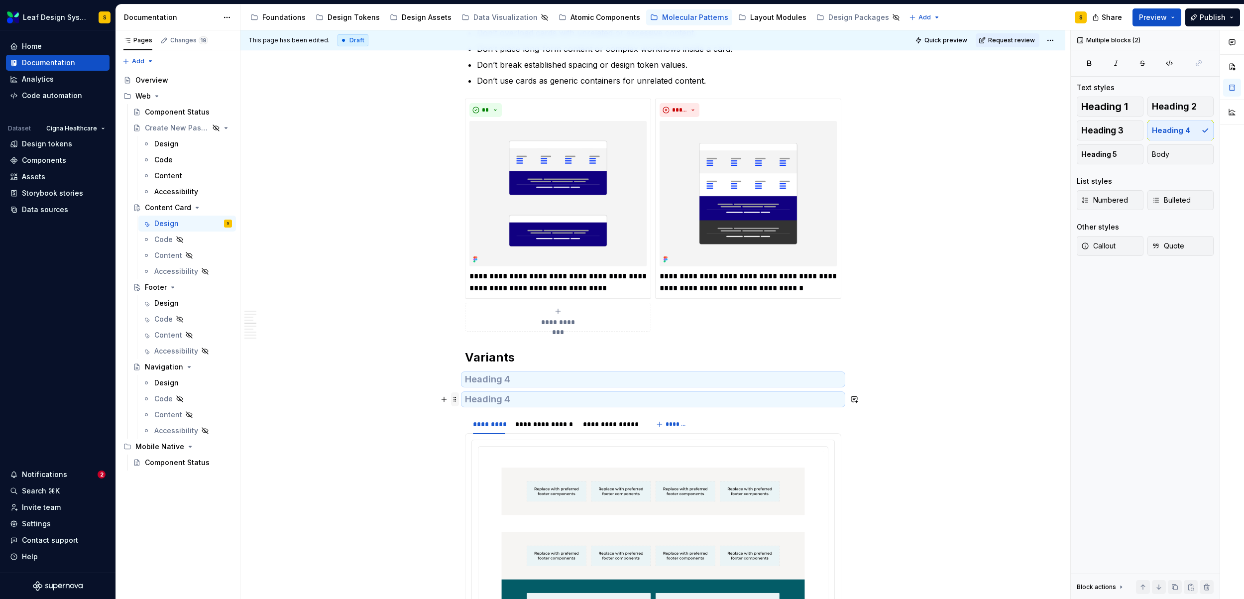
click at [454, 400] on span at bounding box center [455, 399] width 8 height 14
click at [490, 398] on h4 at bounding box center [653, 399] width 376 height 12
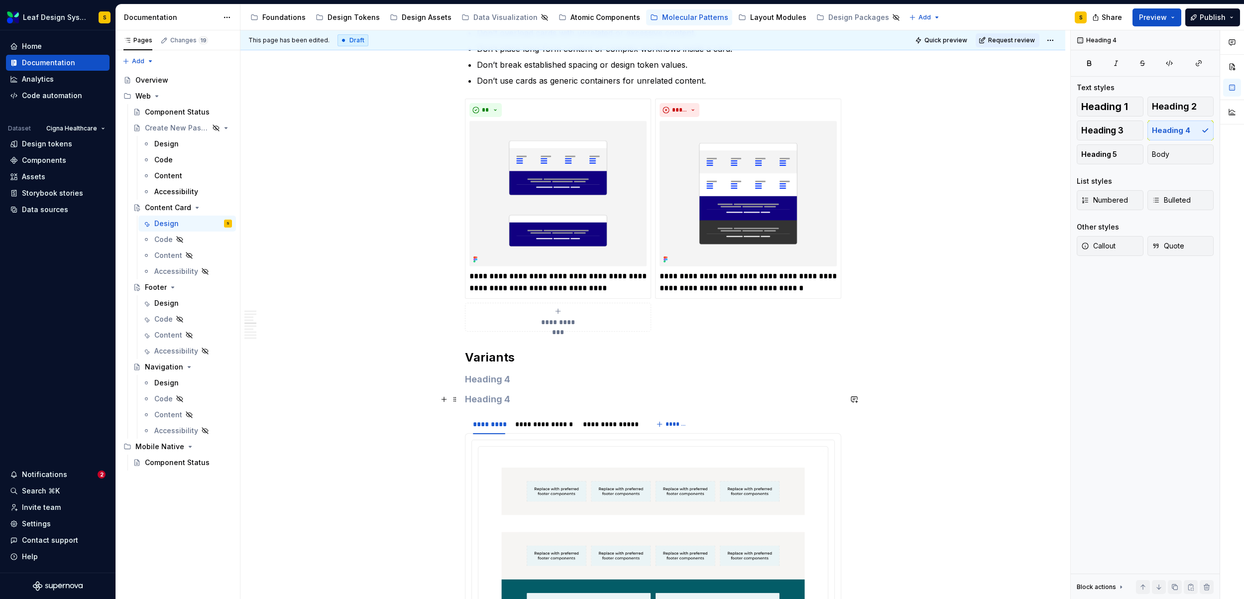
click at [490, 398] on h4 at bounding box center [653, 399] width 376 height 12
click at [499, 377] on h4 at bounding box center [653, 379] width 376 height 12
click at [490, 398] on h4 at bounding box center [653, 399] width 376 height 12
click at [455, 399] on span at bounding box center [455, 399] width 8 height 14
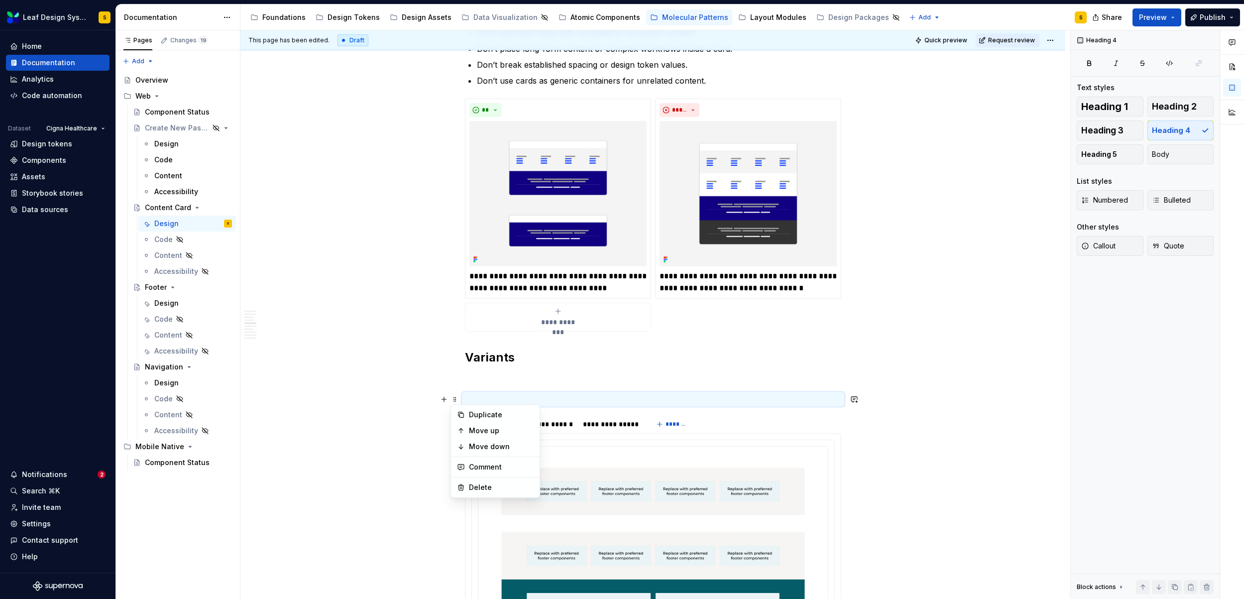
click at [506, 394] on h4 at bounding box center [653, 399] width 376 height 12
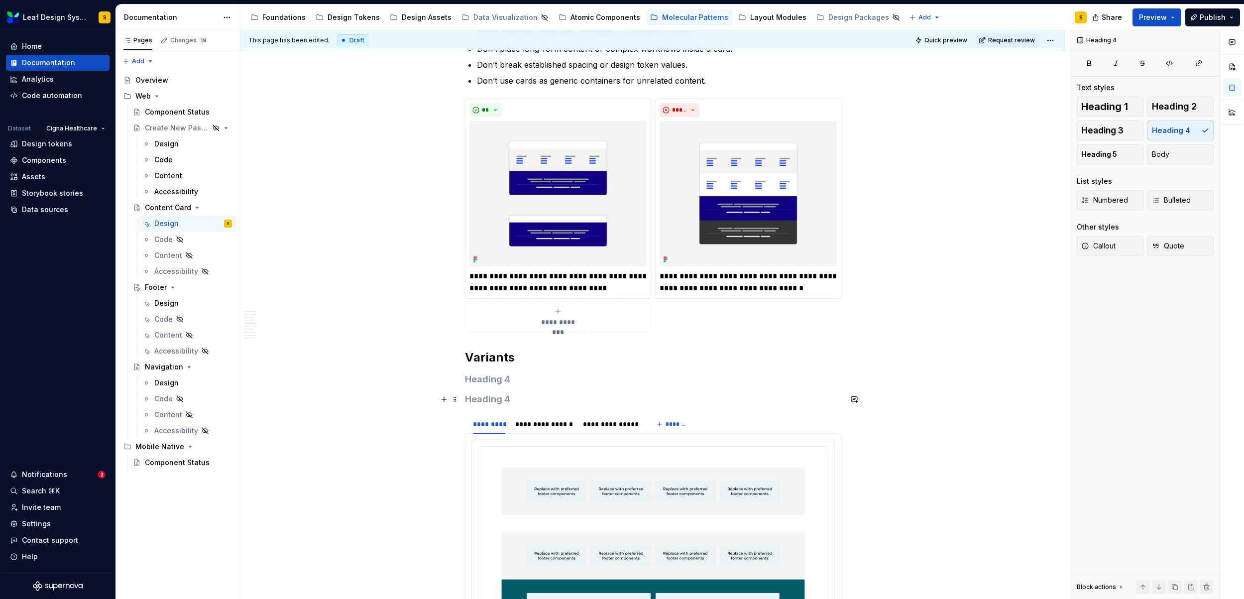
click at [506, 394] on h4 at bounding box center [653, 399] width 376 height 12
drag, startPoint x: 501, startPoint y: 396, endPoint x: 483, endPoint y: 400, distance: 18.8
click at [483, 400] on h4 at bounding box center [653, 399] width 376 height 12
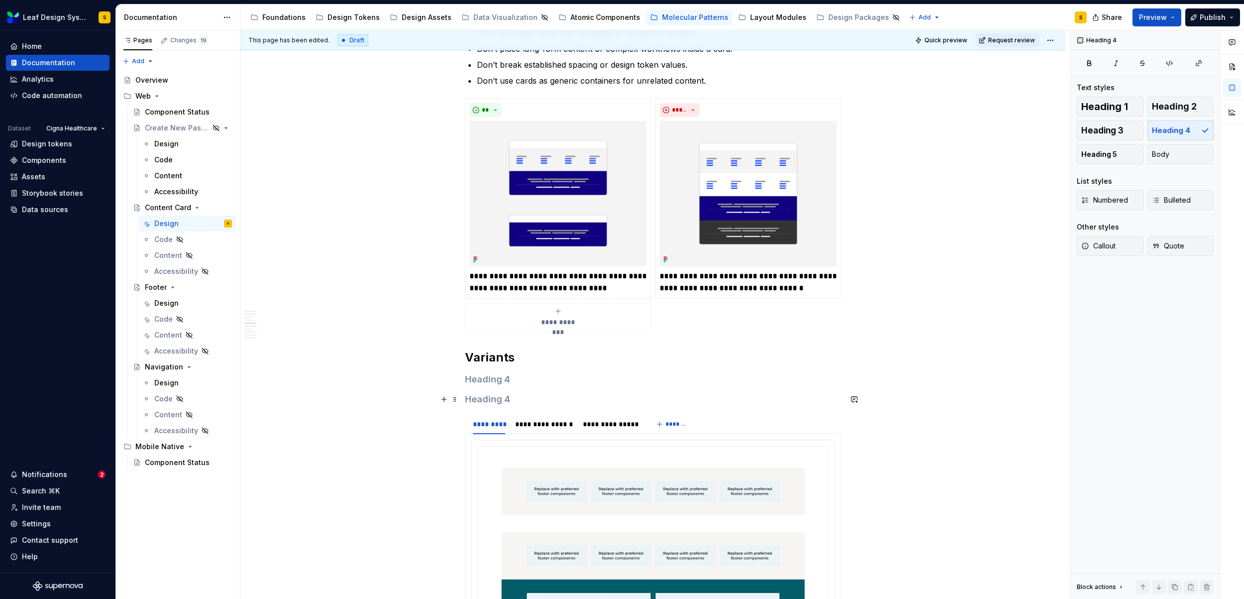
click at [483, 400] on h4 at bounding box center [653, 399] width 376 height 12
click at [491, 396] on h4 at bounding box center [653, 399] width 376 height 12
drag, startPoint x: 495, startPoint y: 400, endPoint x: 465, endPoint y: 398, distance: 30.5
click at [465, 398] on h4 "ssdfs" at bounding box center [653, 399] width 376 height 12
click at [508, 386] on button "Heading 4" at bounding box center [508, 380] width 47 height 14
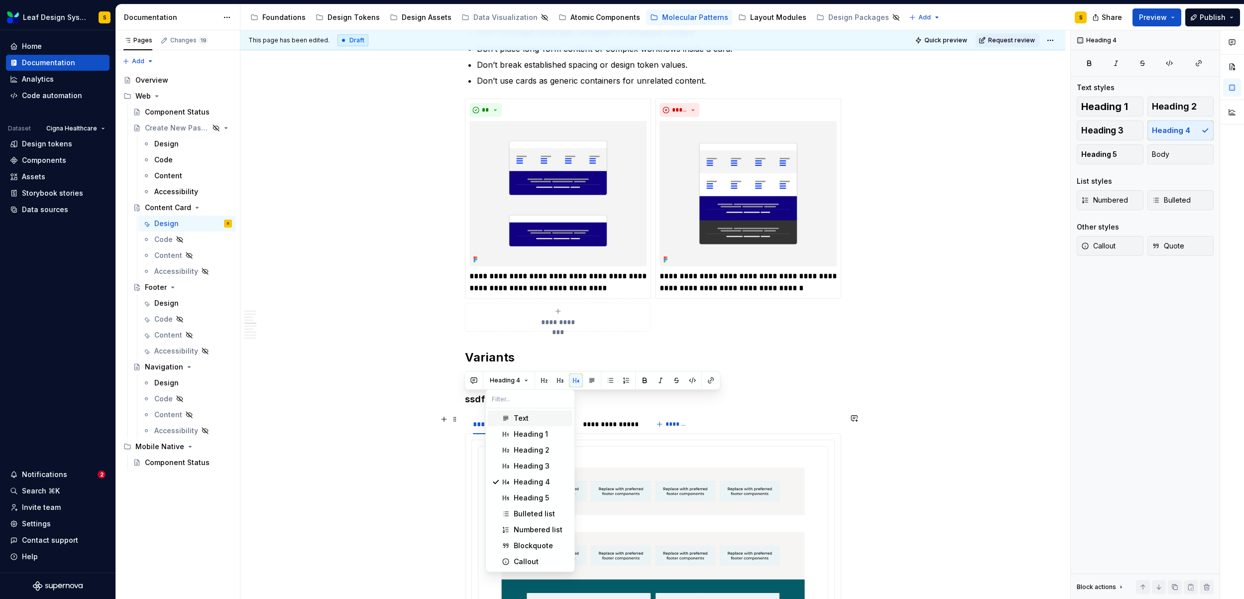
click at [524, 417] on div "Text" at bounding box center [521, 418] width 15 height 10
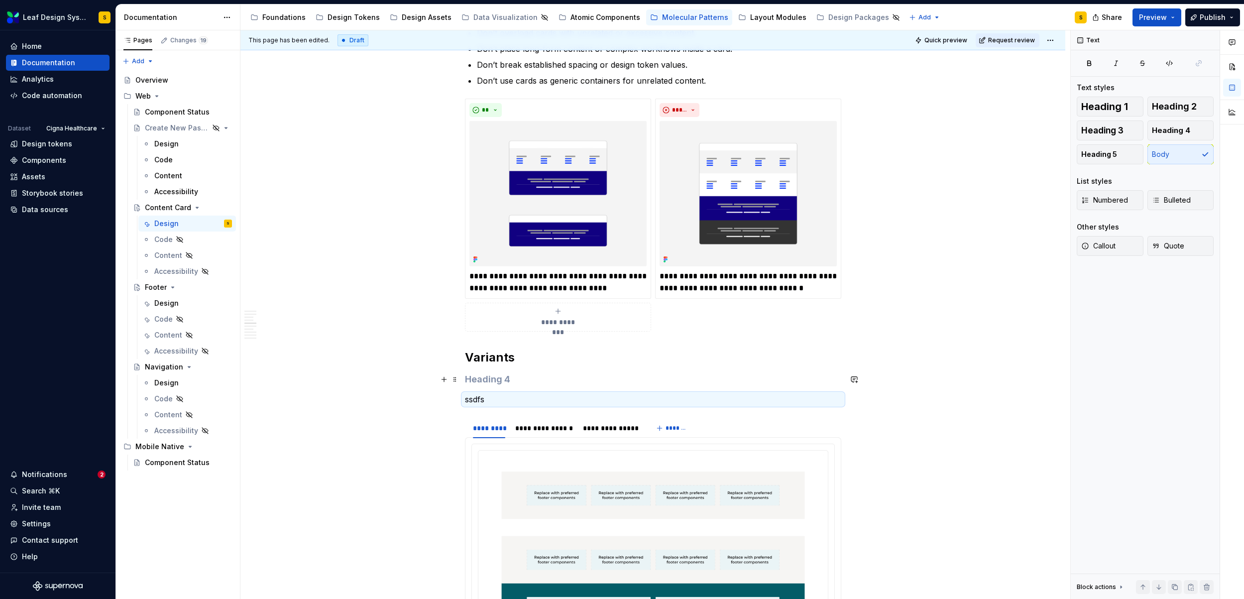
click at [489, 377] on h4 at bounding box center [653, 379] width 376 height 12
click at [455, 382] on span at bounding box center [455, 379] width 8 height 14
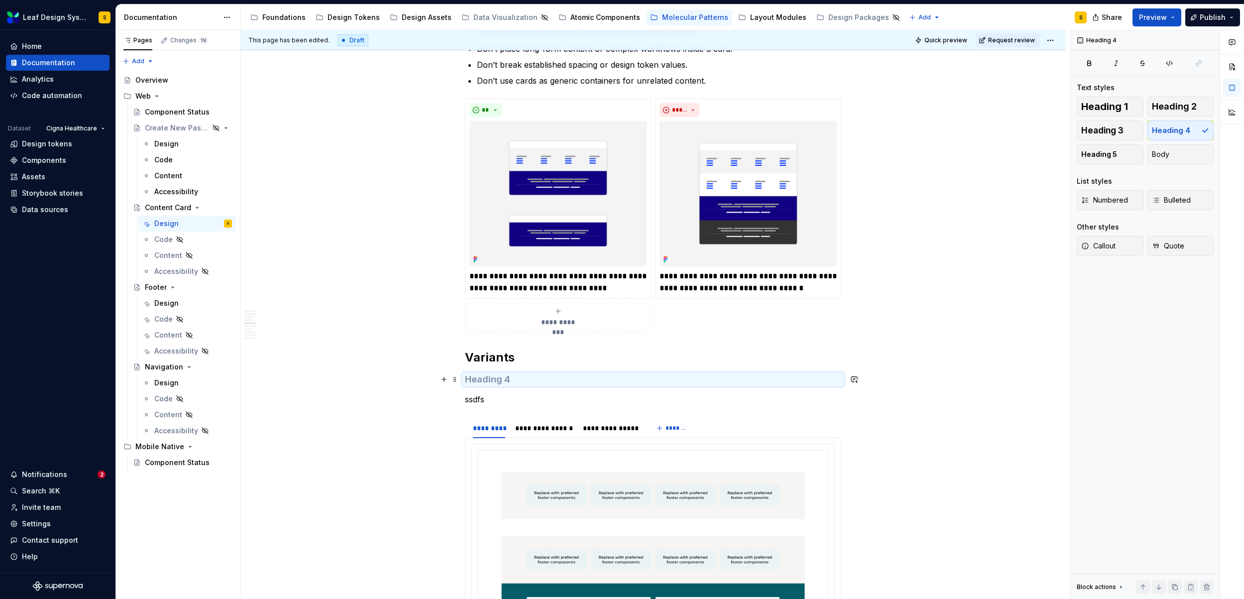
click at [501, 374] on h4 at bounding box center [653, 379] width 376 height 12
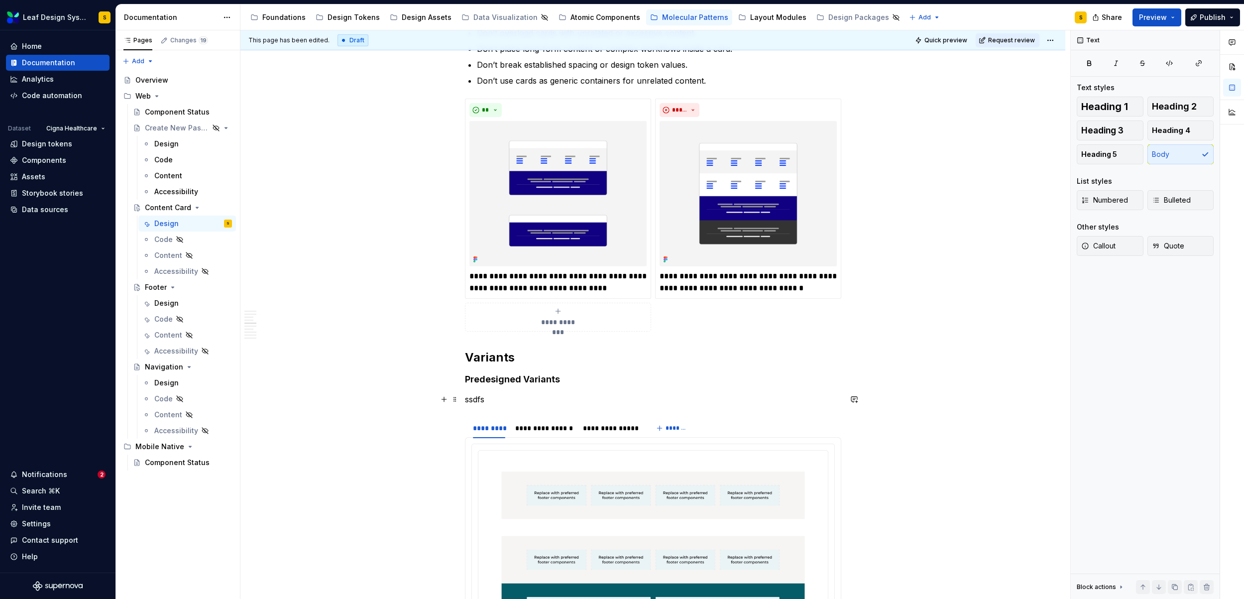
click at [485, 400] on p "ssdfs" at bounding box center [653, 399] width 376 height 12
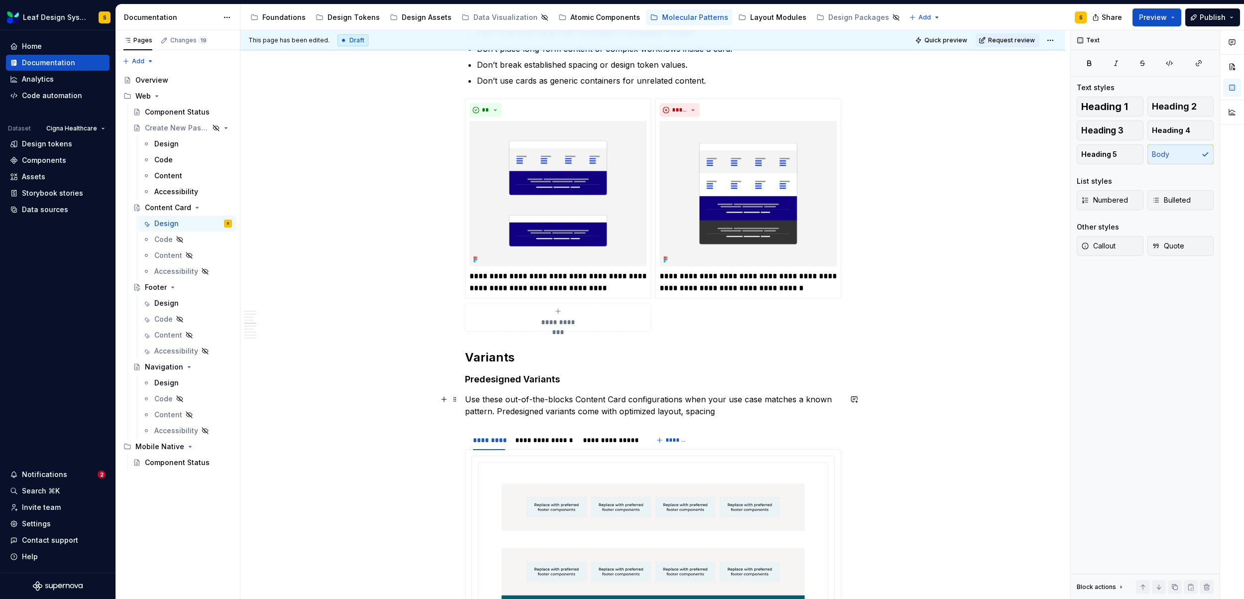
click at [684, 410] on p "Use these out-of-the-blocks Content Card configurations when your use case matc…" at bounding box center [653, 405] width 376 height 24
click at [748, 414] on p "Use these out-of-the-blocks Content Card configurations when your use case matc…" at bounding box center [653, 405] width 376 height 24
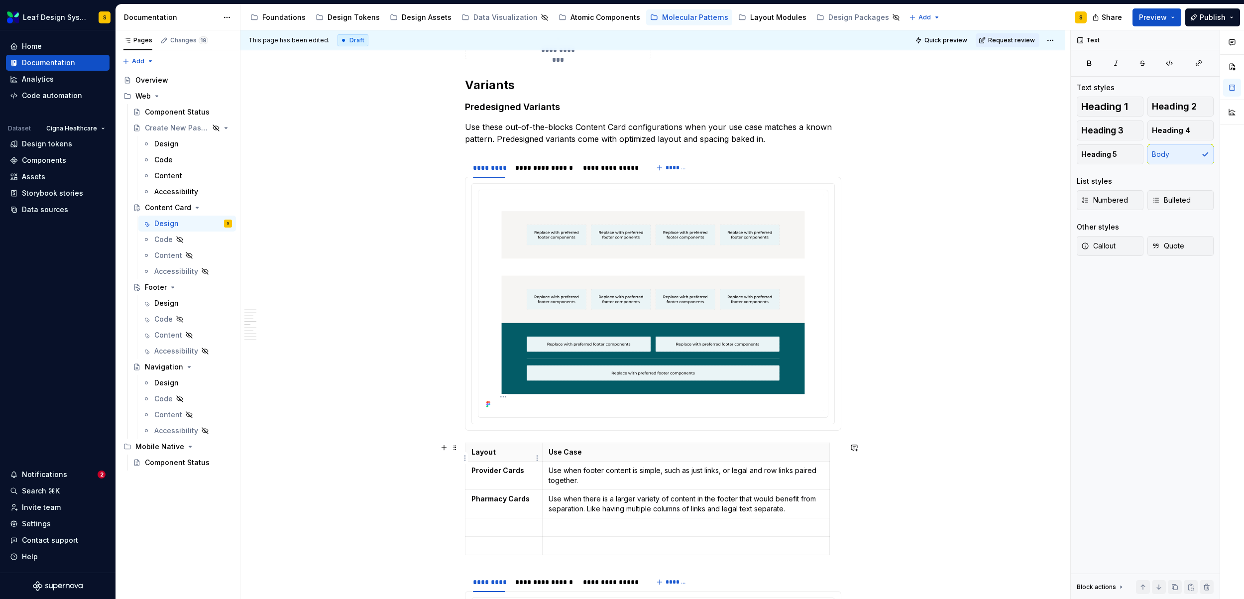
scroll to position [1338, 0]
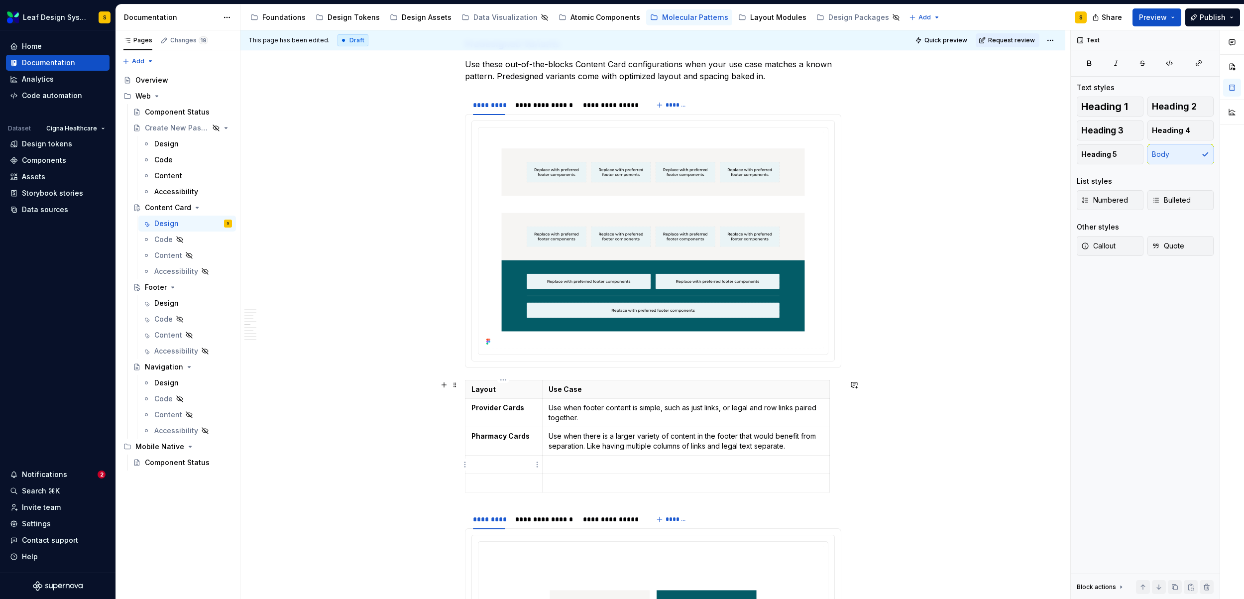
click at [509, 460] on p at bounding box center [504, 465] width 65 height 10
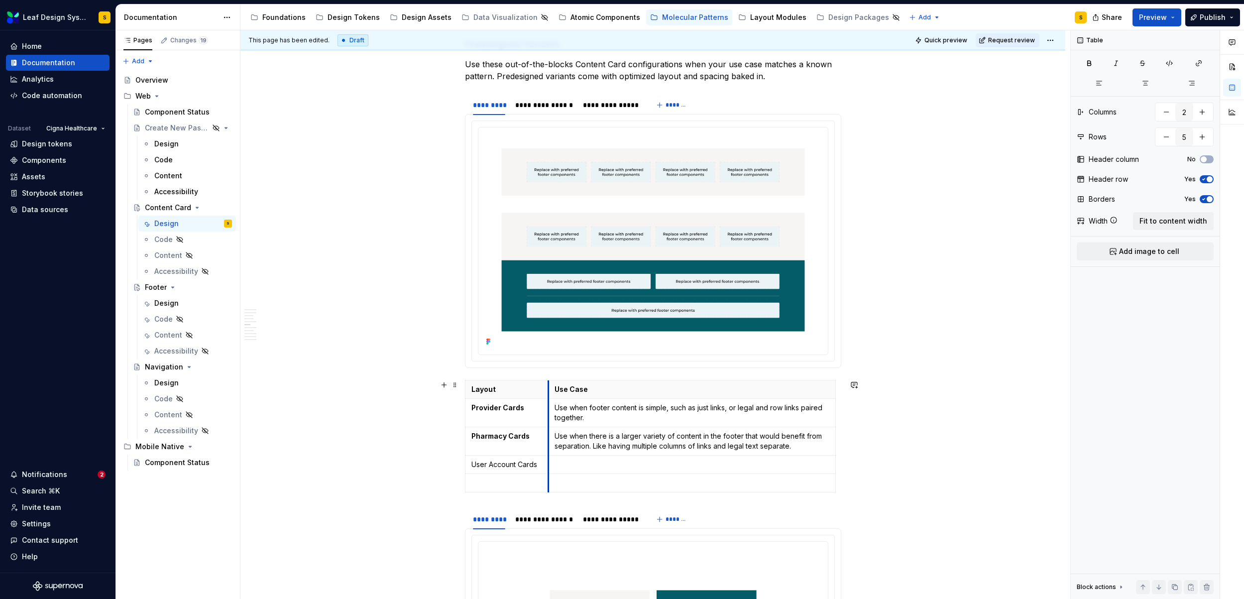
drag, startPoint x: 543, startPoint y: 454, endPoint x: 549, endPoint y: 453, distance: 6.1
click at [549, 453] on td "Use when there is a larger variety of content in the footer that would benefit …" at bounding box center [692, 441] width 287 height 28
click at [514, 462] on p "User Account Cards" at bounding box center [507, 465] width 71 height 10
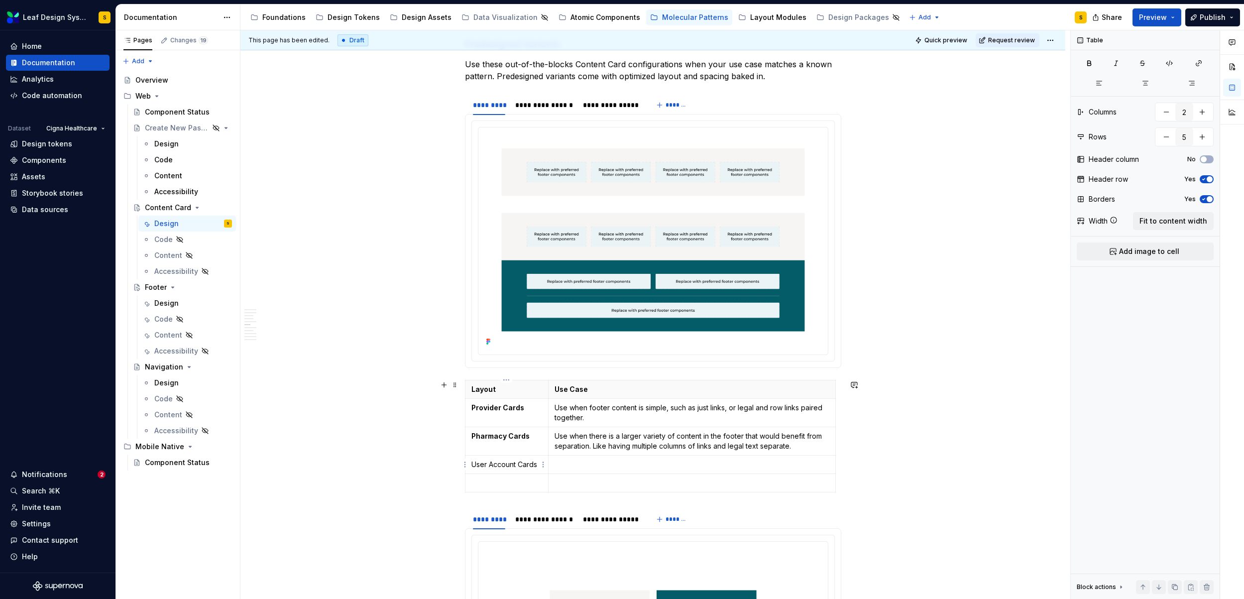
click at [472, 465] on p "User Account Cards" at bounding box center [507, 465] width 71 height 10
drag, startPoint x: 472, startPoint y: 465, endPoint x: 538, endPoint y: 465, distance: 66.7
click at [538, 465] on p "User Account Cards" at bounding box center [507, 465] width 71 height 10
click at [500, 449] on button "button" at bounding box center [499, 447] width 14 height 14
click at [503, 485] on p at bounding box center [507, 483] width 71 height 10
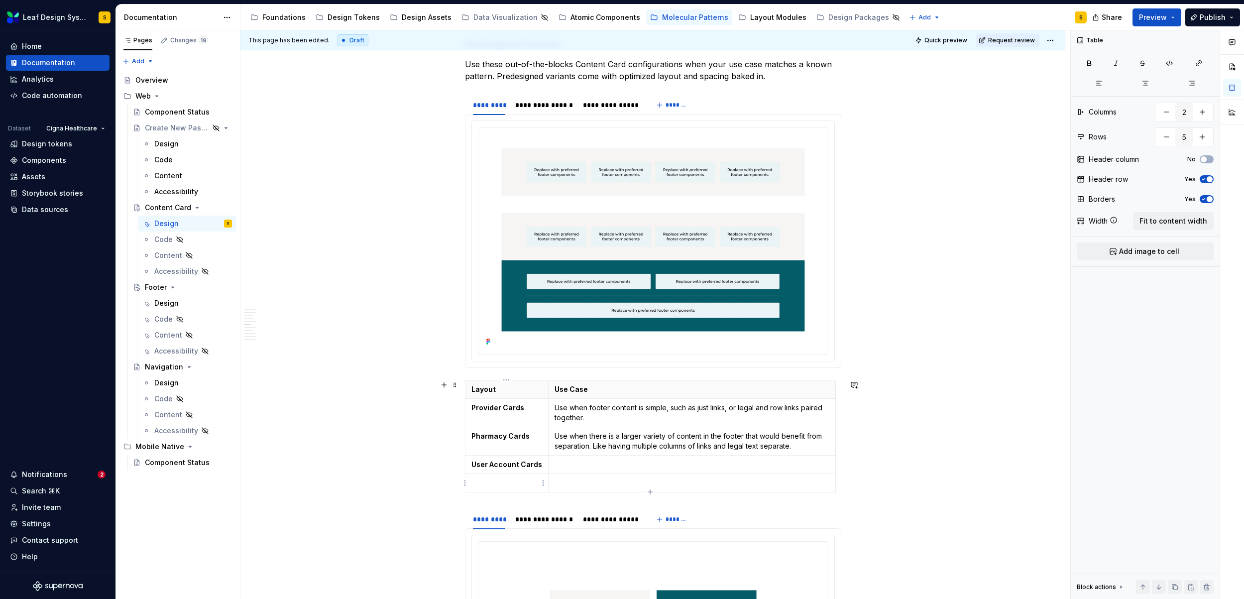
click at [503, 484] on p at bounding box center [507, 483] width 71 height 10
drag, startPoint x: 531, startPoint y: 484, endPoint x: 471, endPoint y: 485, distance: 60.8
click at [472, 485] on p "Dashboard Cards" at bounding box center [507, 483] width 71 height 10
click at [500, 465] on button "button" at bounding box center [499, 465] width 14 height 14
click at [630, 467] on p at bounding box center [692, 465] width 274 height 10
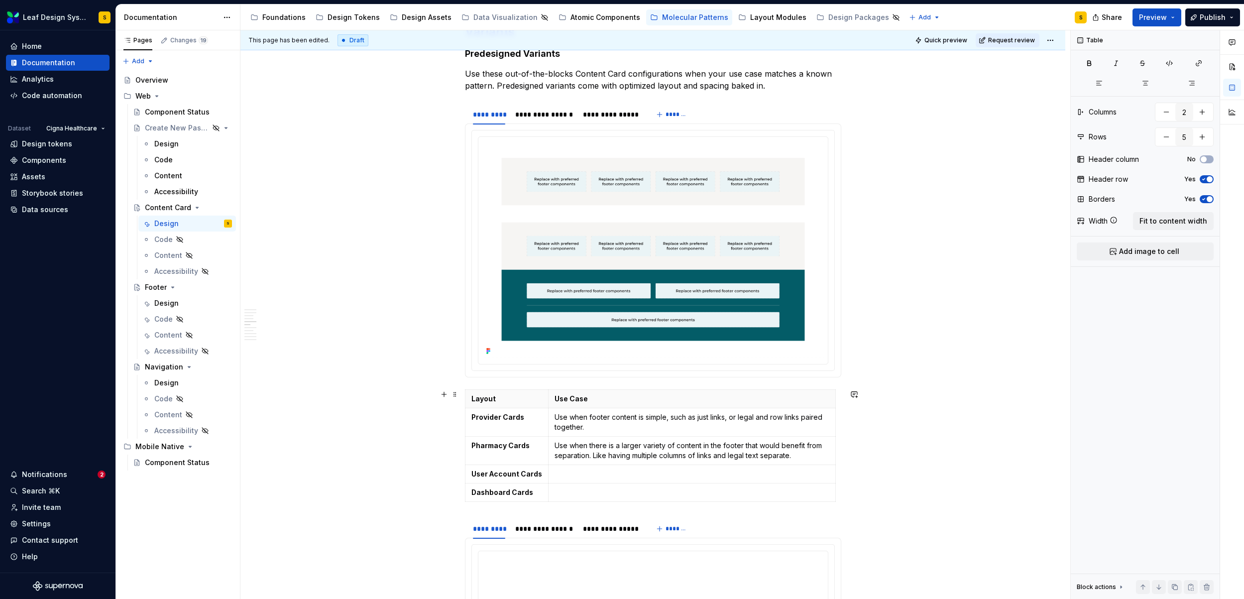
scroll to position [1328, 0]
click at [561, 420] on p "Use when footer content is simple, such as just links, or legal and row links p…" at bounding box center [692, 423] width 274 height 20
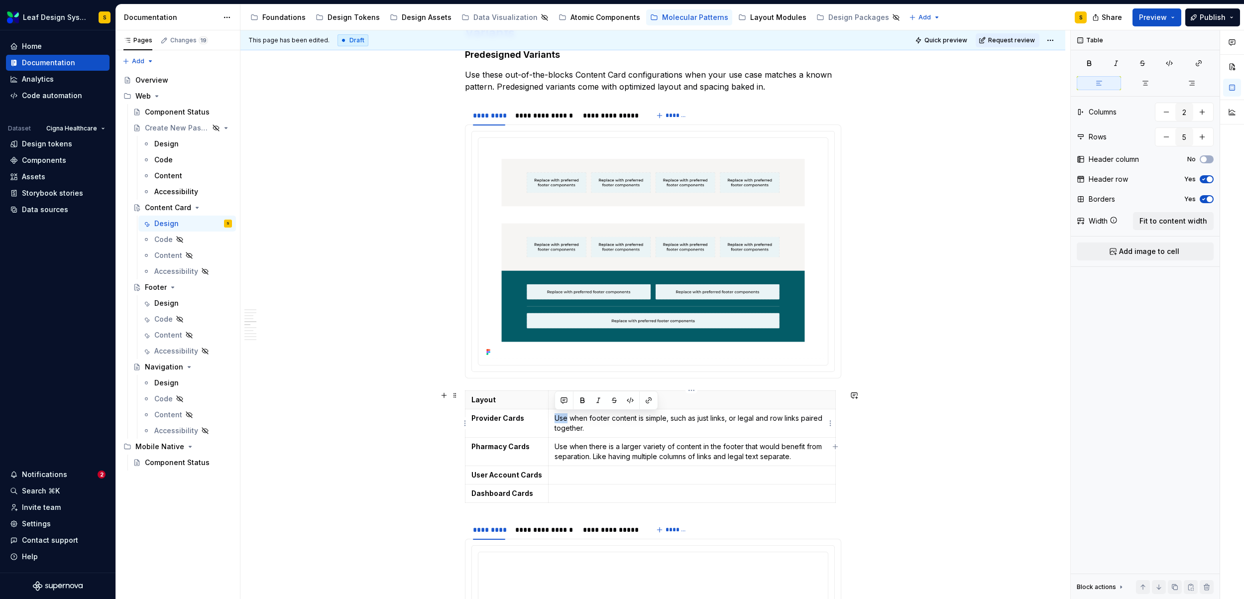
click at [561, 420] on p "Use when footer content is simple, such as just links, or legal and row links p…" at bounding box center [692, 423] width 274 height 20
click at [613, 451] on p "Use when there is a larger variety of content in the footer that would benefit …" at bounding box center [692, 452] width 274 height 20
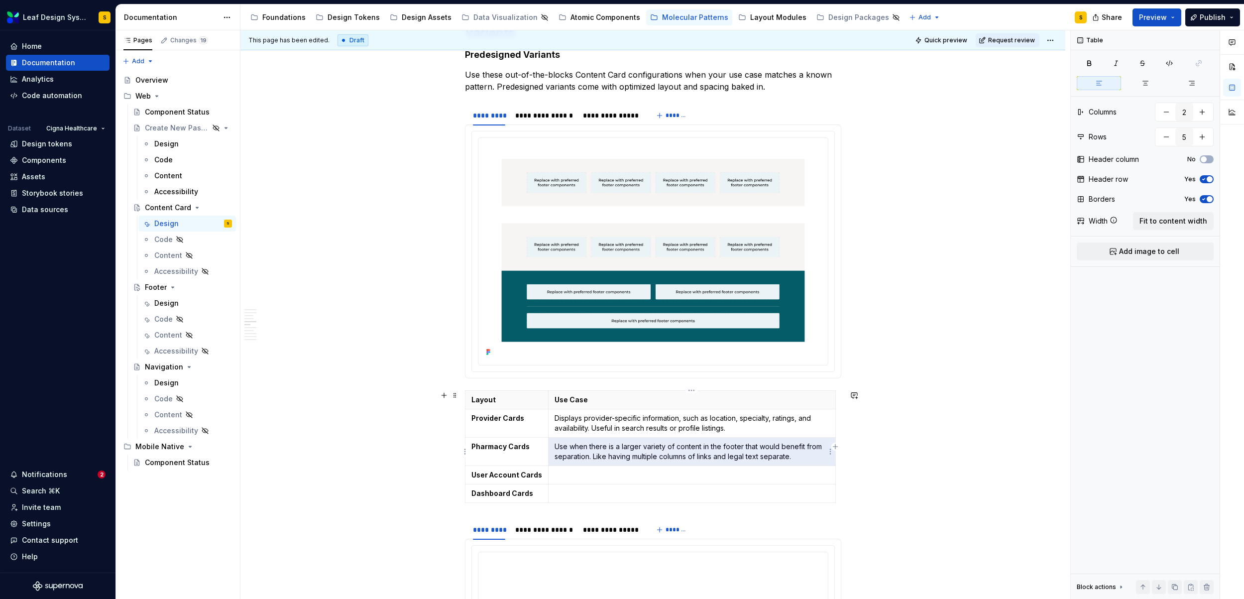
click at [613, 451] on p "Use when there is a larger variety of content in the footer that would benefit …" at bounding box center [692, 452] width 274 height 20
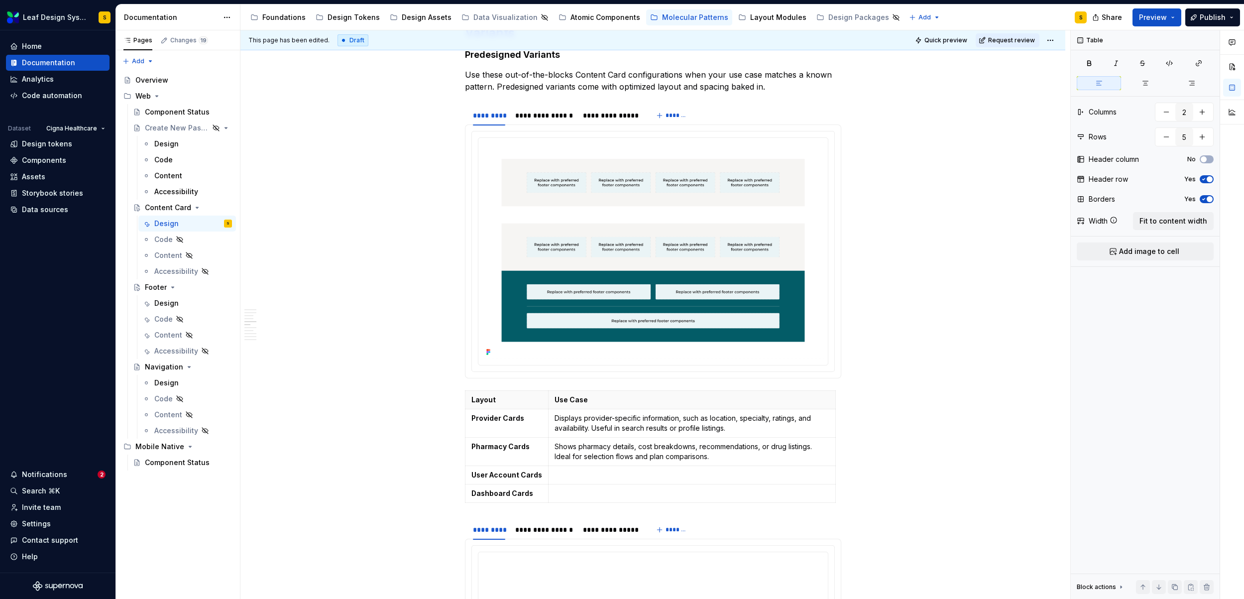
click at [579, 472] on p at bounding box center [692, 475] width 274 height 10
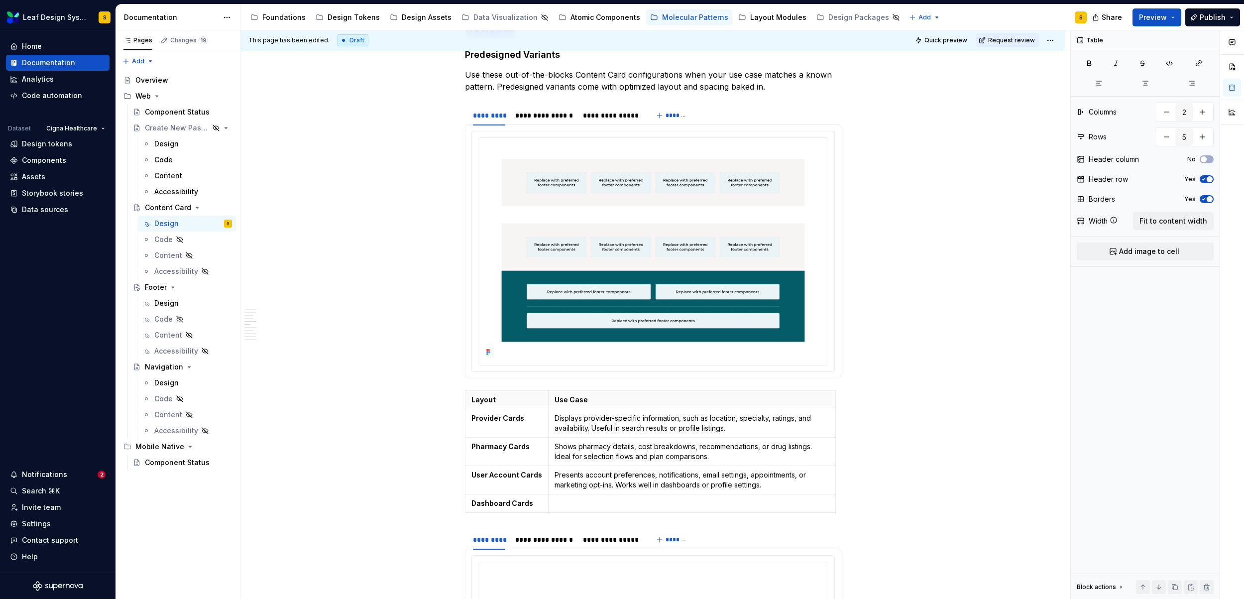
click at [575, 505] on p at bounding box center [692, 503] width 274 height 10
click at [575, 504] on p at bounding box center [692, 503] width 274 height 10
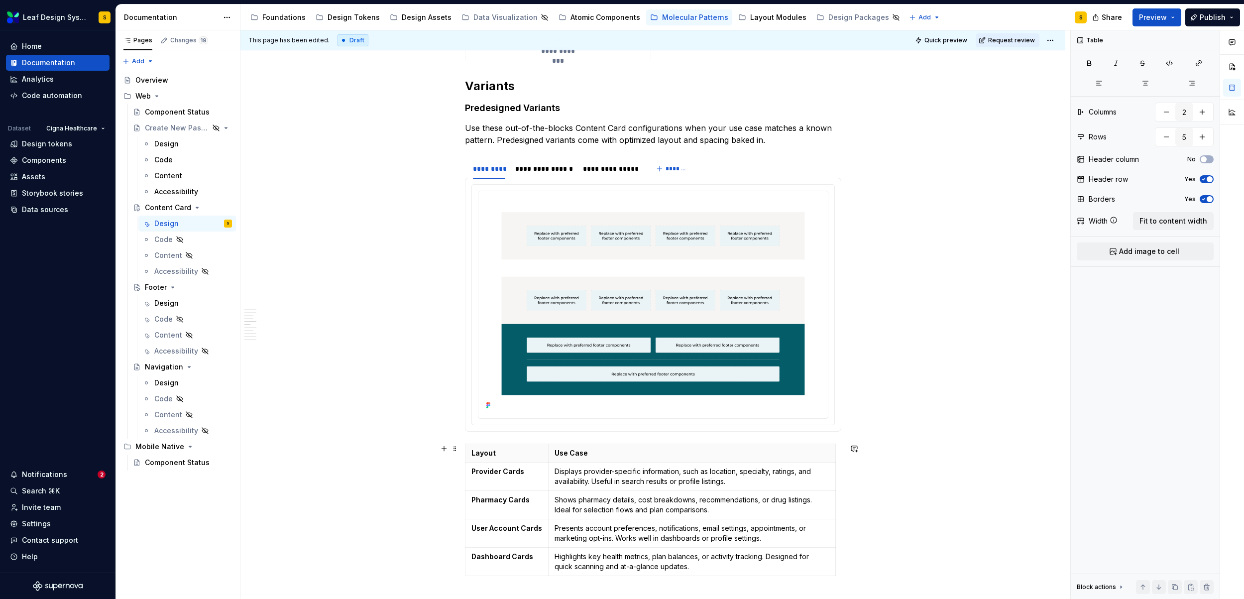
scroll to position [1272, 0]
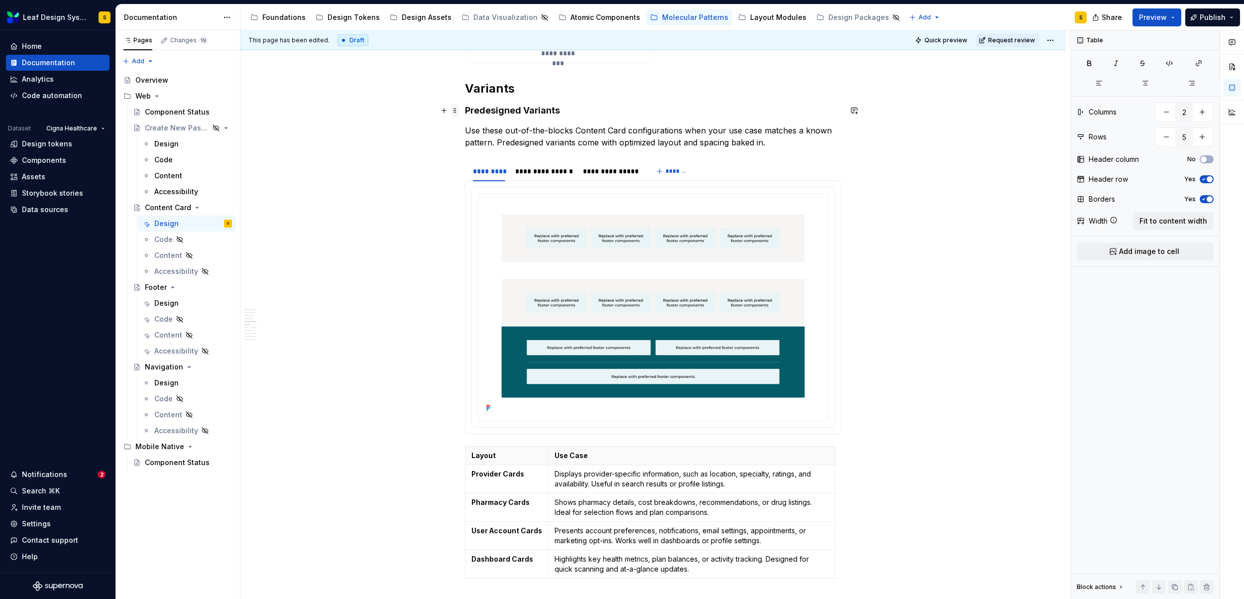
click at [456, 110] on span at bounding box center [455, 111] width 8 height 14
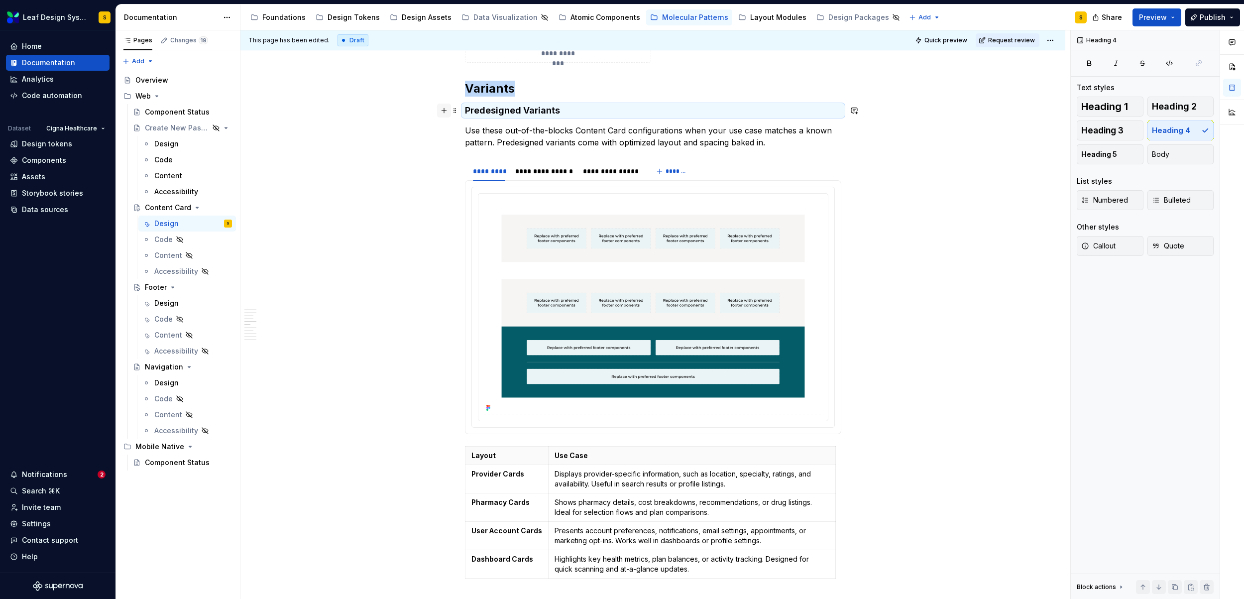
click at [446, 111] on button "button" at bounding box center [444, 111] width 14 height 14
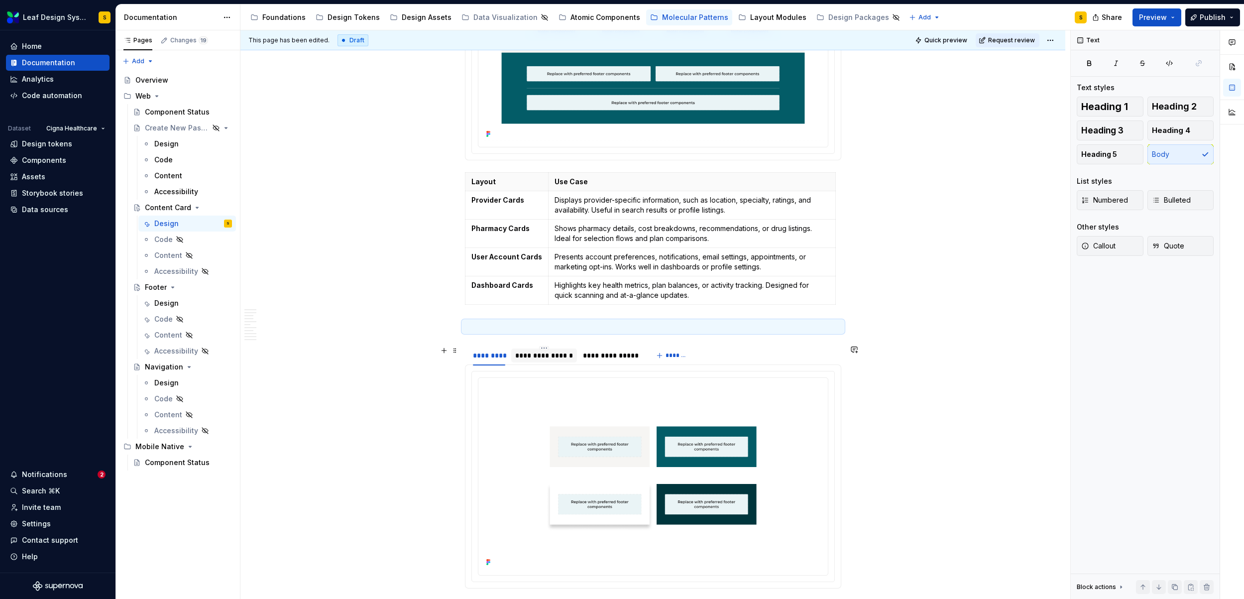
scroll to position [1545, 0]
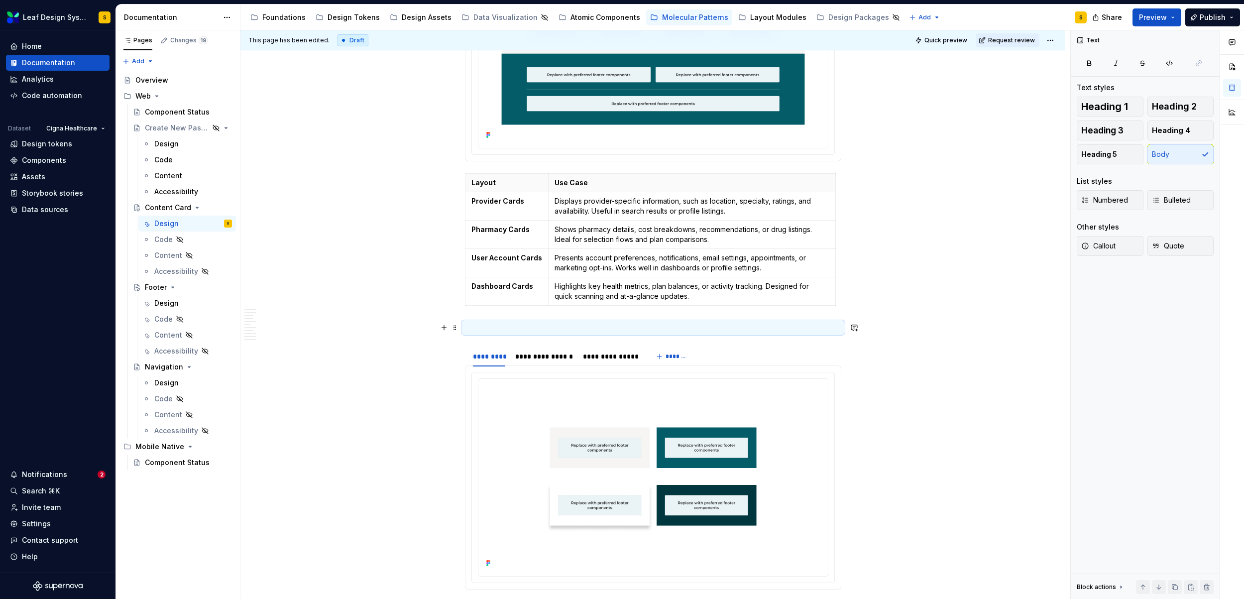
click at [483, 327] on p at bounding box center [653, 328] width 376 height 12
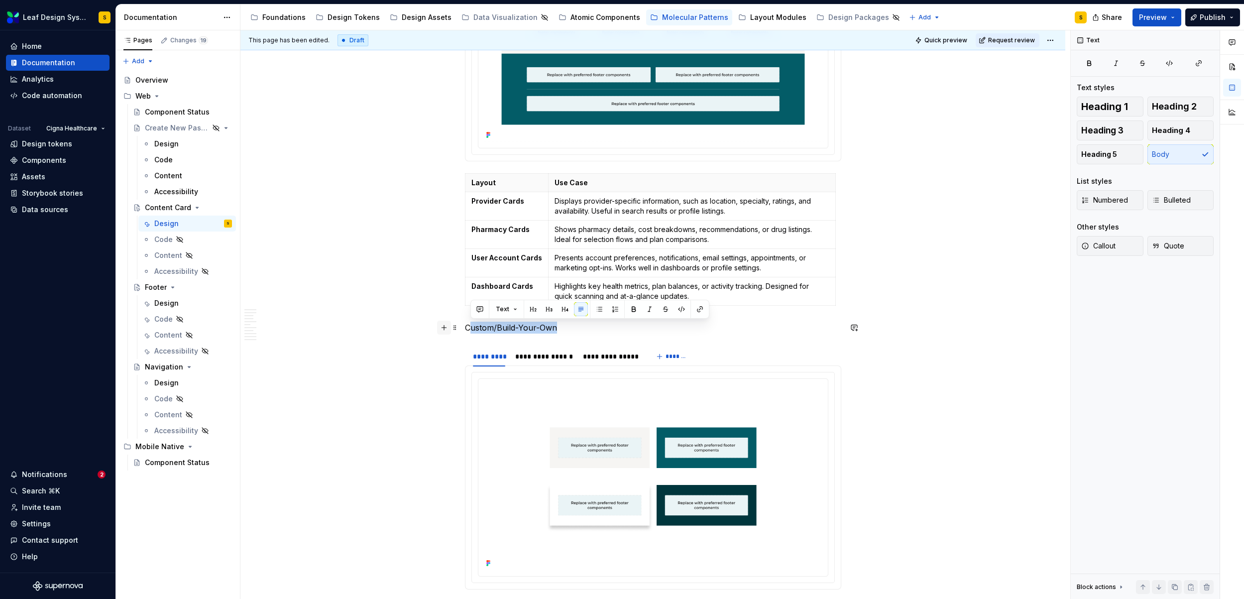
drag, startPoint x: 566, startPoint y: 324, endPoint x: 447, endPoint y: 325, distance: 119.5
click at [490, 331] on p "Custom/Build-Your-Own" at bounding box center [653, 328] width 376 height 12
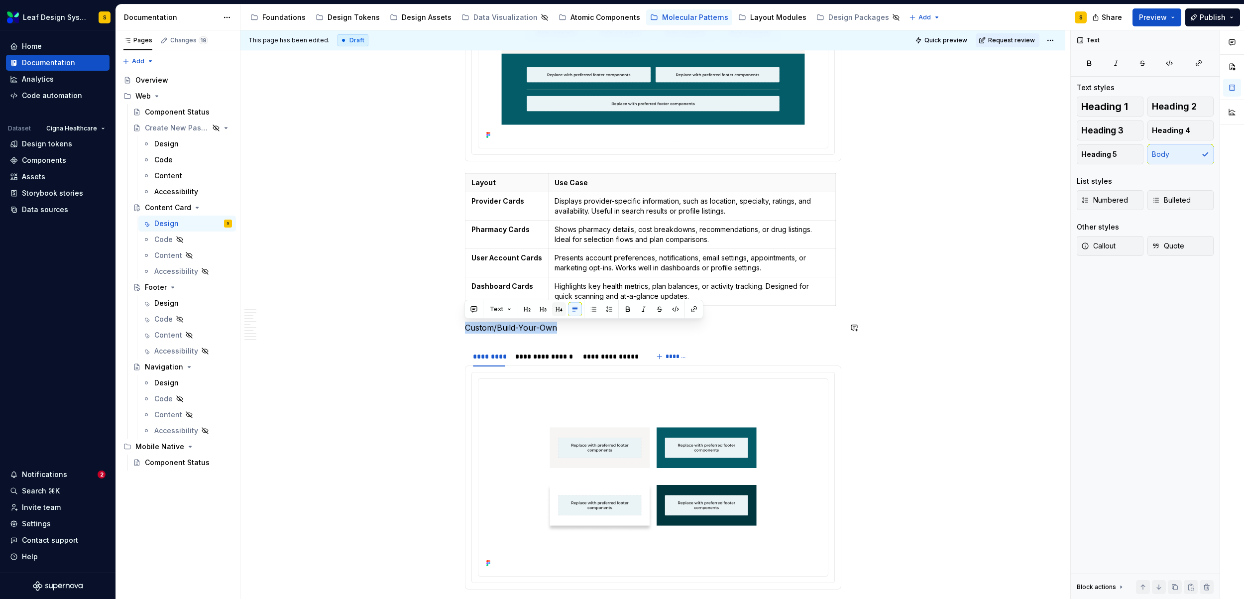
click at [559, 312] on button "button" at bounding box center [559, 309] width 14 height 14
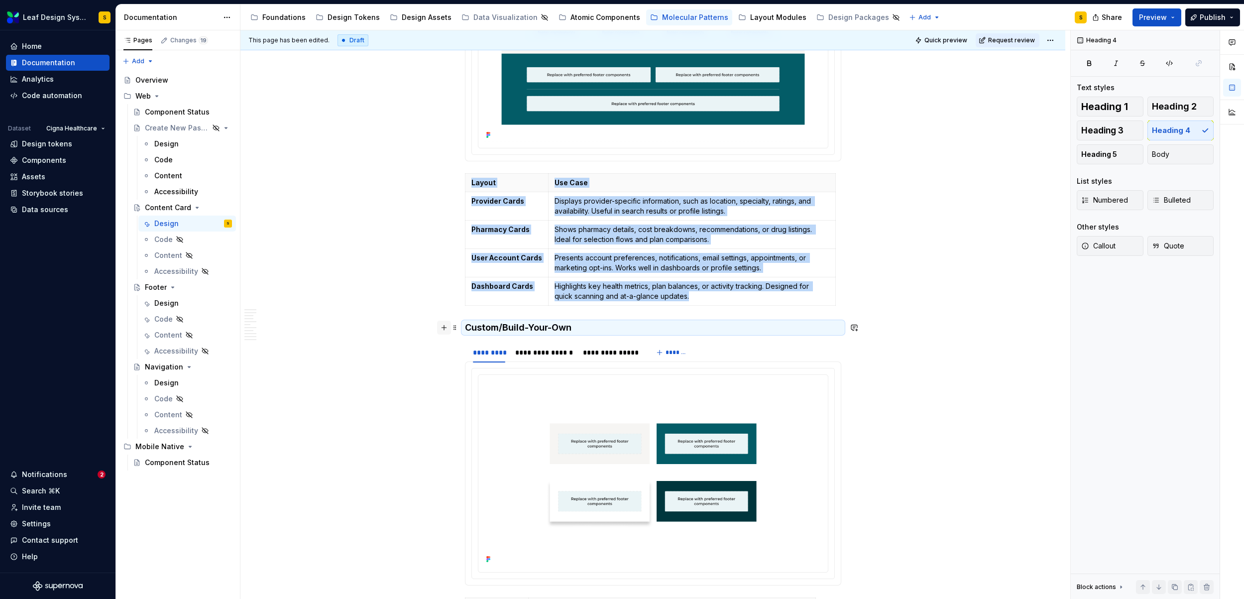
click at [442, 328] on button "button" at bounding box center [444, 328] width 14 height 14
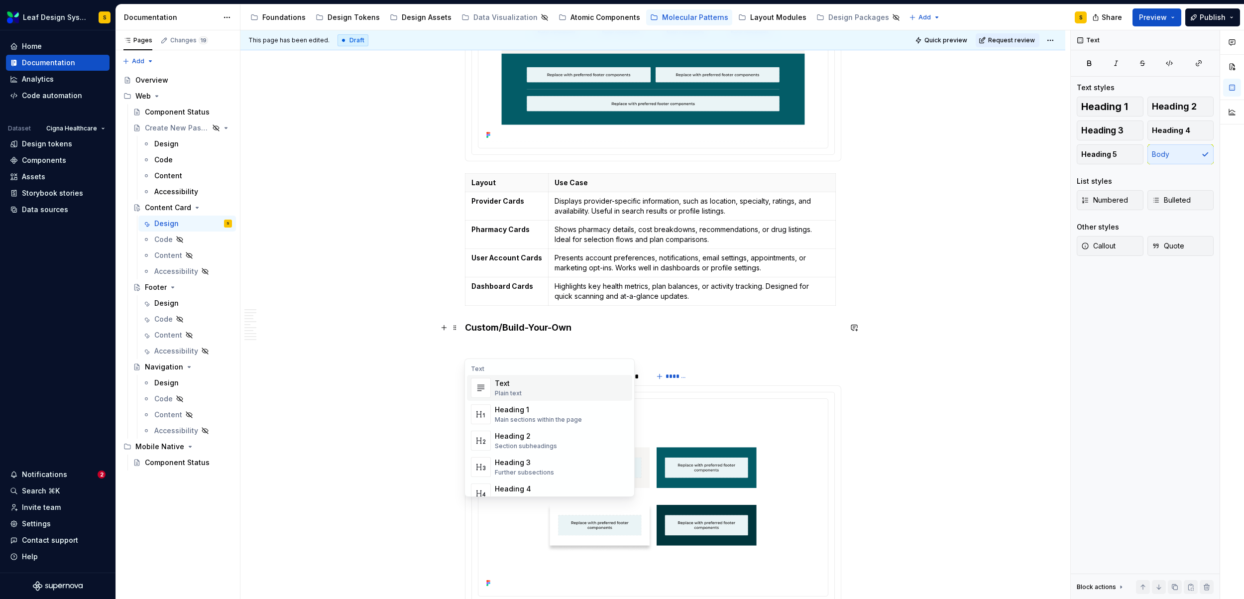
click at [509, 385] on div "Text" at bounding box center [508, 383] width 27 height 10
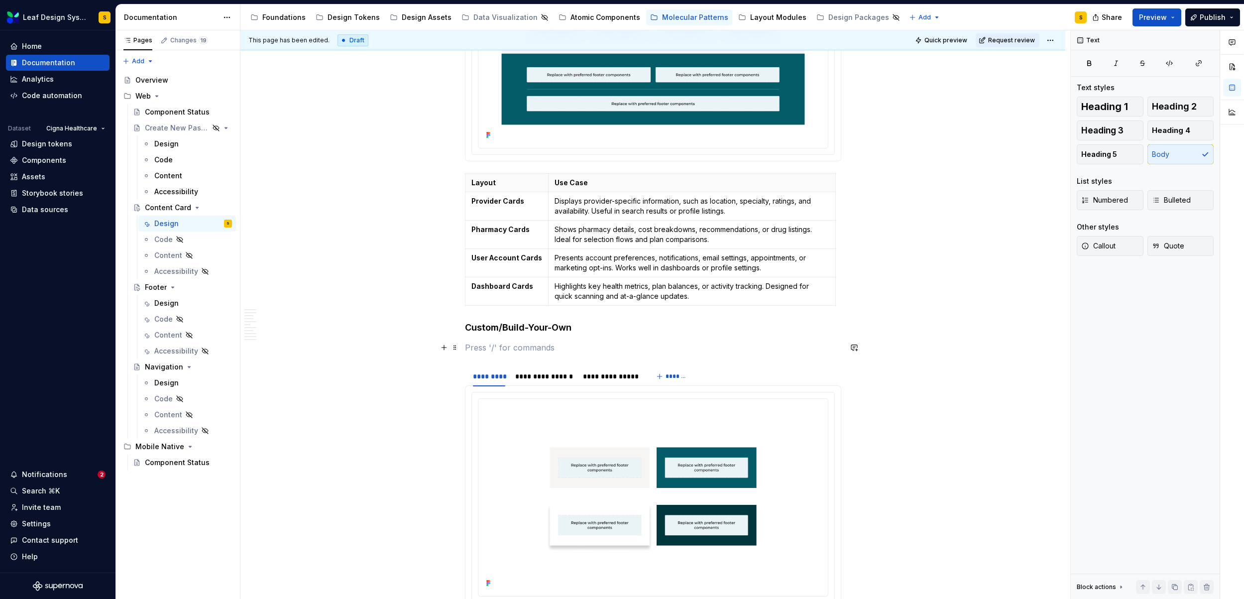
click at [539, 352] on p at bounding box center [653, 348] width 376 height 12
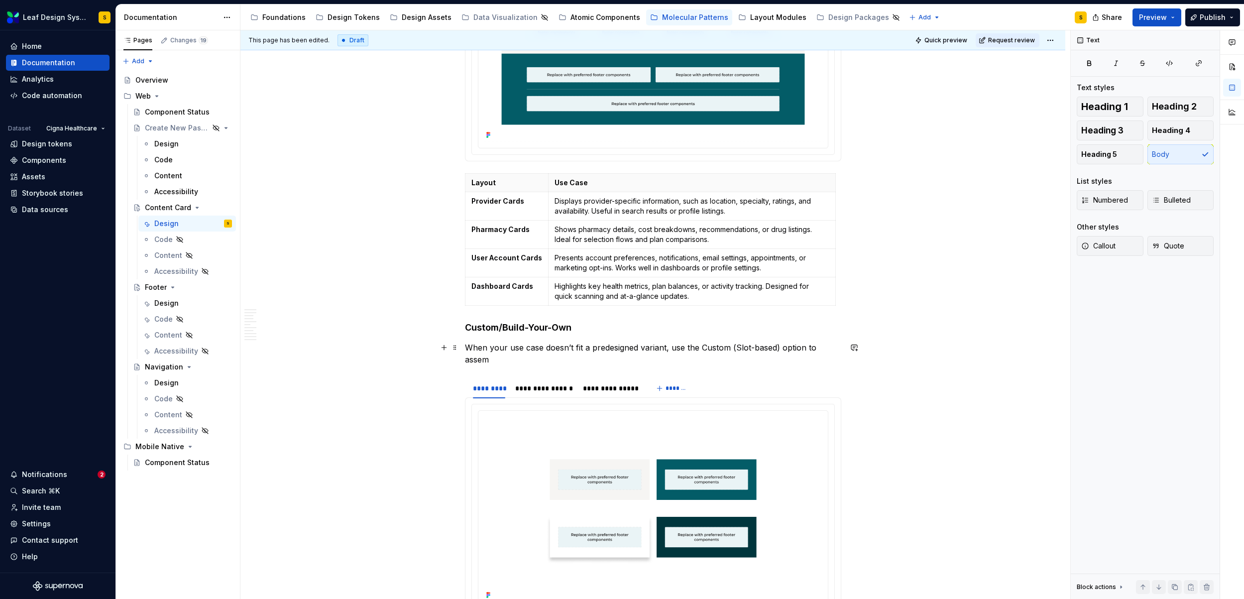
click at [839, 348] on p "When your use case doesn’t fit a predesigned variant, use the Custom (Slot-base…" at bounding box center [653, 354] width 376 height 24
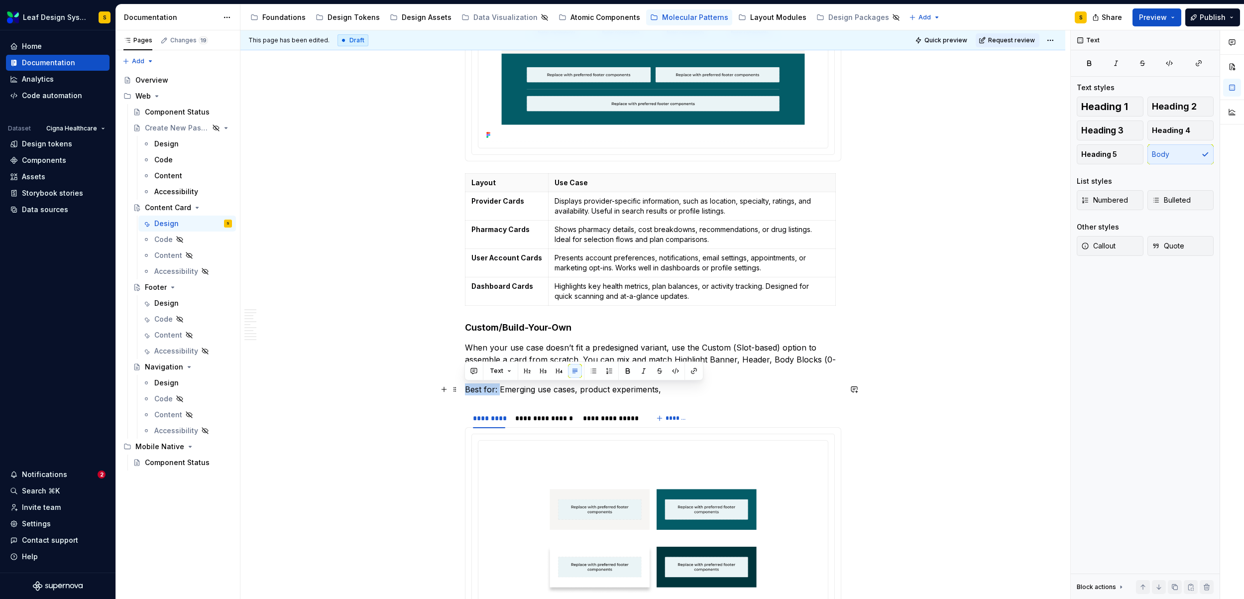
drag, startPoint x: 497, startPoint y: 388, endPoint x: 463, endPoint y: 388, distance: 34.9
click at [596, 371] on button "button" at bounding box center [594, 371] width 14 height 14
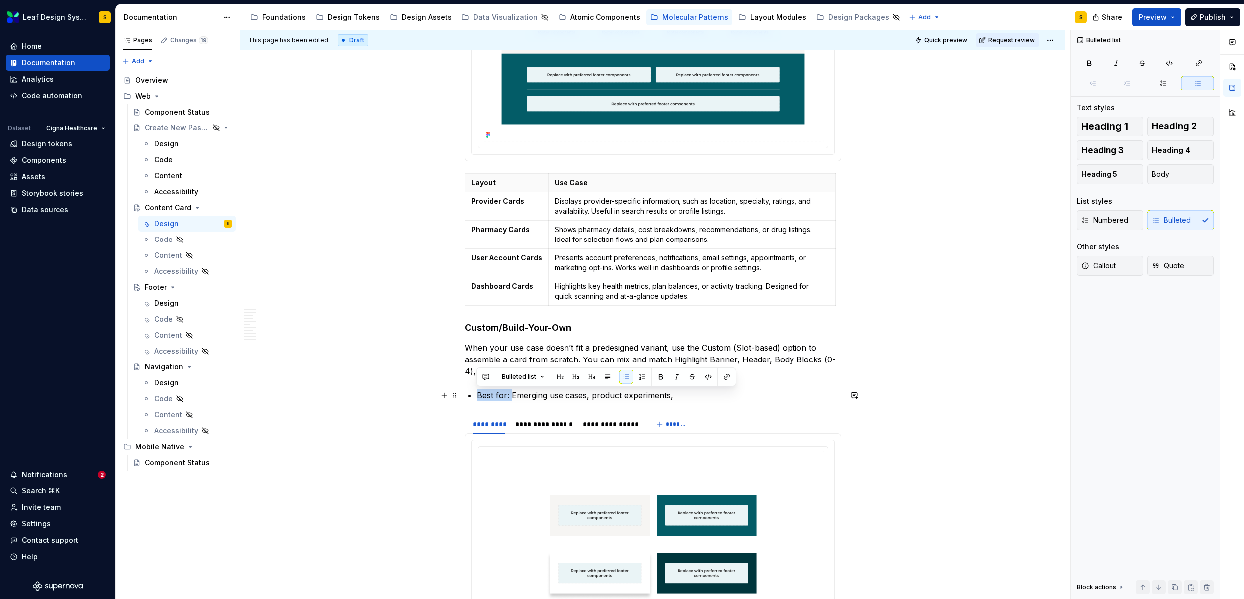
drag, startPoint x: 510, startPoint y: 396, endPoint x: 473, endPoint y: 397, distance: 37.9
click at [659, 378] on button "button" at bounding box center [661, 377] width 14 height 14
click at [683, 401] on p "Best for: Emerging use cases, product experiments," at bounding box center [659, 395] width 364 height 12
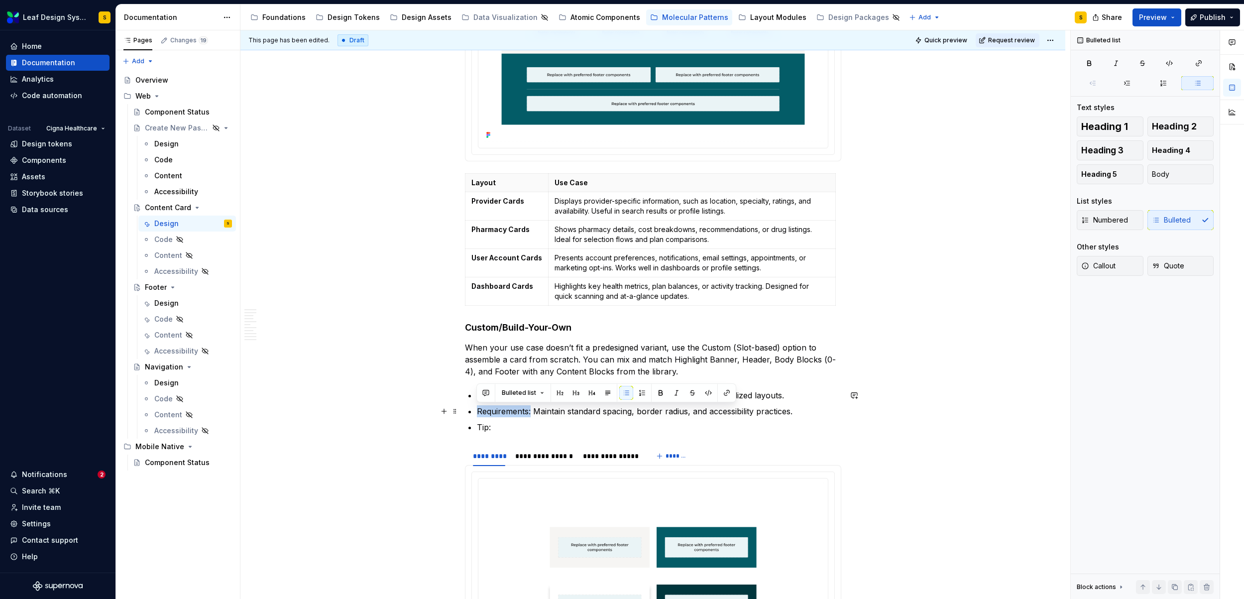
drag, startPoint x: 530, startPoint y: 413, endPoint x: 475, endPoint y: 414, distance: 55.3
click at [662, 392] on button "button" at bounding box center [661, 393] width 14 height 14
click at [535, 431] on p "Tip:" at bounding box center [659, 427] width 364 height 12
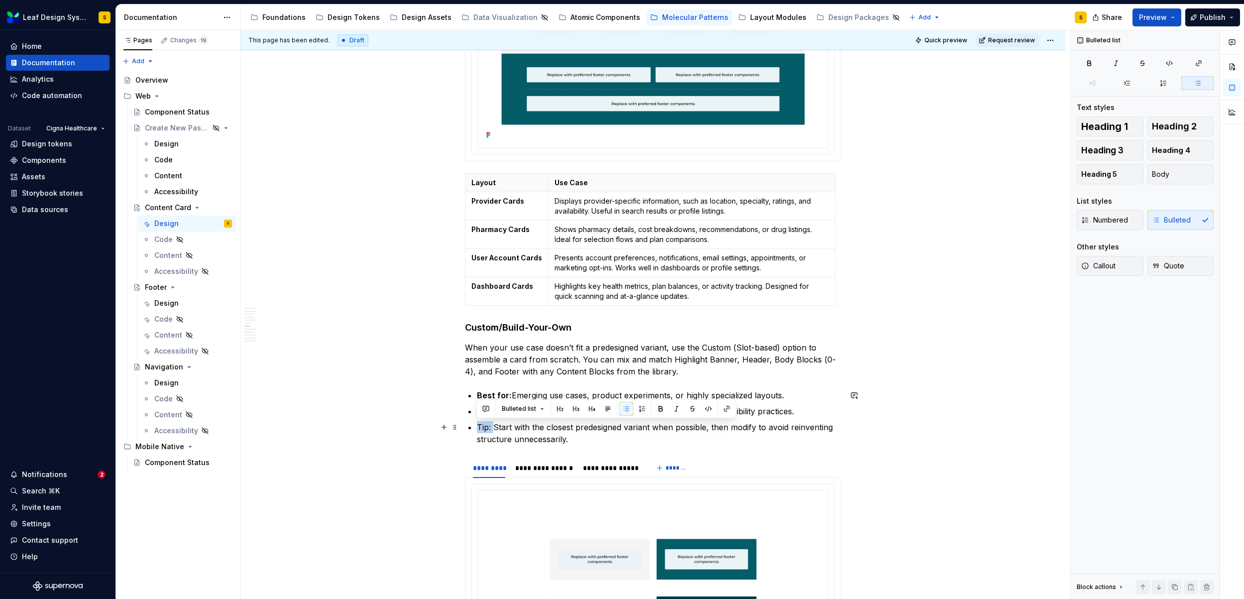
drag, startPoint x: 492, startPoint y: 426, endPoint x: 475, endPoint y: 427, distance: 18.0
click at [660, 410] on button "button" at bounding box center [661, 409] width 14 height 14
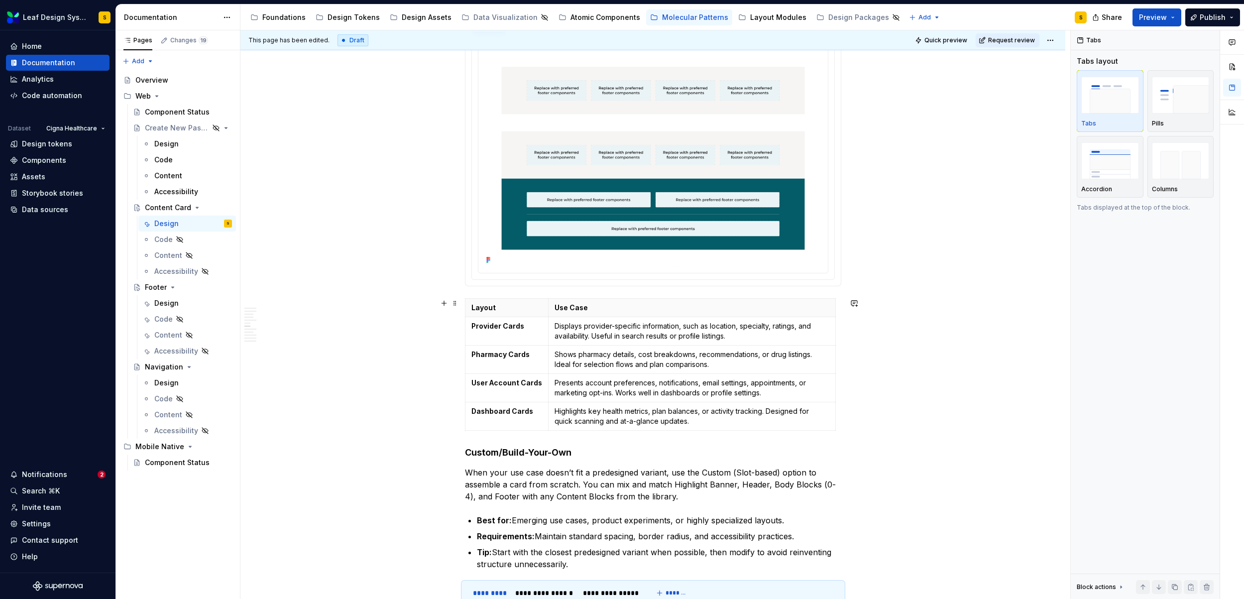
scroll to position [1578, 0]
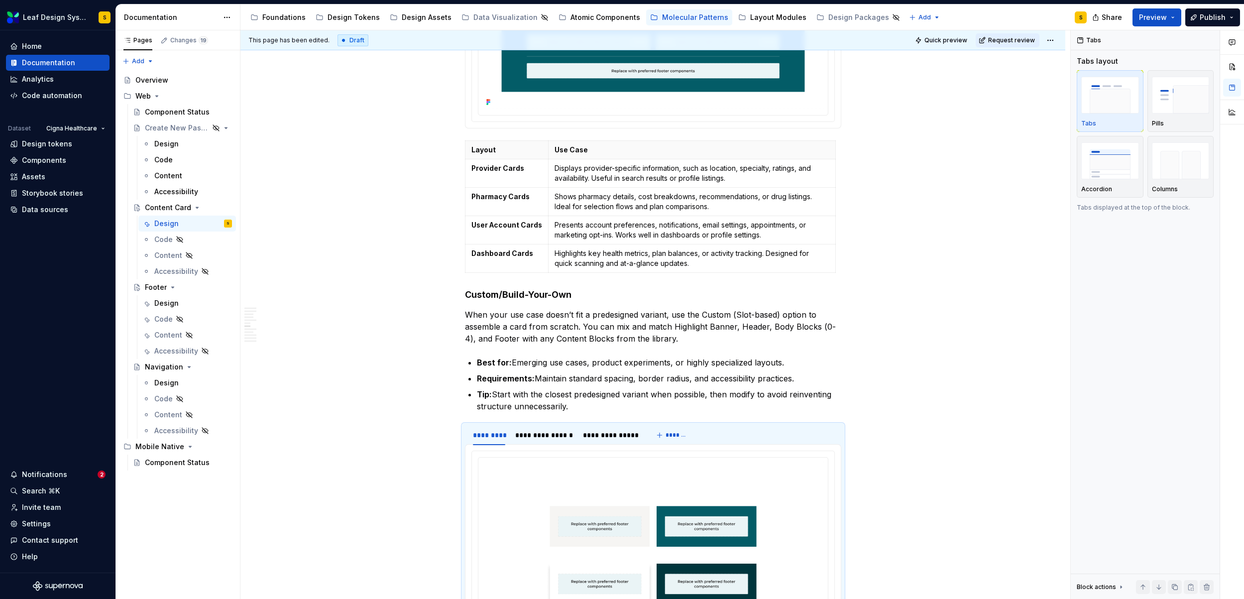
type textarea "*"
